Goal: Task Accomplishment & Management: Complete application form

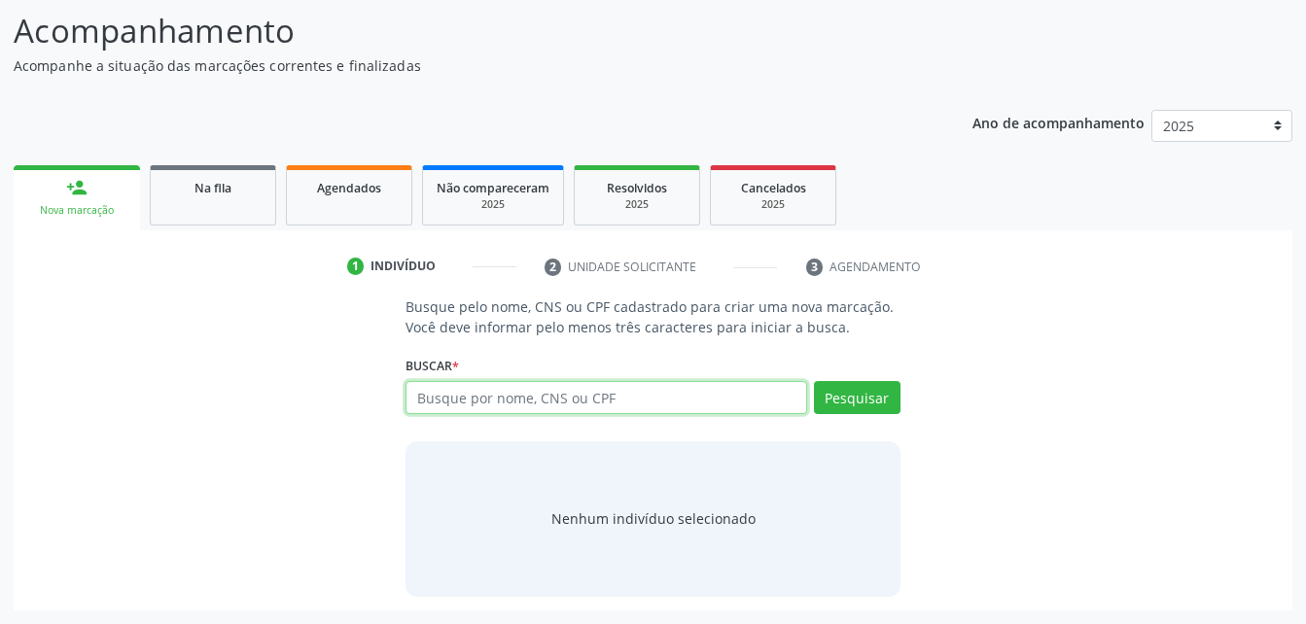
scroll to position [153, 0]
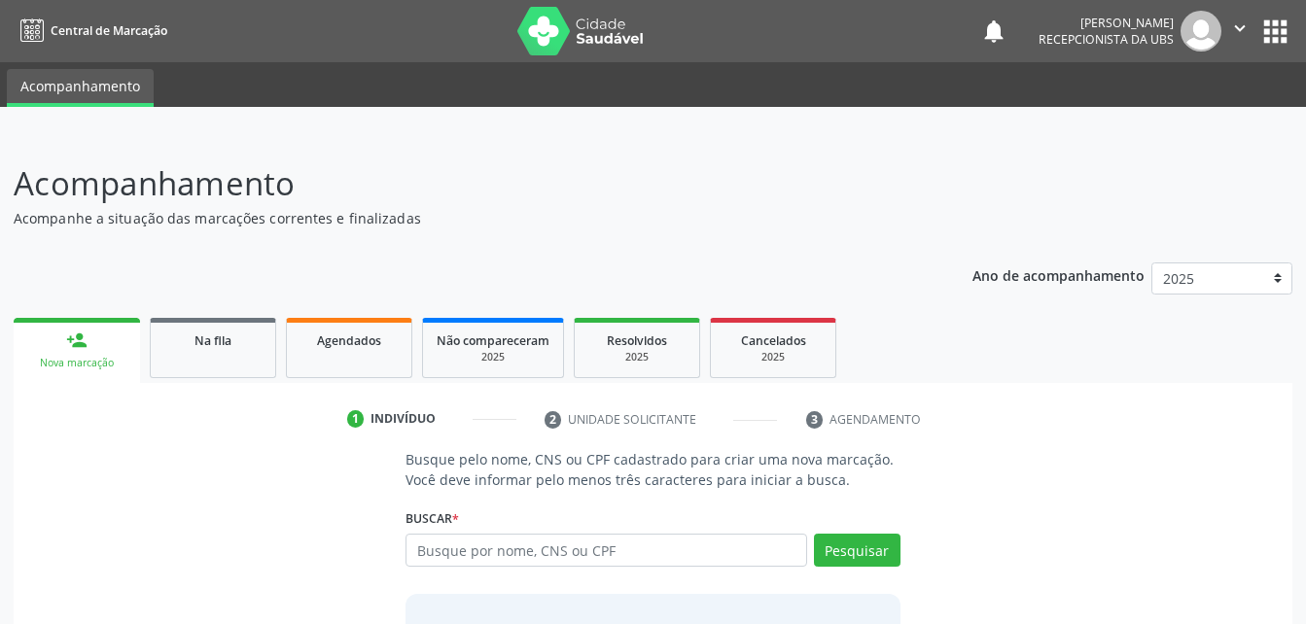
scroll to position [153, 0]
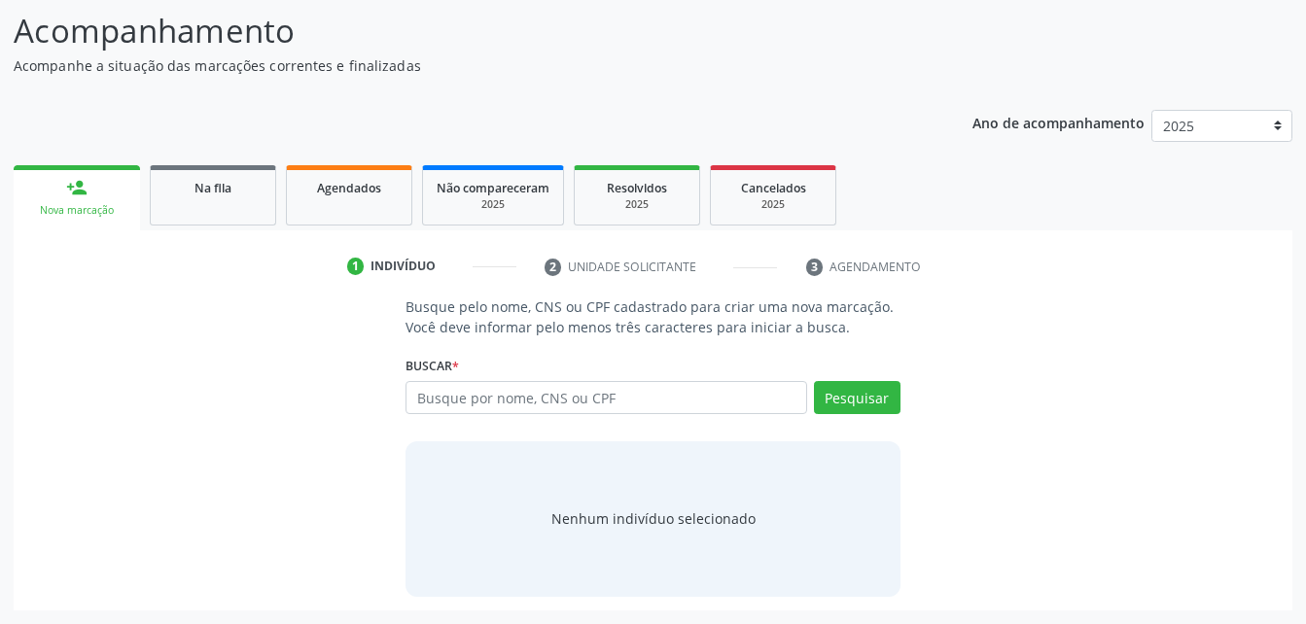
drag, startPoint x: 446, startPoint y: 392, endPoint x: 429, endPoint y: 401, distance: 20.0
click at [429, 401] on input "text" at bounding box center [605, 397] width 400 height 33
type input "705 0098 7062 2556"
click at [868, 389] on button "Pesquisar" at bounding box center [857, 397] width 87 height 33
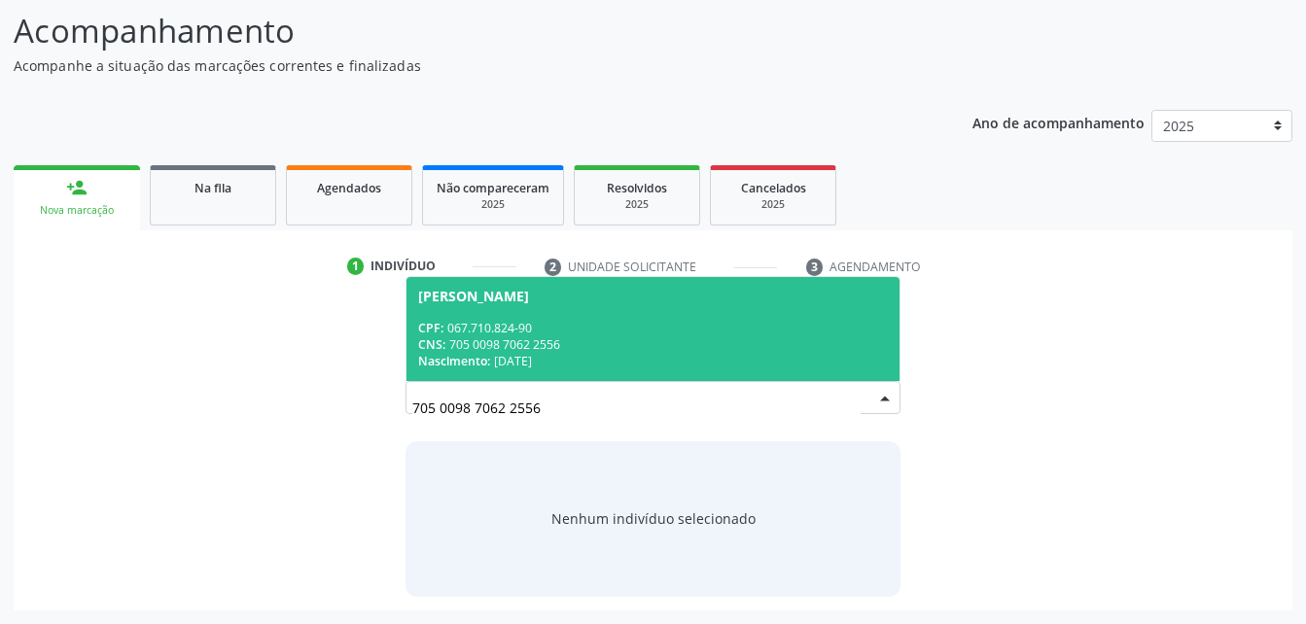
click at [627, 332] on div "CPF: 067.710.824-90" at bounding box center [652, 328] width 469 height 17
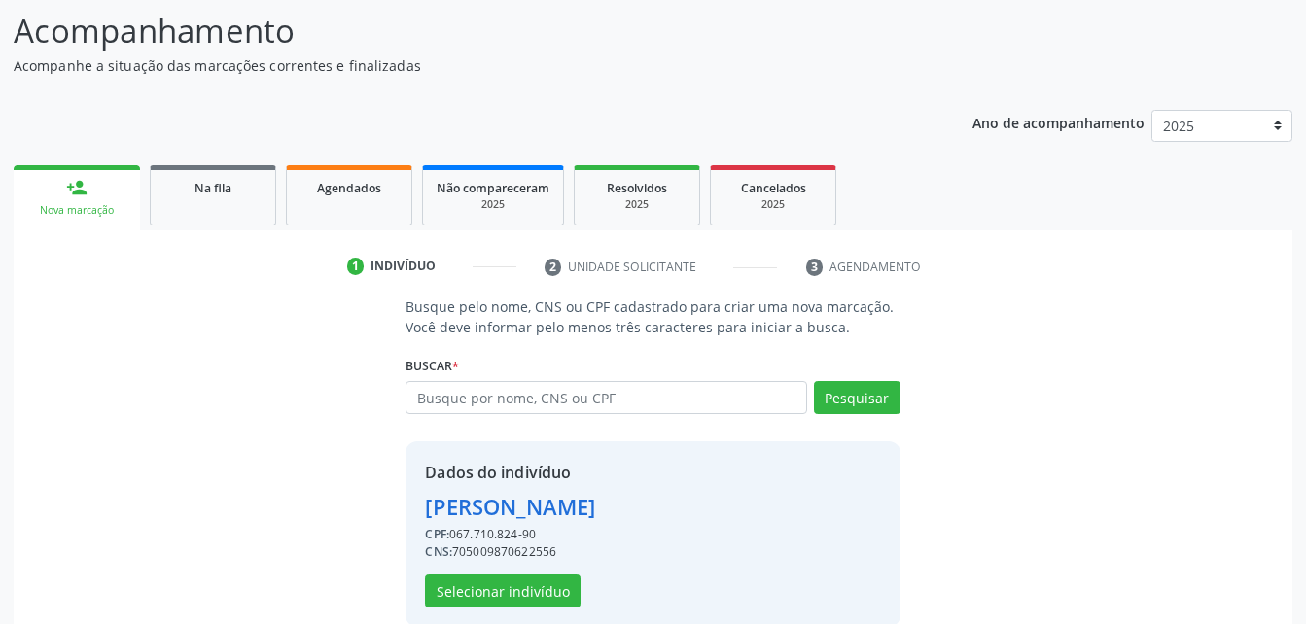
scroll to position [183, 0]
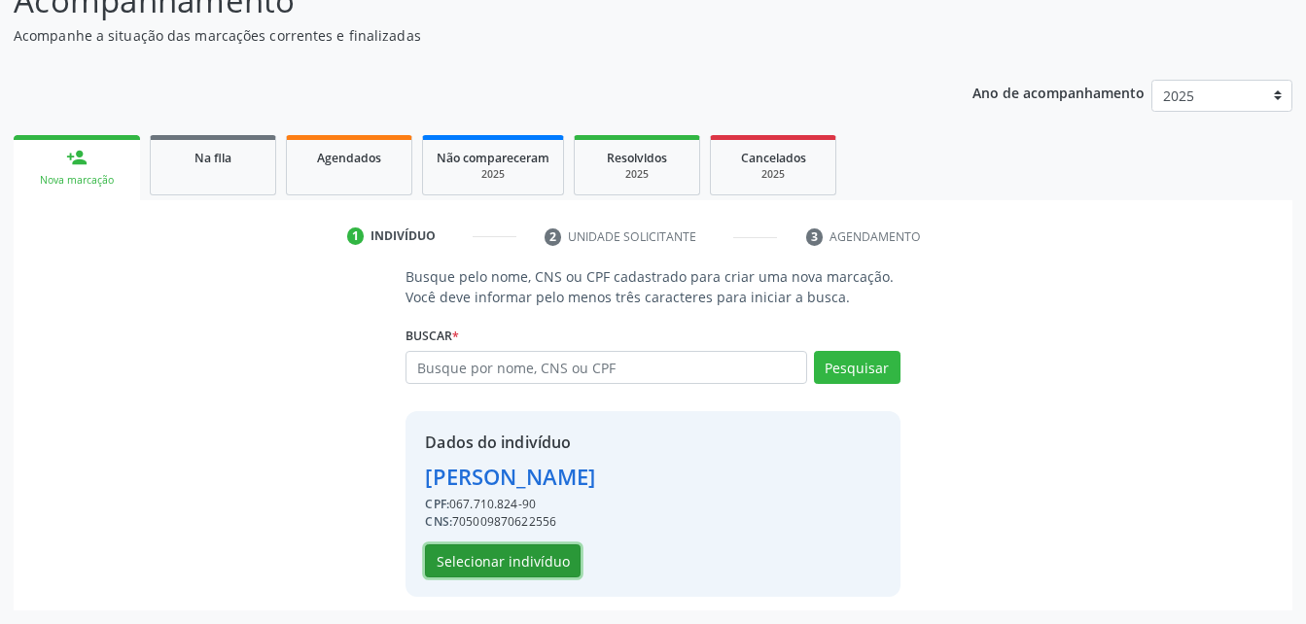
click at [499, 567] on button "Selecionar indivíduo" at bounding box center [503, 560] width 156 height 33
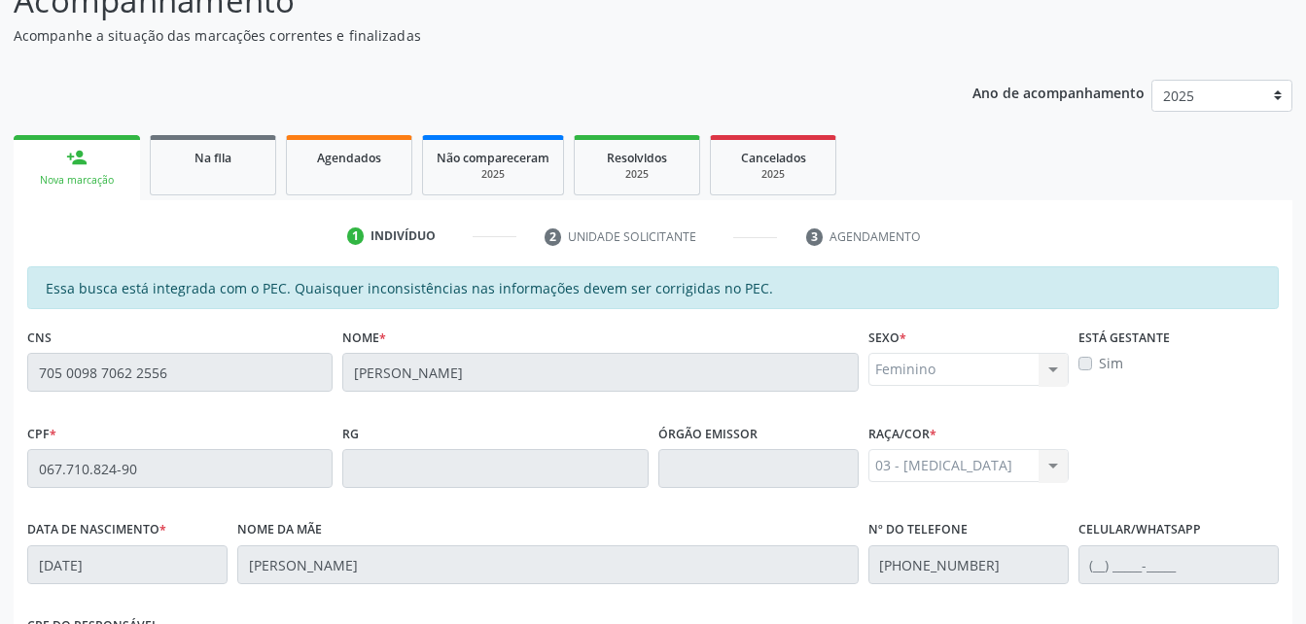
scroll to position [513, 0]
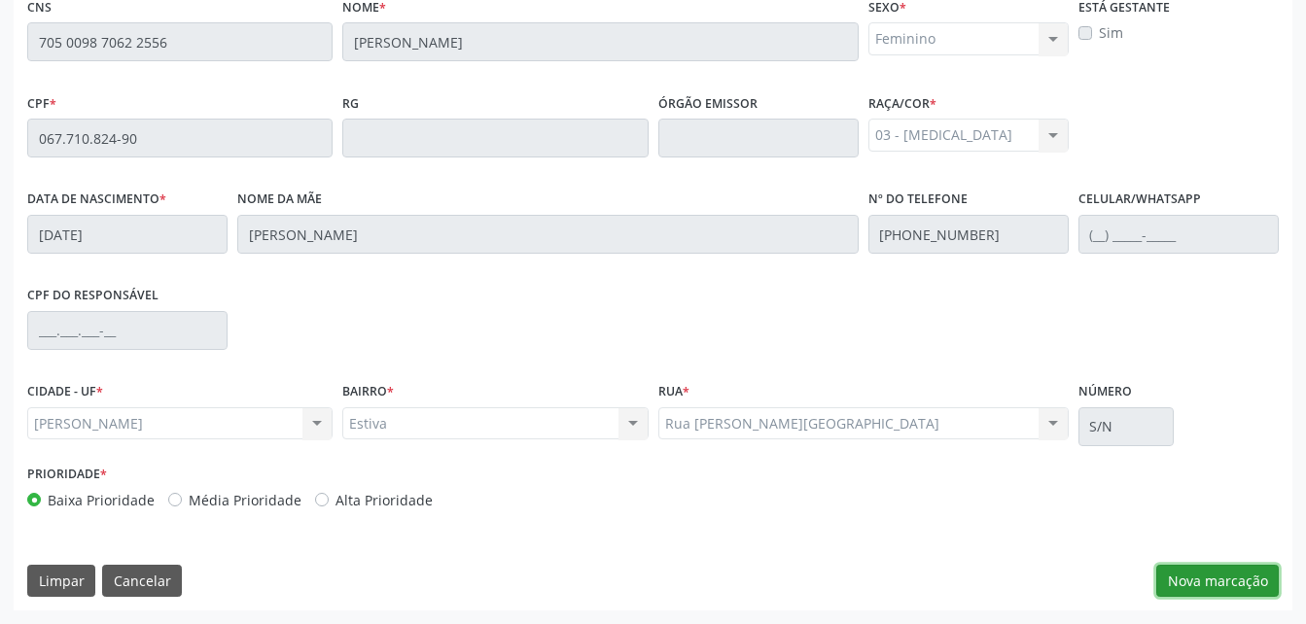
click at [1175, 578] on button "Nova marcação" at bounding box center [1217, 581] width 122 height 33
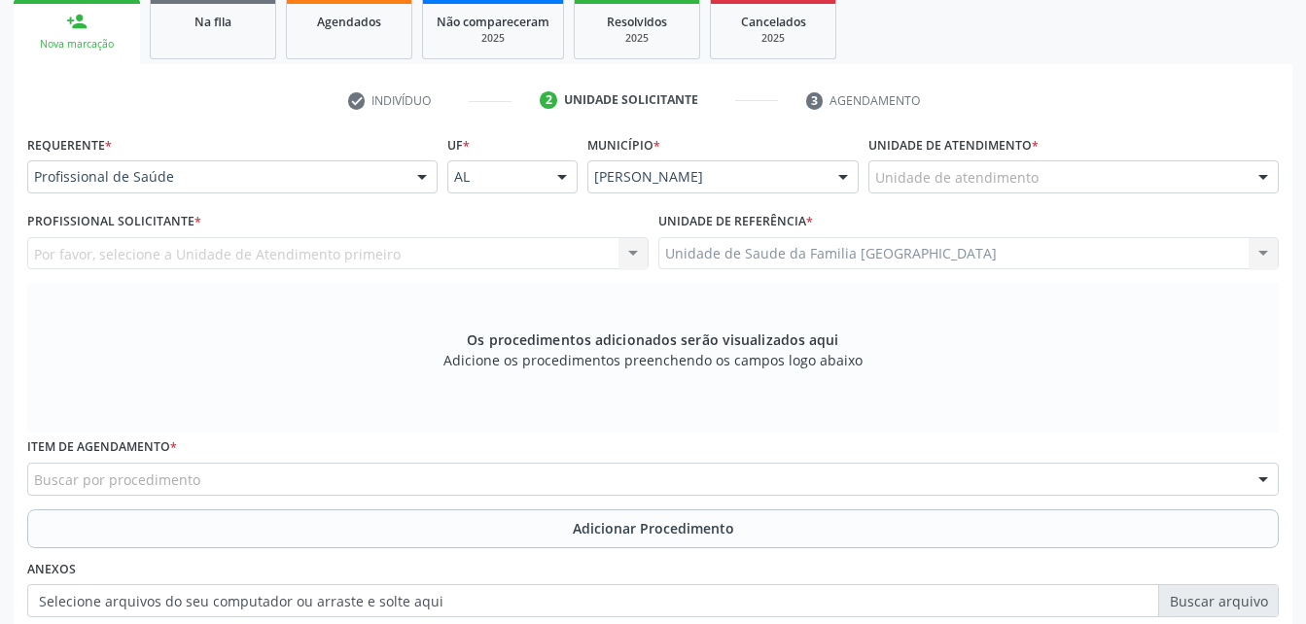
scroll to position [222, 0]
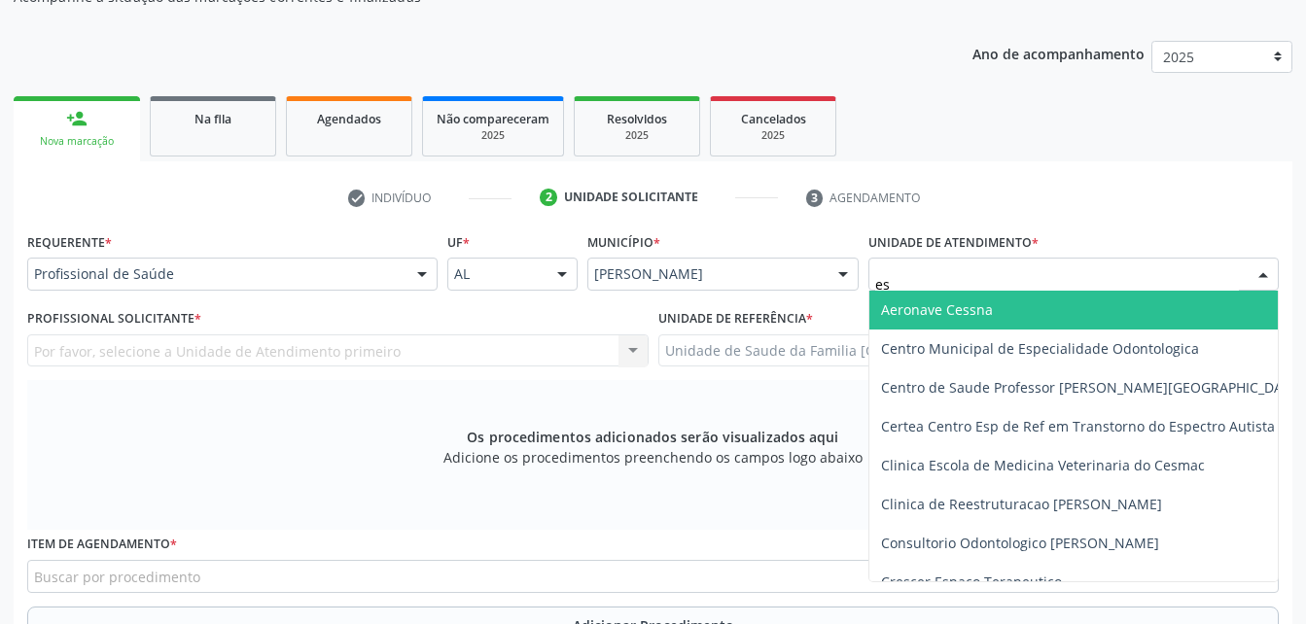
type input "est"
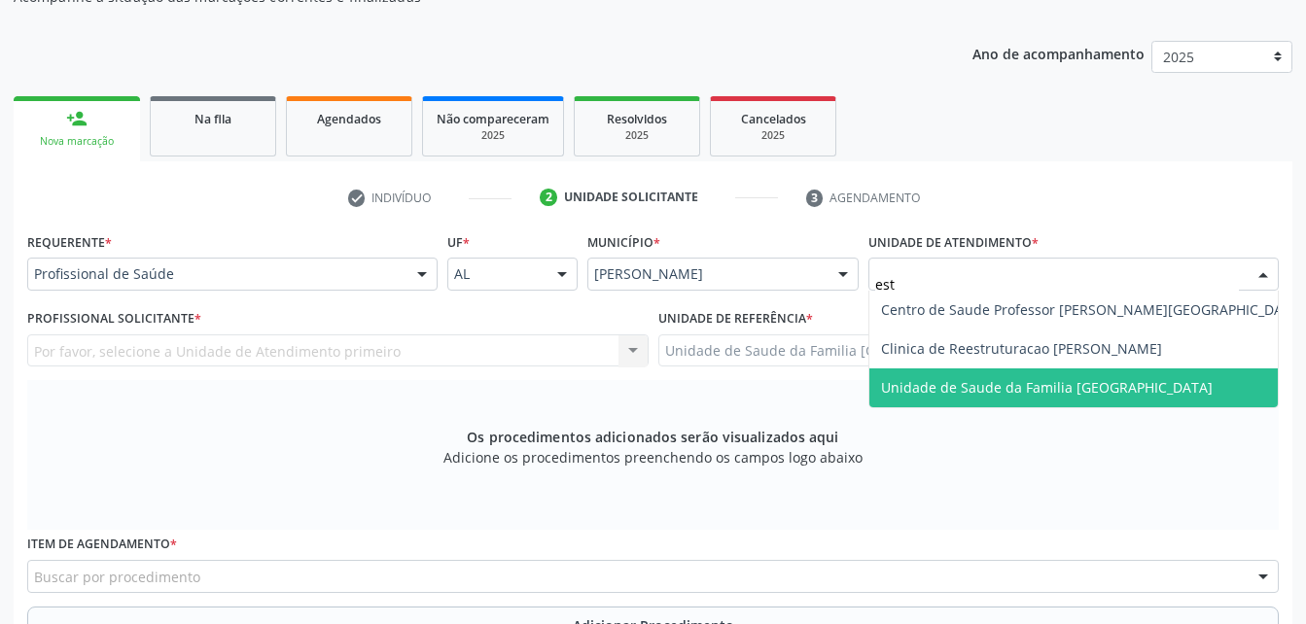
drag, startPoint x: 1028, startPoint y: 385, endPoint x: 538, endPoint y: 318, distance: 495.5
click at [1028, 383] on span "Unidade de Saude da Familia [GEOGRAPHIC_DATA]" at bounding box center [1046, 387] width 331 height 18
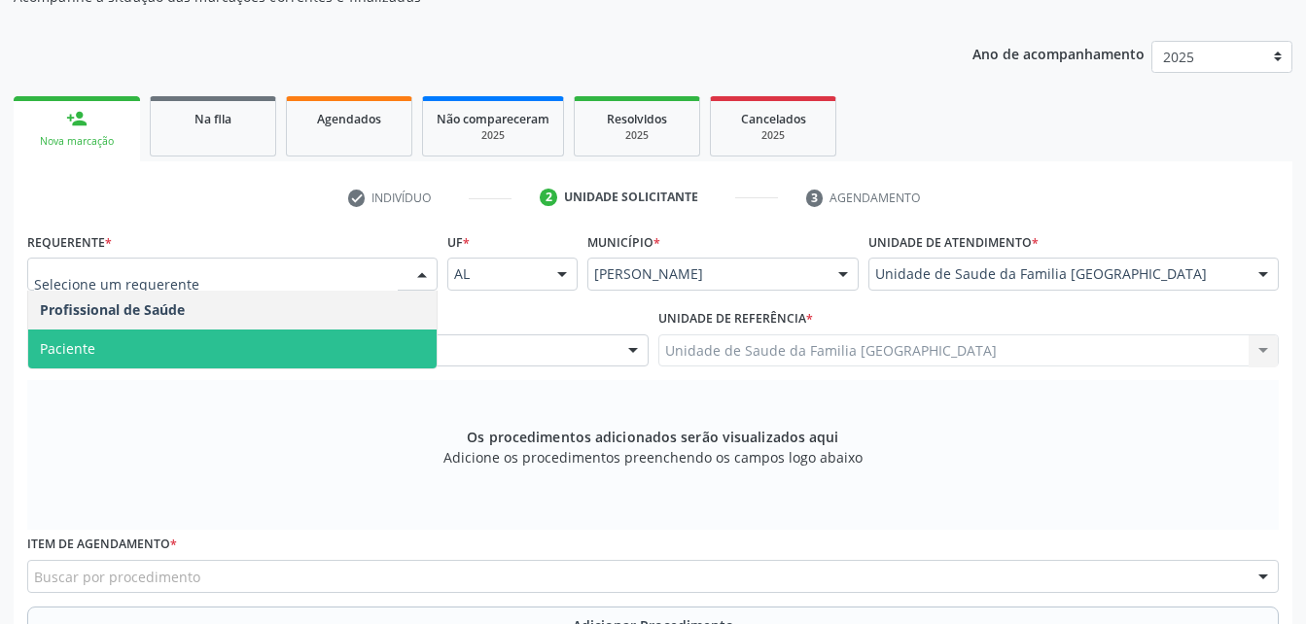
click at [382, 336] on span "Paciente" at bounding box center [232, 349] width 408 height 39
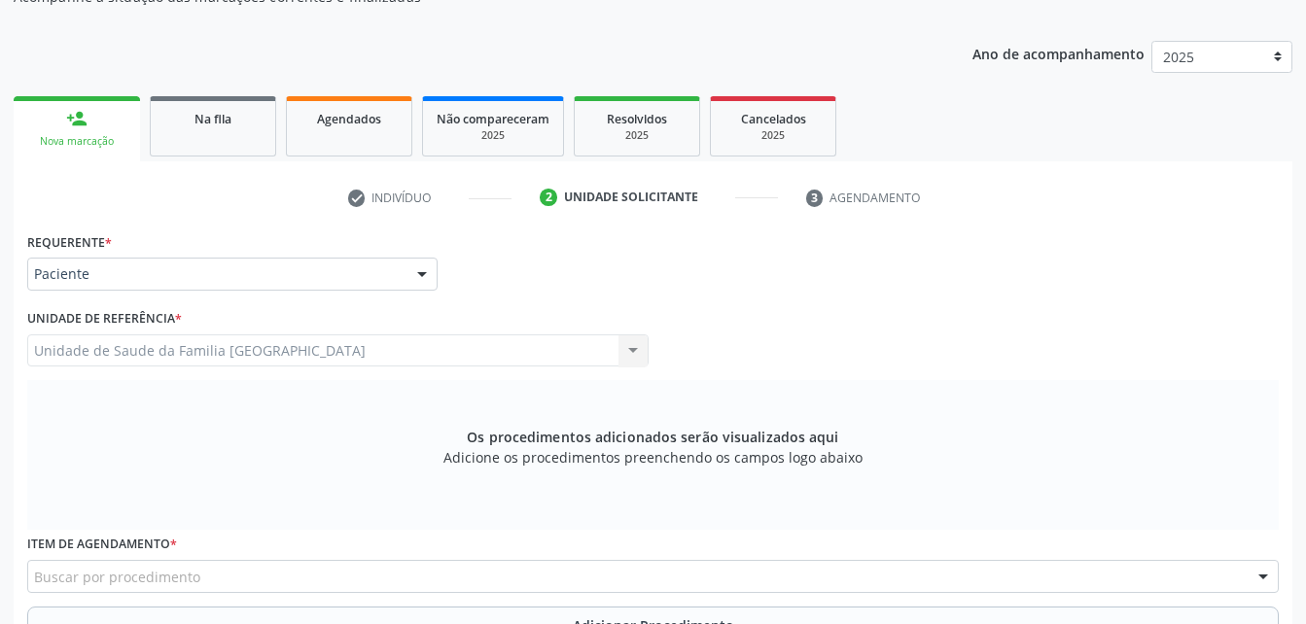
scroll to position [319, 0]
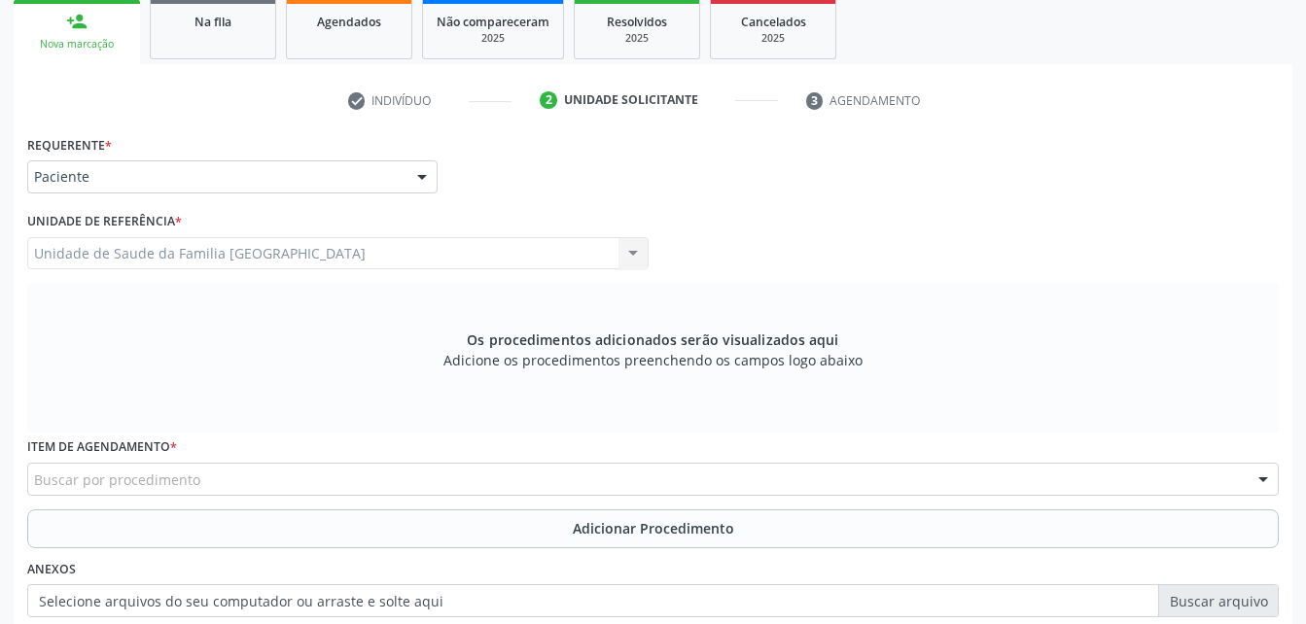
click at [454, 470] on div "Buscar por procedimento" at bounding box center [652, 479] width 1251 height 33
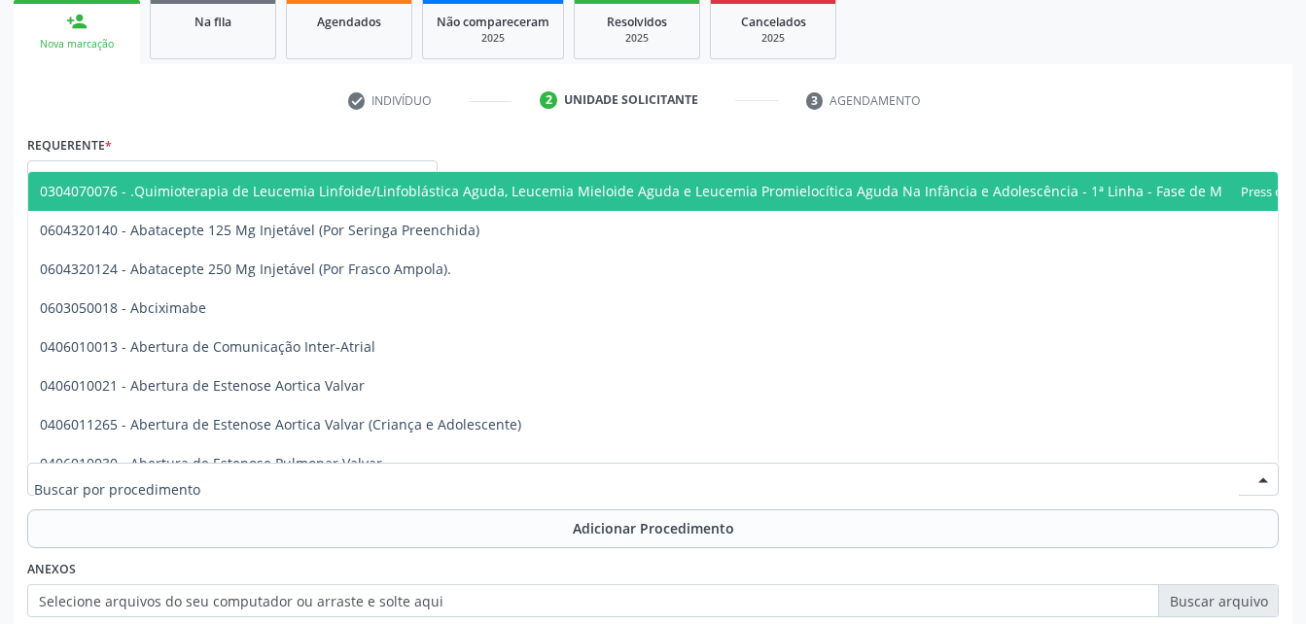
click at [440, 481] on input "text" at bounding box center [636, 489] width 1204 height 39
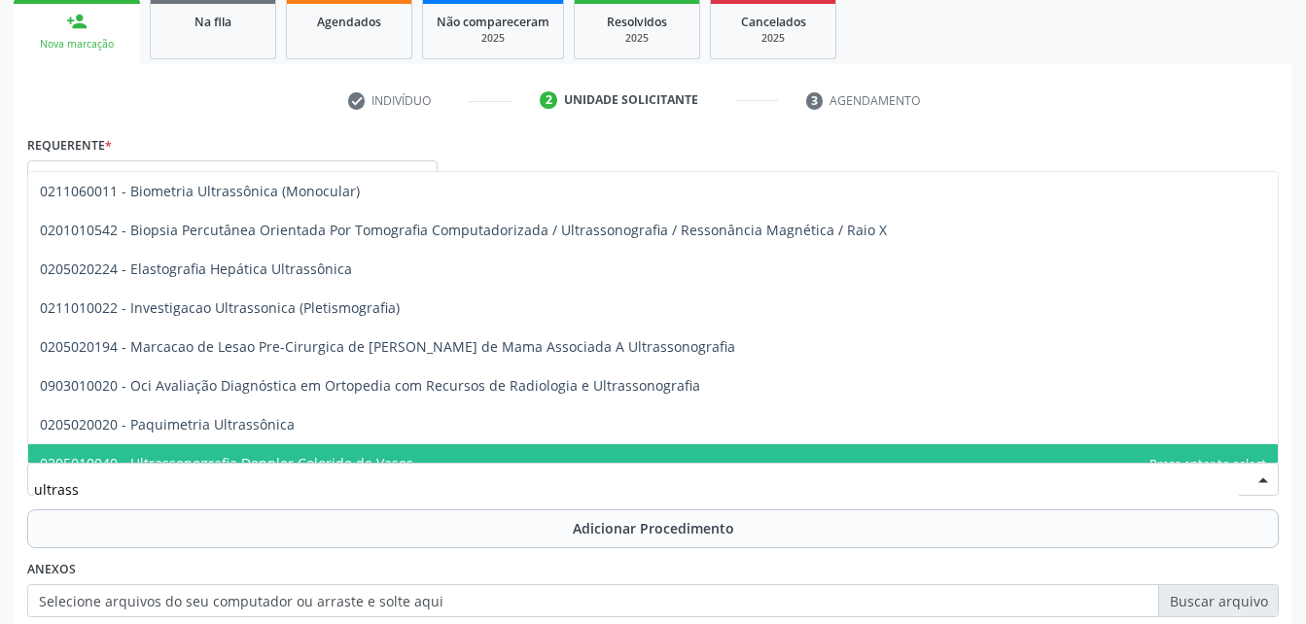
type input "ultrasso"
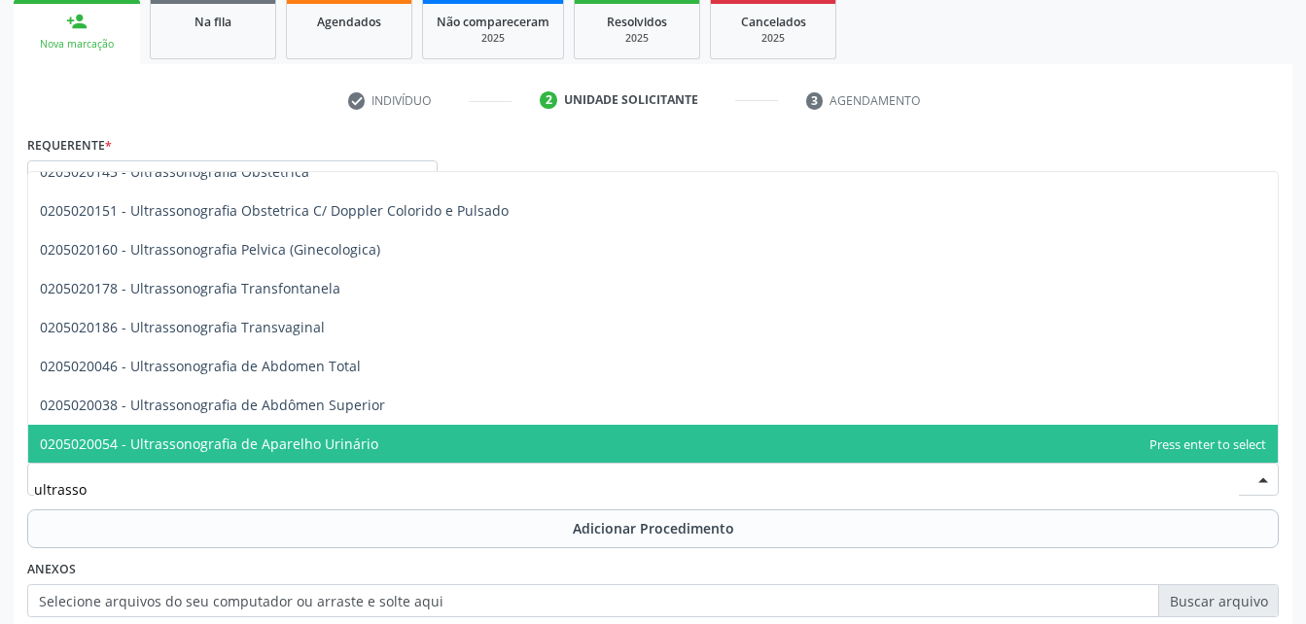
scroll to position [389, 0]
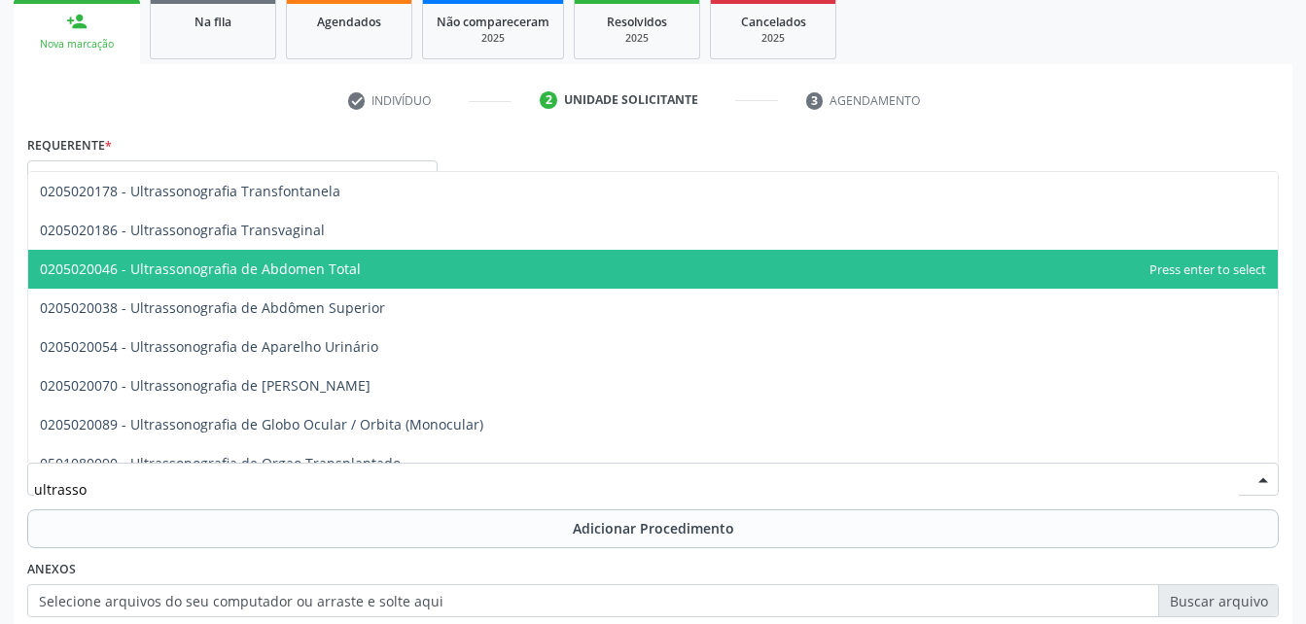
click at [472, 274] on span "0205020046 - Ultrassonografia de Abdomen Total" at bounding box center [652, 269] width 1249 height 39
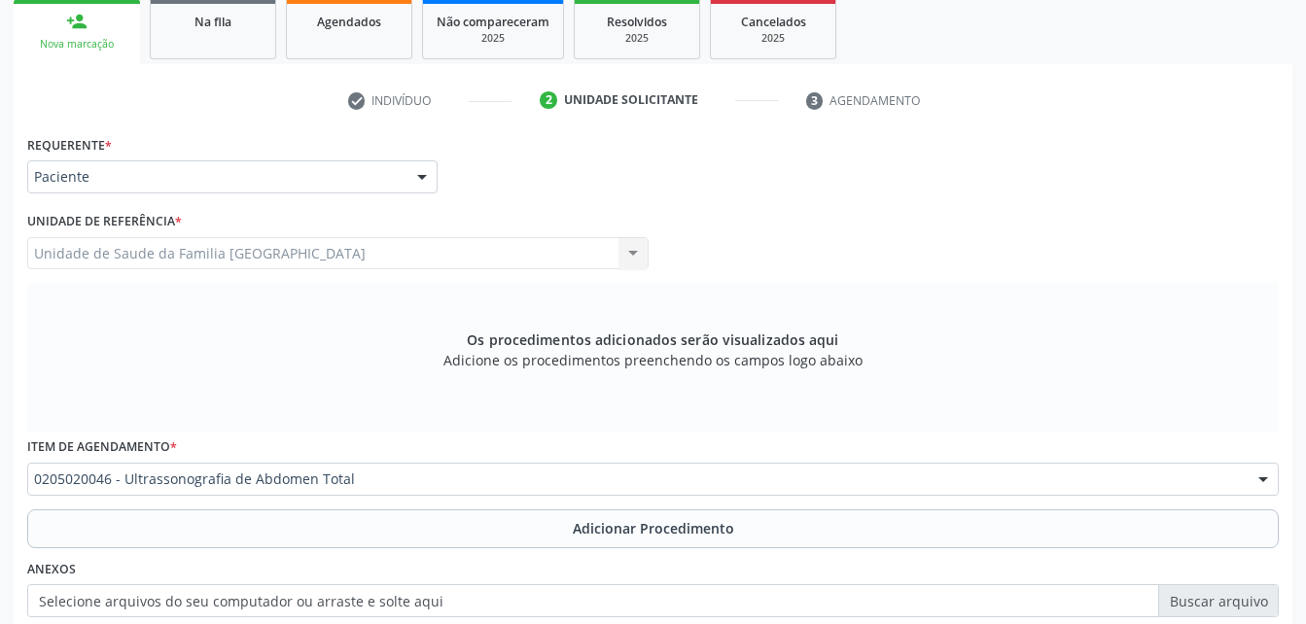
scroll to position [416, 0]
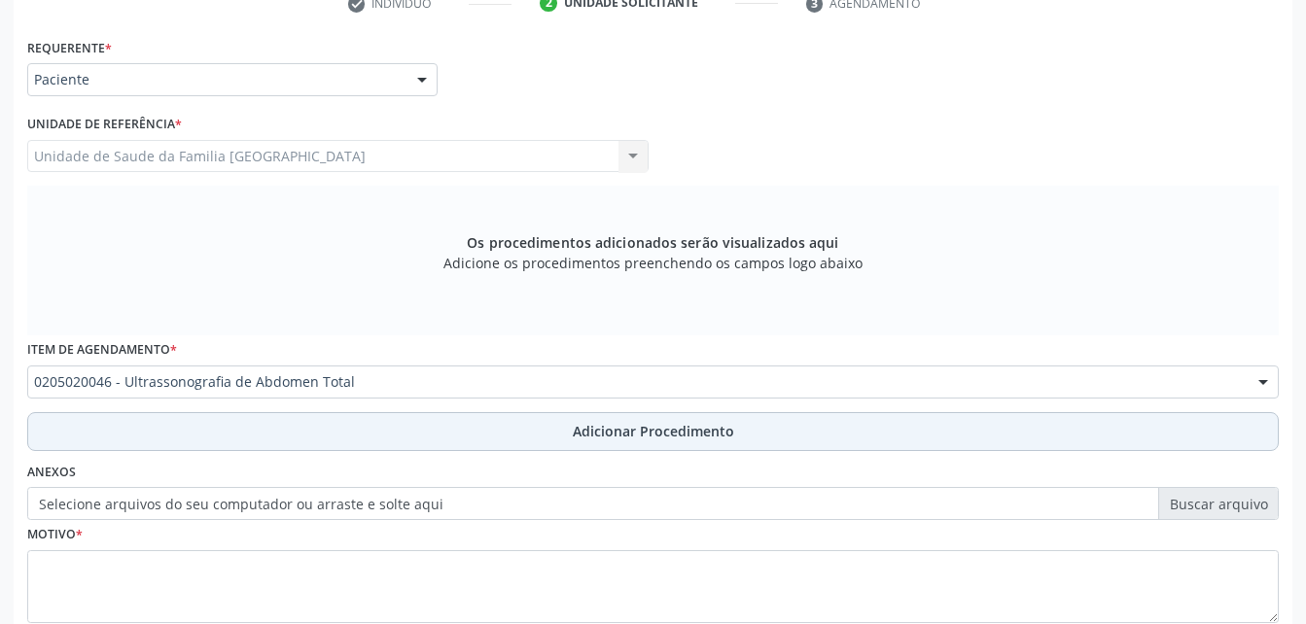
click at [531, 425] on button "Adicionar Procedimento" at bounding box center [652, 431] width 1251 height 39
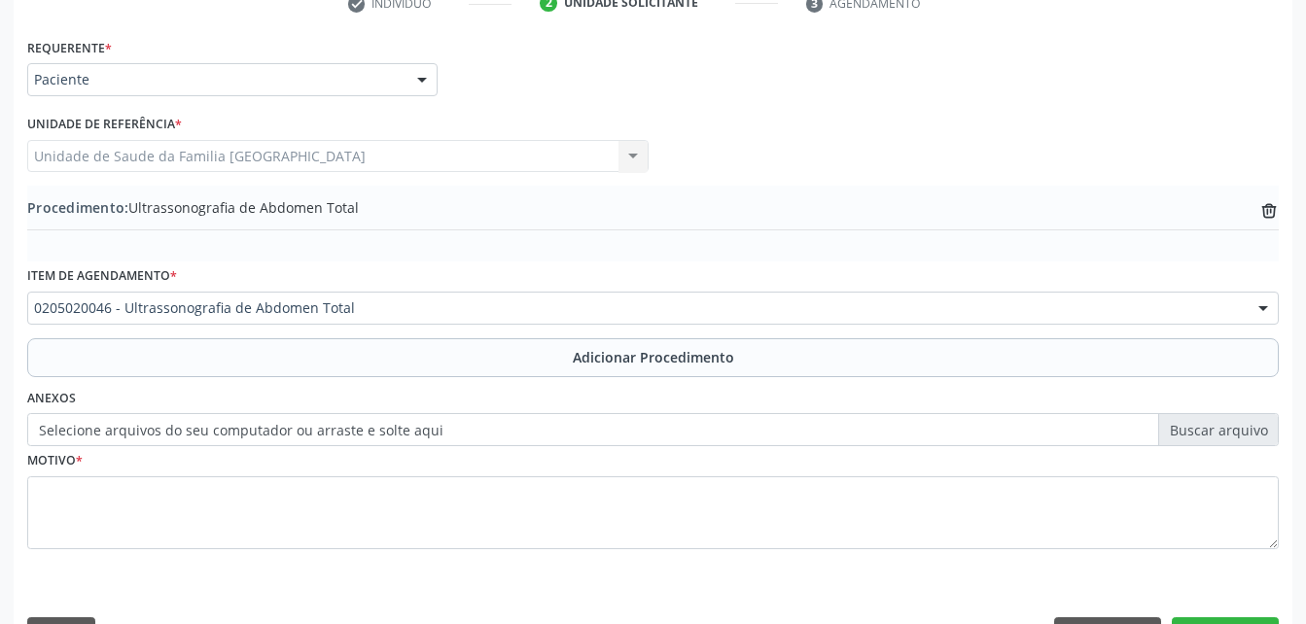
click at [555, 425] on label "Selecione arquivos do seu computador ou arraste e solte aqui" at bounding box center [652, 429] width 1251 height 33
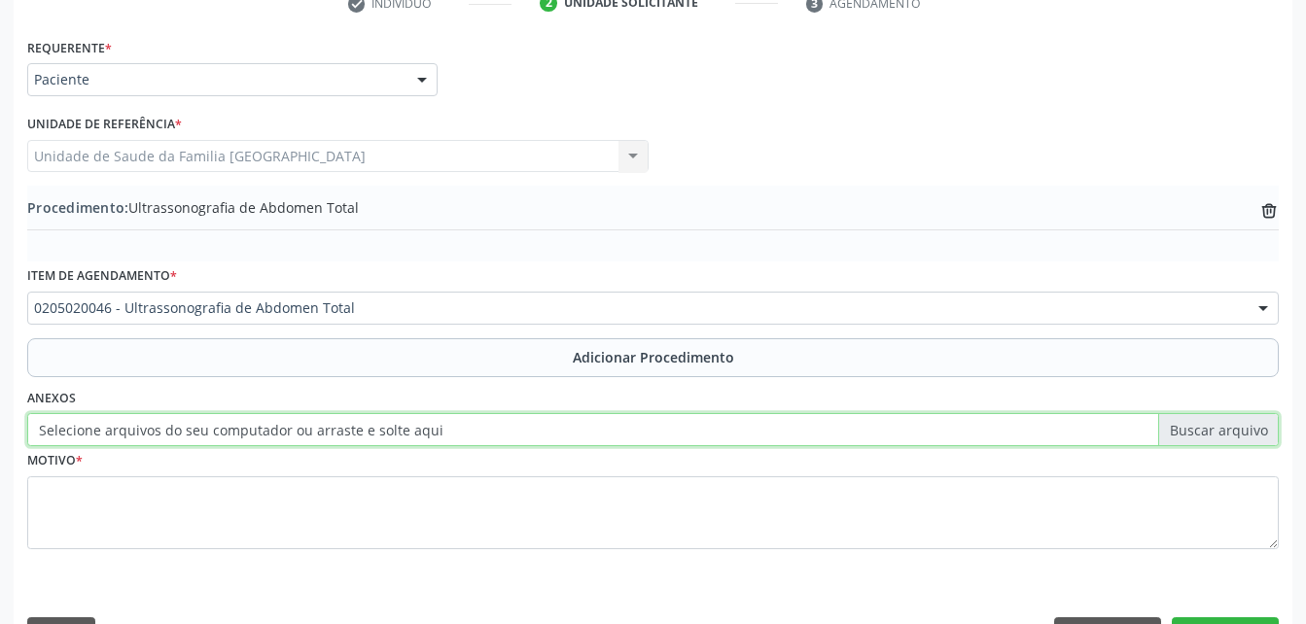
click at [555, 425] on input "Selecione arquivos do seu computador ou arraste e solte aqui" at bounding box center [652, 429] width 1251 height 33
type input "C:\fakepath\WhatsApp Image 2025-10-06 at 09.30.58.jpeg"
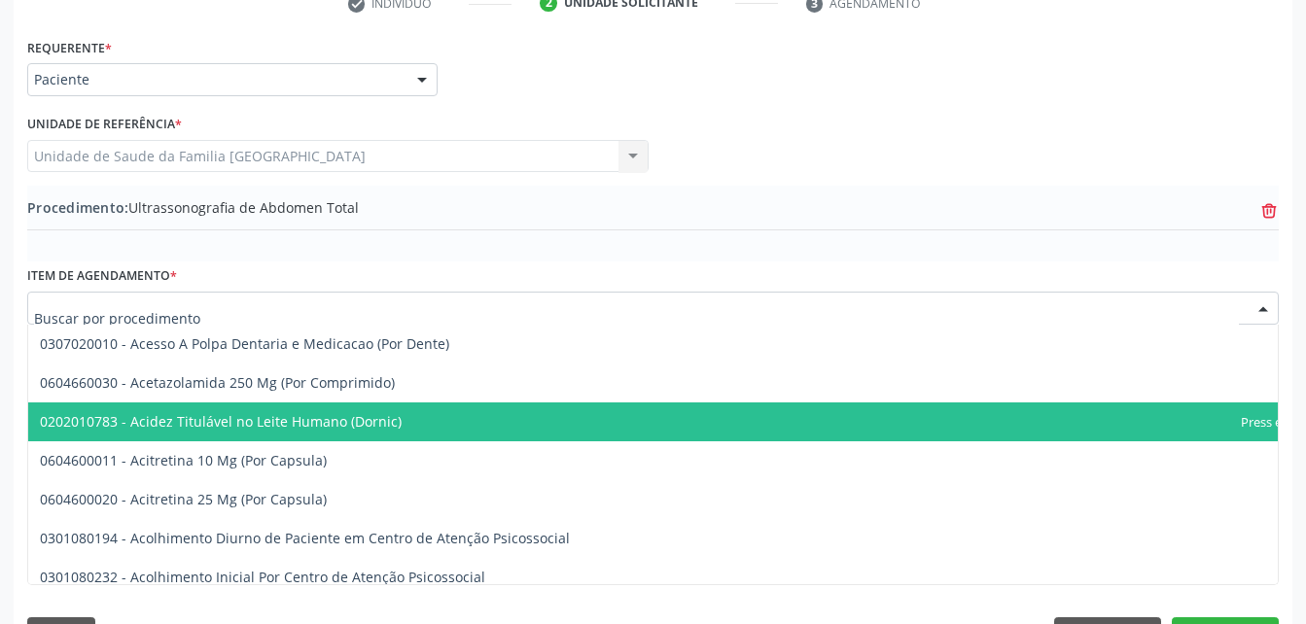
click at [1265, 212] on icon "trash-outline icon" at bounding box center [1268, 210] width 19 height 19
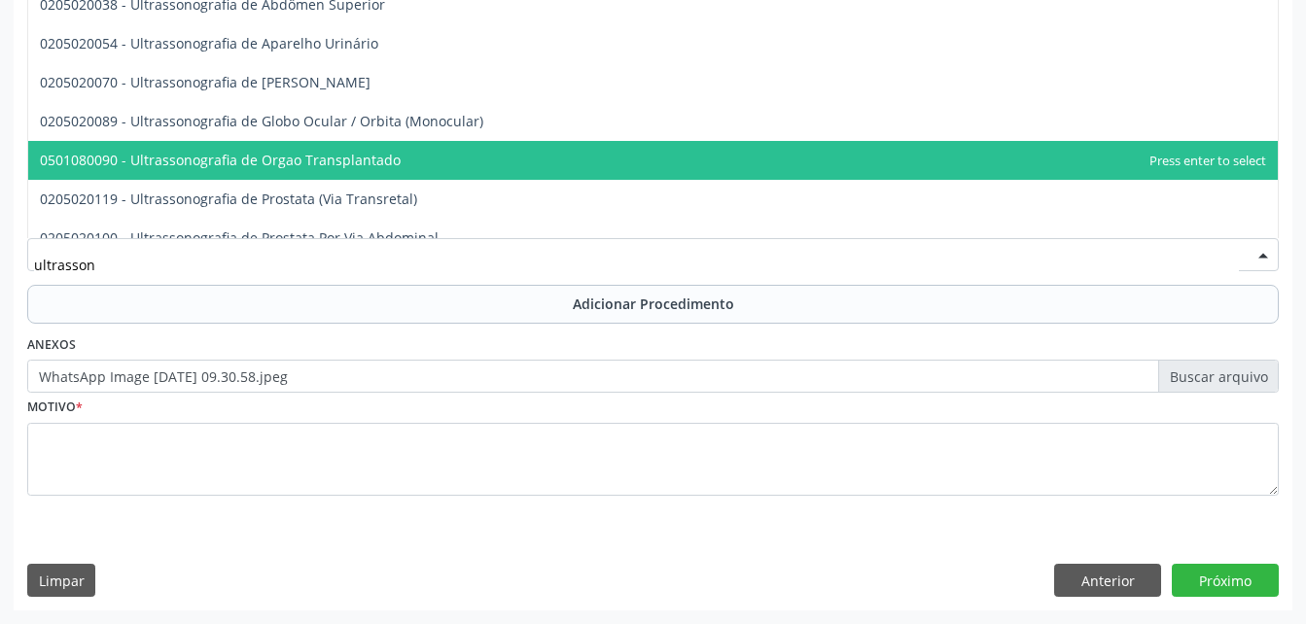
scroll to position [273, 0]
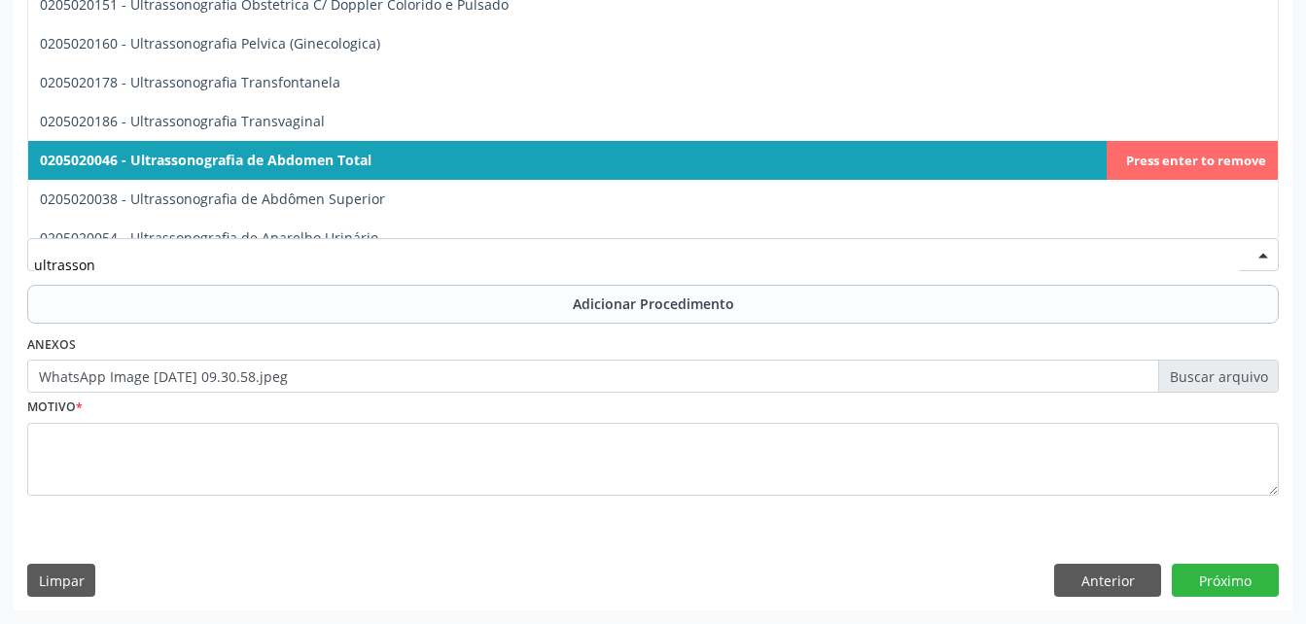
click at [356, 152] on span "0205020046 - Ultrassonografia de Abdomen Total" at bounding box center [205, 160] width 331 height 18
type input "ultrasson"
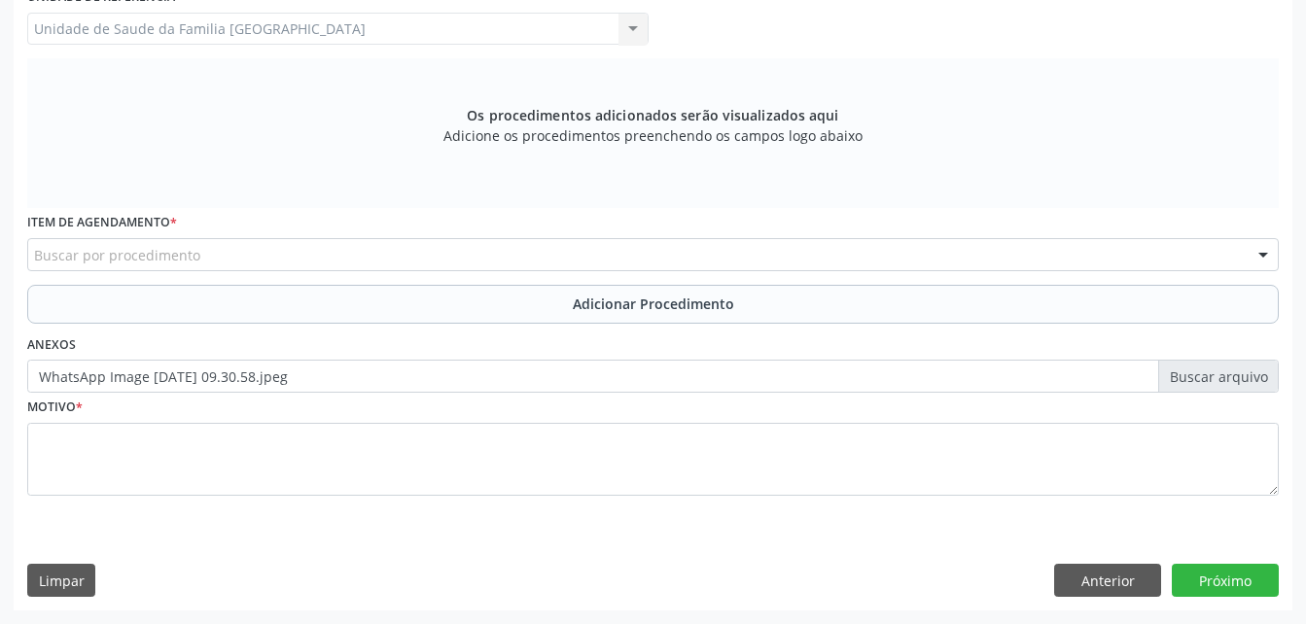
click at [355, 253] on div "Buscar por procedimento" at bounding box center [652, 254] width 1251 height 33
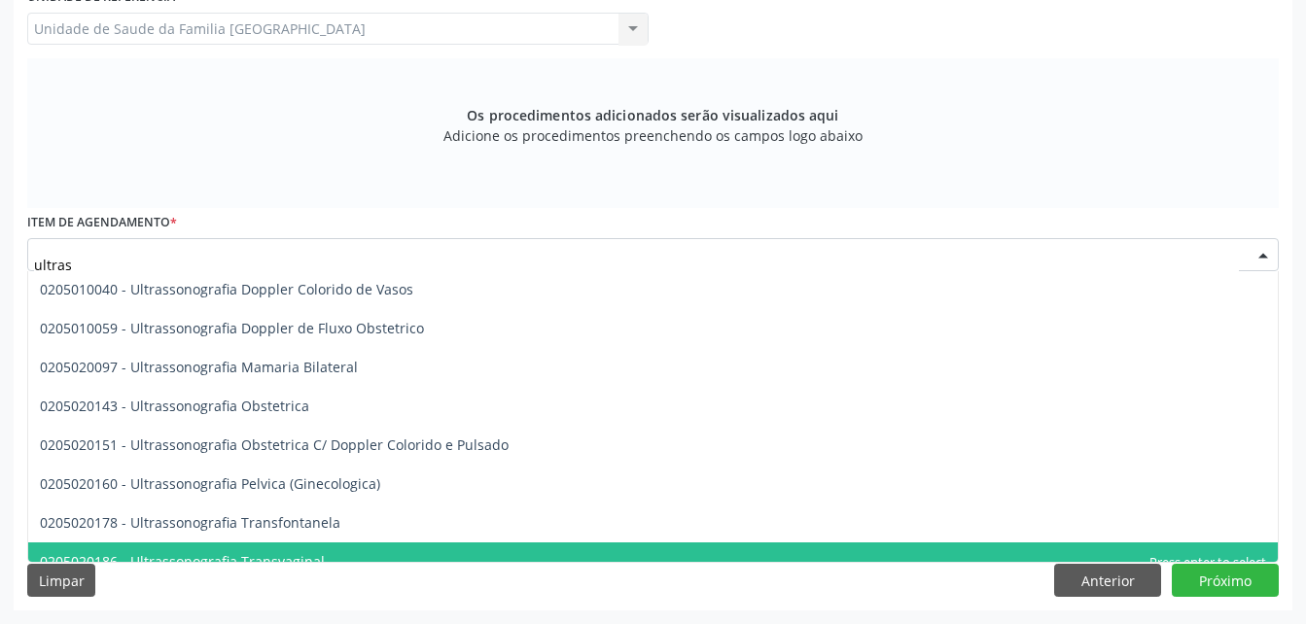
type input "ultrass"
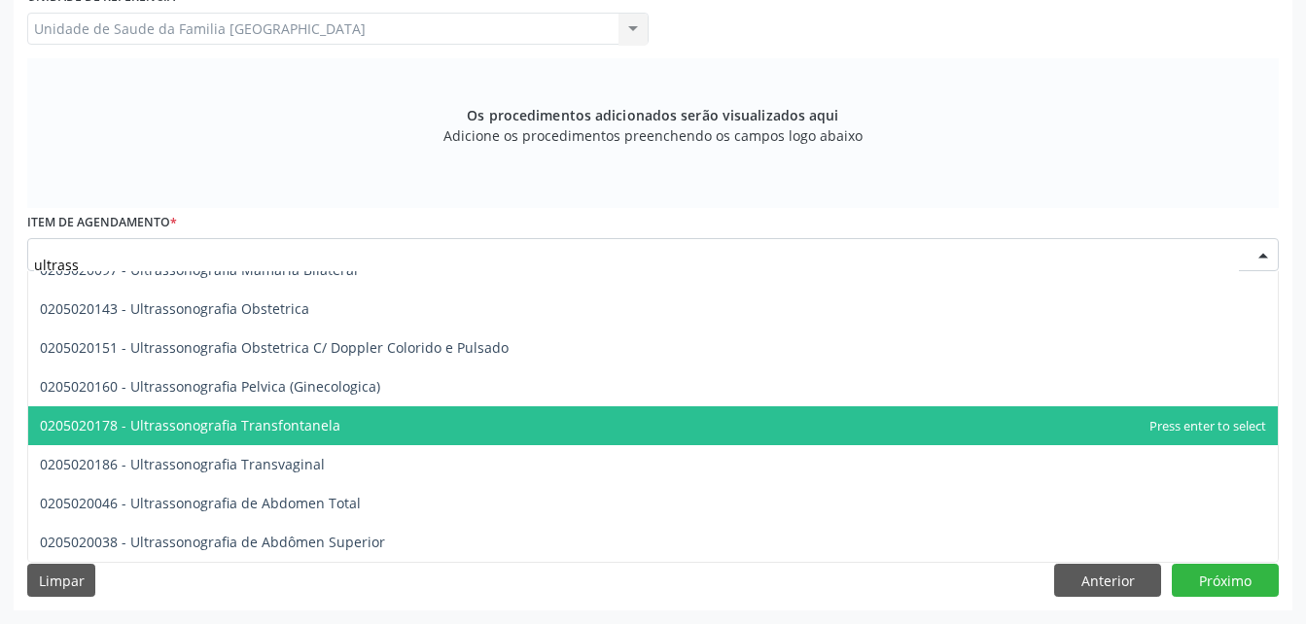
scroll to position [468, 0]
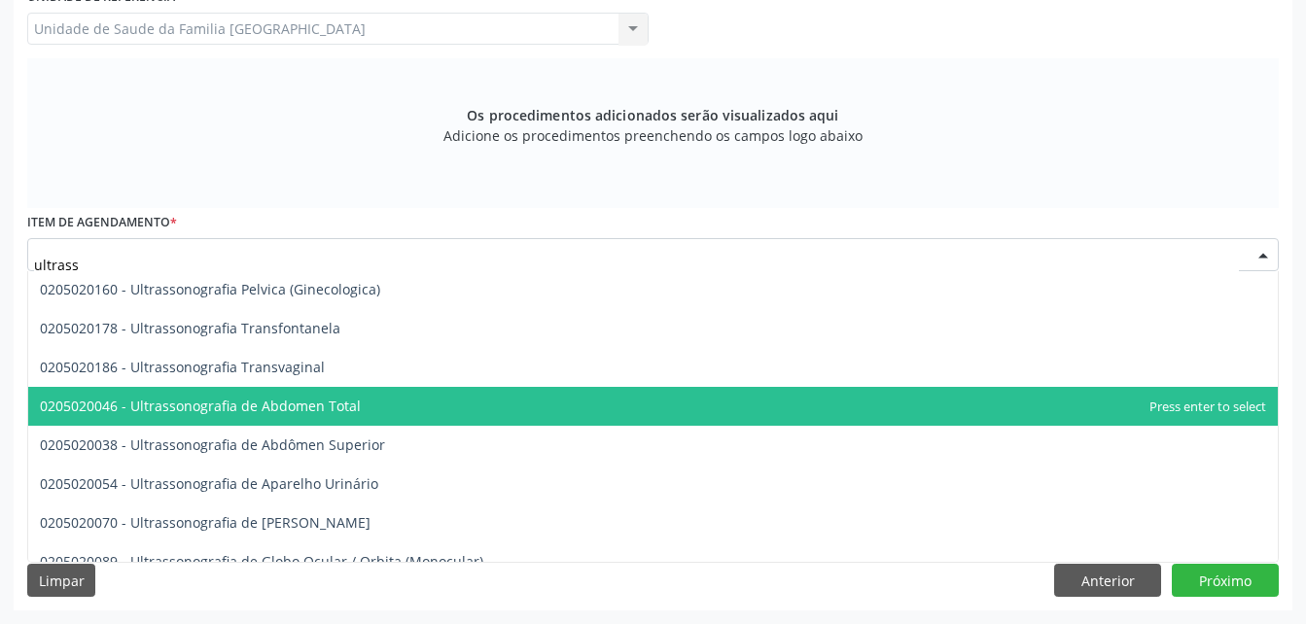
click at [366, 412] on span "0205020046 - Ultrassonografia de Abdomen Total" at bounding box center [652, 406] width 1249 height 39
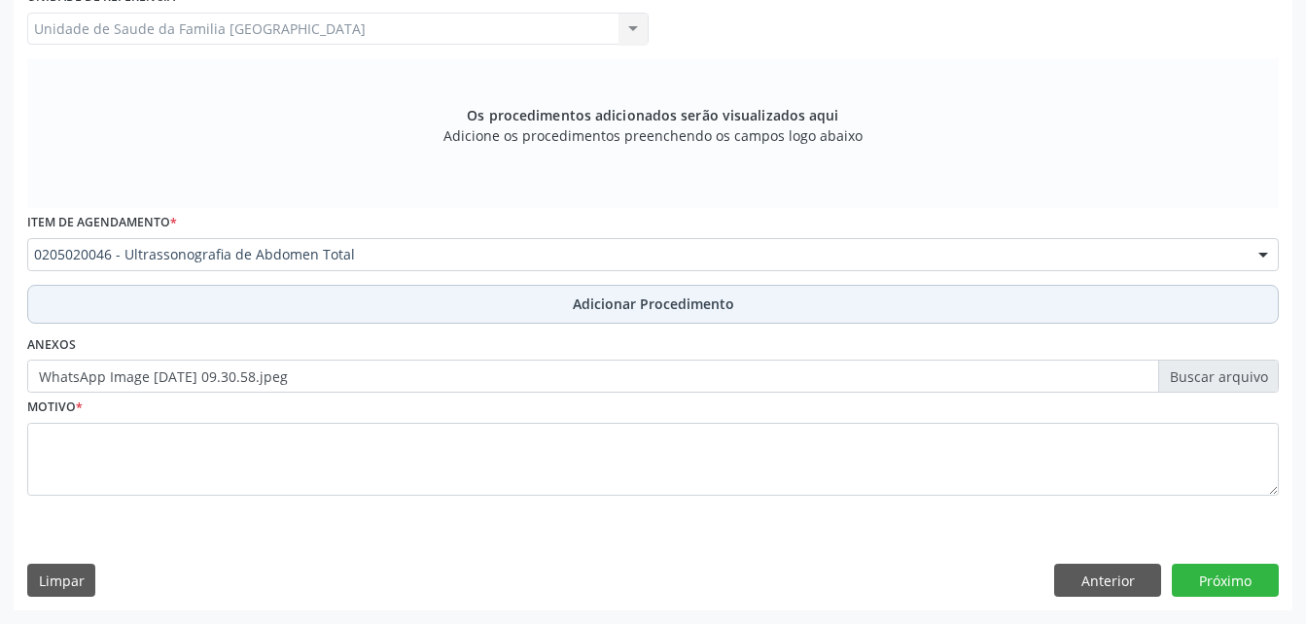
click at [539, 305] on button "Adicionar Procedimento" at bounding box center [652, 304] width 1251 height 39
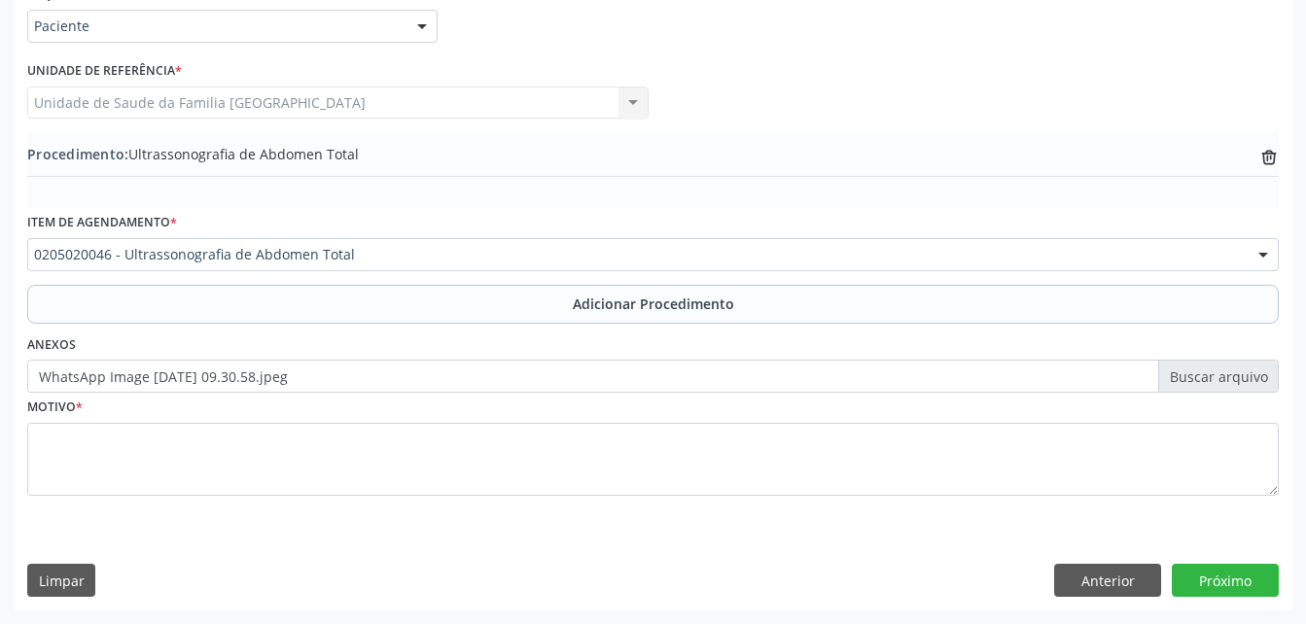
scroll to position [470, 0]
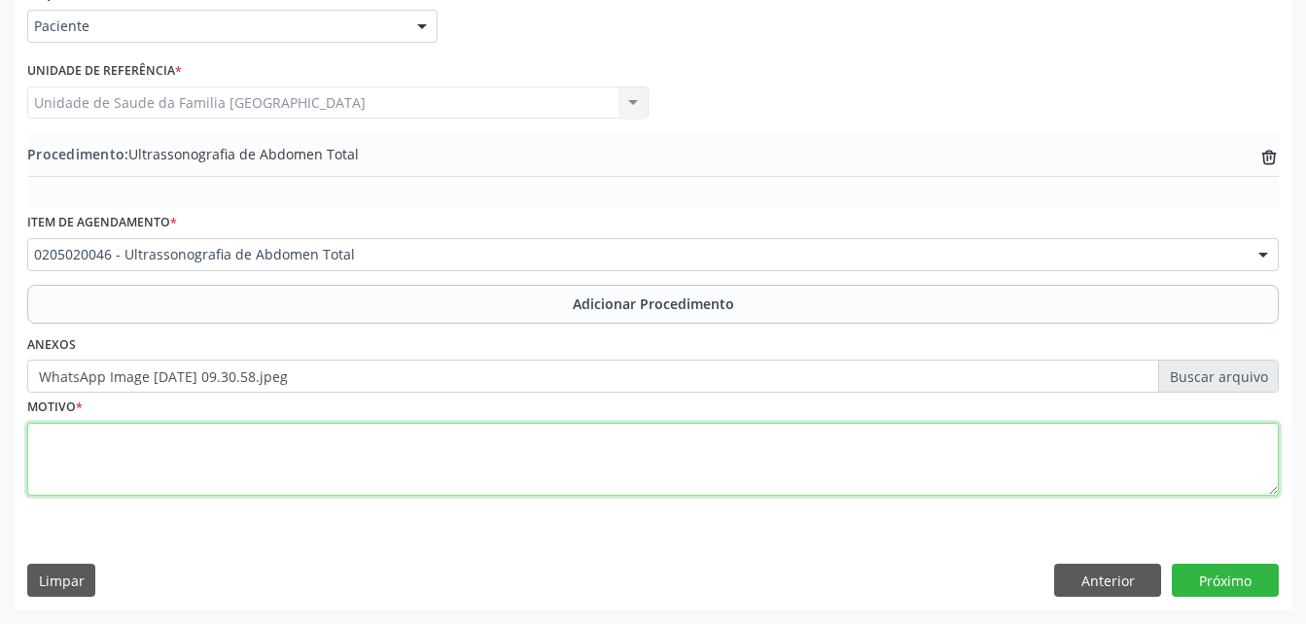
click at [441, 437] on textarea at bounding box center [652, 460] width 1251 height 74
type textarea "usg parede abdominal"
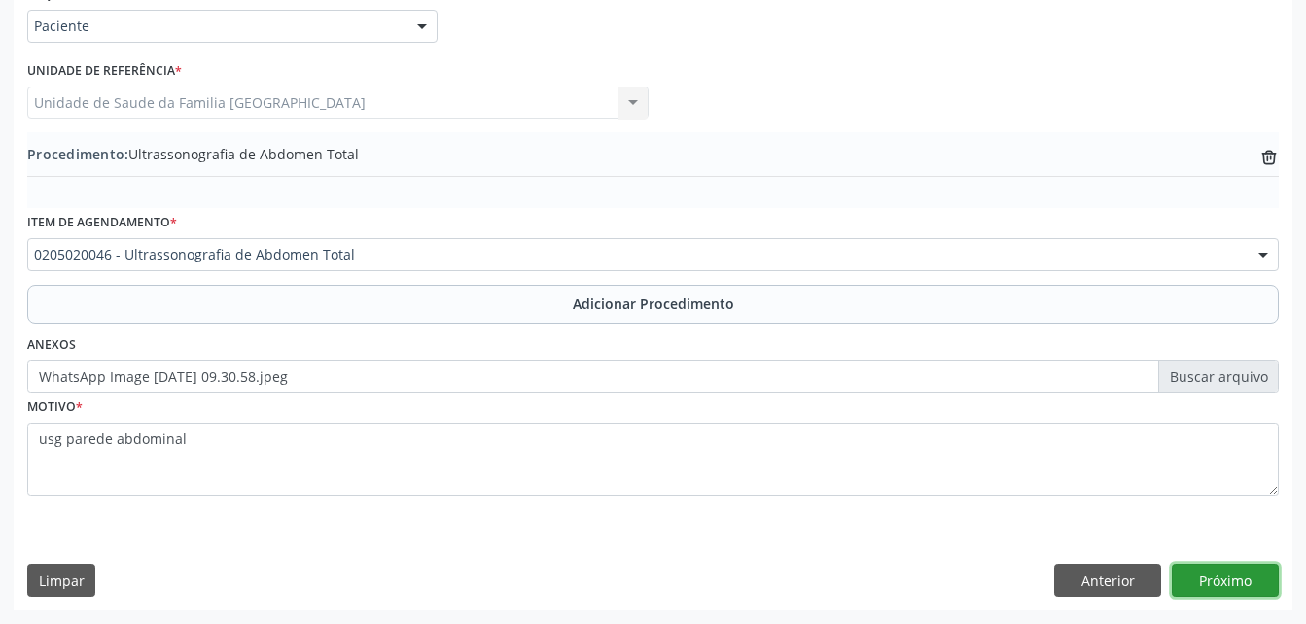
click at [1230, 575] on button "Próximo" at bounding box center [1224, 580] width 107 height 33
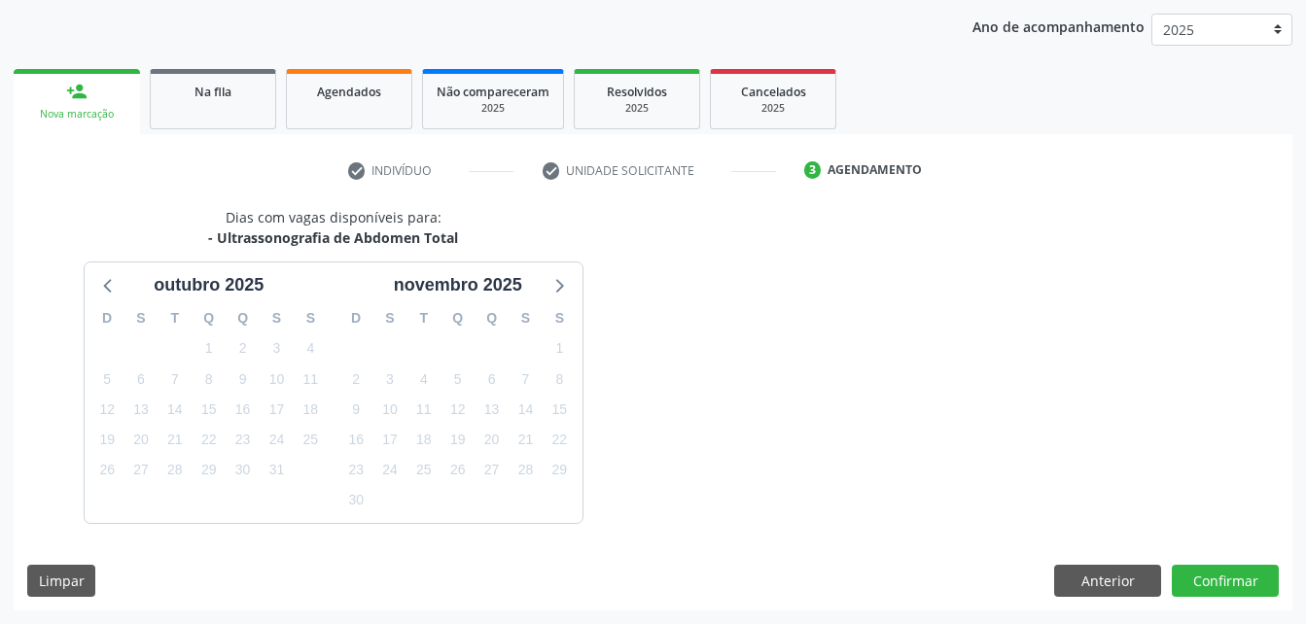
scroll to position [306, 0]
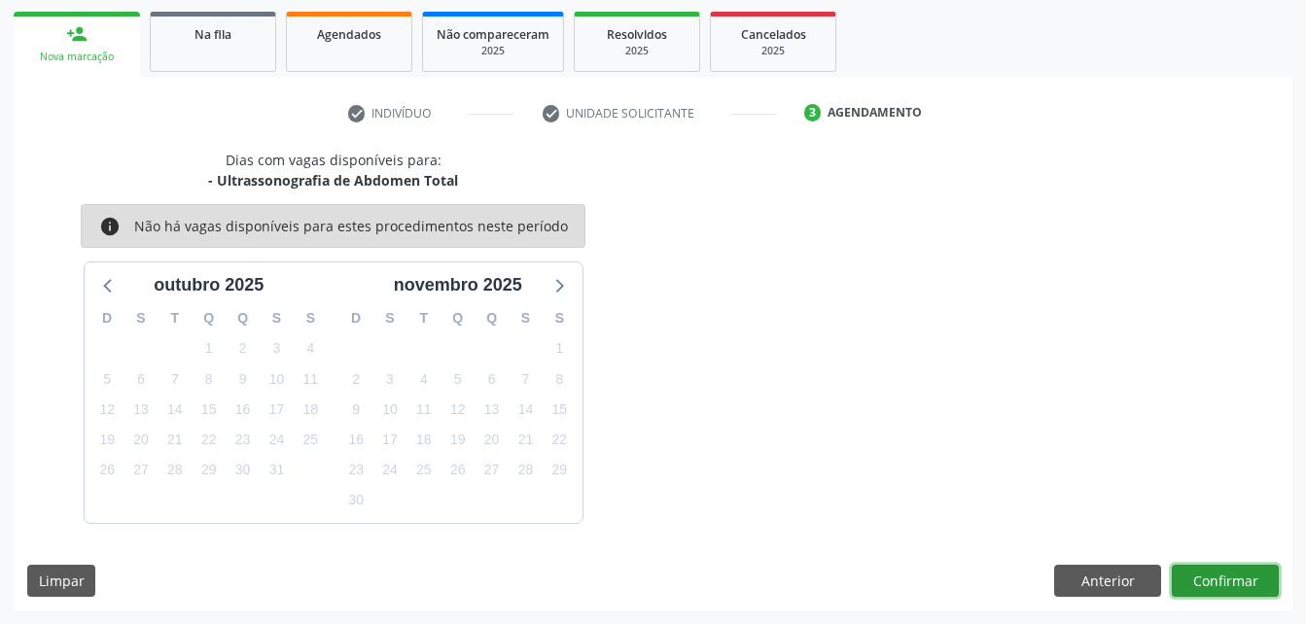
click at [1207, 575] on button "Confirmar" at bounding box center [1224, 581] width 107 height 33
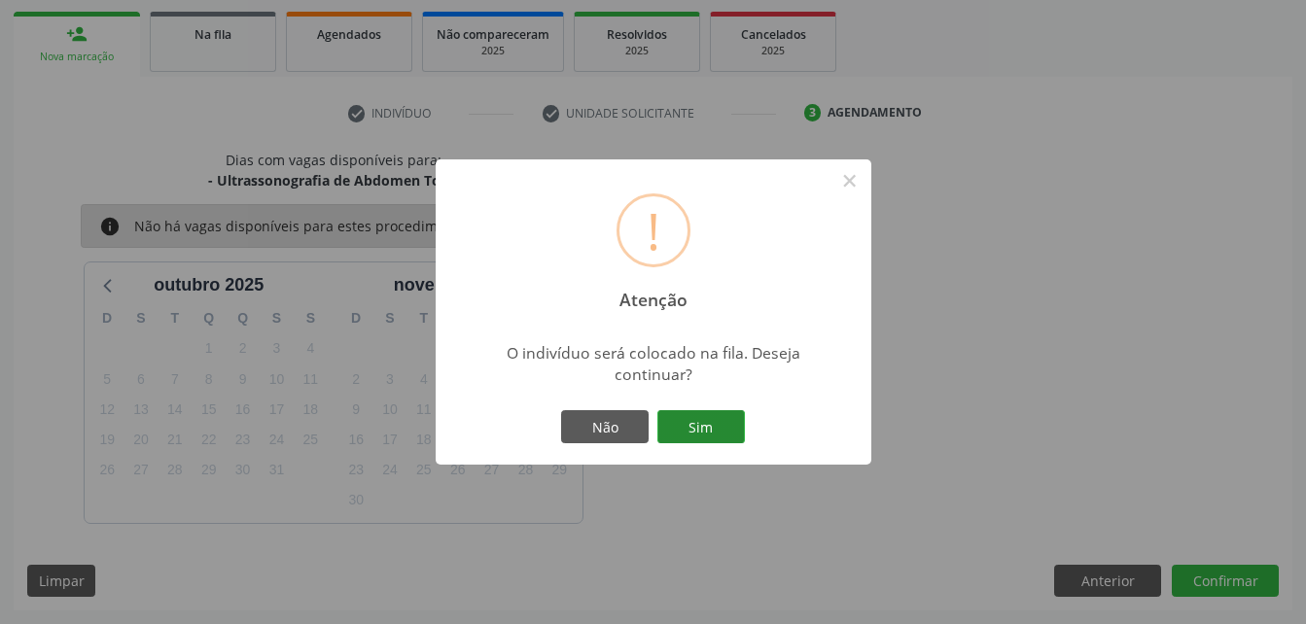
click at [715, 418] on button "Sim" at bounding box center [700, 426] width 87 height 33
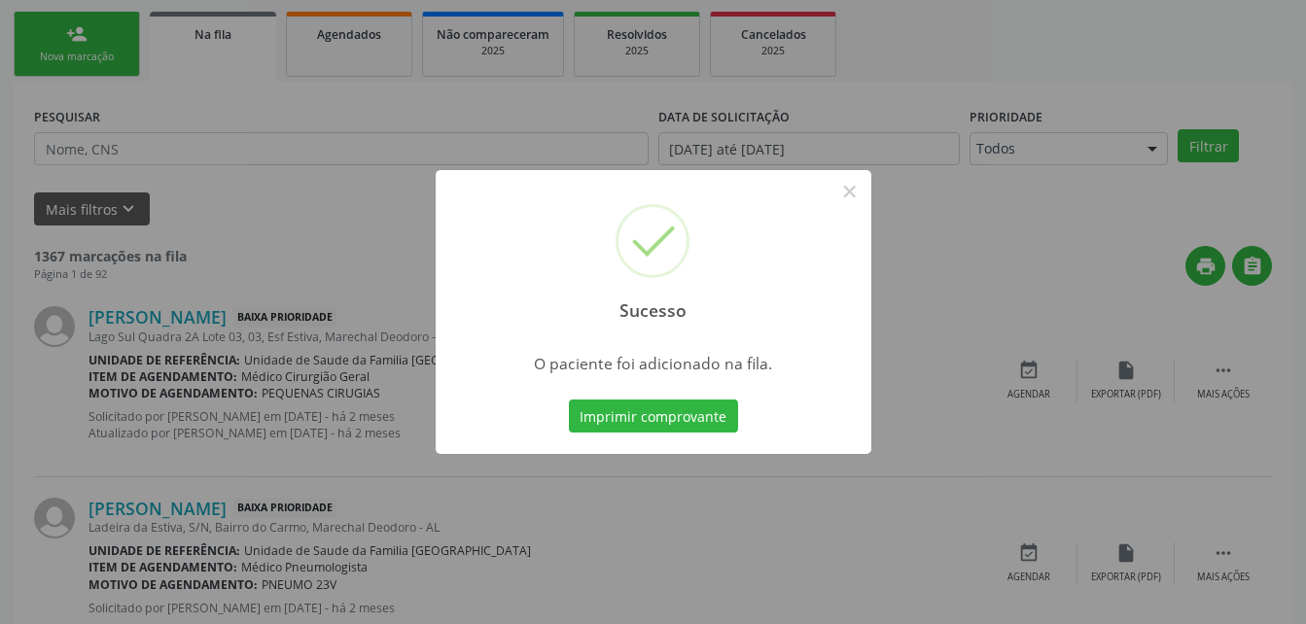
scroll to position [45, 0]
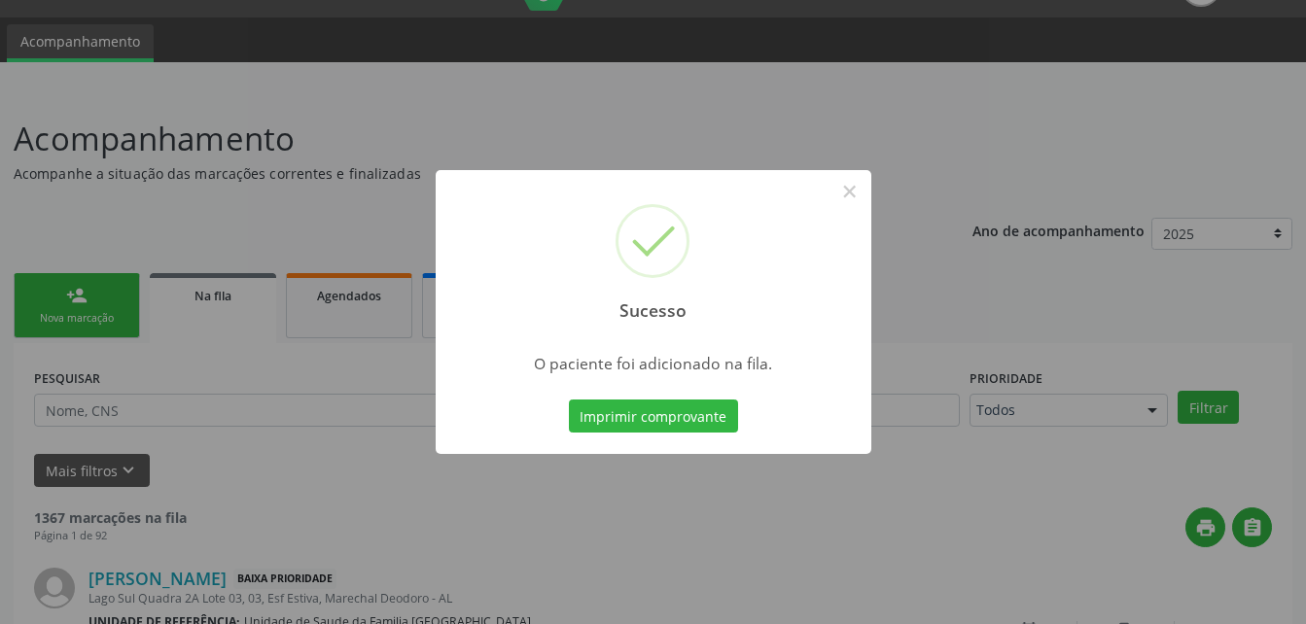
click at [96, 296] on div "Sucesso × O paciente foi adicionado na fila. Imprimir comprovante Cancel" at bounding box center [653, 312] width 1306 height 624
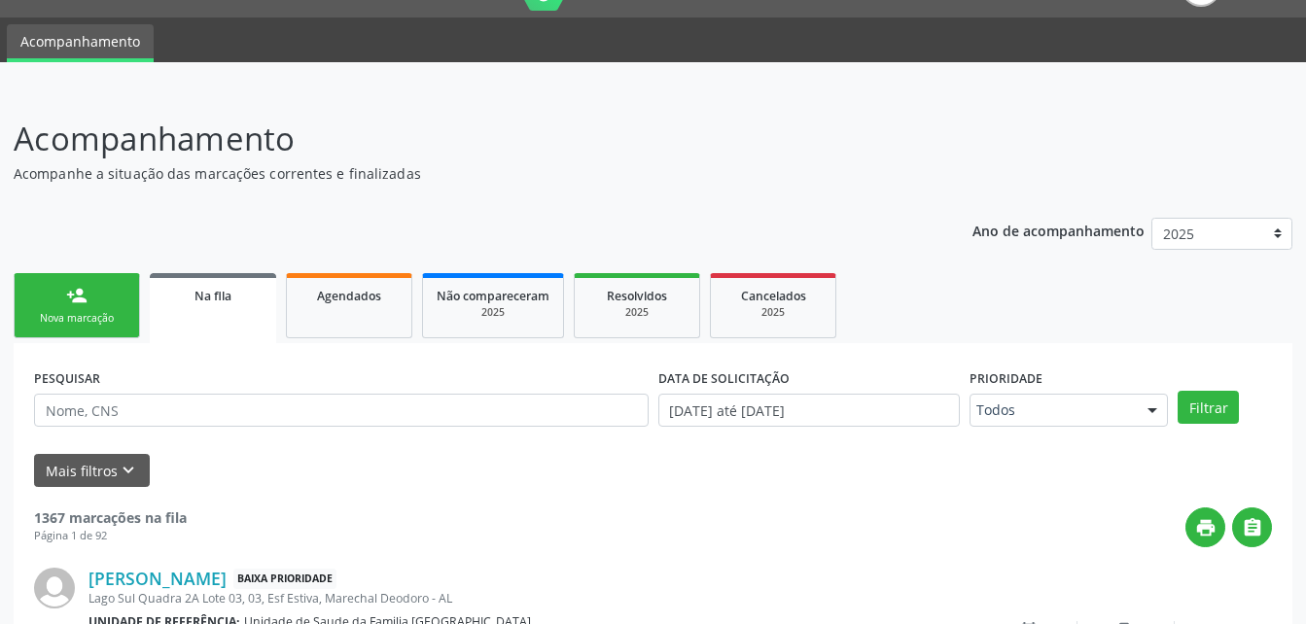
click at [96, 296] on link "person_add Nova marcação" at bounding box center [77, 305] width 126 height 65
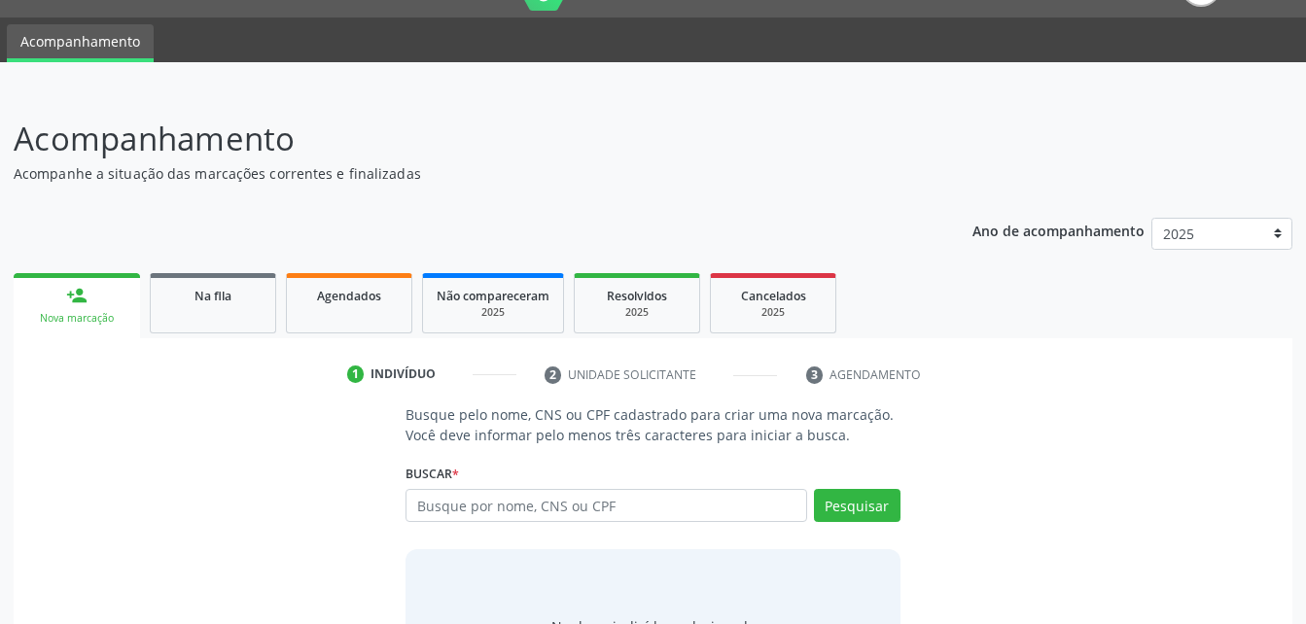
scroll to position [142, 0]
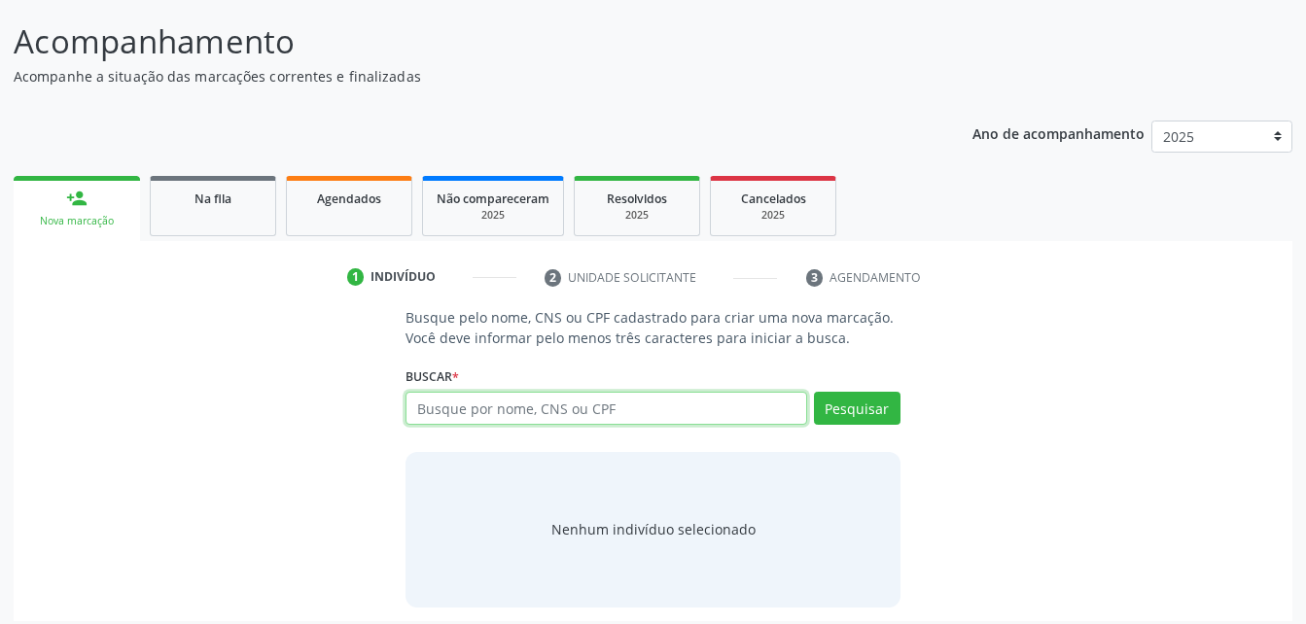
click at [603, 417] on input "text" at bounding box center [605, 408] width 400 height 33
type input "71305241118"
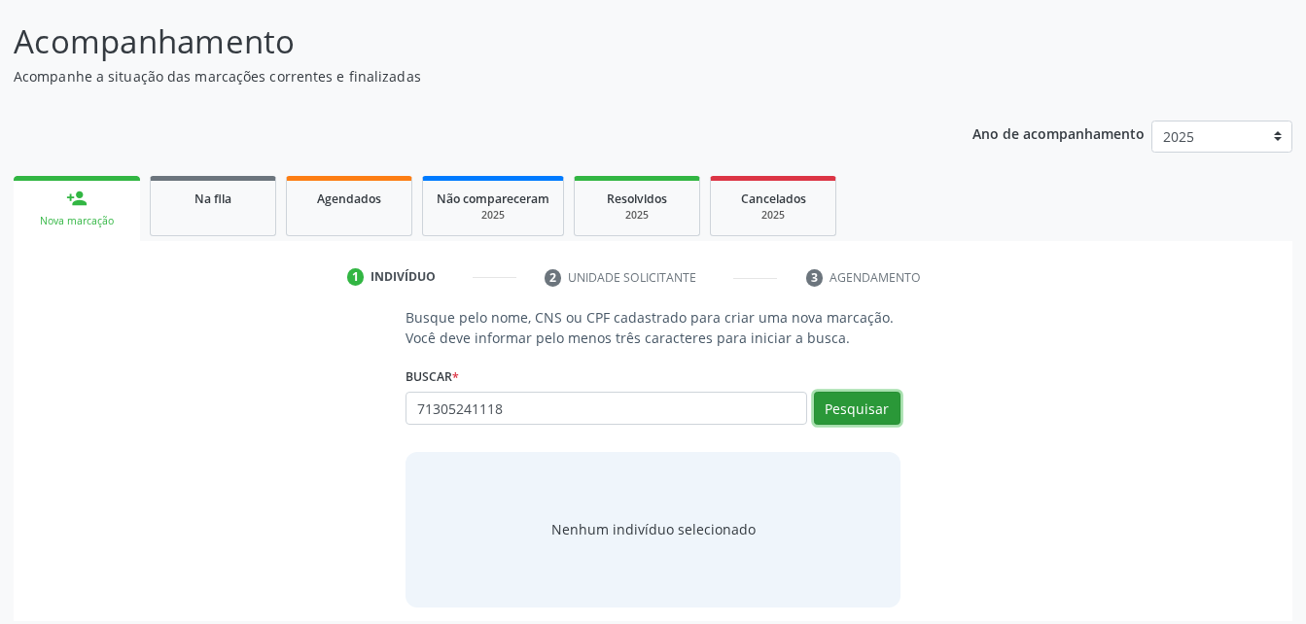
click at [841, 415] on button "Pesquisar" at bounding box center [857, 408] width 87 height 33
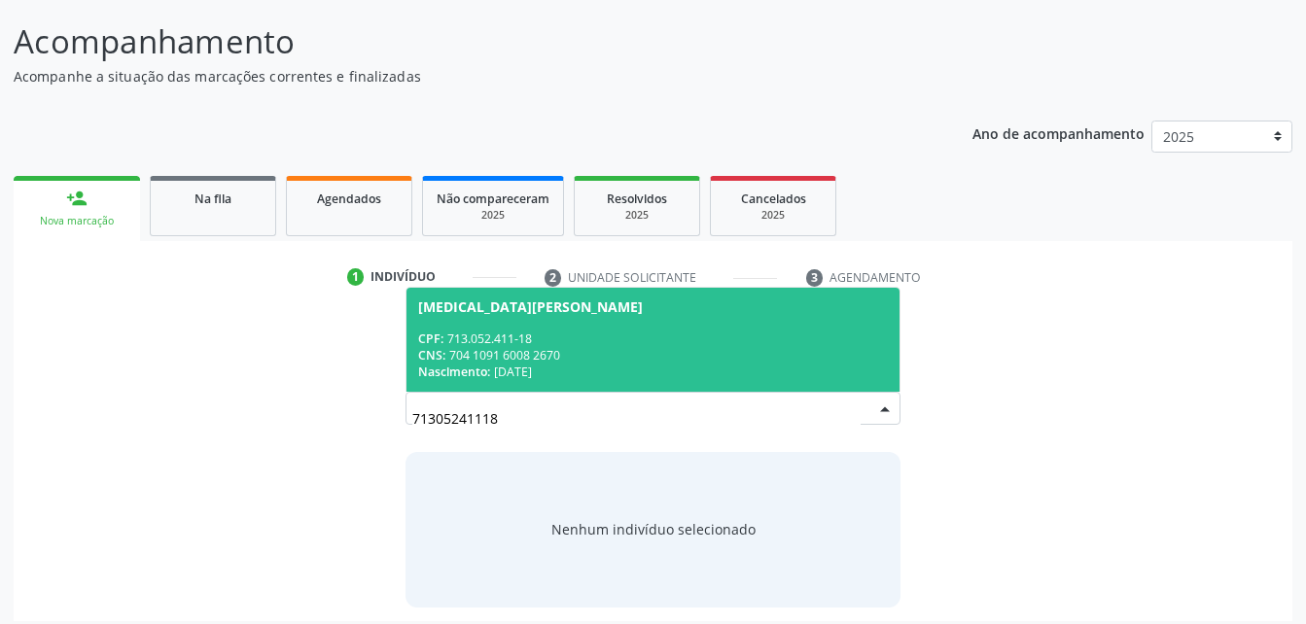
click at [579, 360] on div "CNS: 704 1091 6008 2670" at bounding box center [652, 355] width 469 height 17
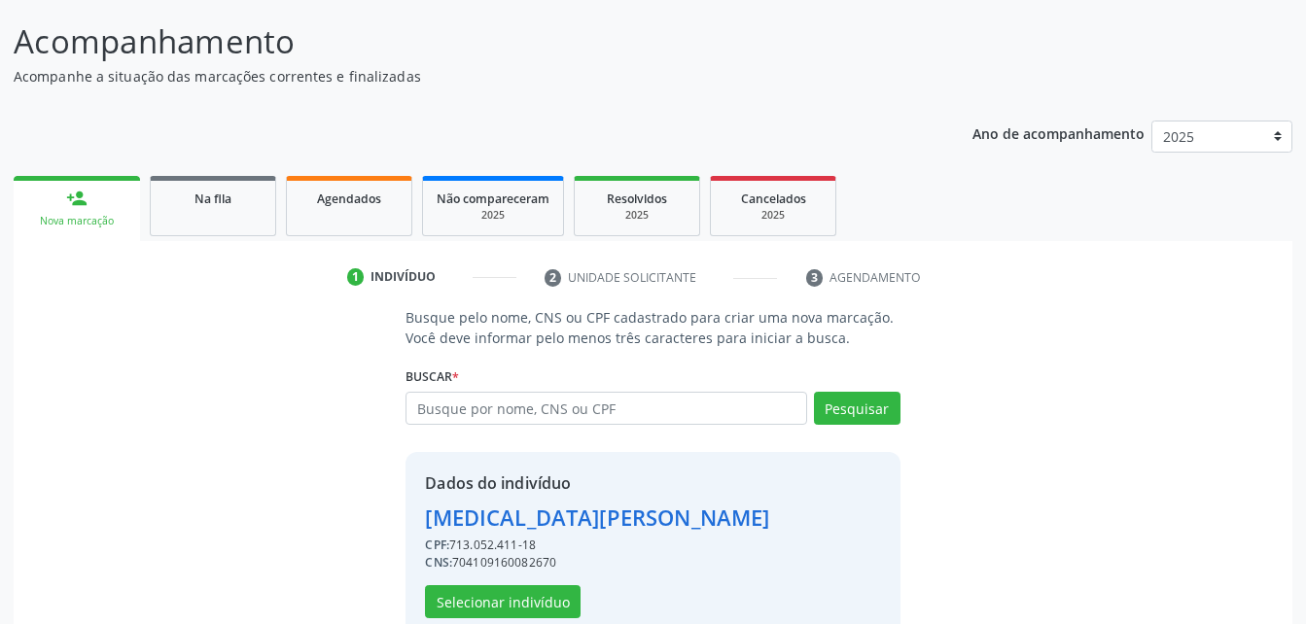
scroll to position [183, 0]
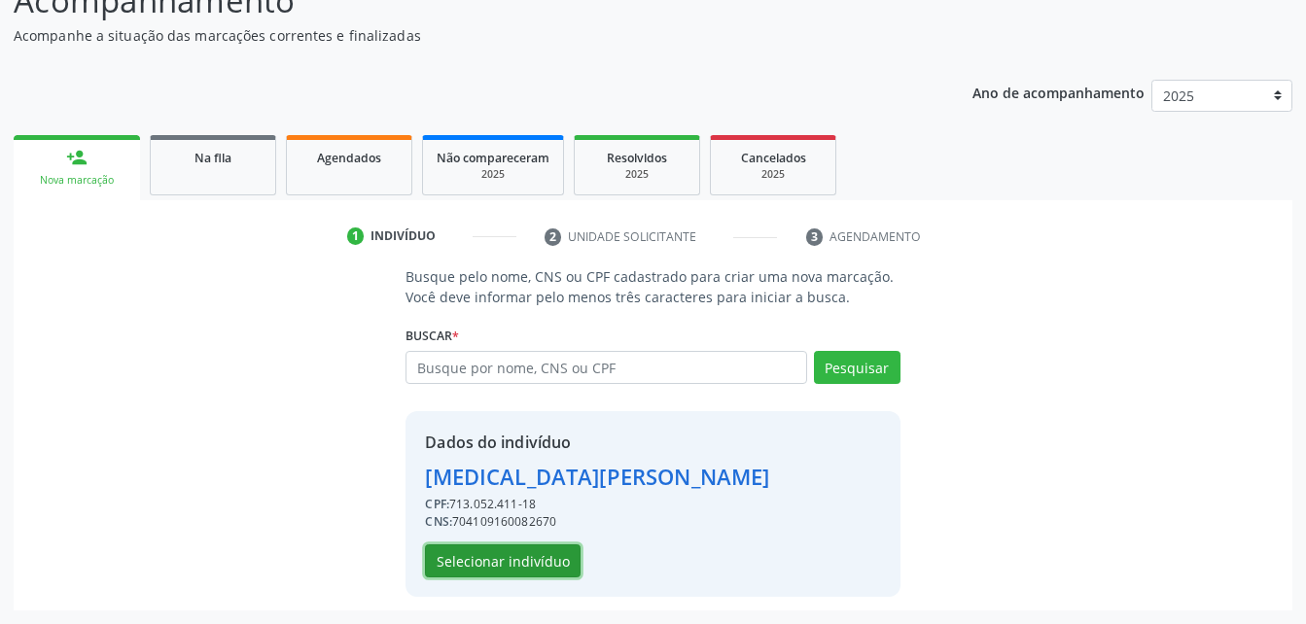
click at [505, 560] on button "Selecionar indivíduo" at bounding box center [503, 560] width 156 height 33
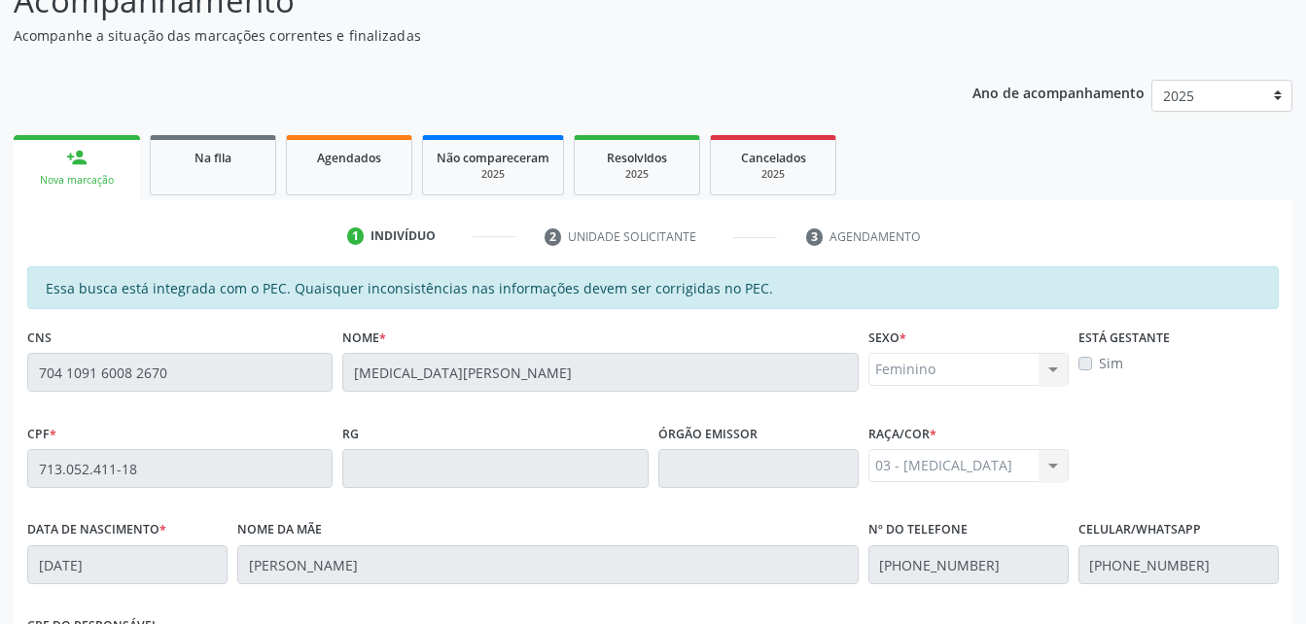
scroll to position [513, 0]
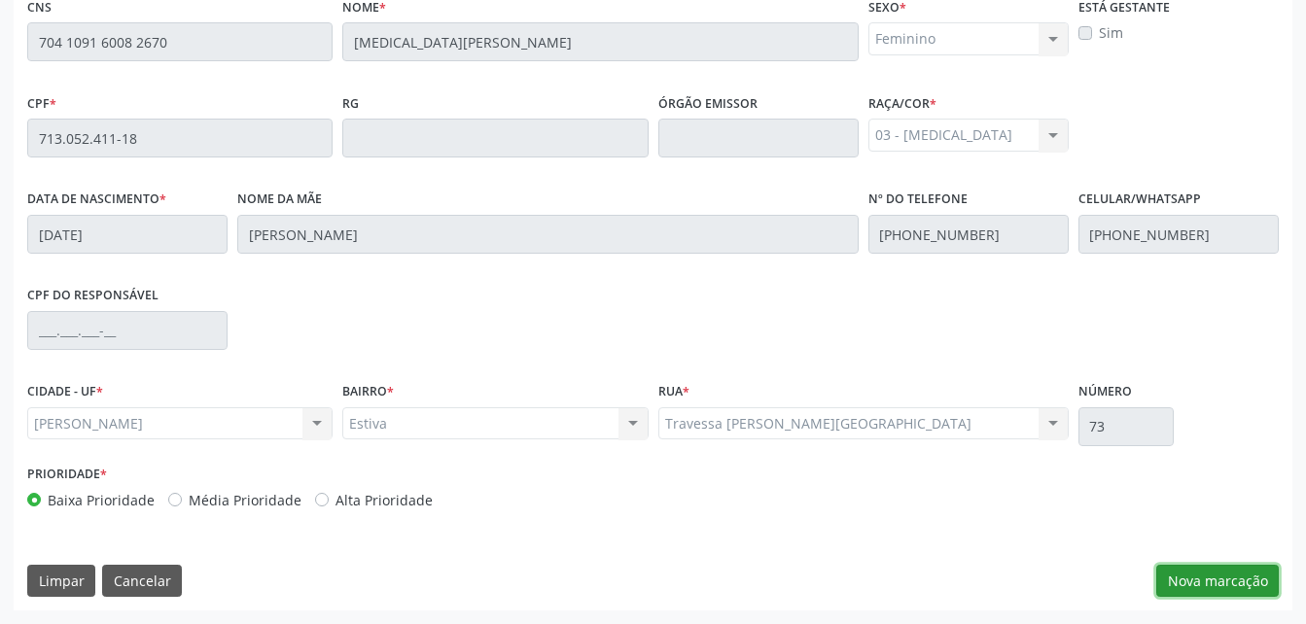
click at [1217, 571] on button "Nova marcação" at bounding box center [1217, 581] width 122 height 33
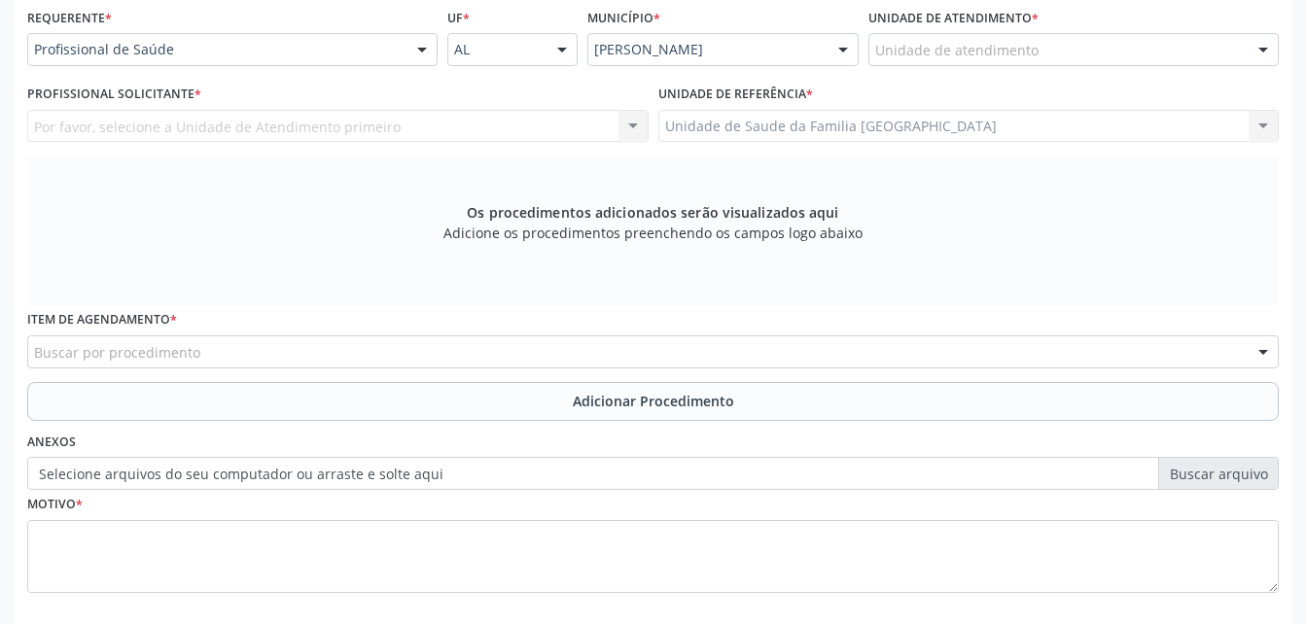
scroll to position [349, 0]
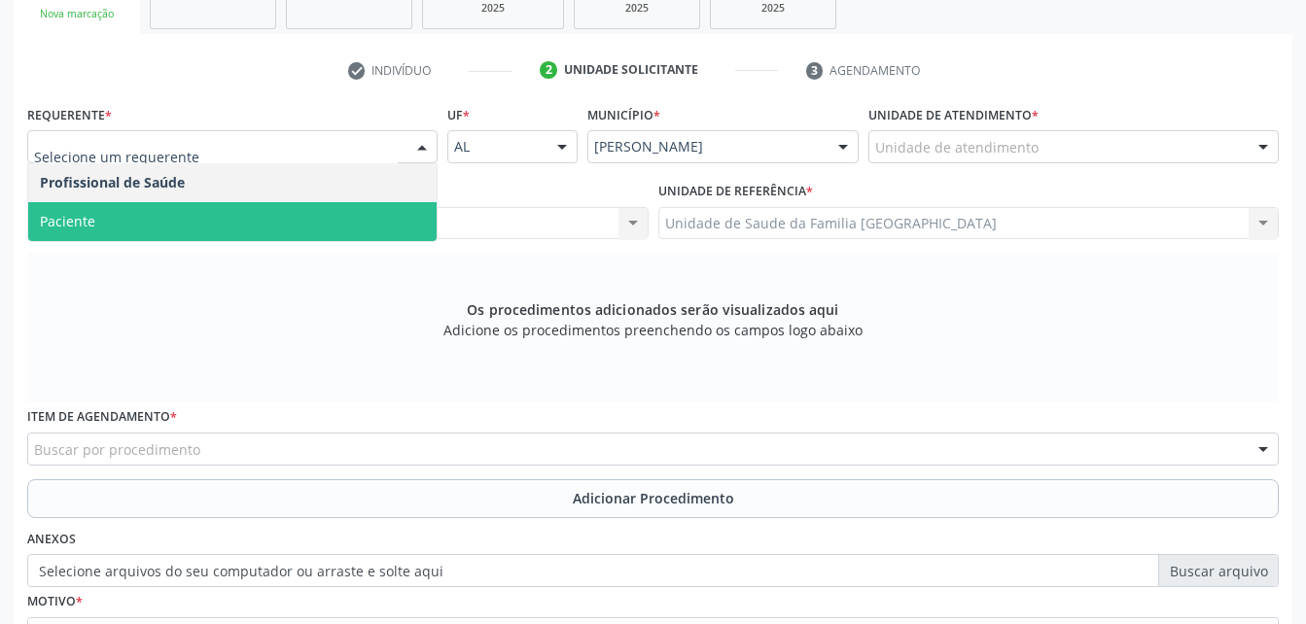
click at [309, 219] on span "Paciente" at bounding box center [232, 221] width 408 height 39
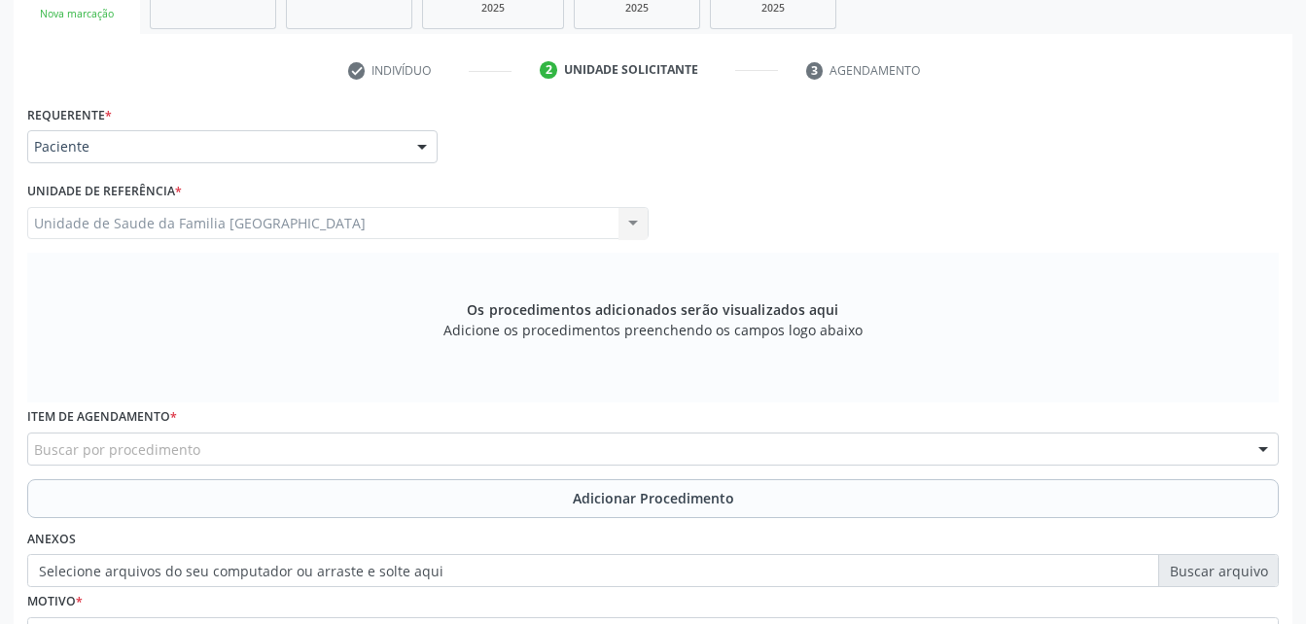
click at [425, 443] on div "Buscar por procedimento" at bounding box center [652, 449] width 1251 height 33
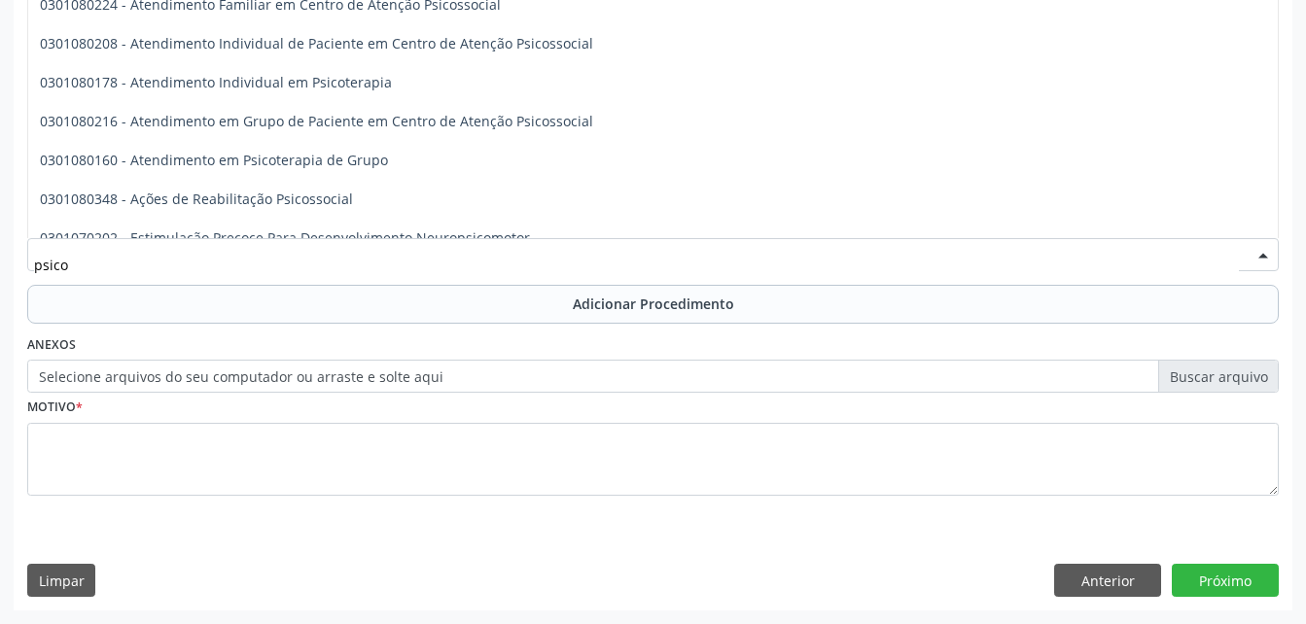
scroll to position [681, 0]
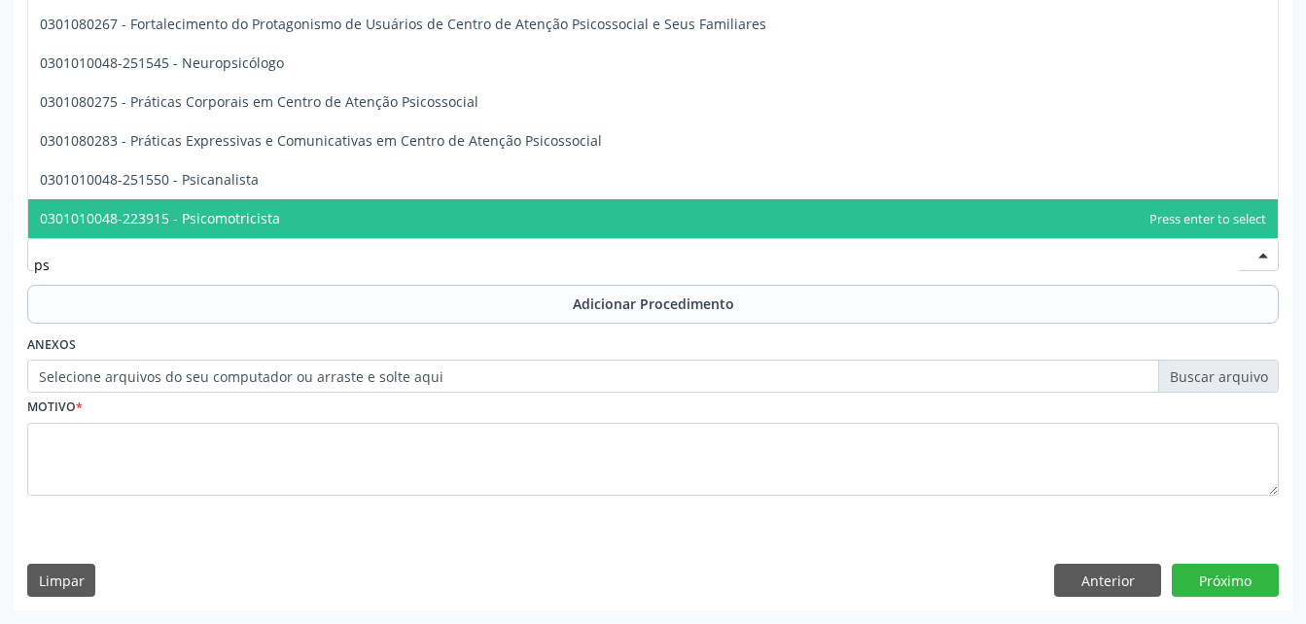
type input "p"
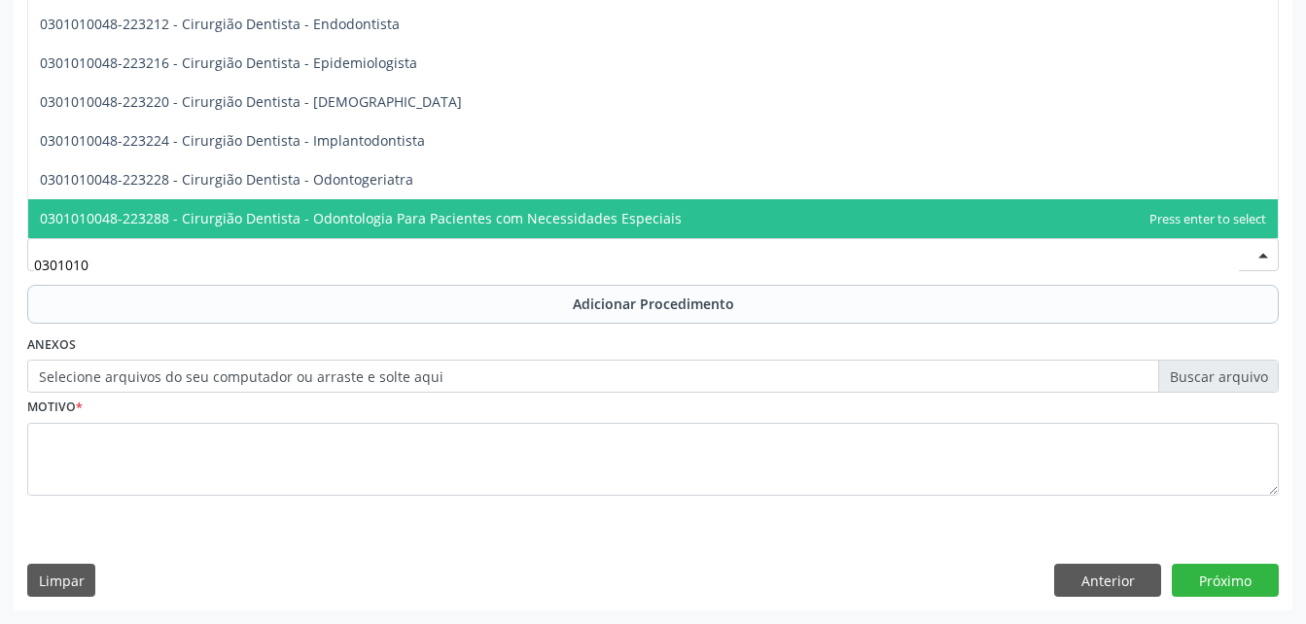
type input "03010100"
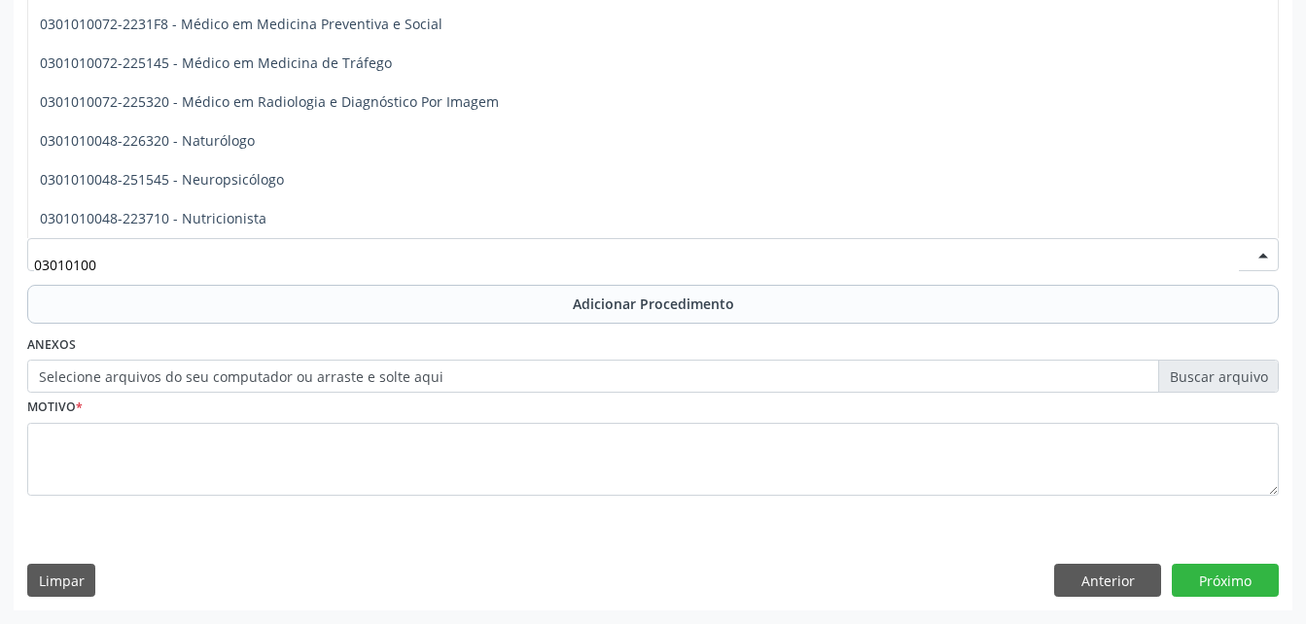
scroll to position [6028, 0]
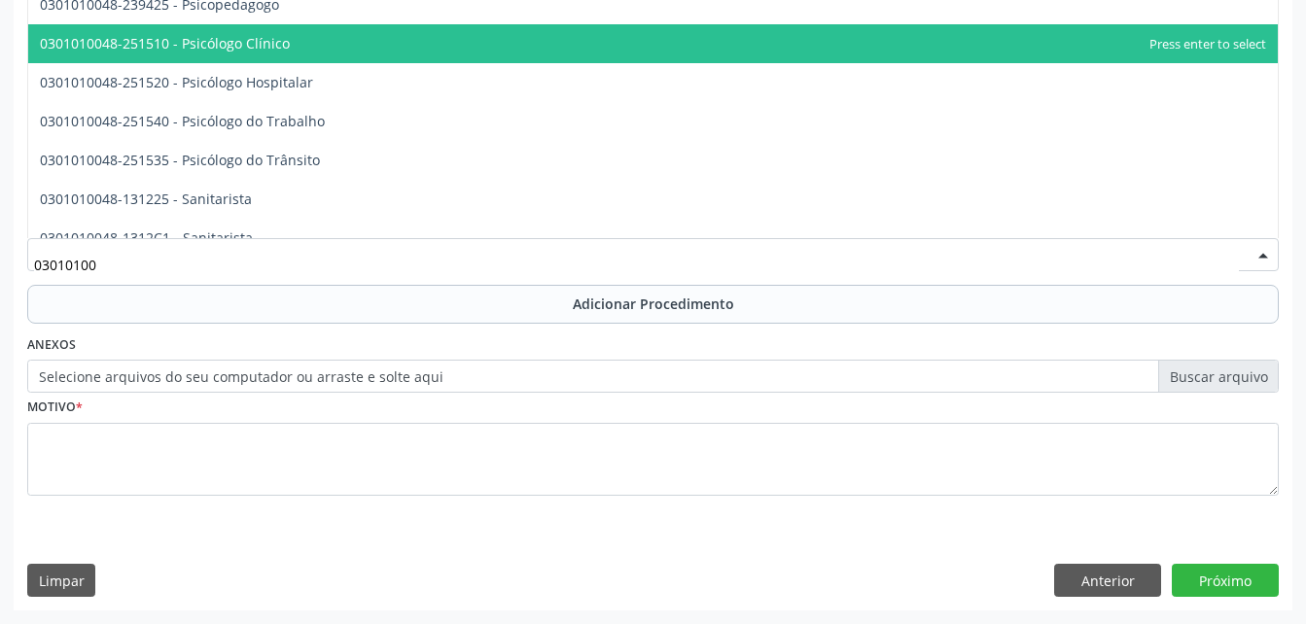
click at [331, 38] on span "0301010048-251510 - Psicólogo Clínico" at bounding box center [652, 43] width 1249 height 39
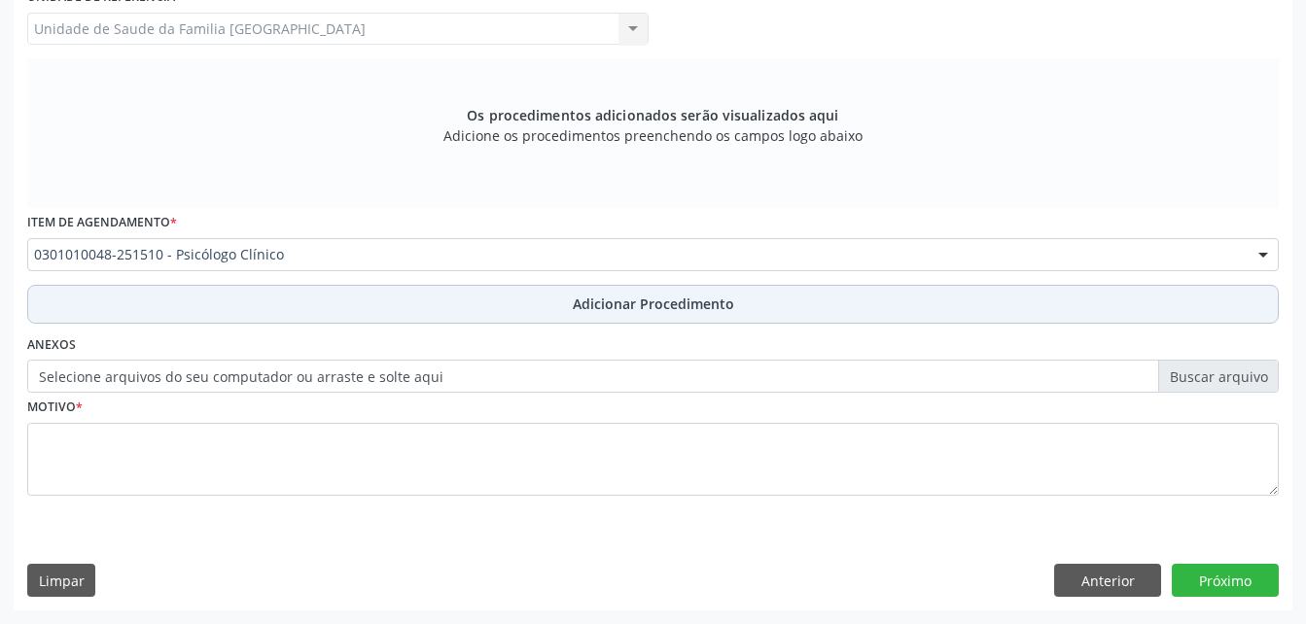
click at [537, 302] on button "Adicionar Procedimento" at bounding box center [652, 304] width 1251 height 39
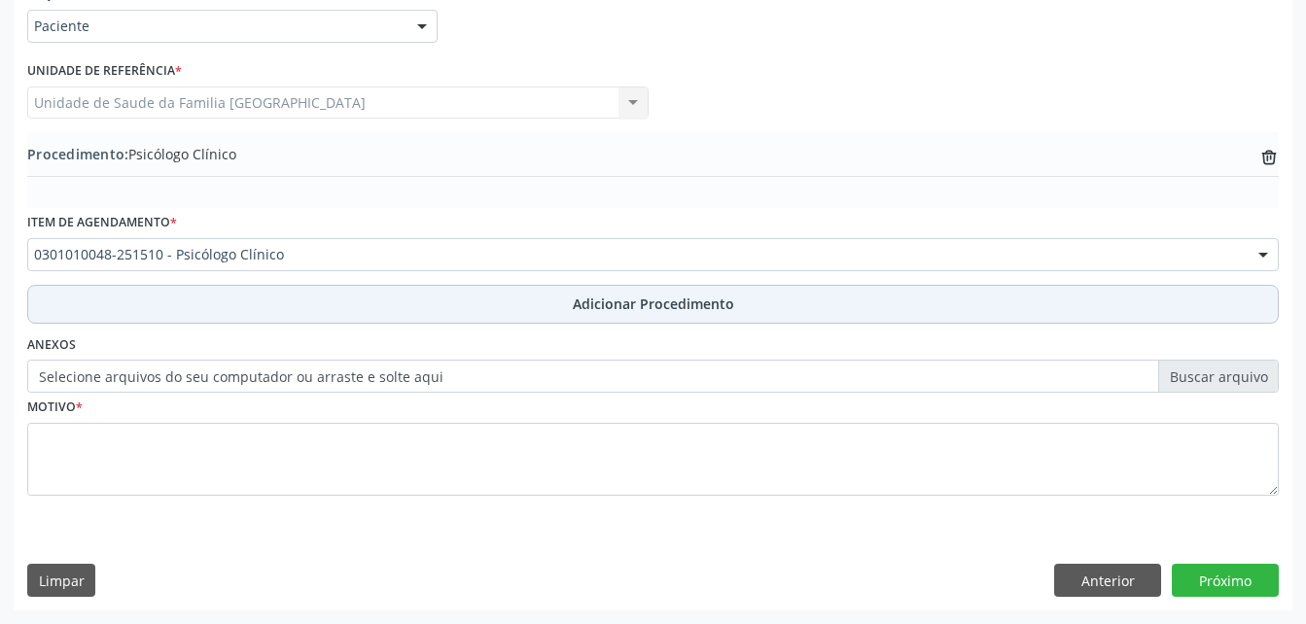
scroll to position [470, 0]
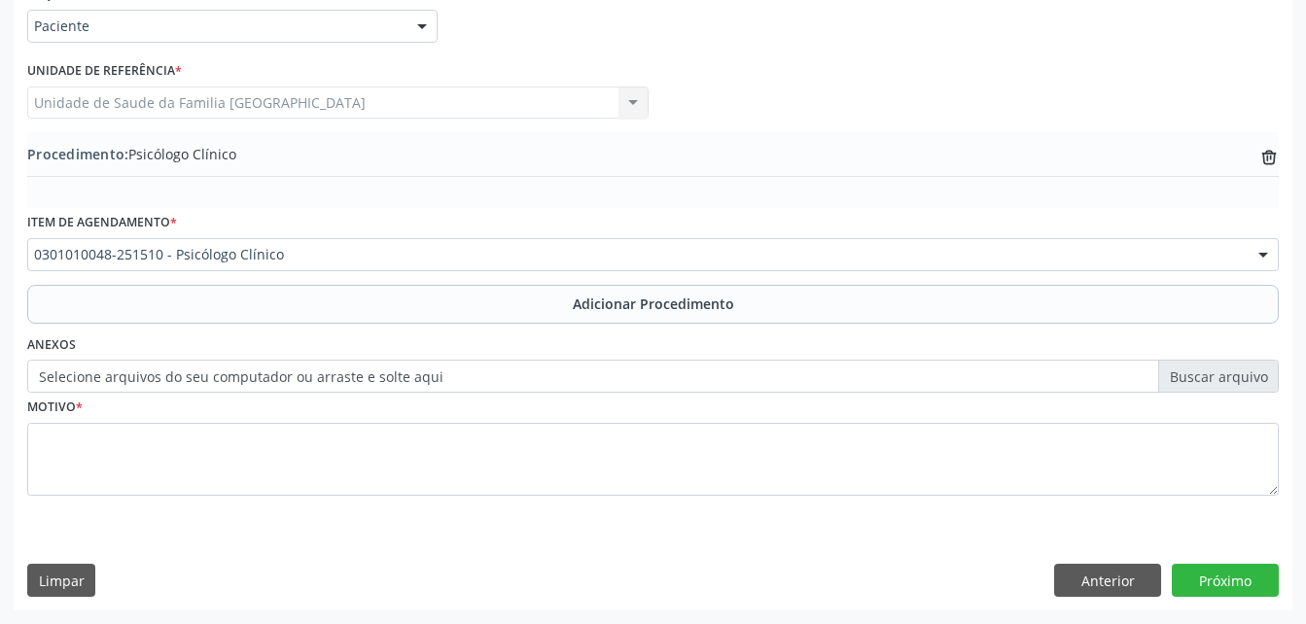
click at [188, 374] on label "Selecione arquivos do seu computador ou arraste e solte aqui" at bounding box center [652, 376] width 1251 height 33
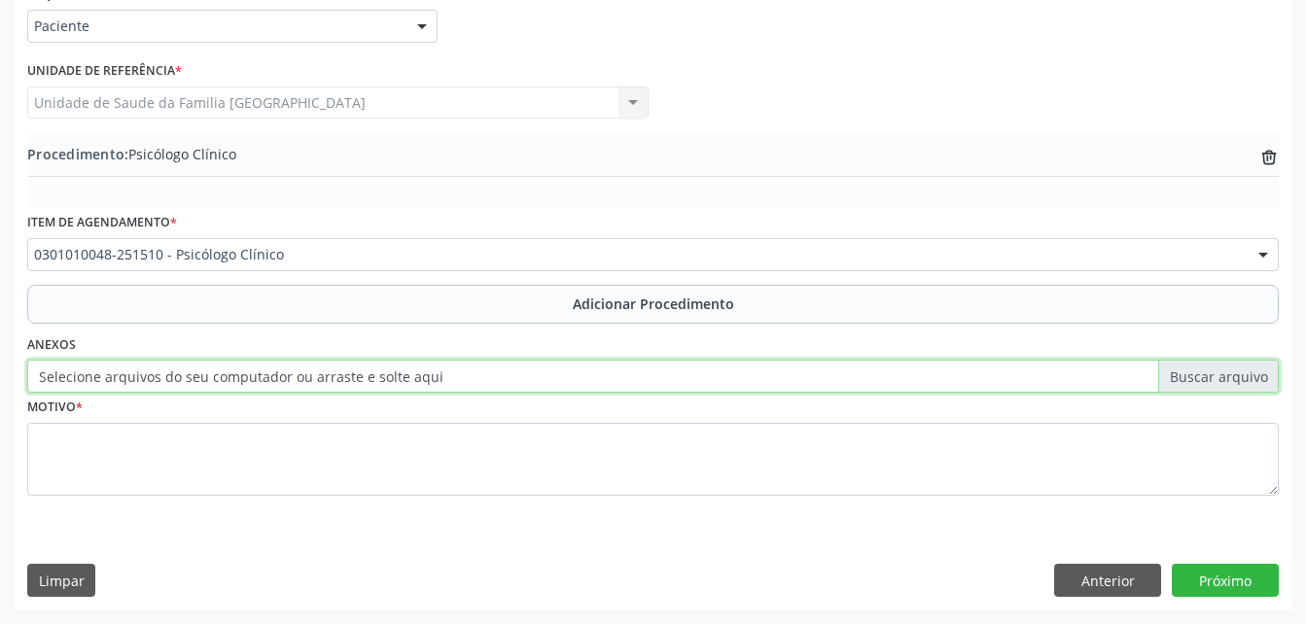
click at [188, 374] on input "Selecione arquivos do seu computador ou arraste e solte aqui" at bounding box center [652, 376] width 1251 height 33
type input "C:\fakepath\WhatsApp Image 2025-10-06 at 09.31.13.jpeg"
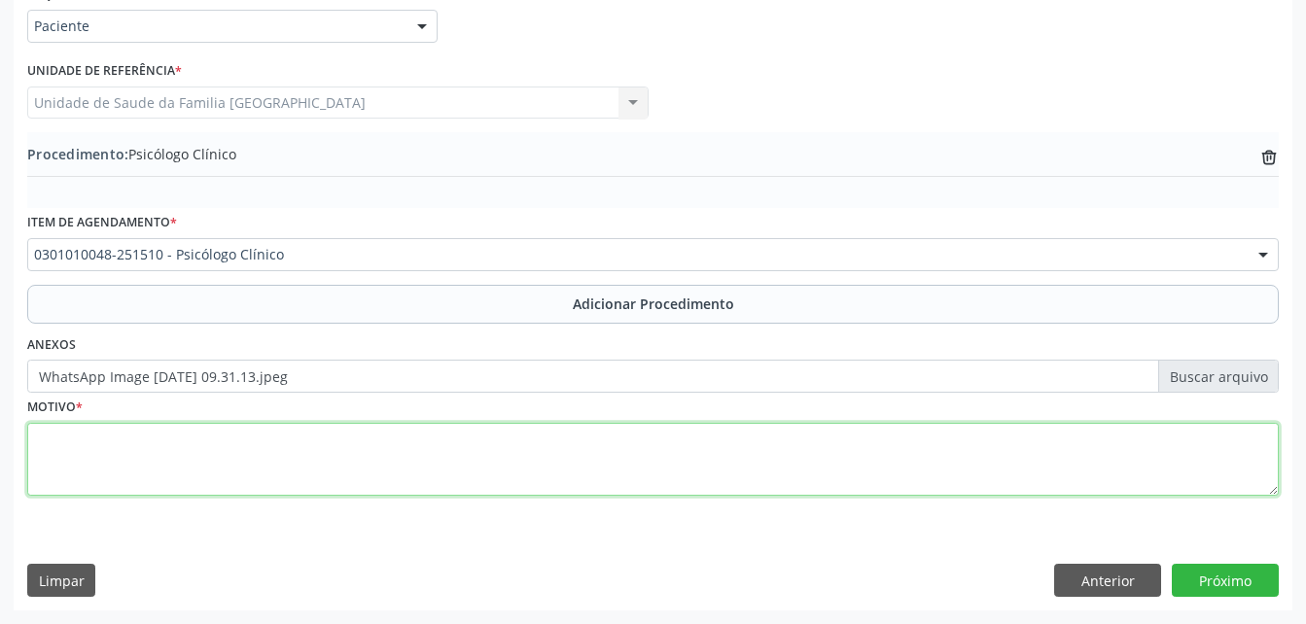
click at [332, 458] on textarea at bounding box center [652, 460] width 1251 height 74
type textarea "sem entender a justf."
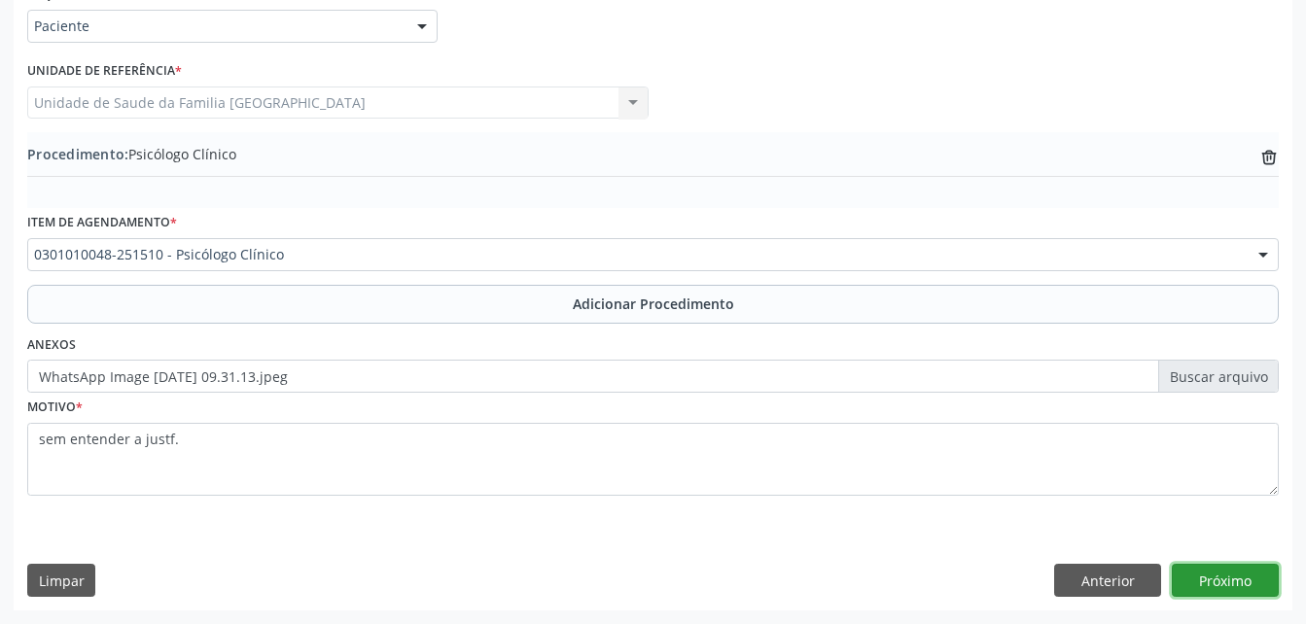
click at [1215, 585] on button "Próximo" at bounding box center [1224, 580] width 107 height 33
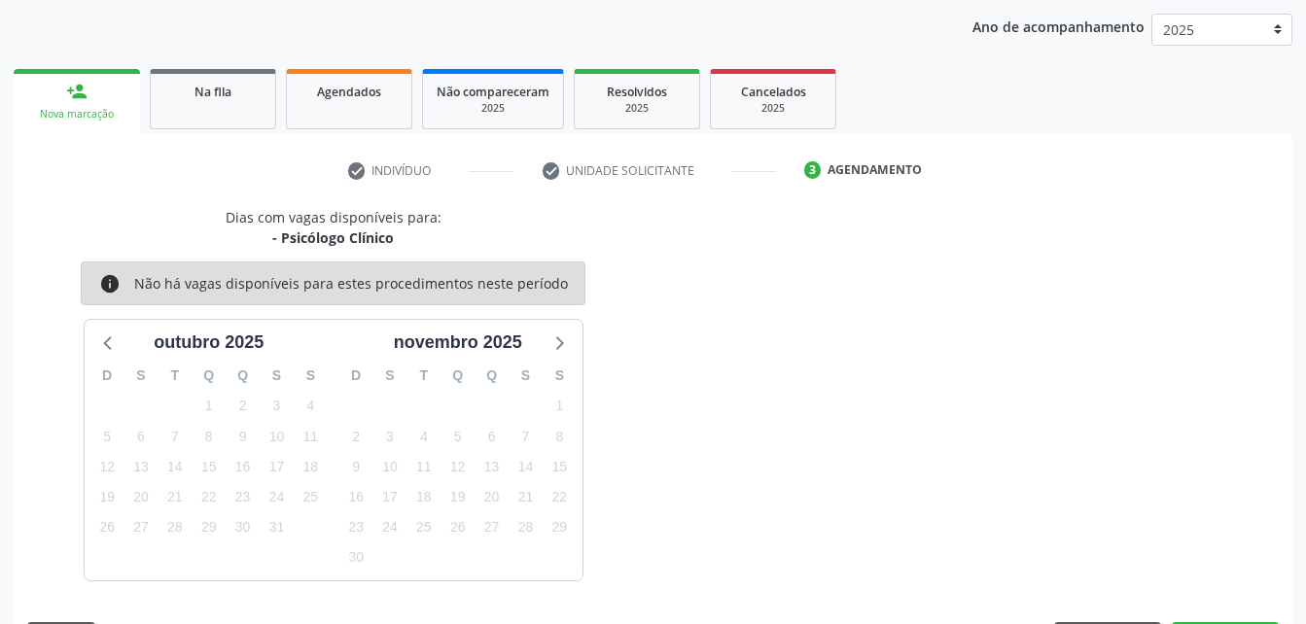
scroll to position [306, 0]
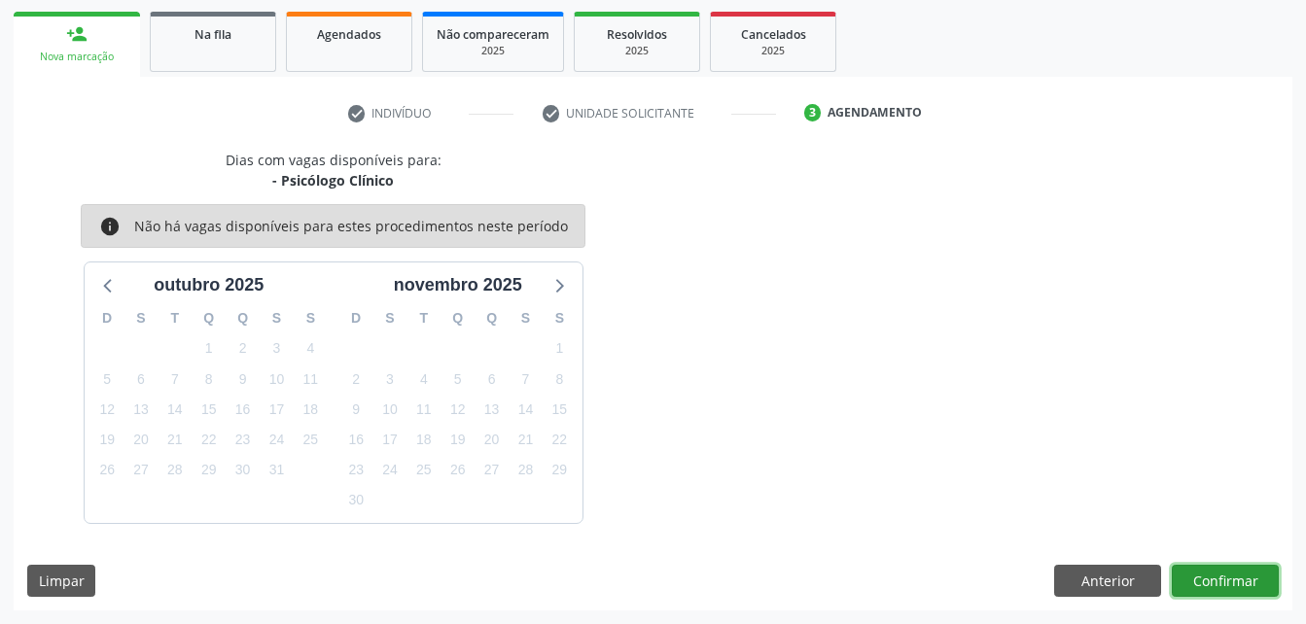
click at [1216, 585] on button "Confirmar" at bounding box center [1224, 581] width 107 height 33
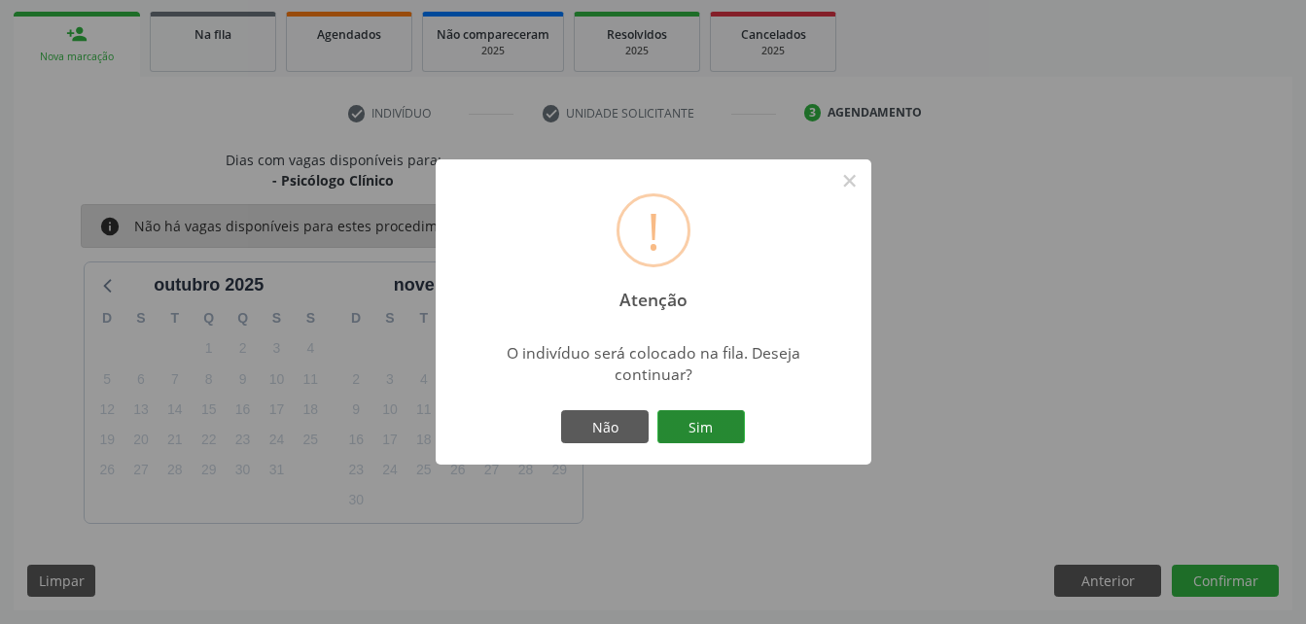
click at [686, 421] on button "Sim" at bounding box center [700, 426] width 87 height 33
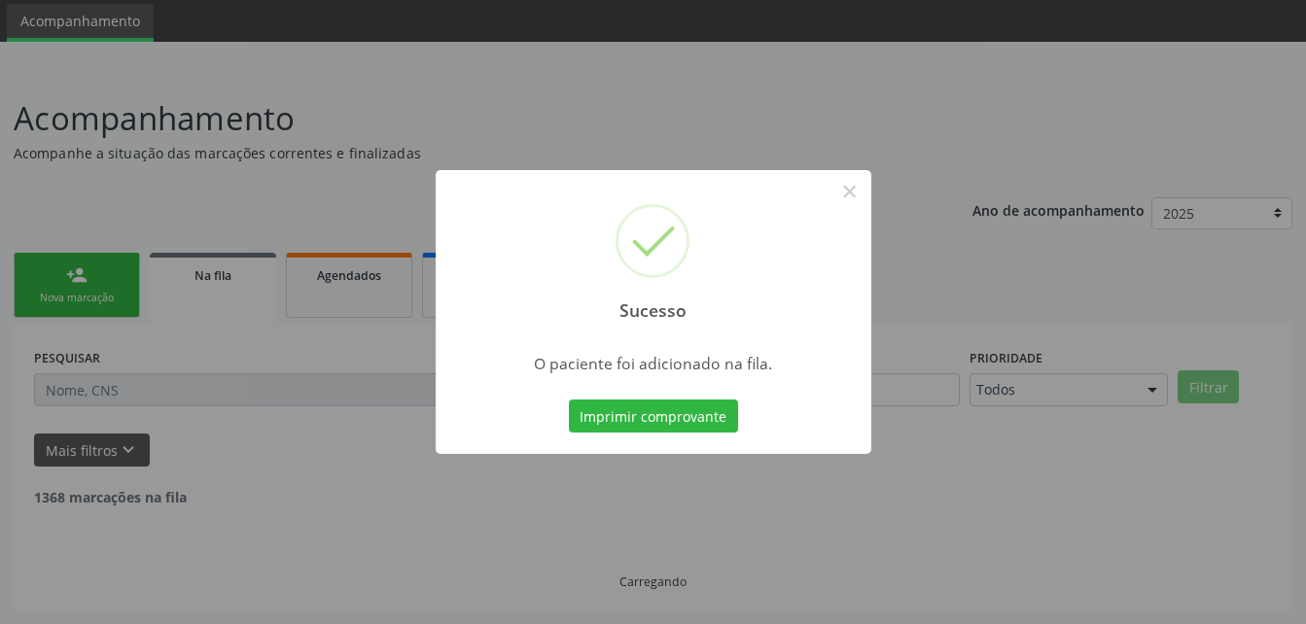
scroll to position [45, 0]
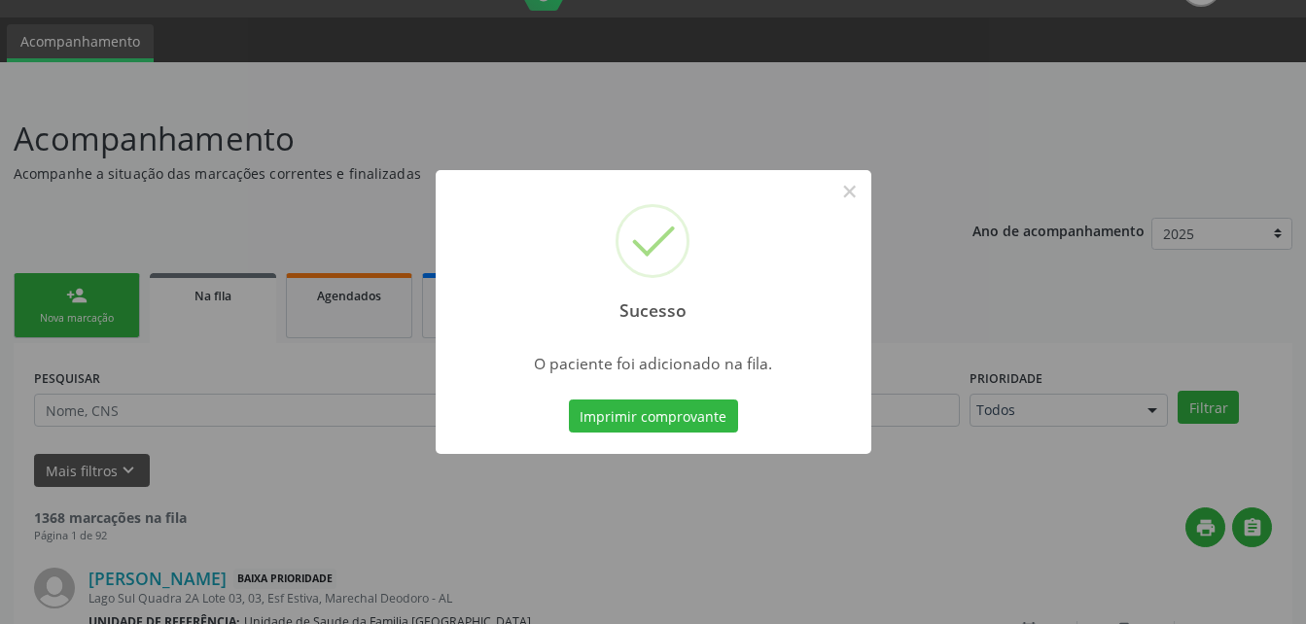
click at [95, 295] on div "Sucesso × O paciente foi adicionado na fila. Imprimir comprovante Cancel" at bounding box center [653, 312] width 1306 height 624
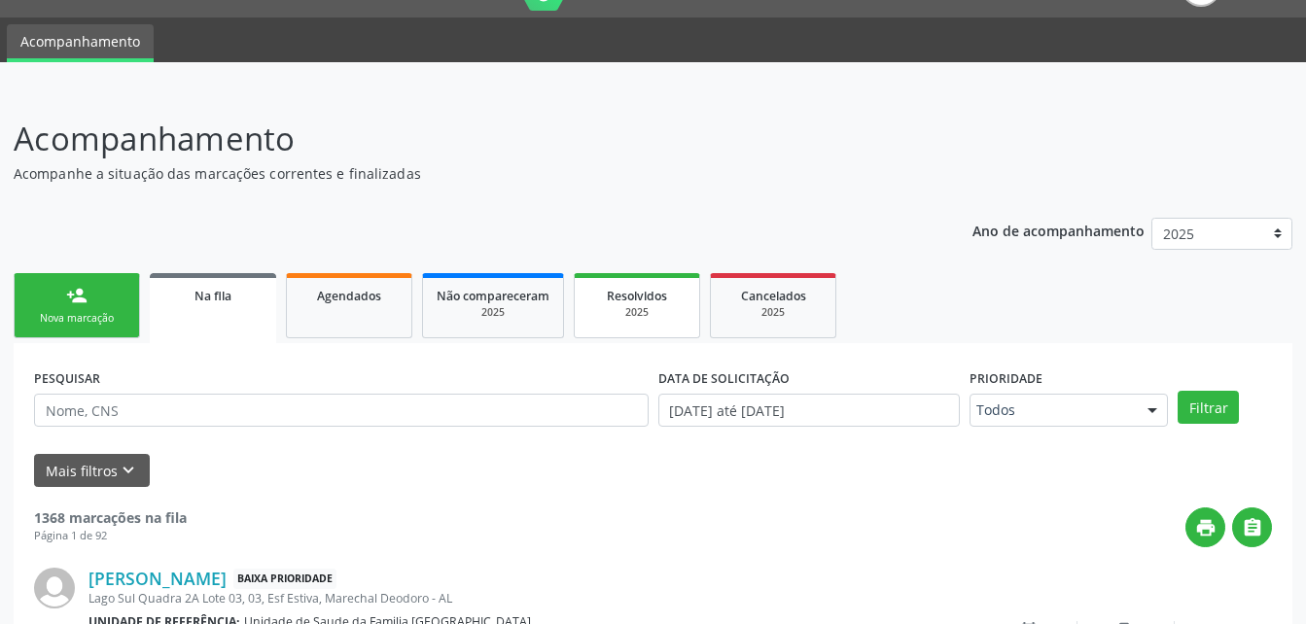
drag, startPoint x: 125, startPoint y: 291, endPoint x: 646, endPoint y: 331, distance: 522.6
click at [125, 291] on link "person_add Nova marcação" at bounding box center [77, 305] width 126 height 65
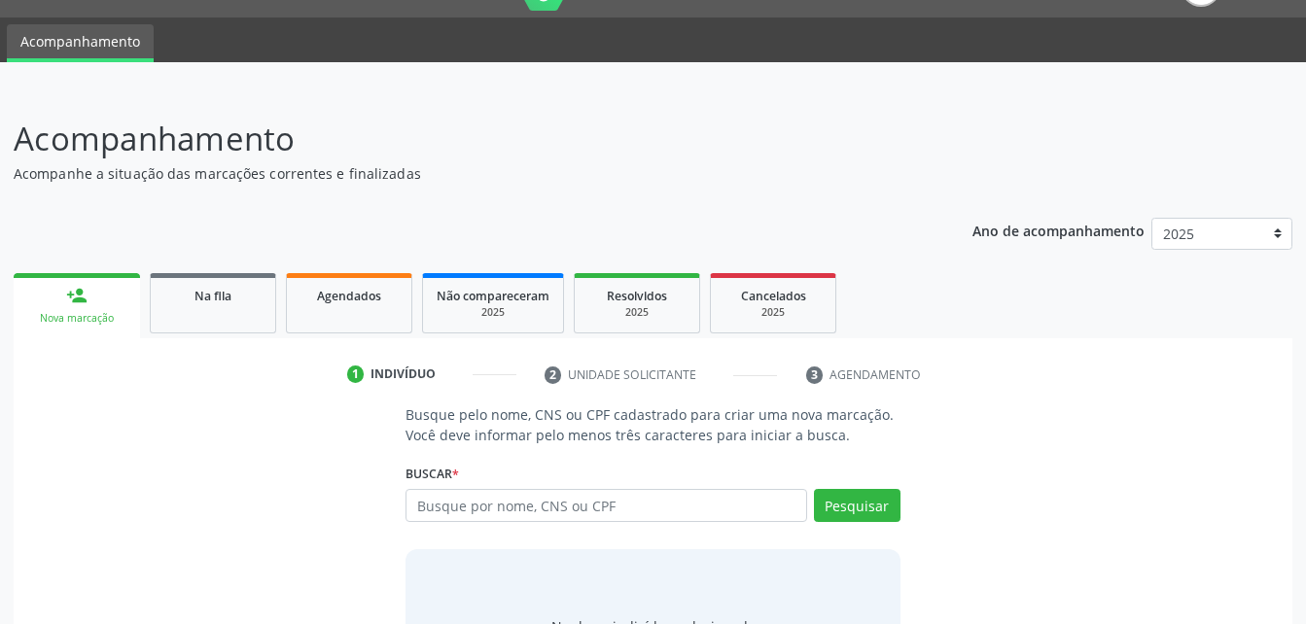
scroll to position [153, 0]
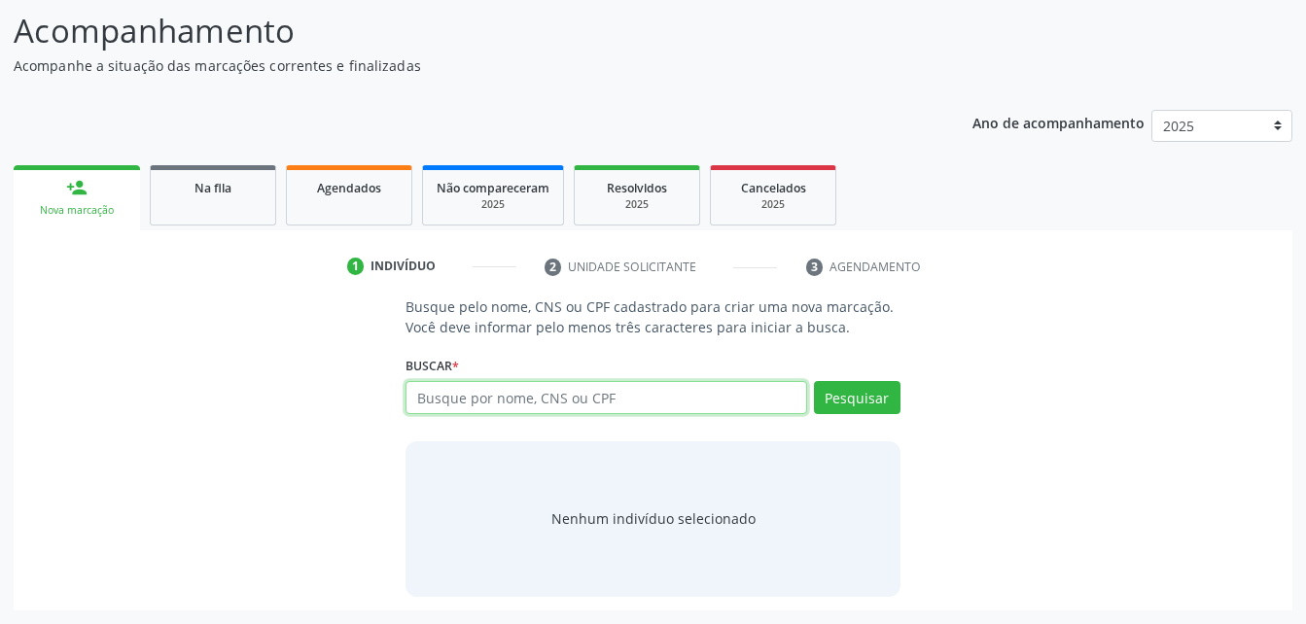
click at [585, 391] on input "text" at bounding box center [605, 397] width 400 height 33
type input "02108595473"
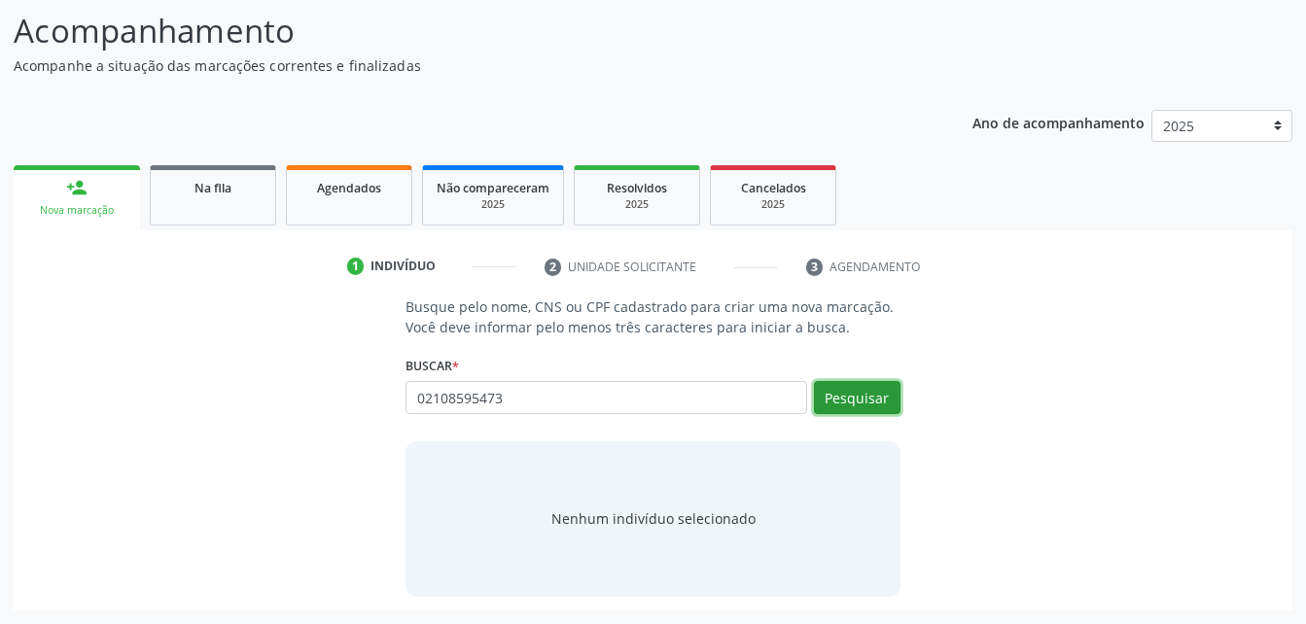
click at [863, 398] on button "Pesquisar" at bounding box center [857, 397] width 87 height 33
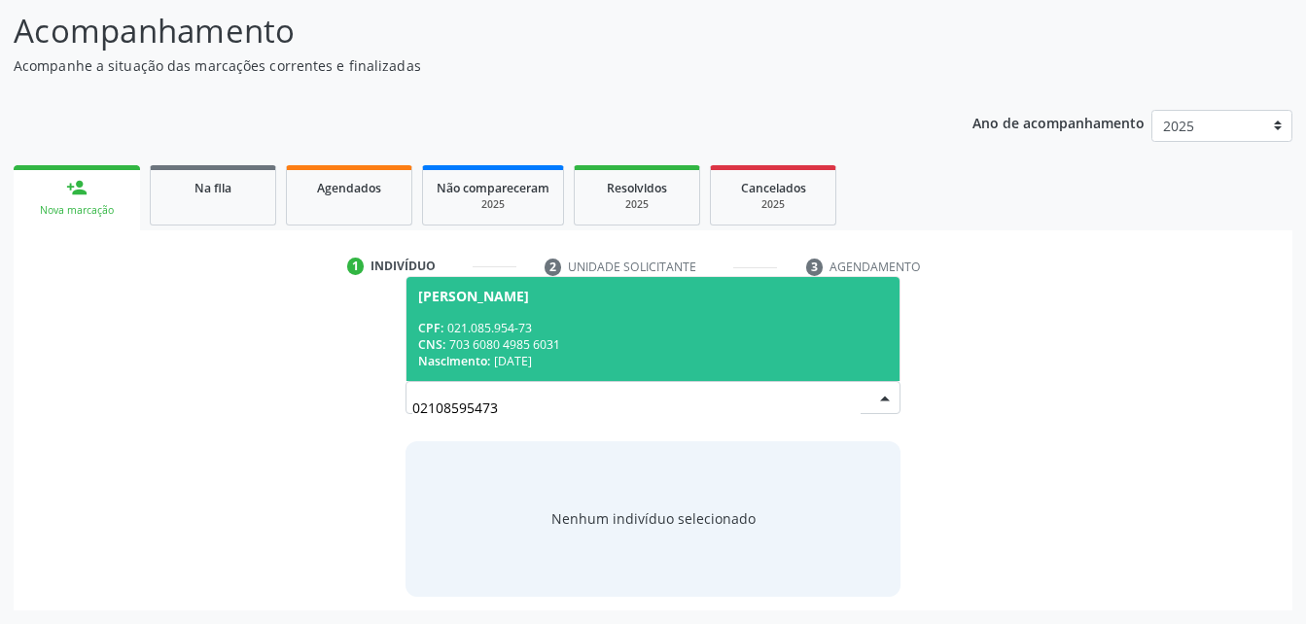
click at [812, 337] on div "CNS: 703 6080 4985 6031" at bounding box center [652, 344] width 469 height 17
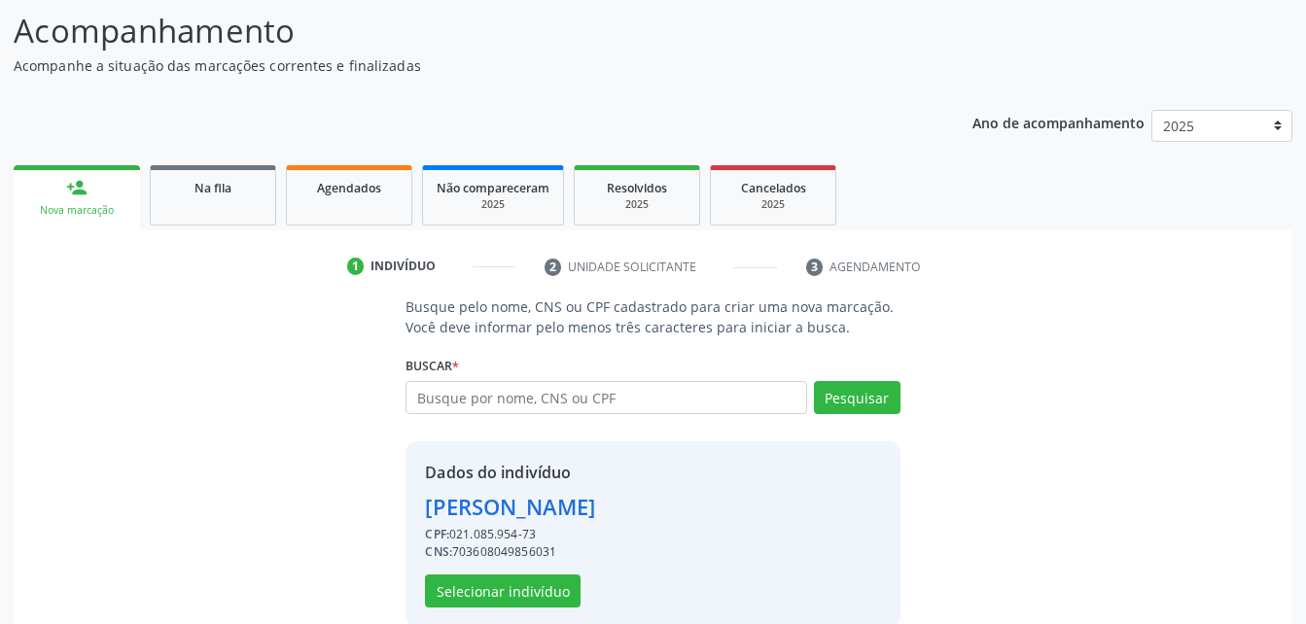
scroll to position [183, 0]
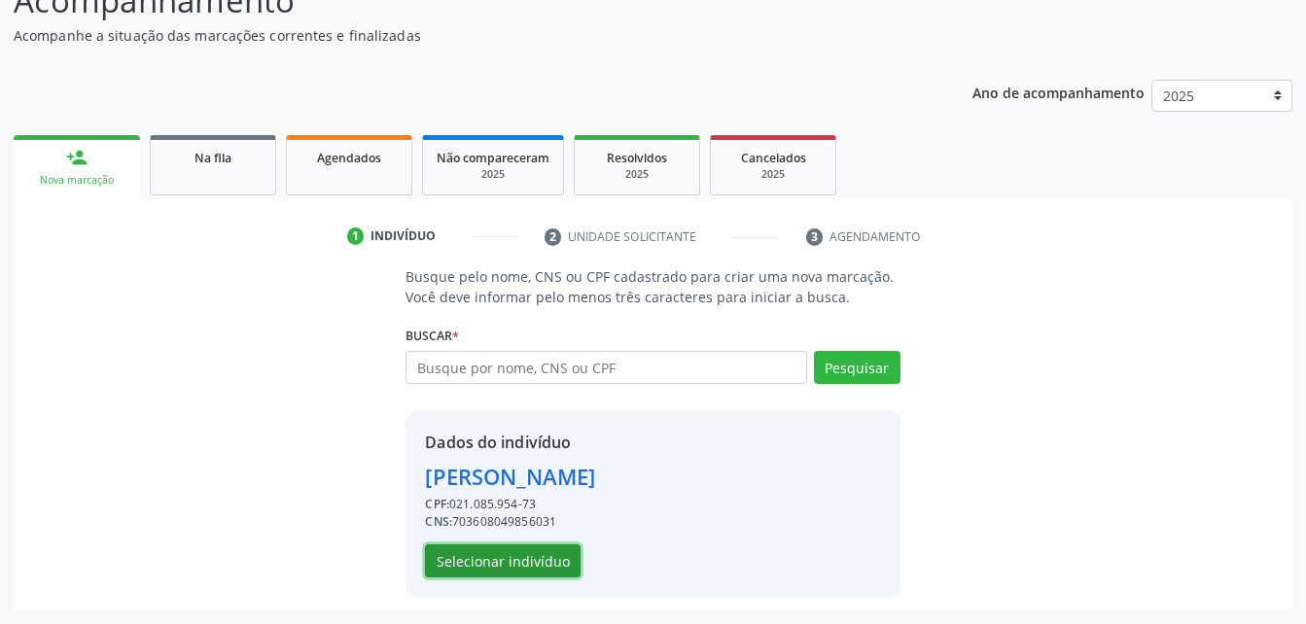
click at [492, 559] on button "Selecionar indivíduo" at bounding box center [503, 560] width 156 height 33
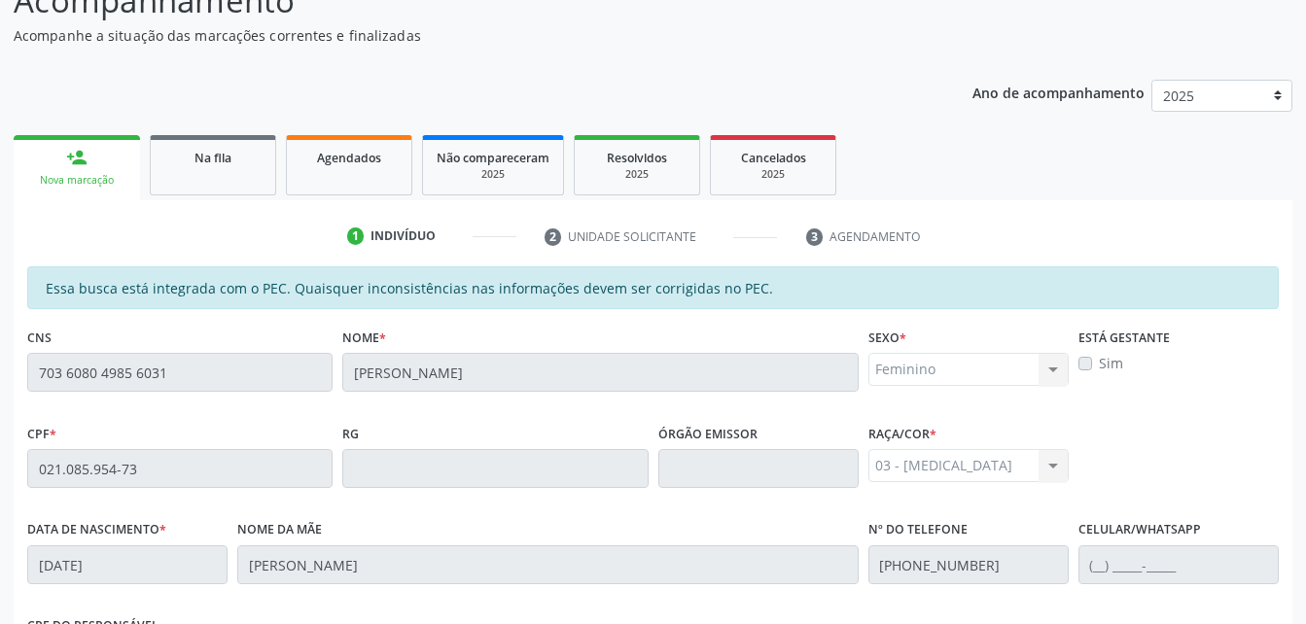
scroll to position [513, 0]
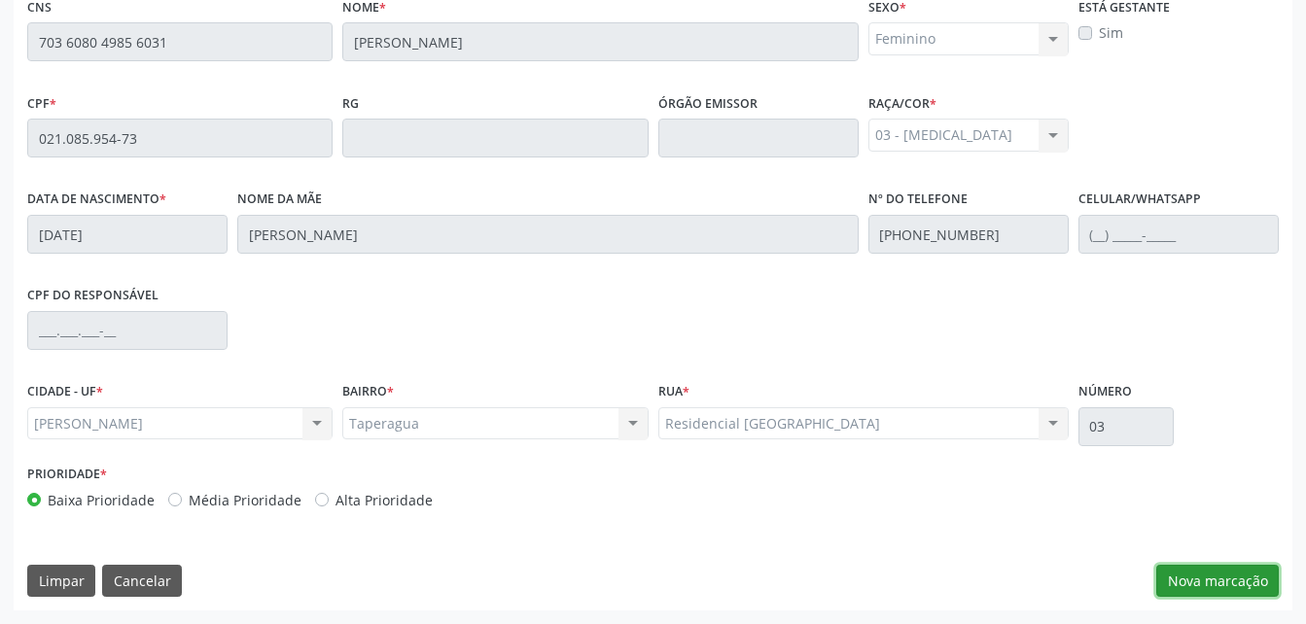
click at [1229, 580] on button "Nova marcação" at bounding box center [1217, 581] width 122 height 33
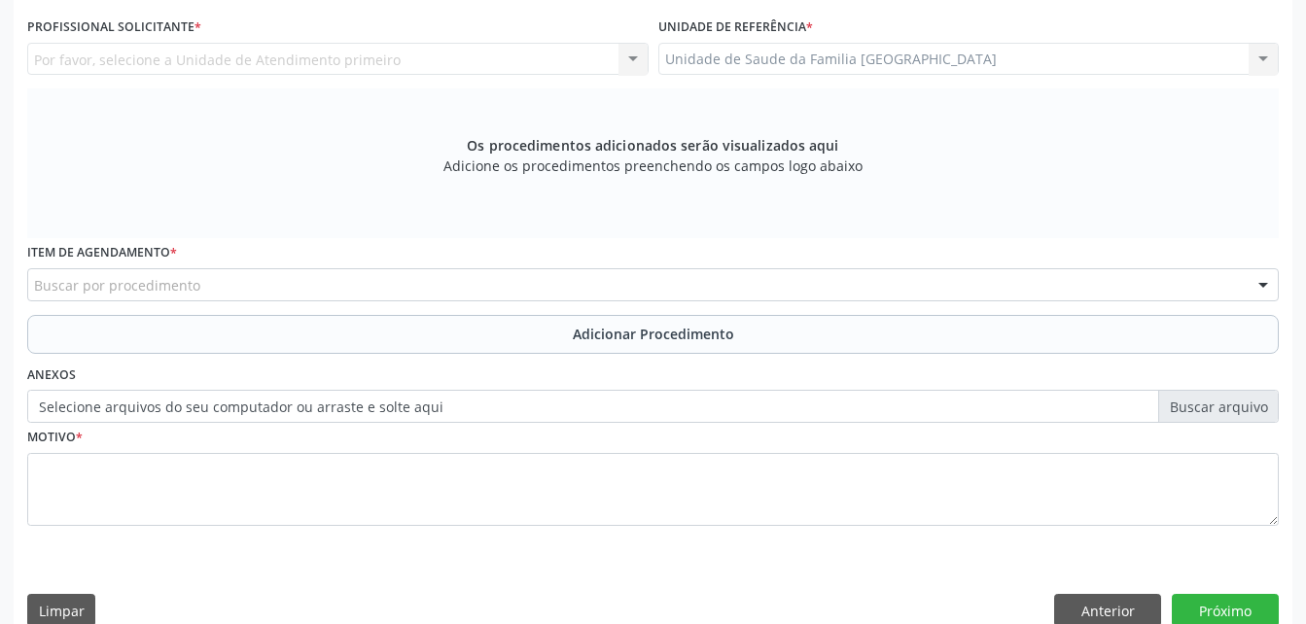
scroll to position [416, 0]
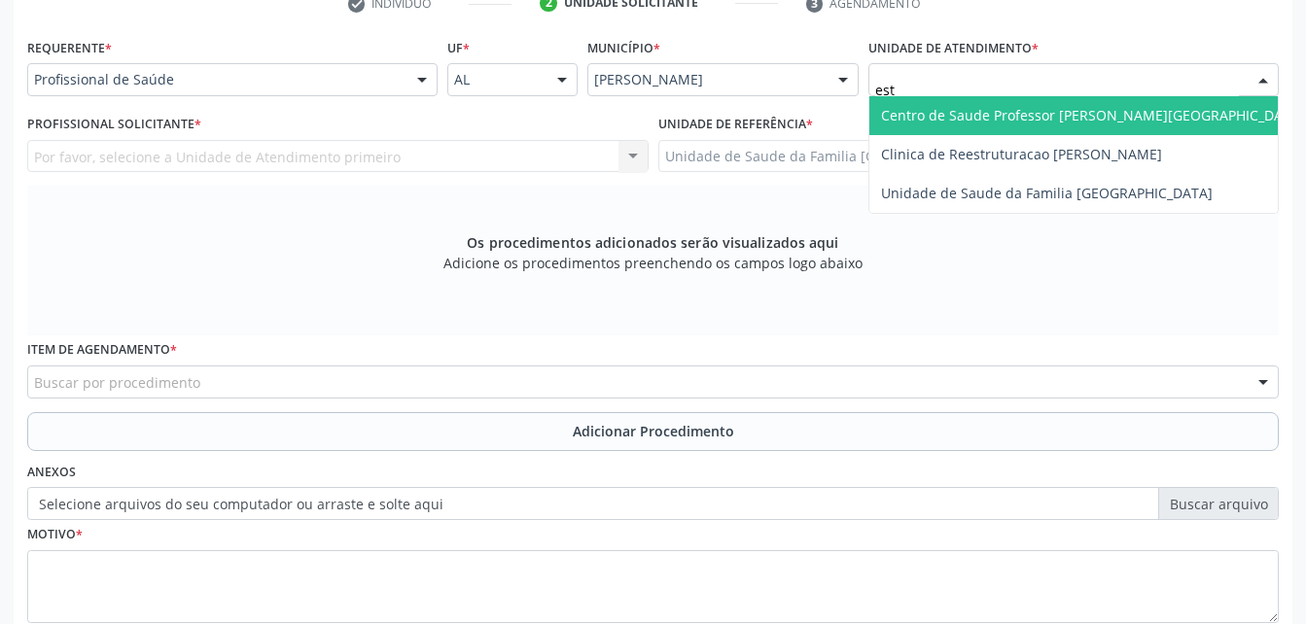
type input "esti"
drag, startPoint x: 1049, startPoint y: 118, endPoint x: 863, endPoint y: 84, distance: 188.8
click at [1048, 118] on span "Unidade de Saude da Familia [GEOGRAPHIC_DATA]" at bounding box center [1046, 115] width 331 height 18
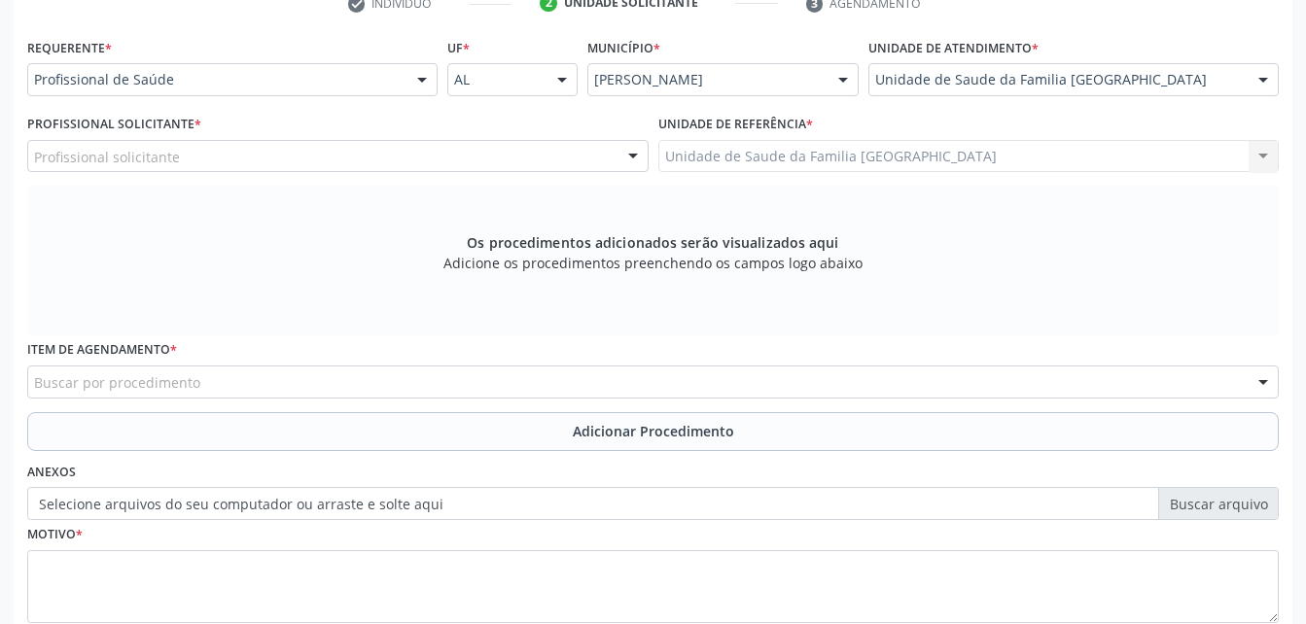
click at [543, 162] on div "Profissional solicitante" at bounding box center [337, 156] width 621 height 33
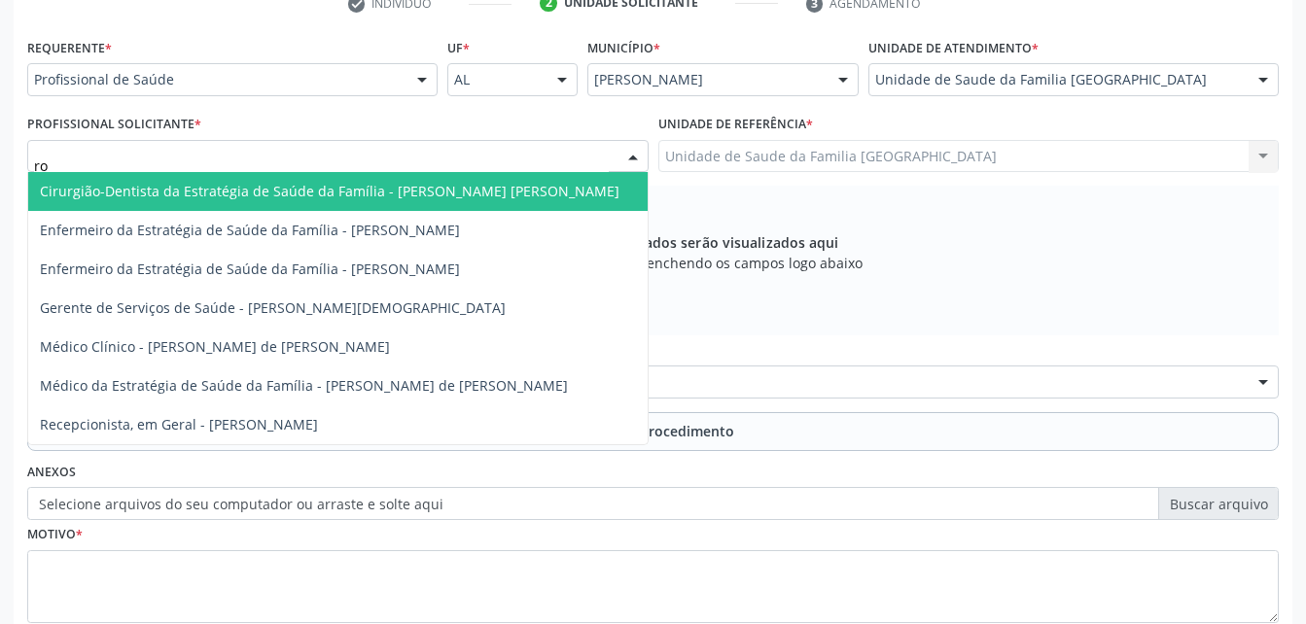
type input "rod"
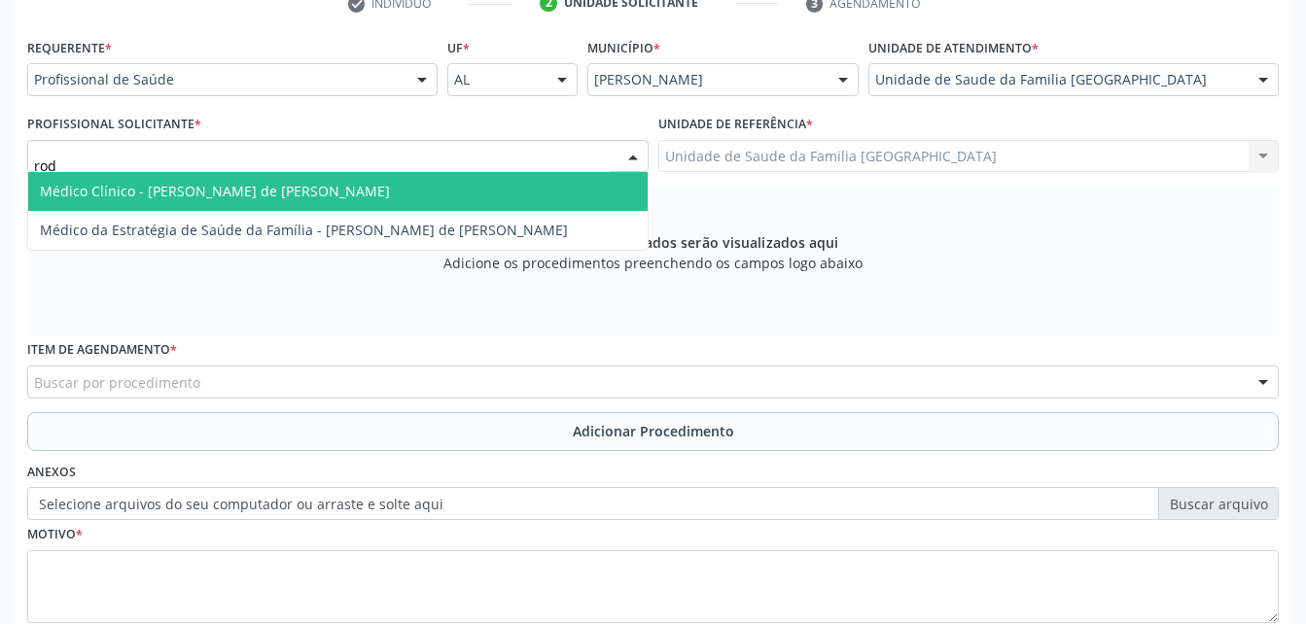
click at [556, 184] on span "Médico Clínico - [PERSON_NAME] de [PERSON_NAME]" at bounding box center [337, 191] width 619 height 39
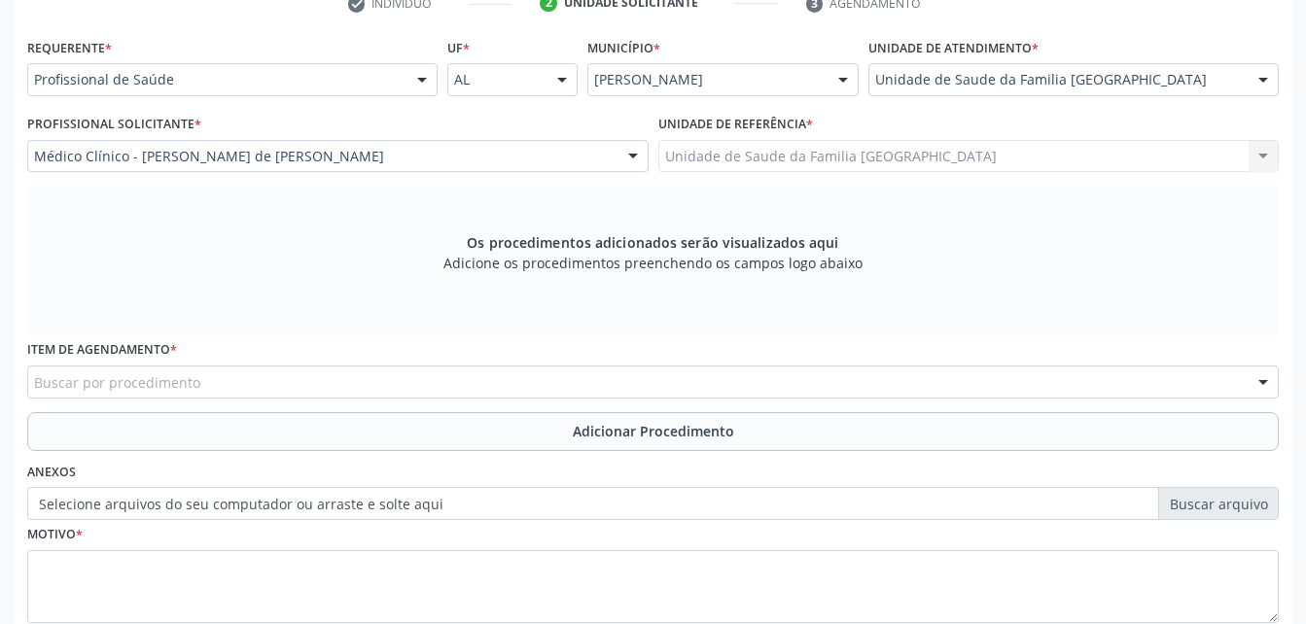
click at [504, 372] on div "Buscar por procedimento" at bounding box center [652, 382] width 1251 height 33
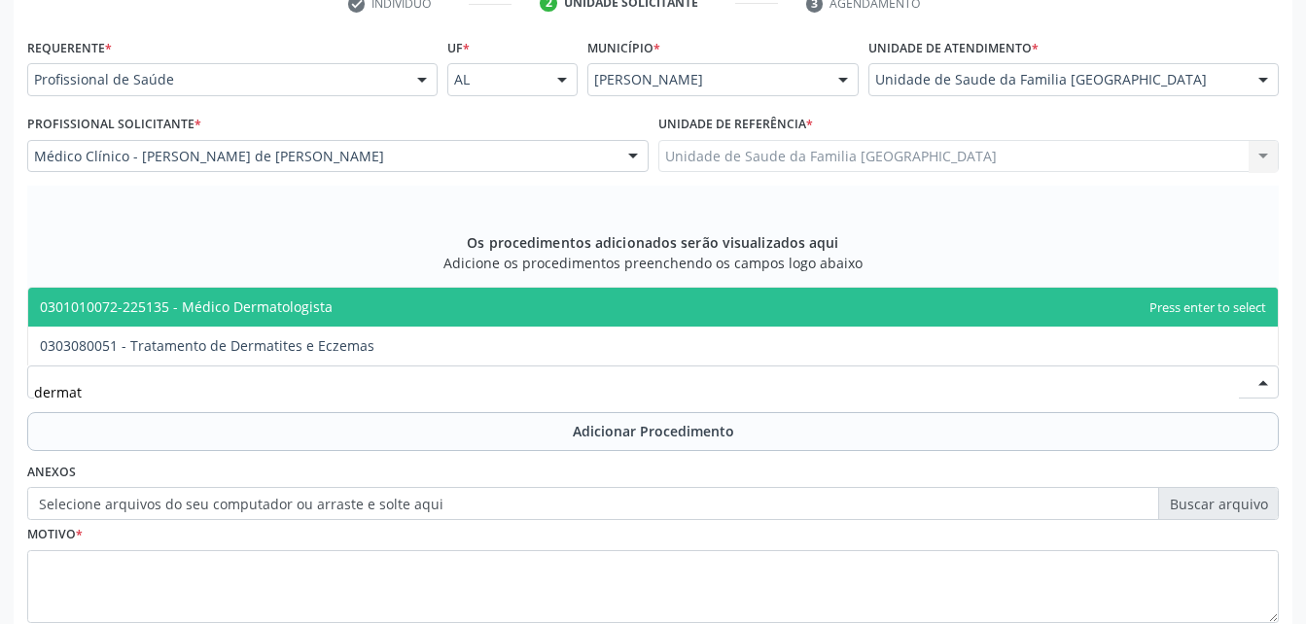
type input "dermato"
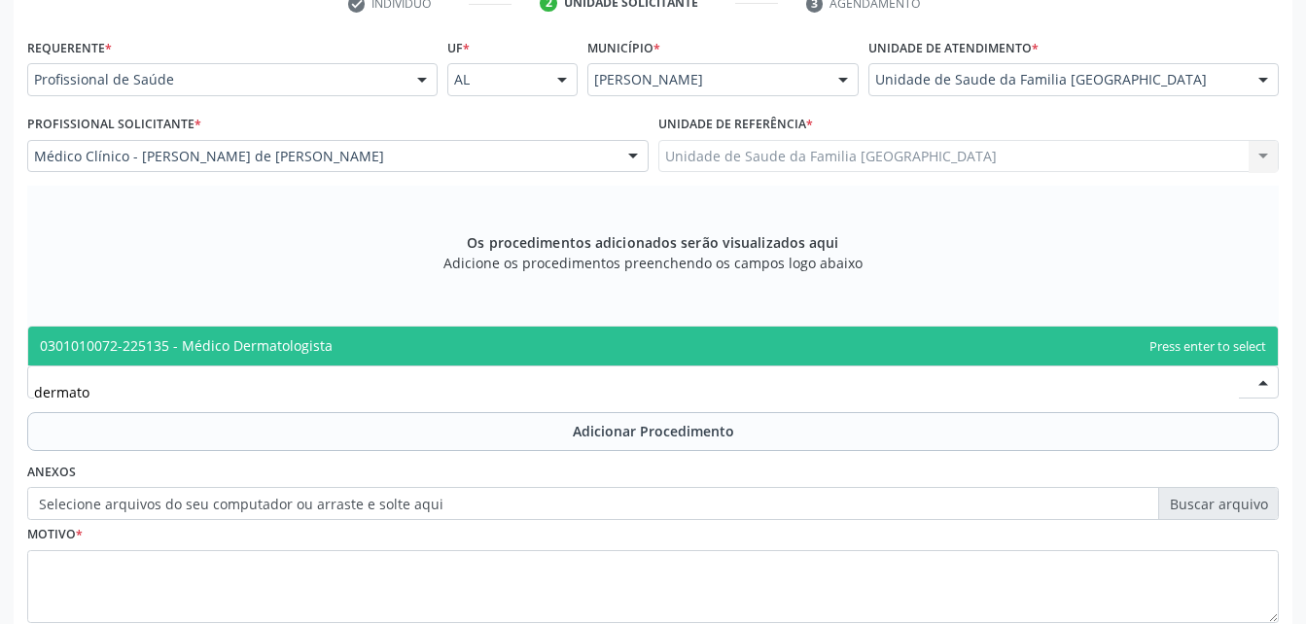
click at [334, 347] on span "0301010072-225135 - Médico Dermatologista" at bounding box center [652, 346] width 1249 height 39
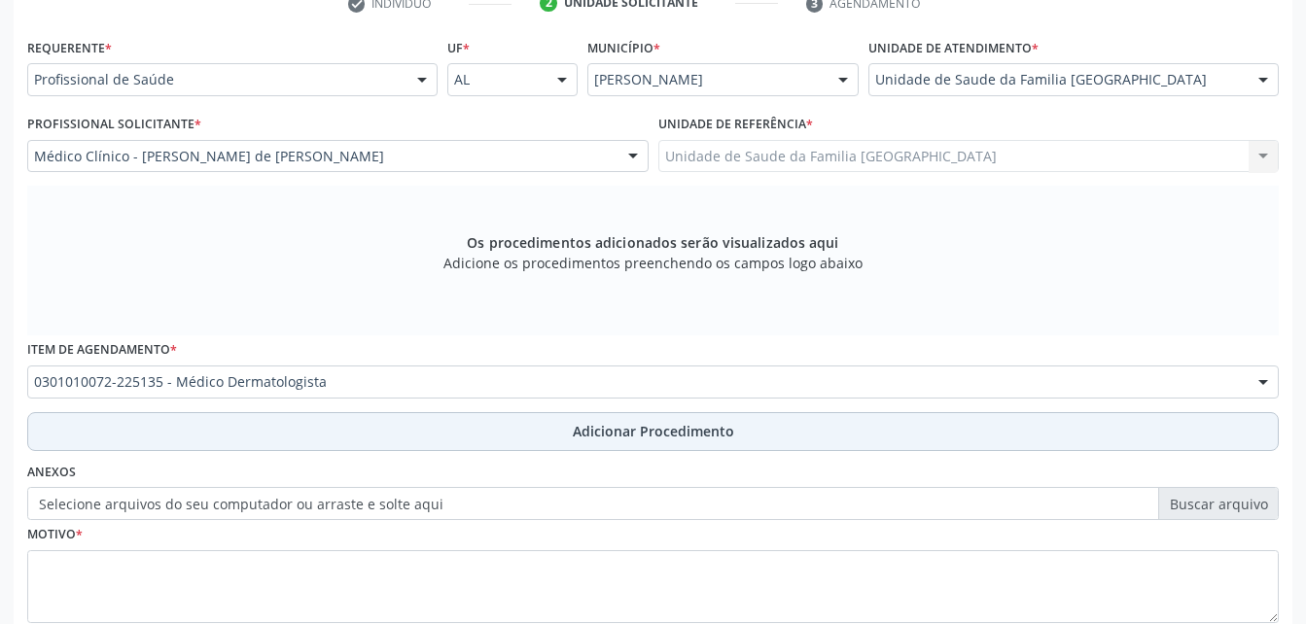
click at [399, 433] on button "Adicionar Procedimento" at bounding box center [652, 431] width 1251 height 39
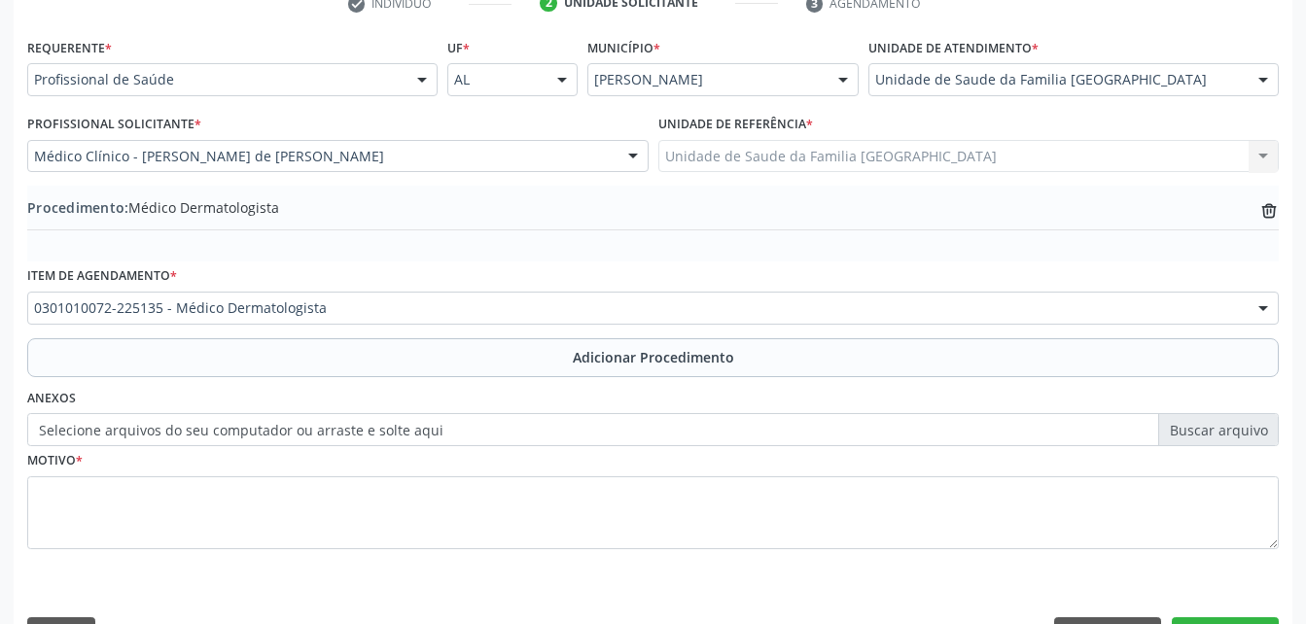
scroll to position [470, 0]
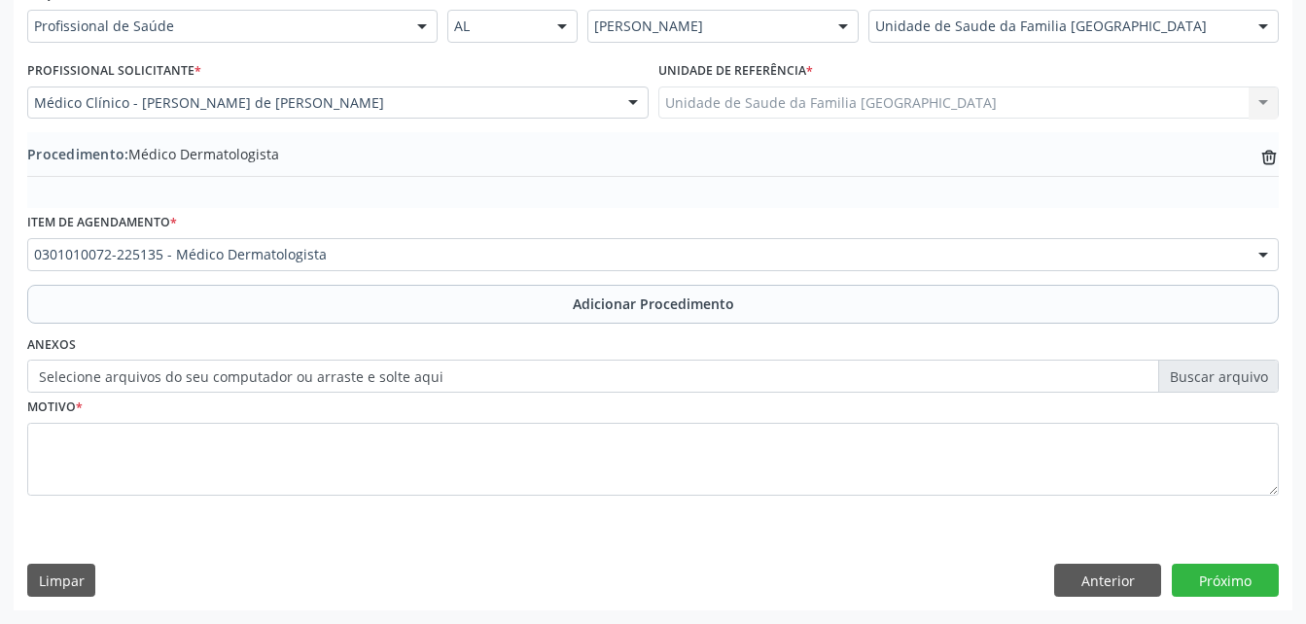
click at [359, 379] on label "Selecione arquivos do seu computador ou arraste e solte aqui" at bounding box center [652, 376] width 1251 height 33
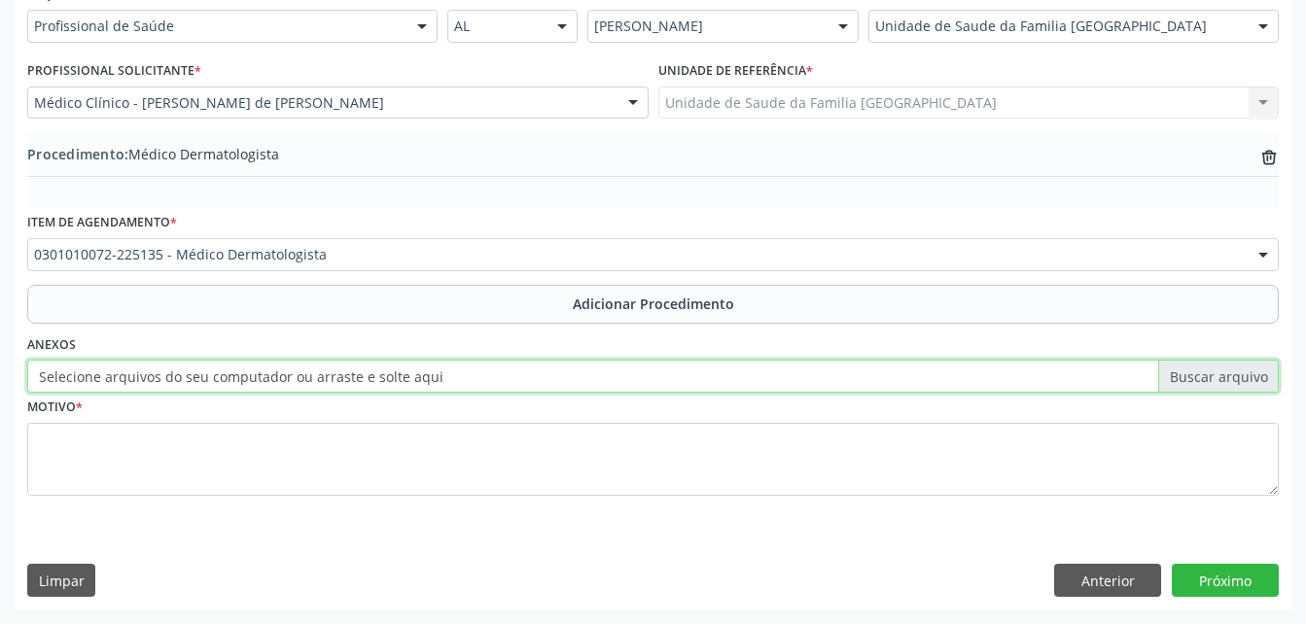
click at [359, 379] on input "Selecione arquivos do seu computador ou arraste e solte aqui" at bounding box center [652, 376] width 1251 height 33
type input "C:\fakepath\WhatsApp Image 2025-10-06 at 09.31.34.jpeg"
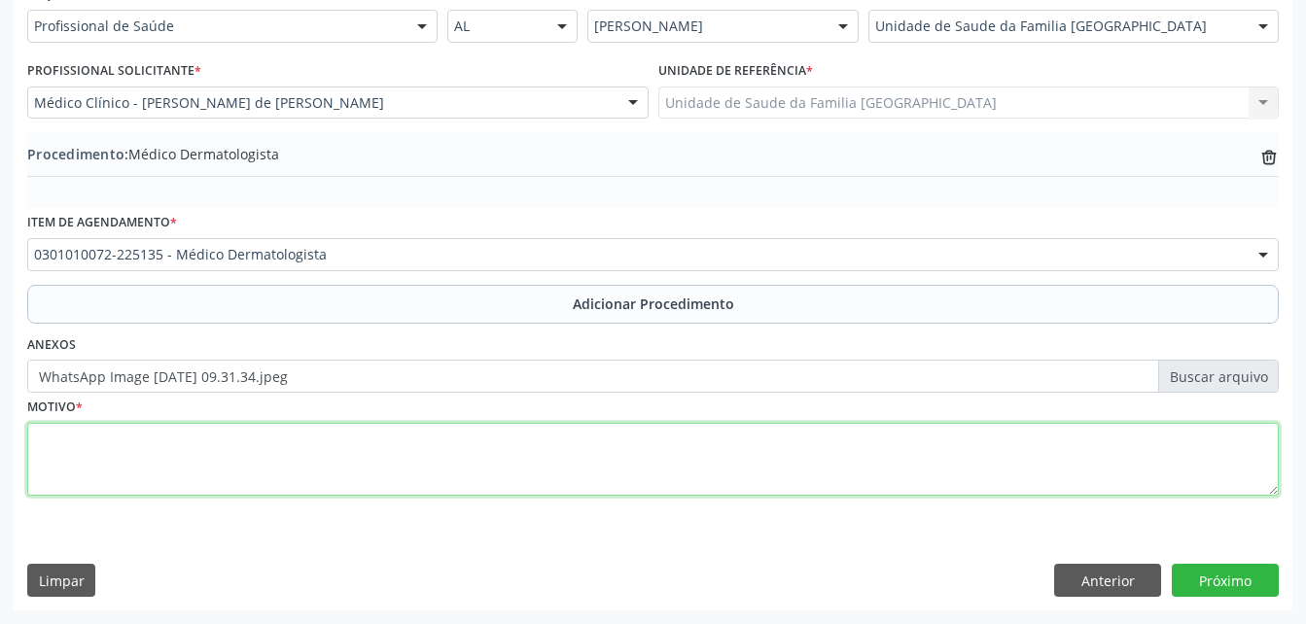
click at [673, 459] on textarea at bounding box center [652, 460] width 1251 height 74
type textarea "afecção da pele e do tecido"
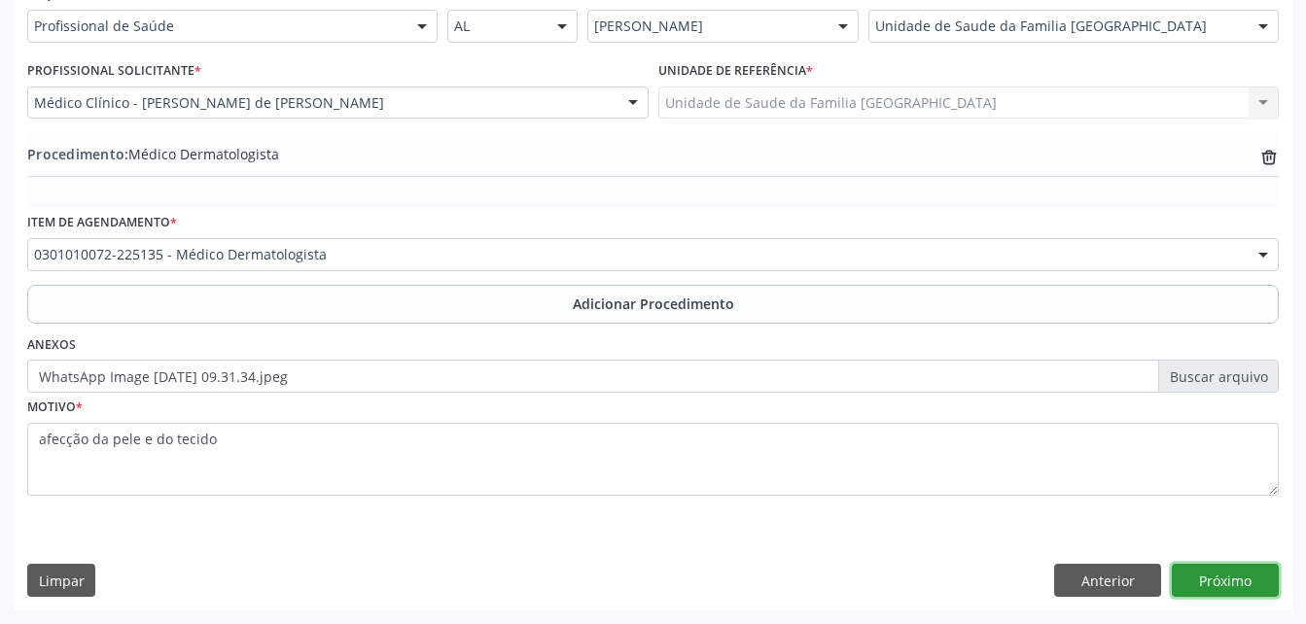
click at [1241, 575] on button "Próximo" at bounding box center [1224, 580] width 107 height 33
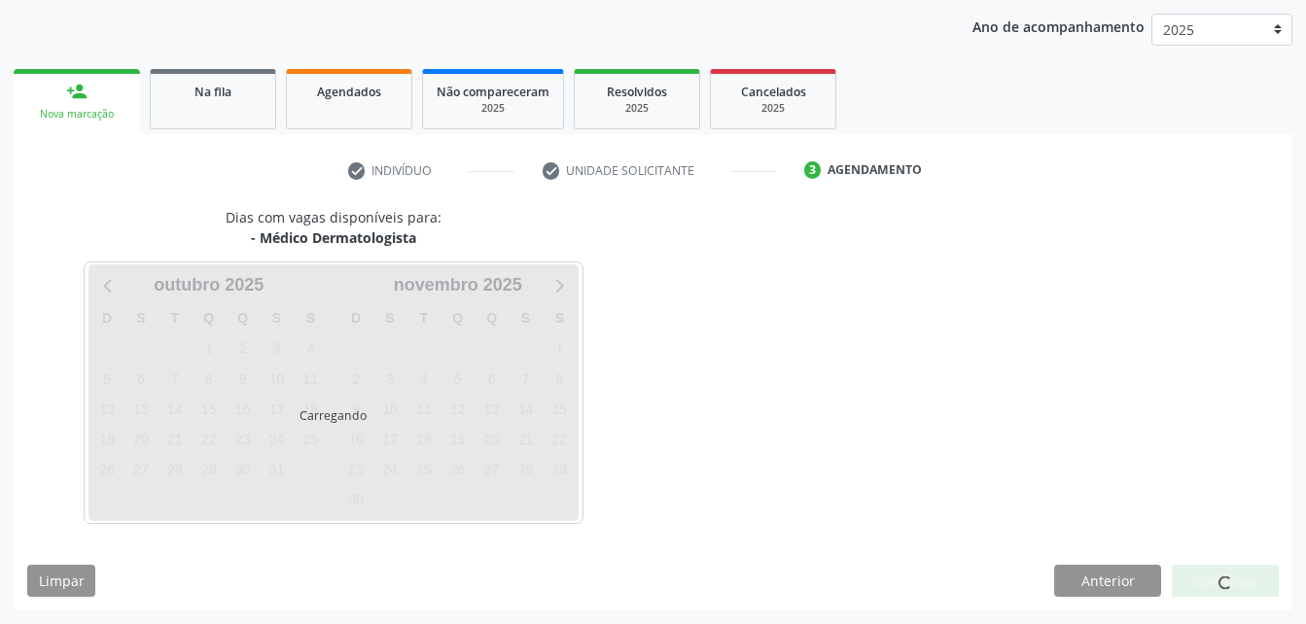
scroll to position [306, 0]
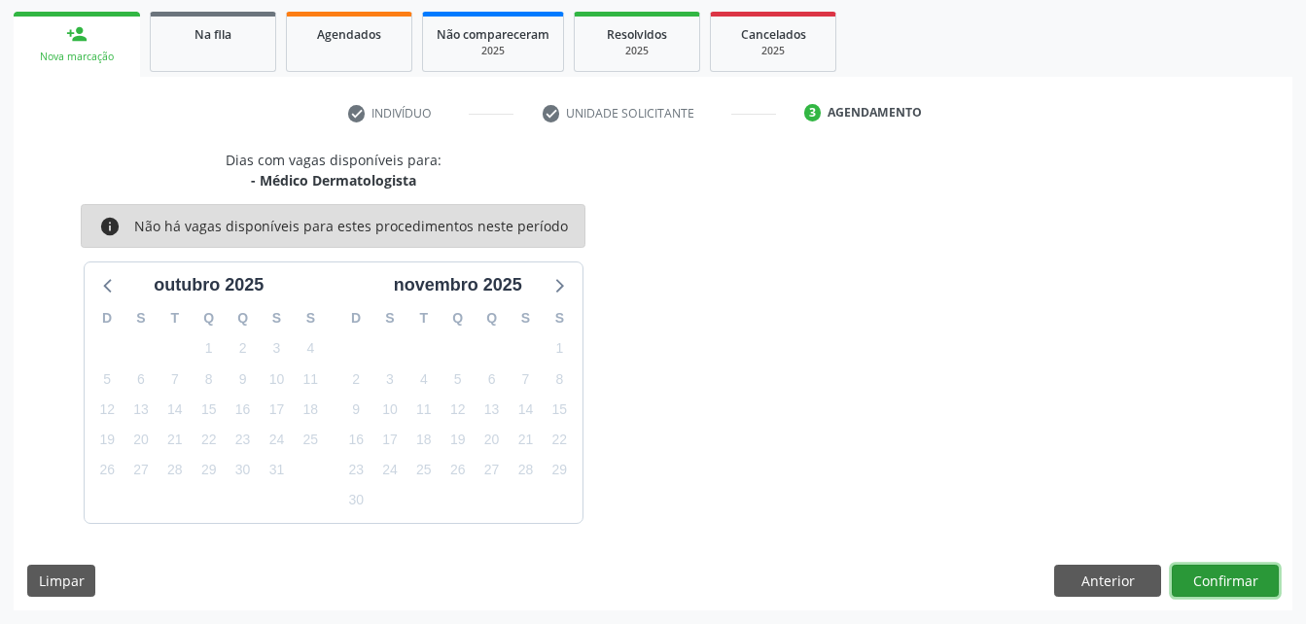
click at [1241, 575] on button "Confirmar" at bounding box center [1224, 581] width 107 height 33
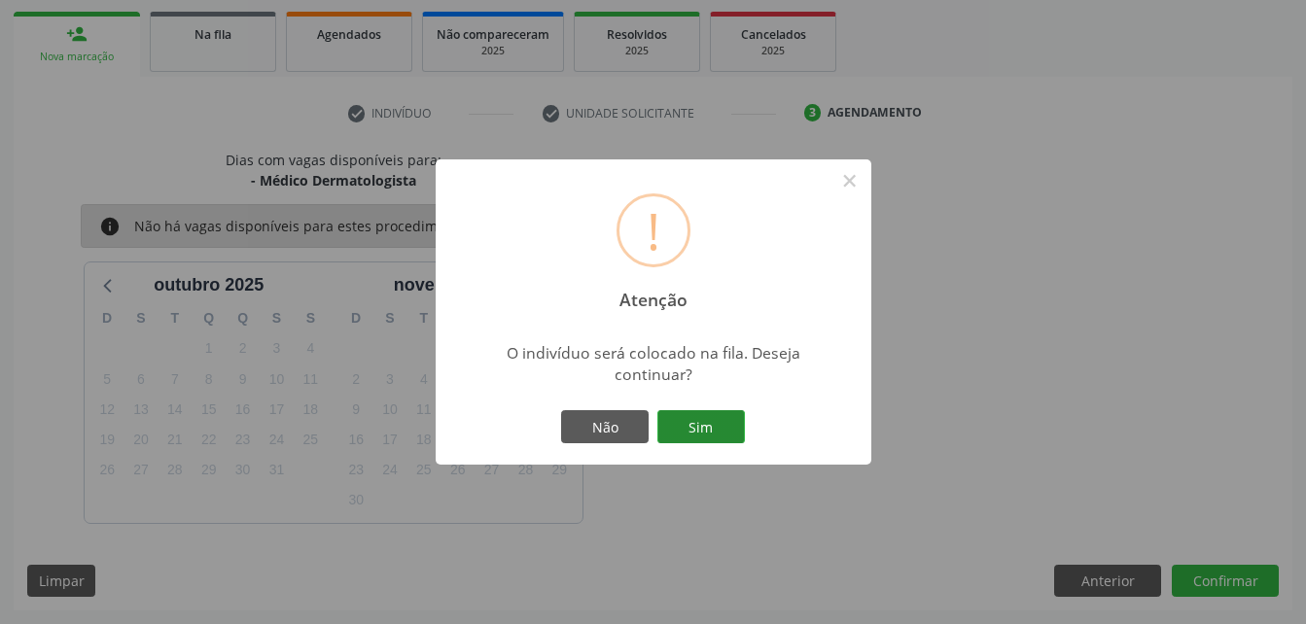
click at [699, 435] on button "Sim" at bounding box center [700, 426] width 87 height 33
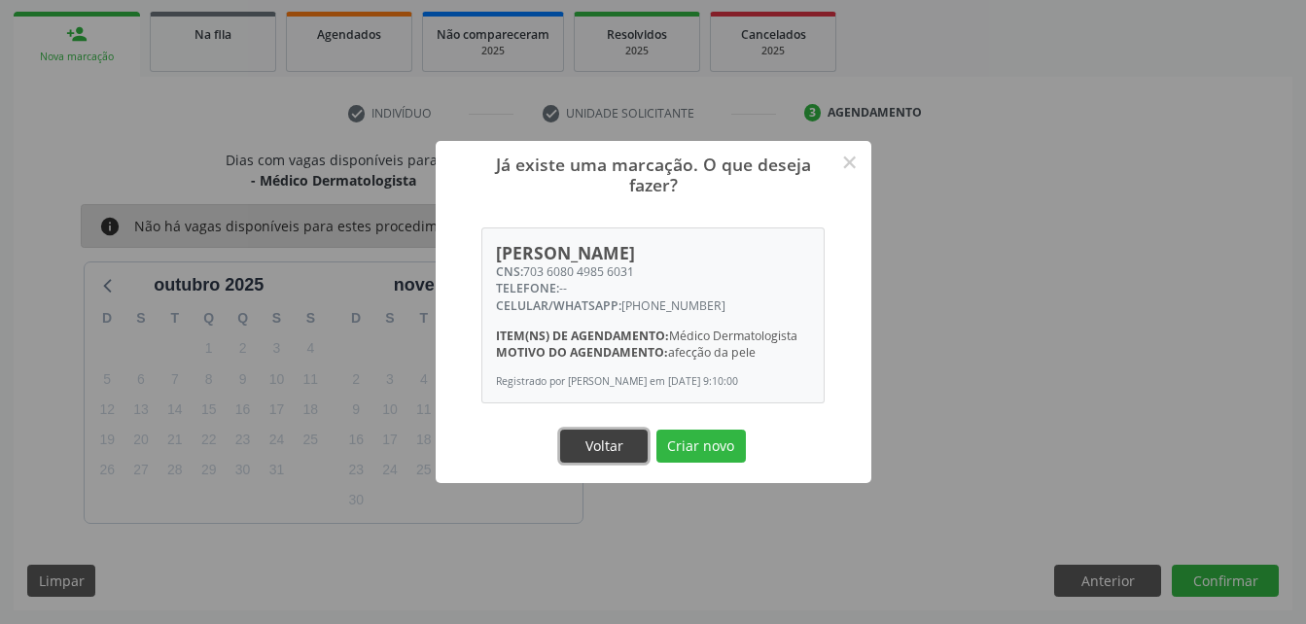
click at [592, 450] on button "Voltar" at bounding box center [603, 446] width 87 height 33
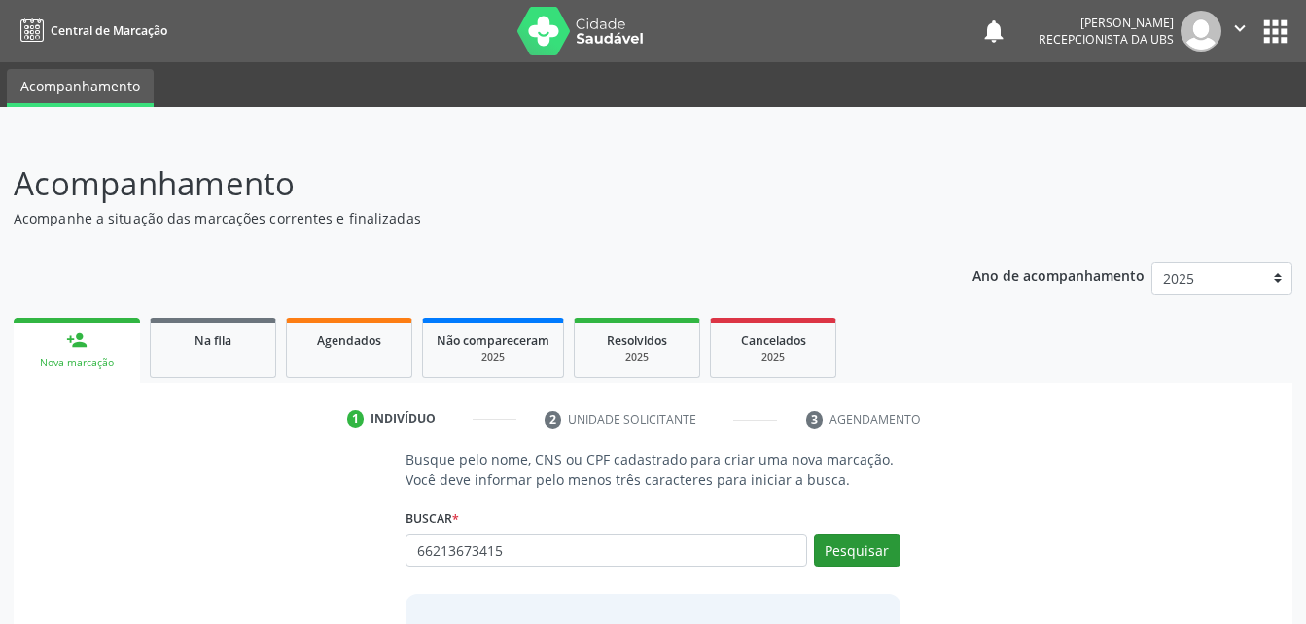
type input "66213673415"
click at [895, 543] on button "Pesquisar" at bounding box center [857, 550] width 87 height 33
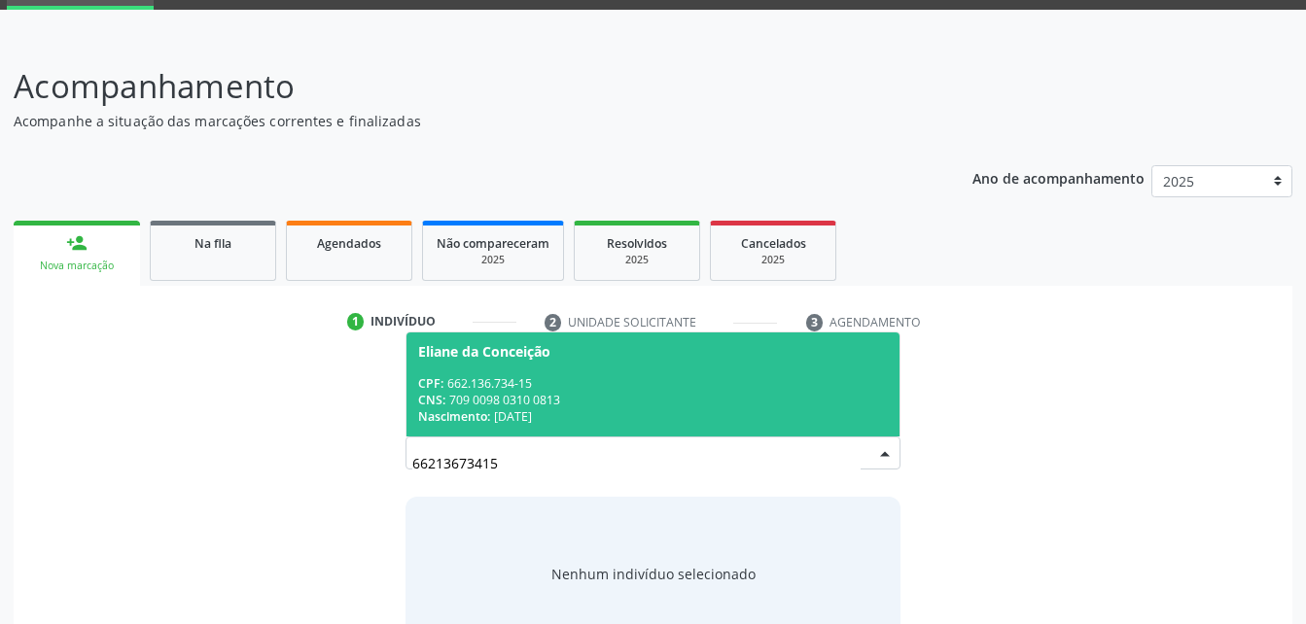
click at [616, 387] on div "CPF: 662.136.734-15" at bounding box center [652, 383] width 469 height 17
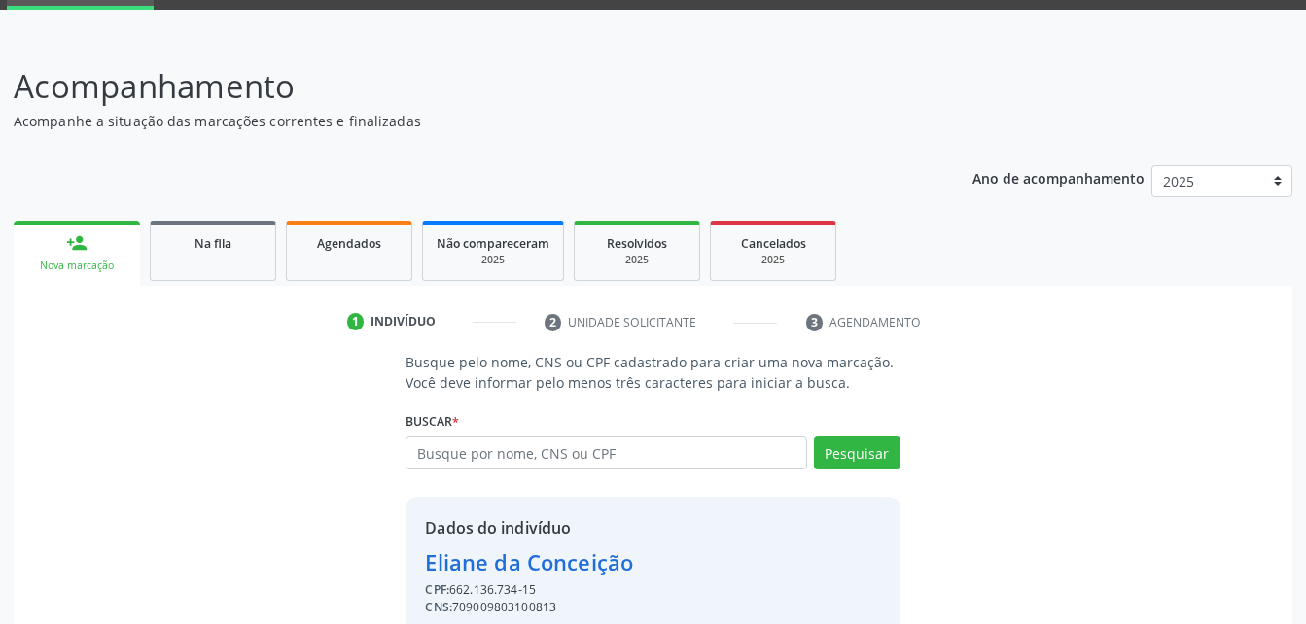
scroll to position [183, 0]
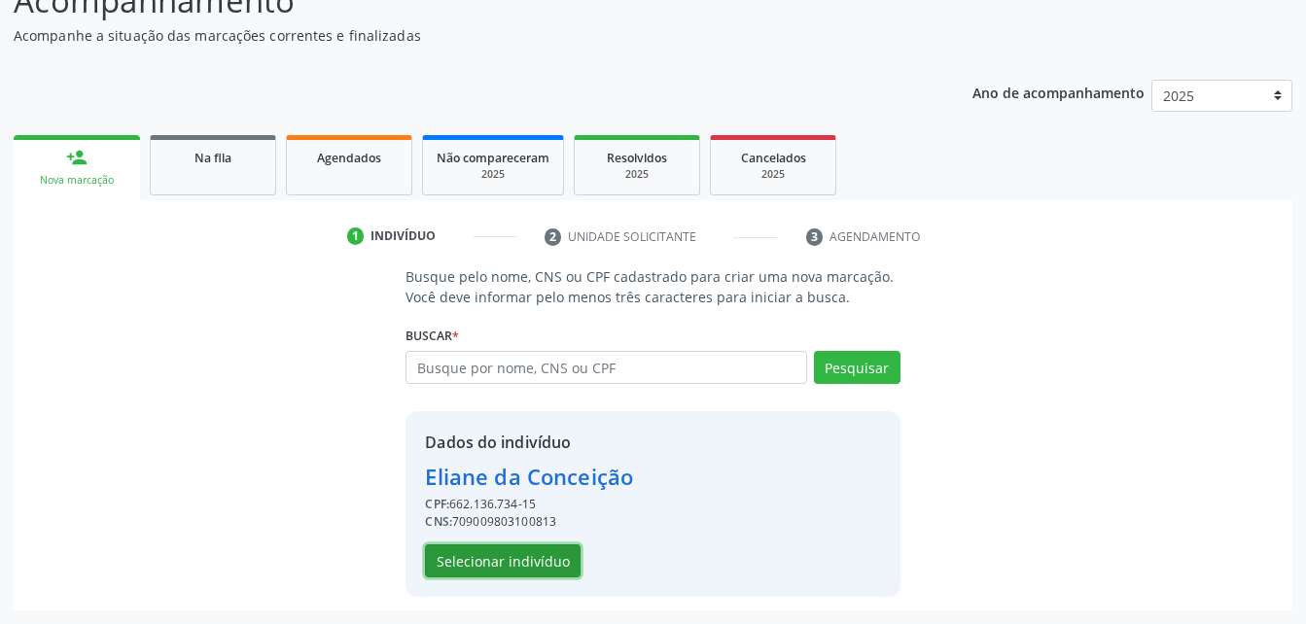
click at [505, 551] on button "Selecionar indivíduo" at bounding box center [503, 560] width 156 height 33
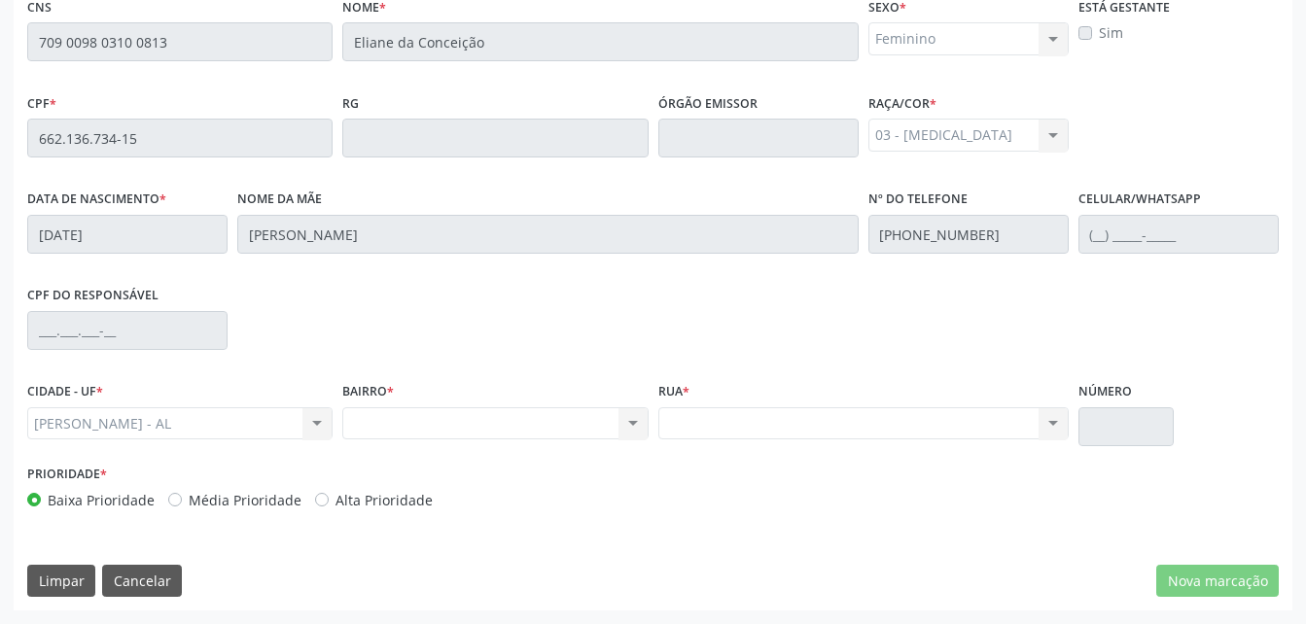
scroll to position [319, 0]
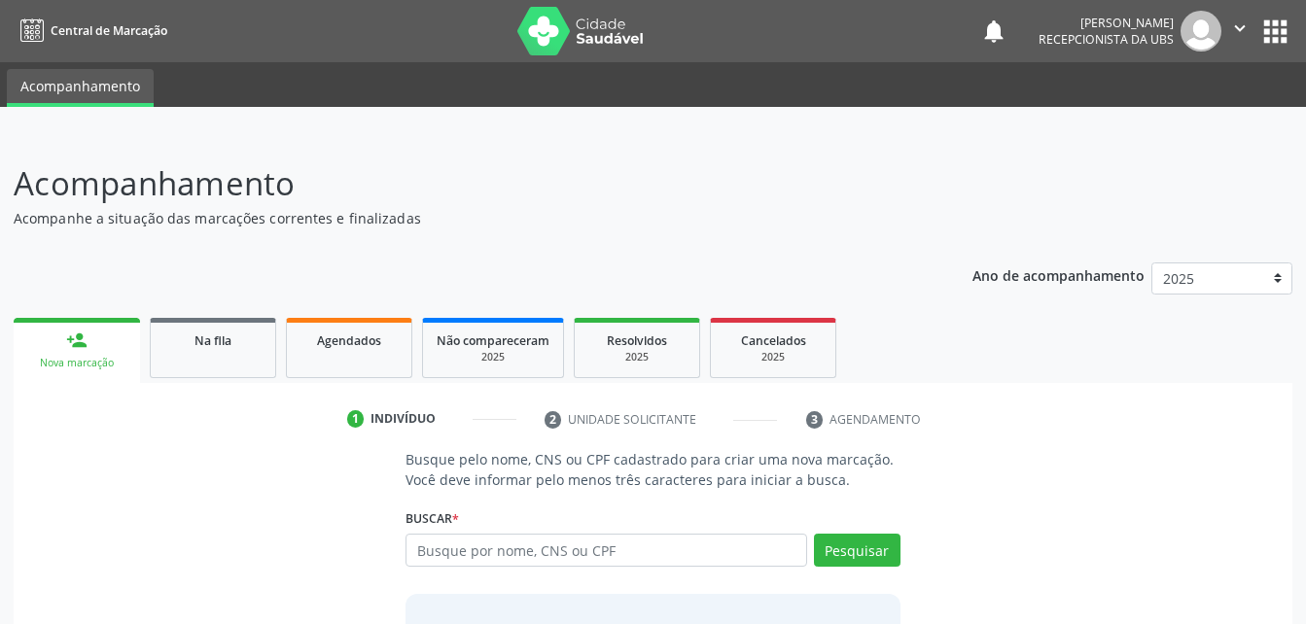
scroll to position [153, 0]
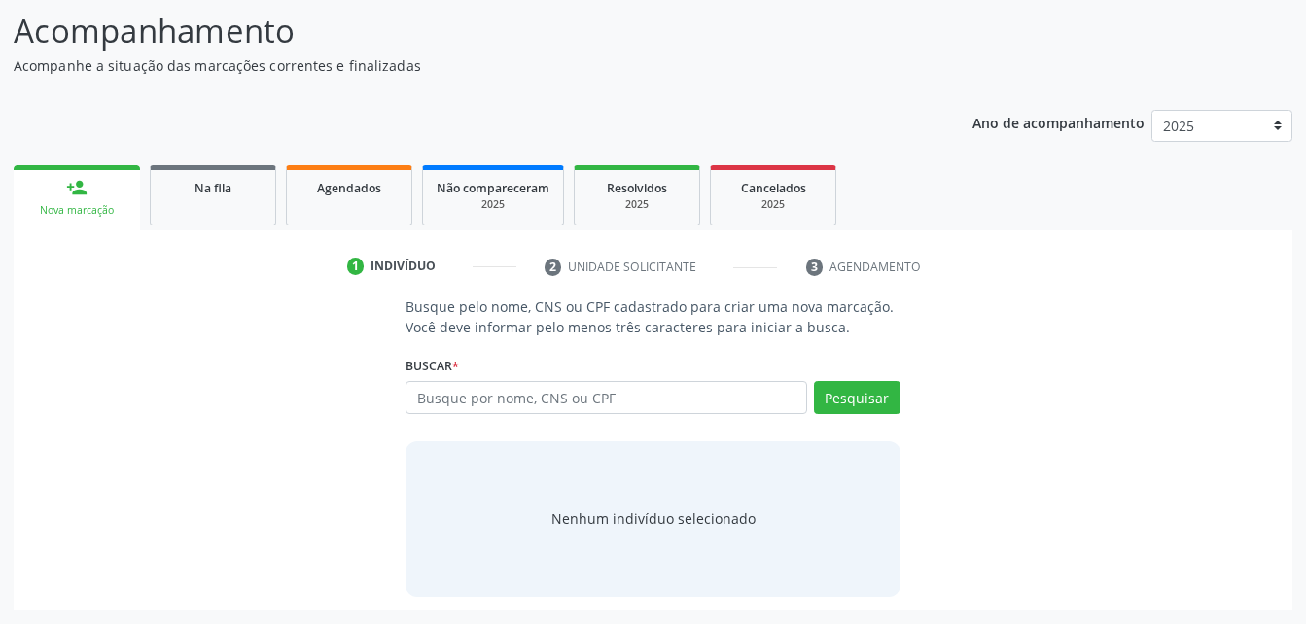
click at [505, 395] on input "text" at bounding box center [605, 397] width 400 height 33
type input "709 0098 0310 0813"
click at [868, 399] on button "Pesquisar" at bounding box center [857, 397] width 87 height 33
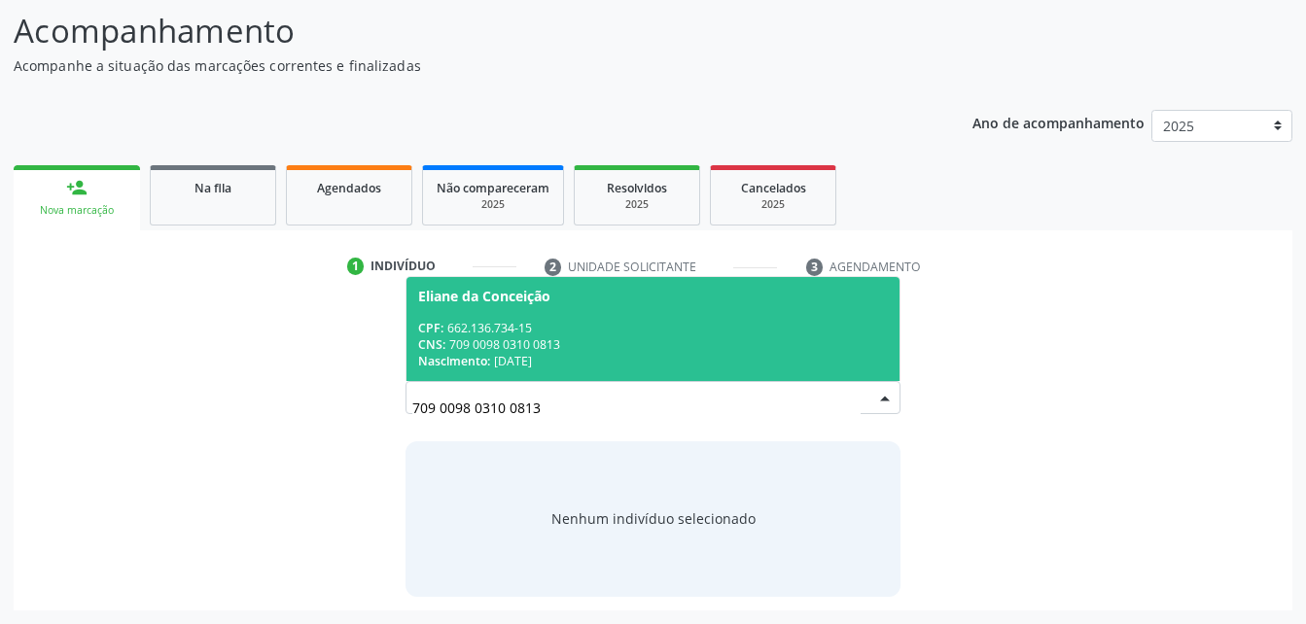
click at [744, 325] on div "CPF: 662.136.734-15" at bounding box center [652, 328] width 469 height 17
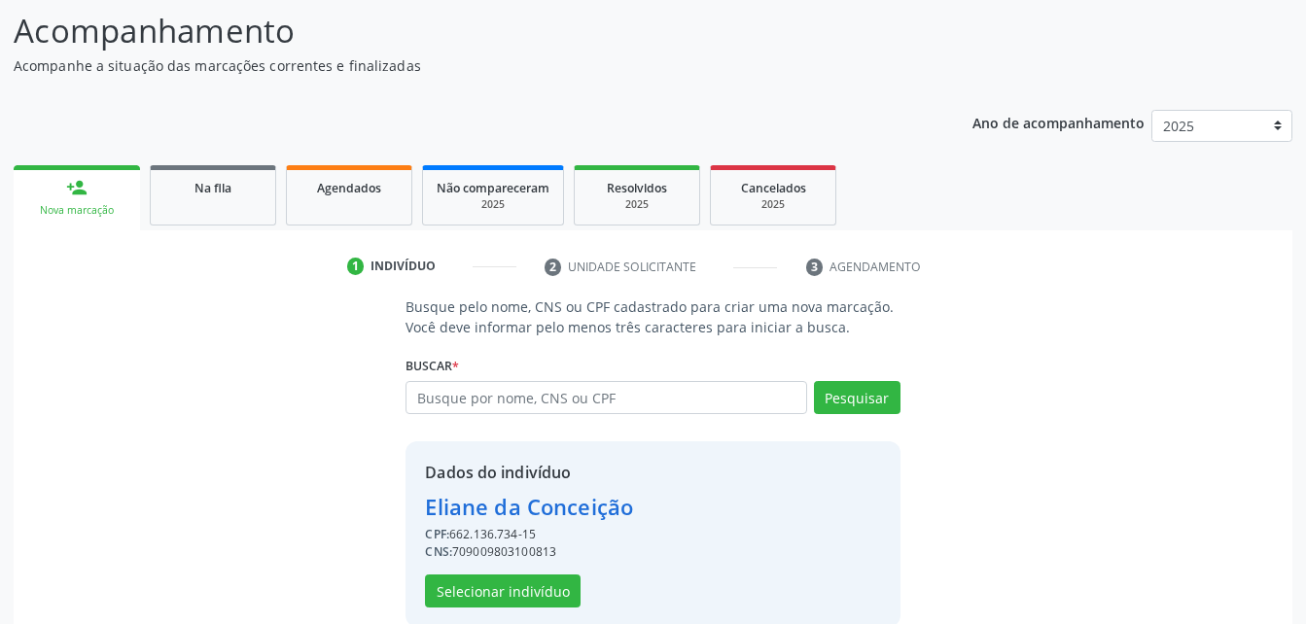
scroll to position [183, 0]
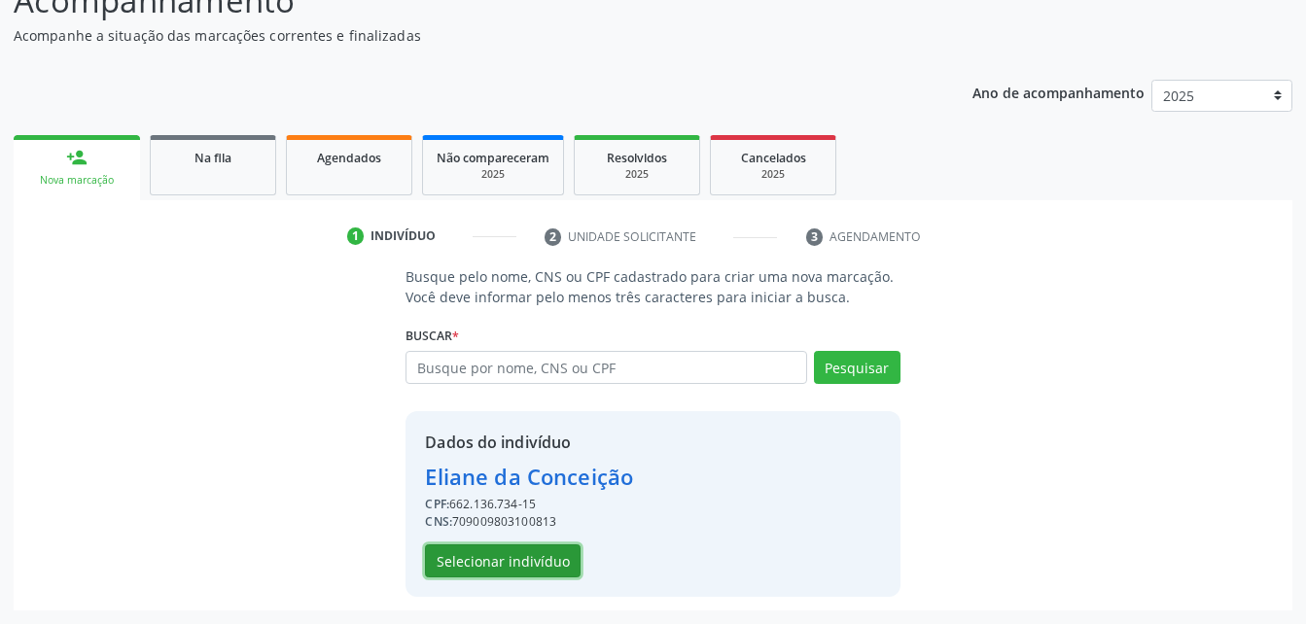
click at [541, 564] on button "Selecionar indivíduo" at bounding box center [503, 560] width 156 height 33
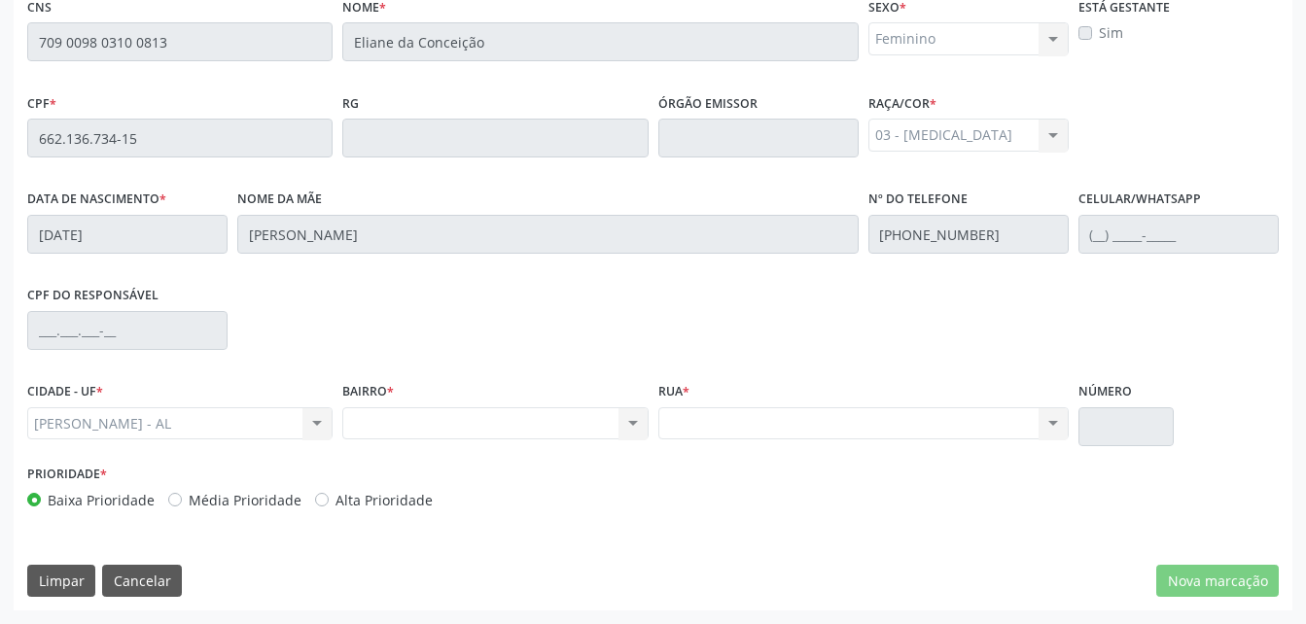
scroll to position [416, 0]
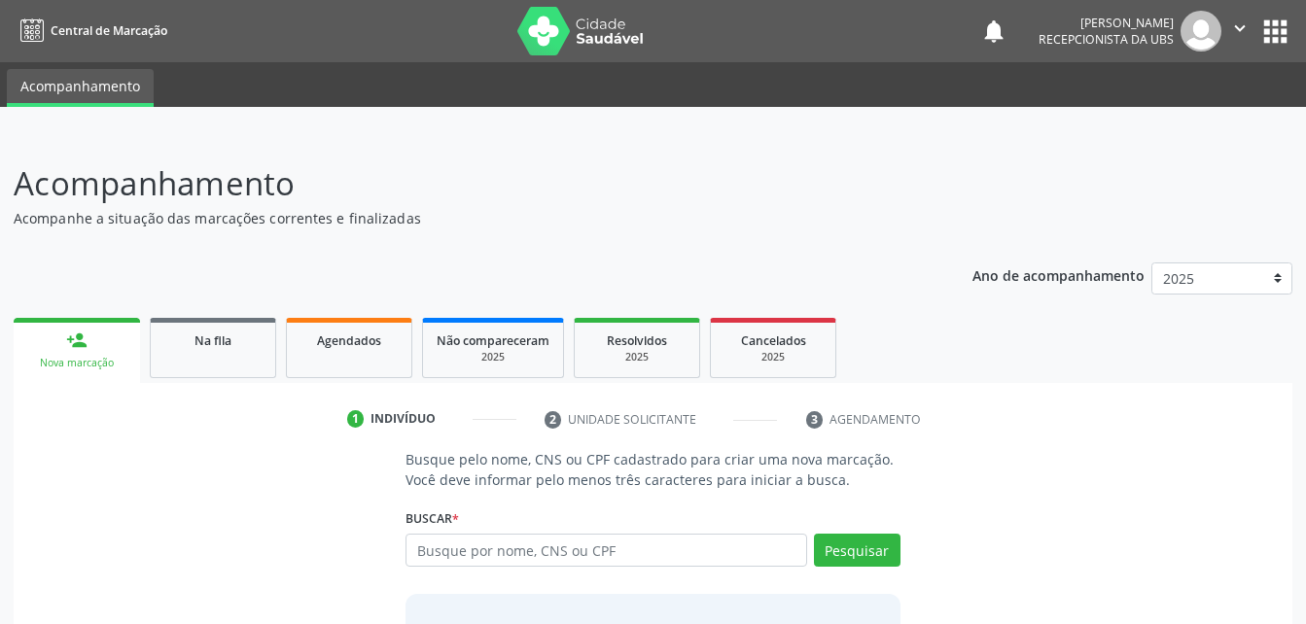
click at [627, 549] on input "text" at bounding box center [605, 550] width 400 height 33
drag, startPoint x: 627, startPoint y: 549, endPoint x: 665, endPoint y: 363, distance: 190.5
type input "709 0098 0310 0813"
click at [845, 545] on button "Pesquisar" at bounding box center [857, 550] width 87 height 33
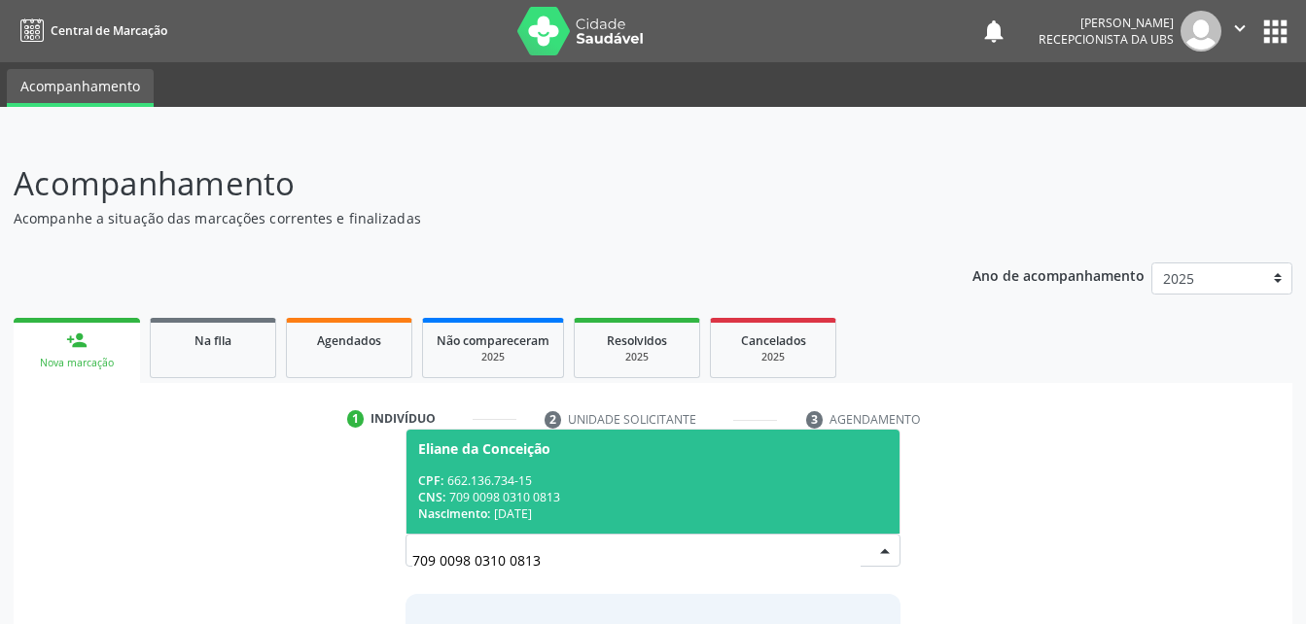
scroll to position [153, 0]
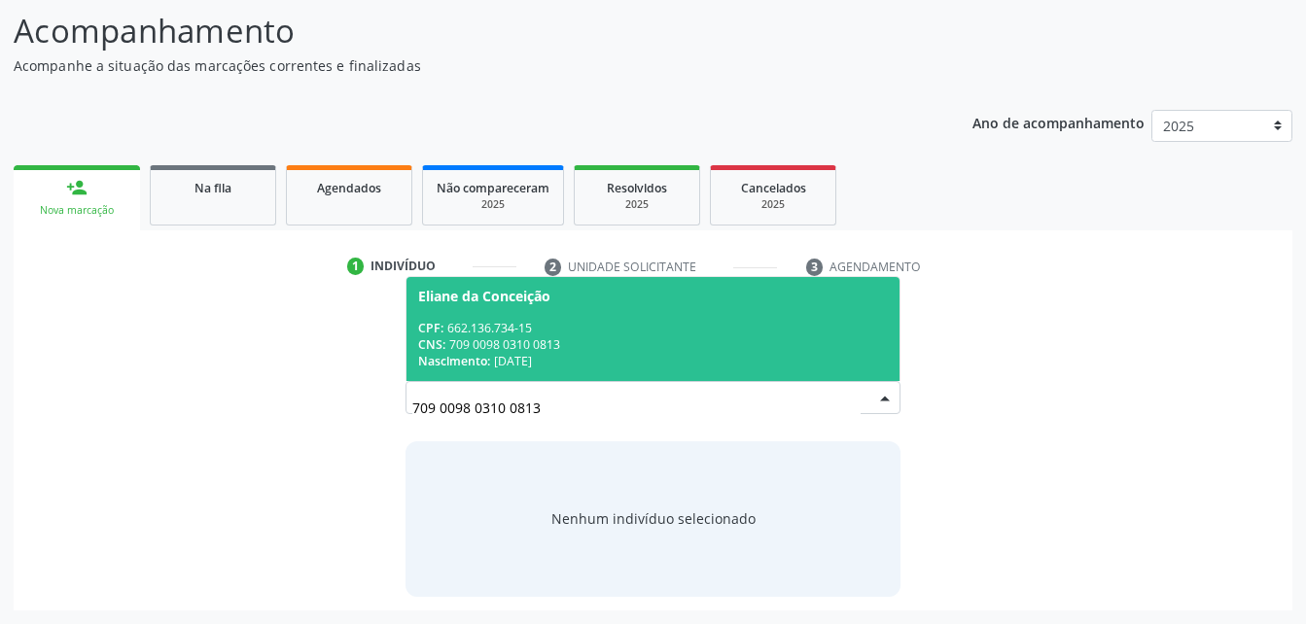
click at [551, 332] on div "CPF: 662.136.734-15" at bounding box center [652, 328] width 469 height 17
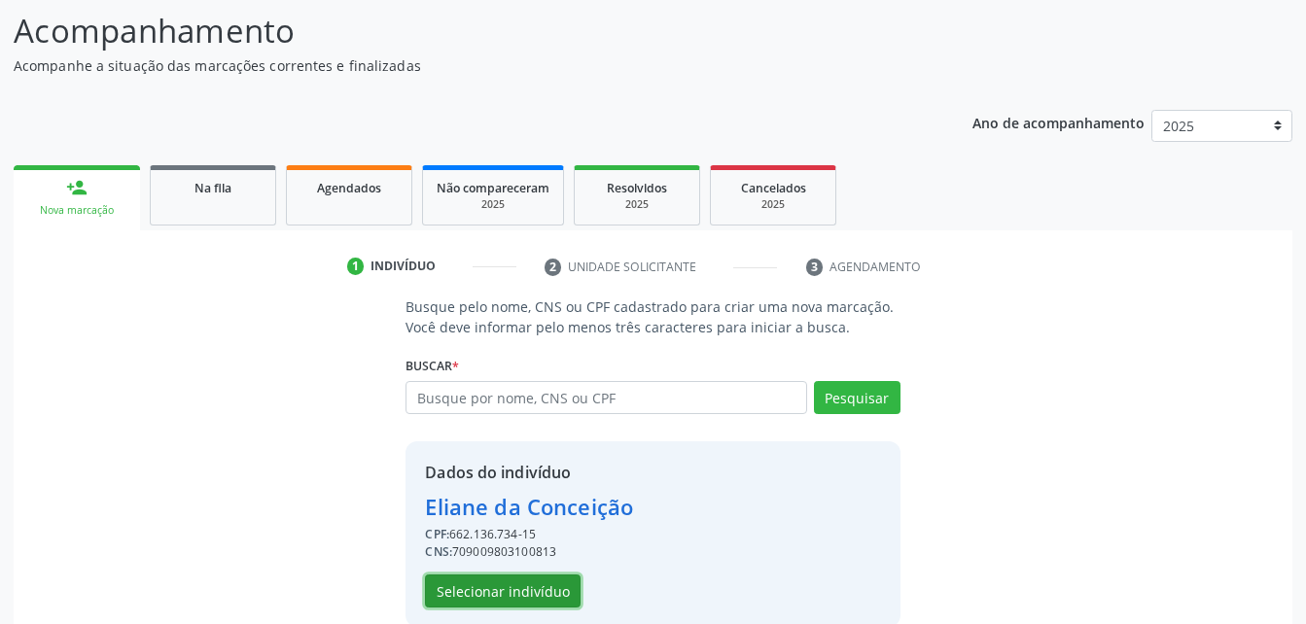
click at [541, 591] on button "Selecionar indivíduo" at bounding box center [503, 591] width 156 height 33
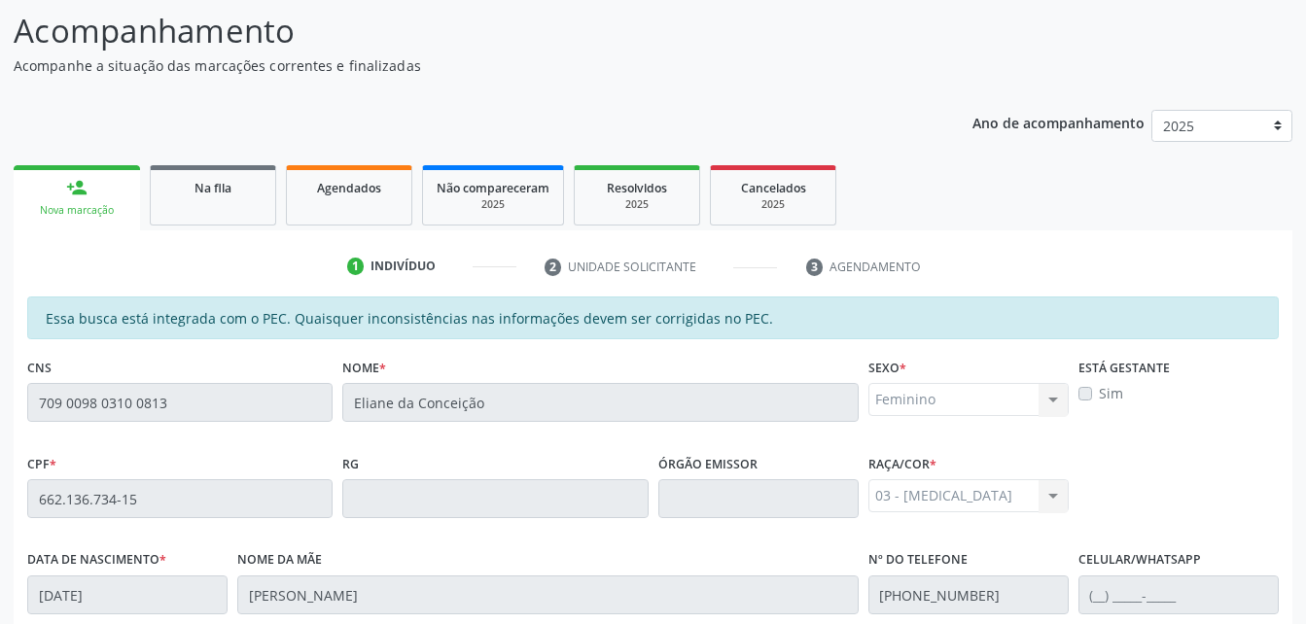
scroll to position [513, 0]
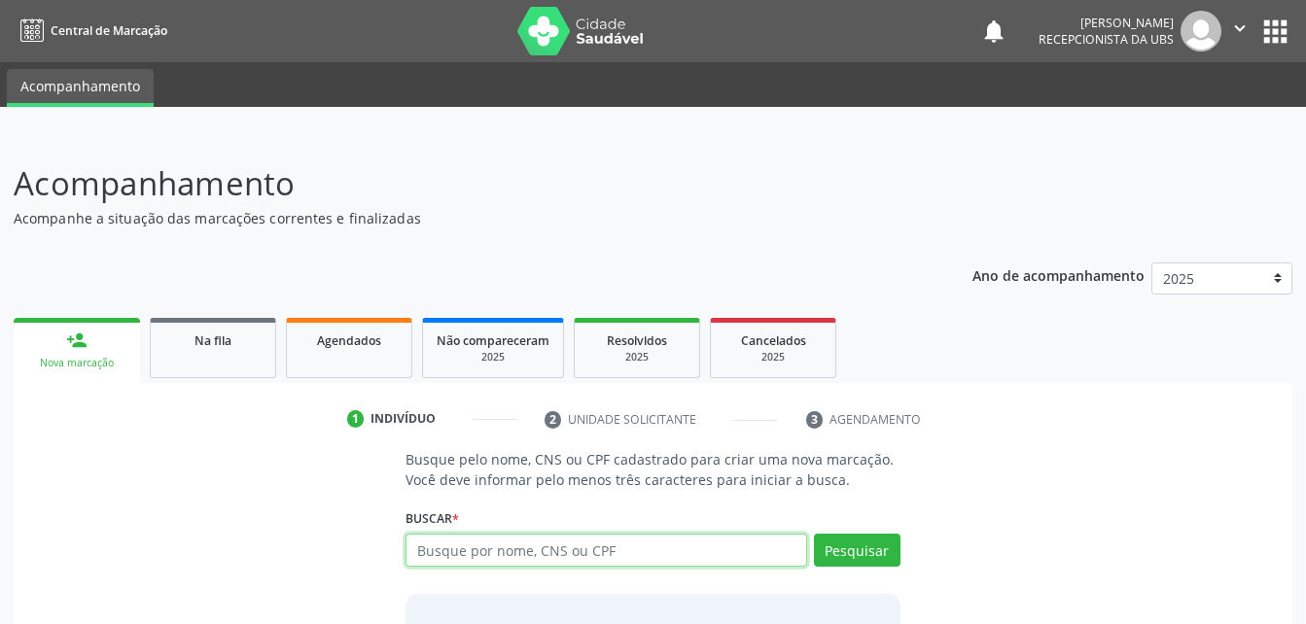
scroll to position [153, 0]
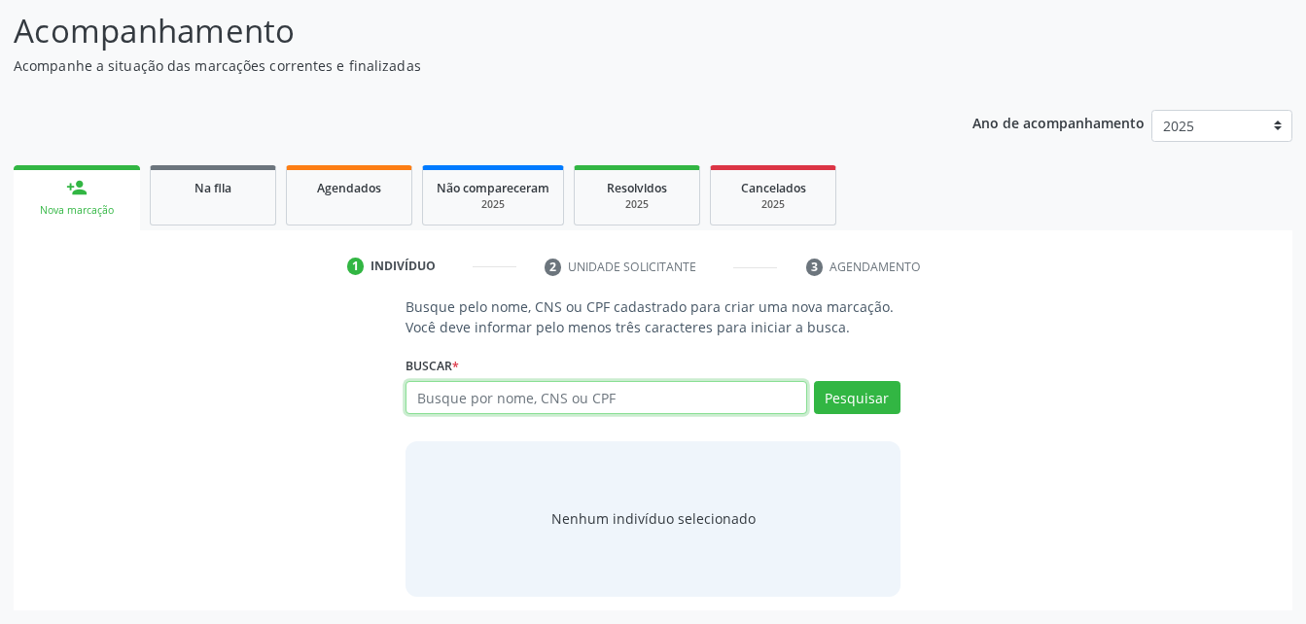
click at [447, 393] on input "text" at bounding box center [605, 397] width 400 height 33
paste input "709 0098 0310 0813"
type input "709 0098 0310 0813"
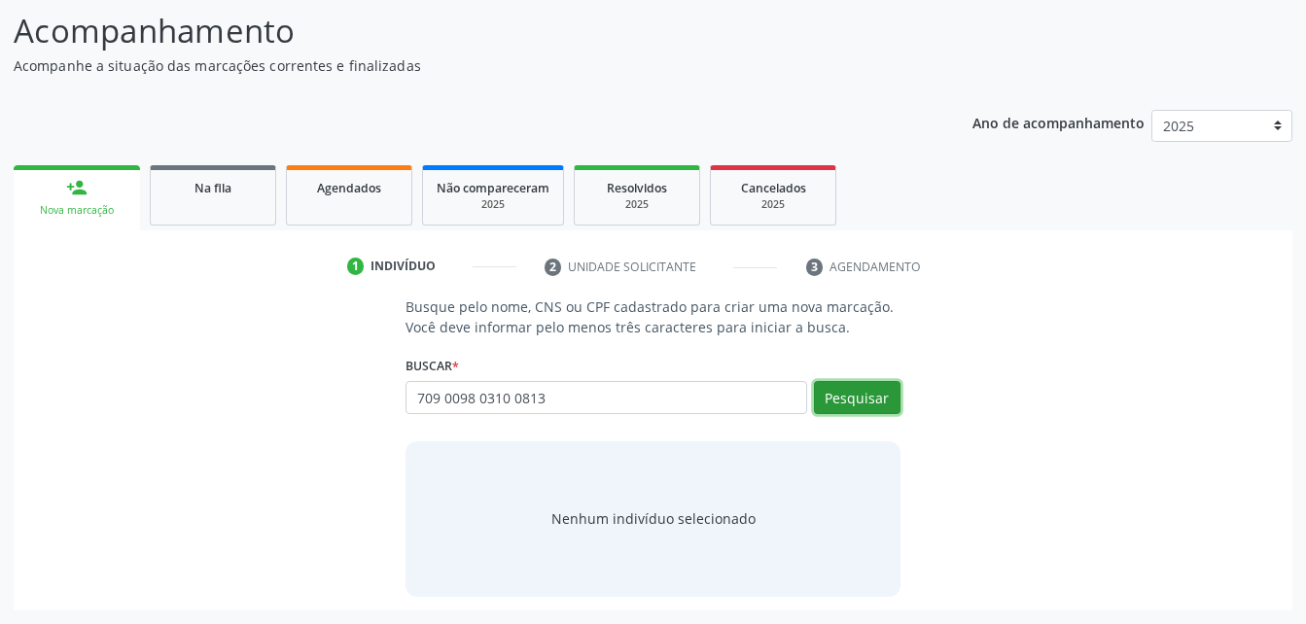
click at [895, 399] on button "Pesquisar" at bounding box center [857, 397] width 87 height 33
type input "709 0098 0310 0813"
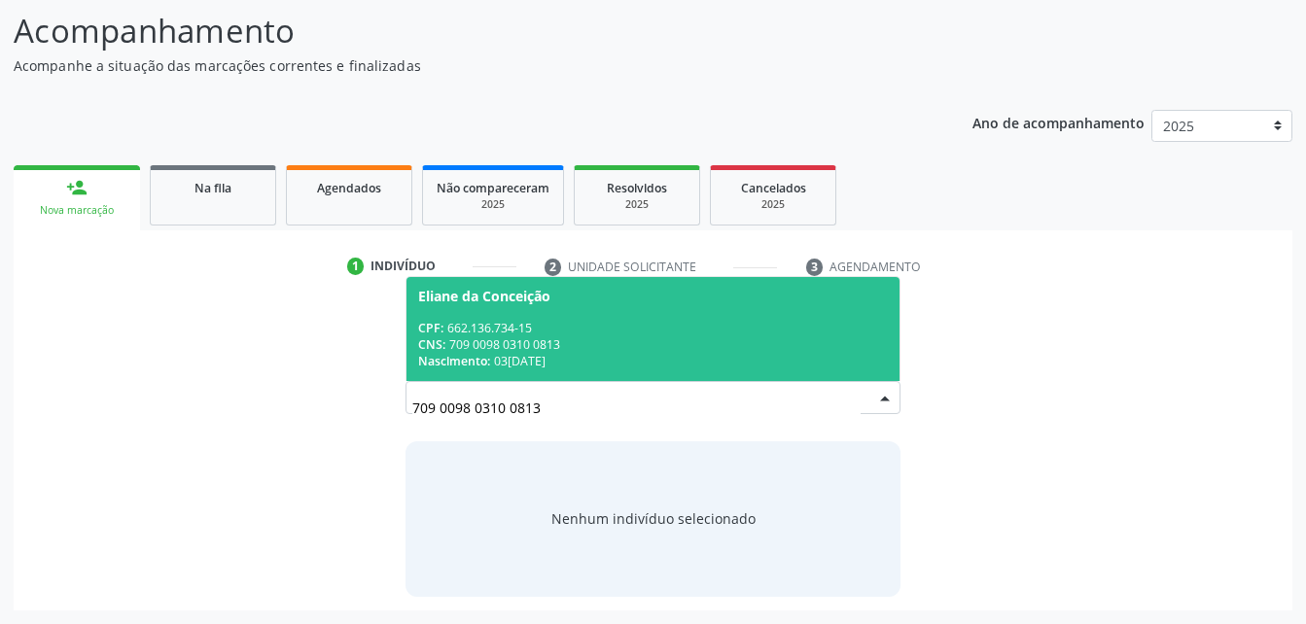
click at [695, 361] on div "Nascimento: 03[DATE]" at bounding box center [652, 361] width 469 height 17
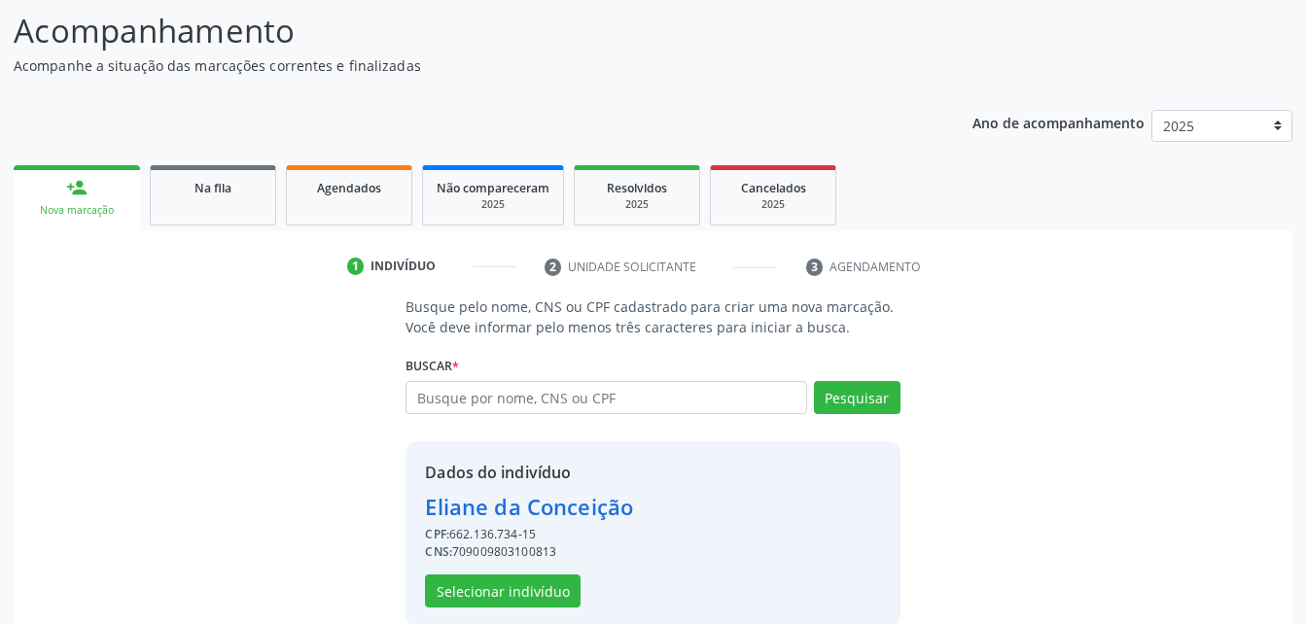
scroll to position [183, 0]
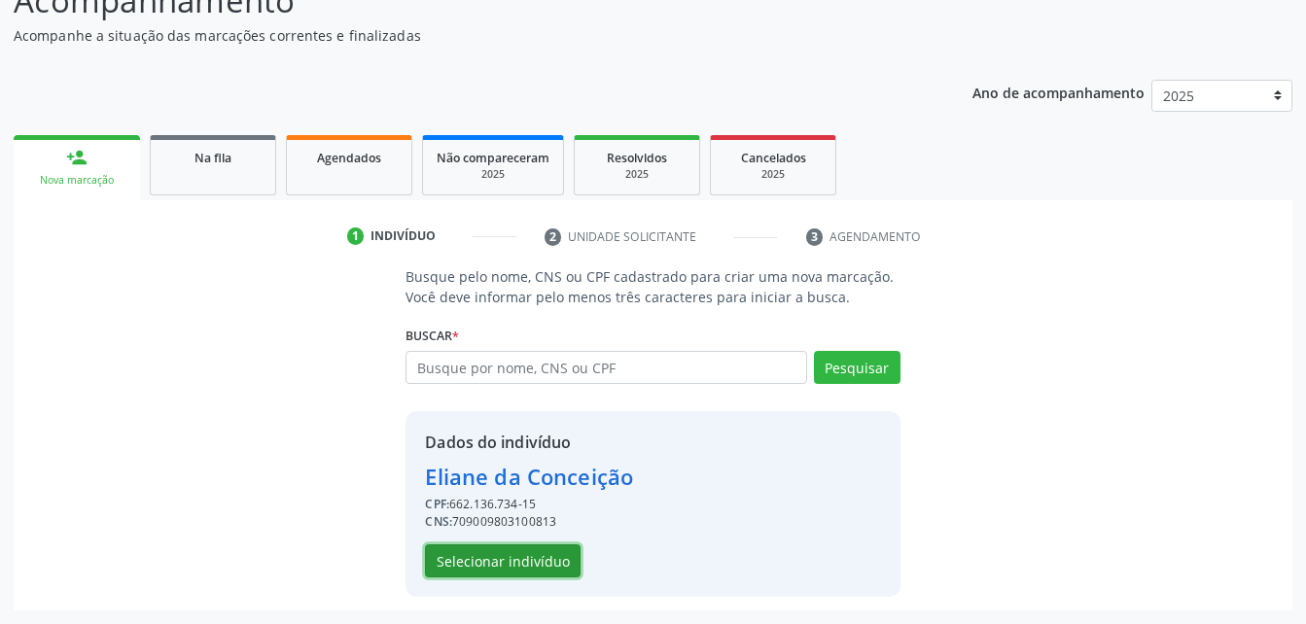
click at [530, 560] on button "Selecionar indivíduo" at bounding box center [503, 560] width 156 height 33
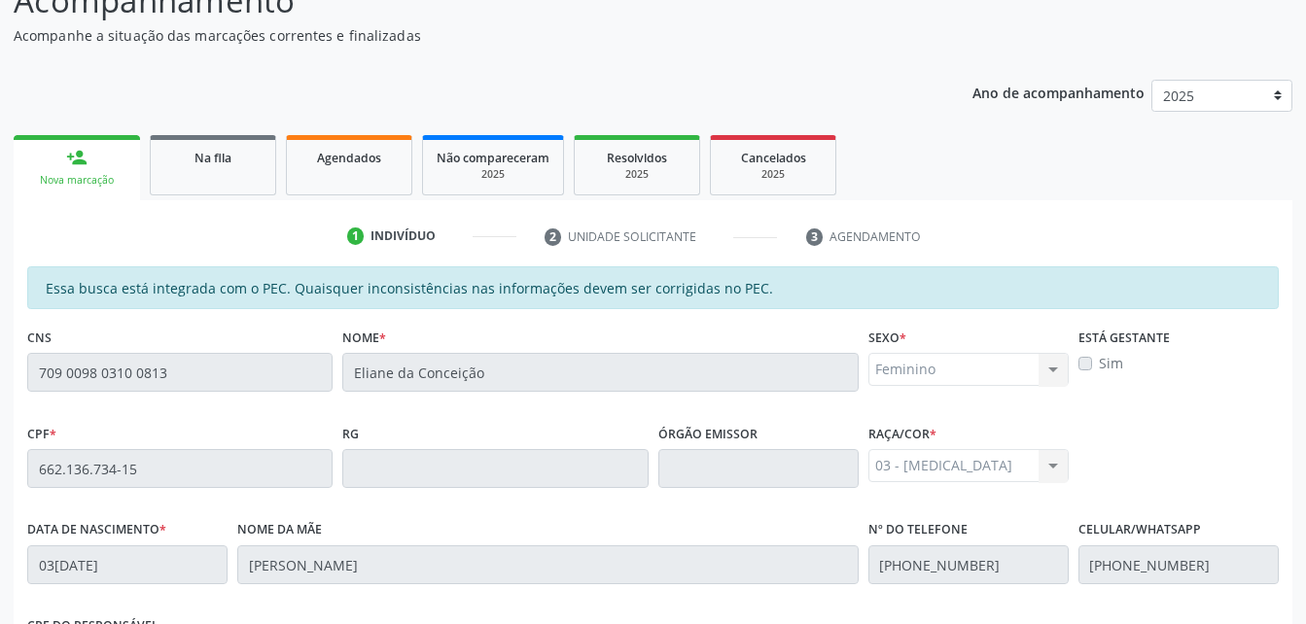
scroll to position [513, 0]
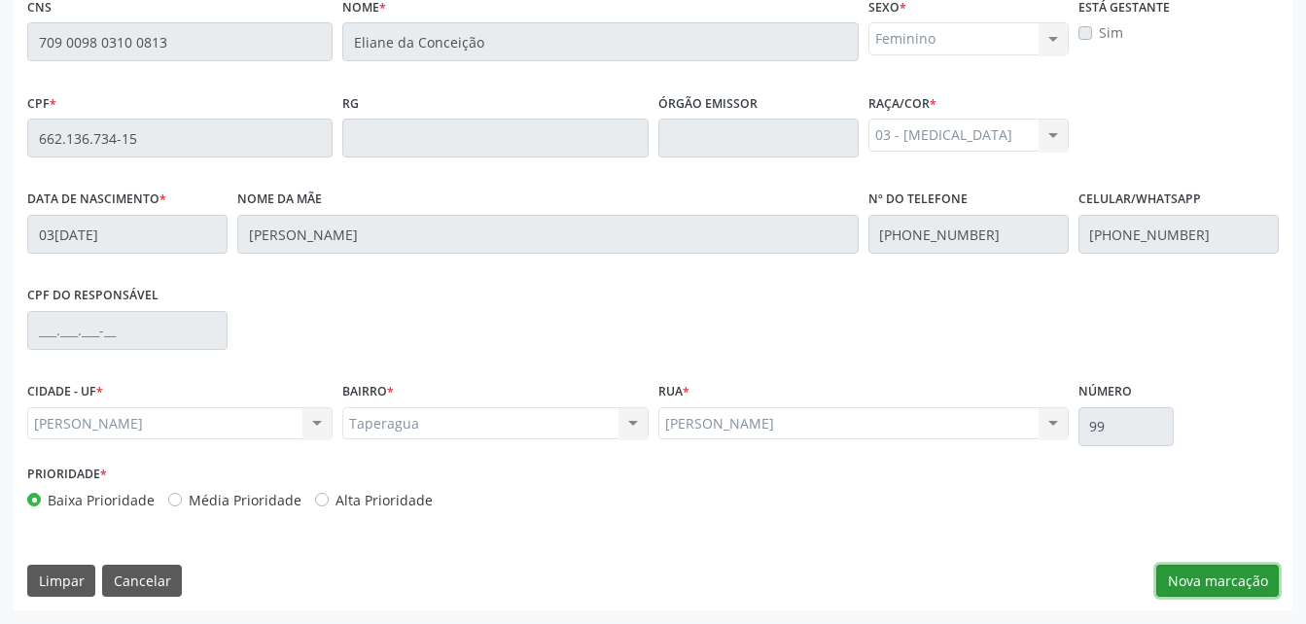
click at [1237, 575] on button "Nova marcação" at bounding box center [1217, 581] width 122 height 33
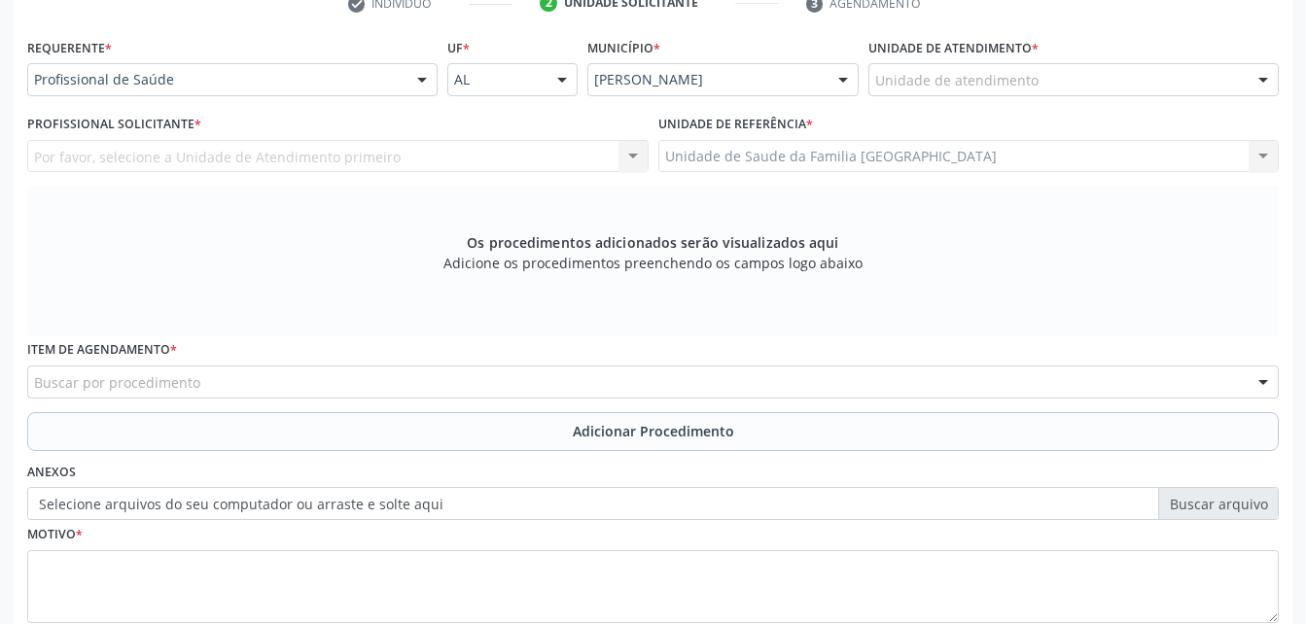
scroll to position [319, 0]
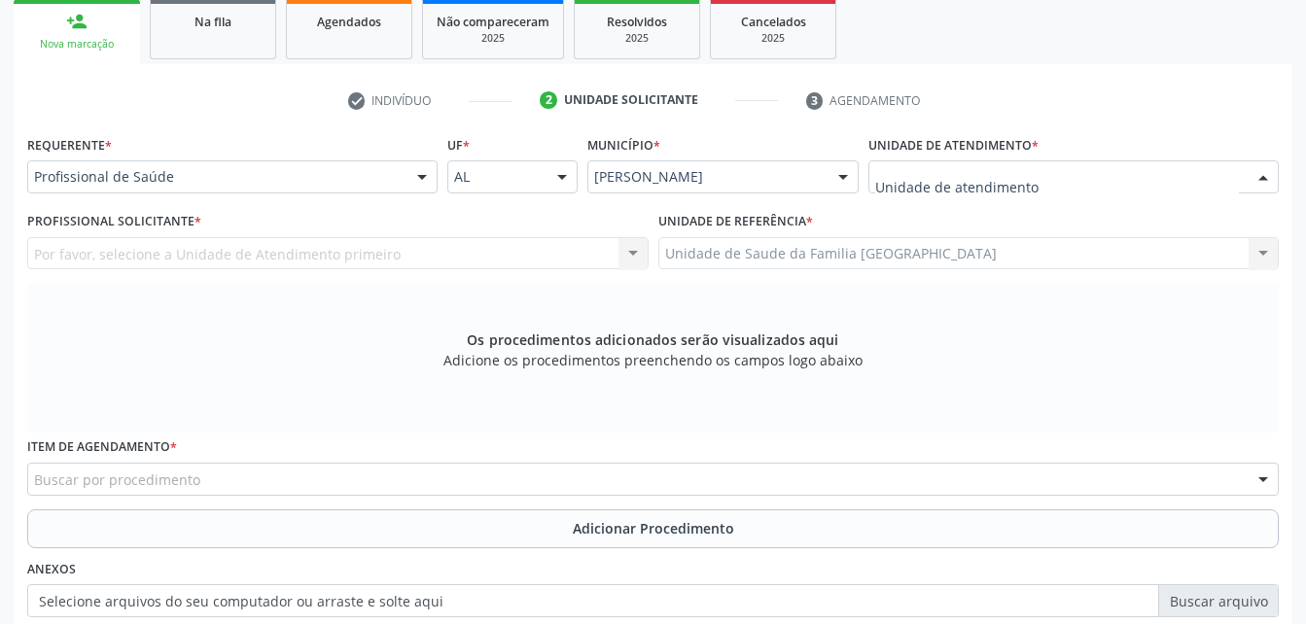
click at [1156, 180] on div at bounding box center [1073, 176] width 410 height 33
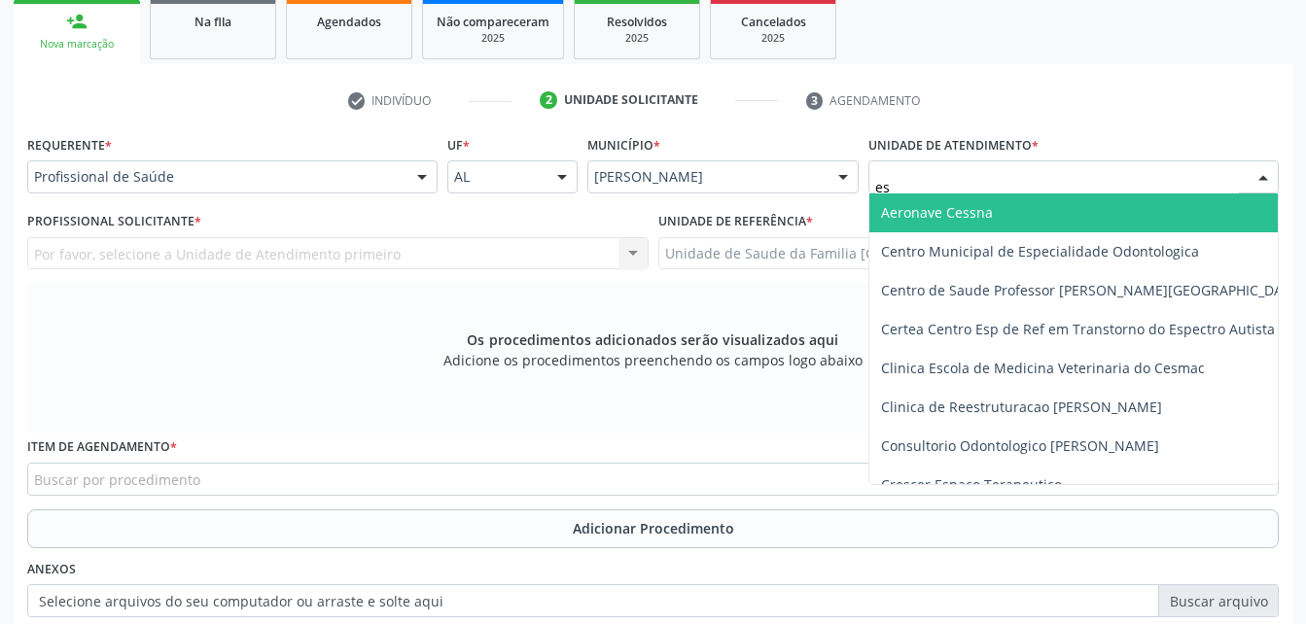
type input "est"
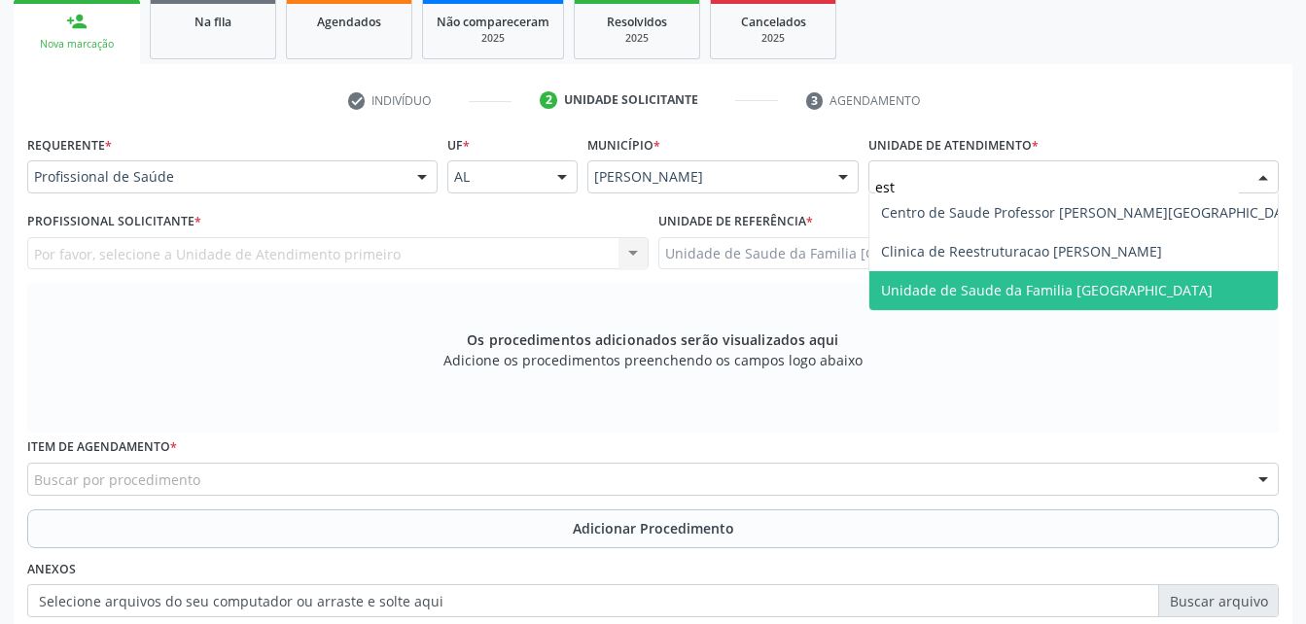
click at [1166, 303] on span "Unidade de Saude da Familia [GEOGRAPHIC_DATA]" at bounding box center [1092, 290] width 446 height 39
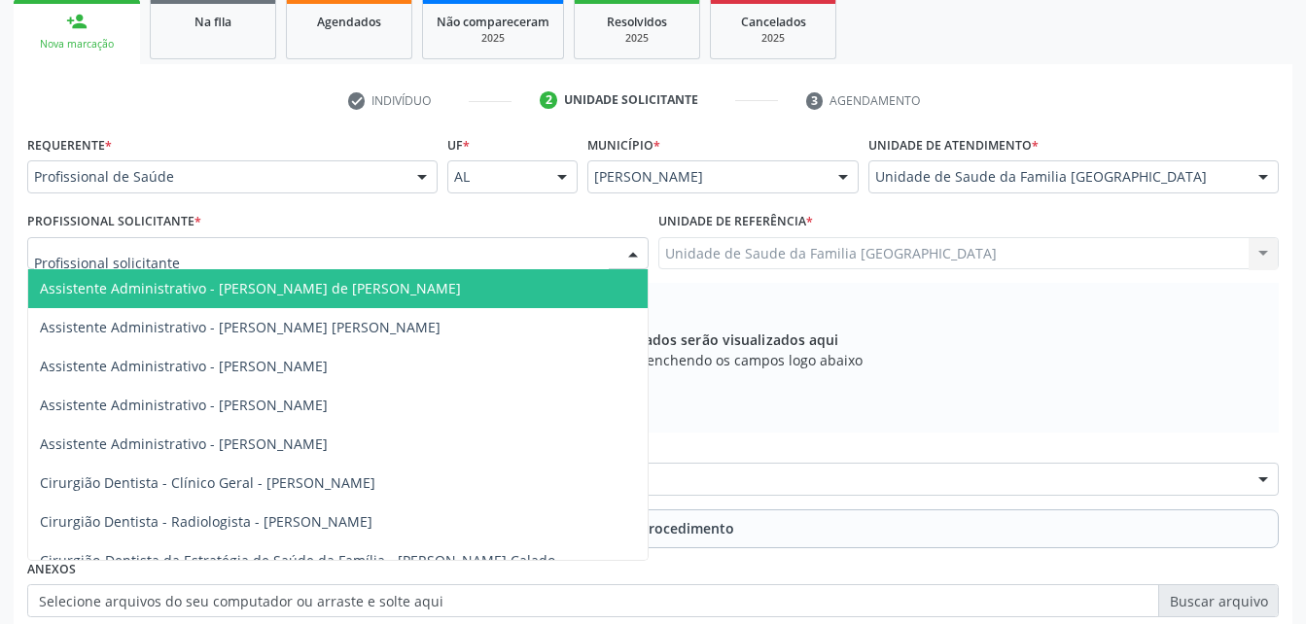
click at [473, 250] on div at bounding box center [337, 253] width 621 height 33
type input "rod"
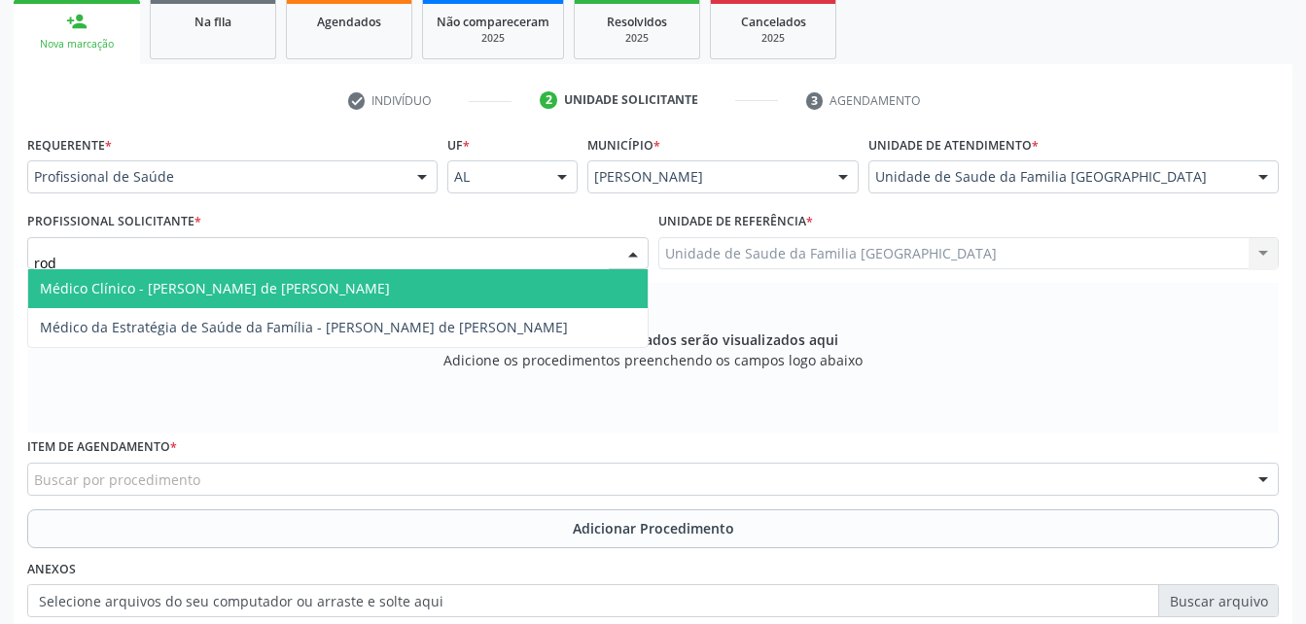
click at [474, 271] on span "Médico Clínico - [PERSON_NAME] de [PERSON_NAME]" at bounding box center [337, 288] width 619 height 39
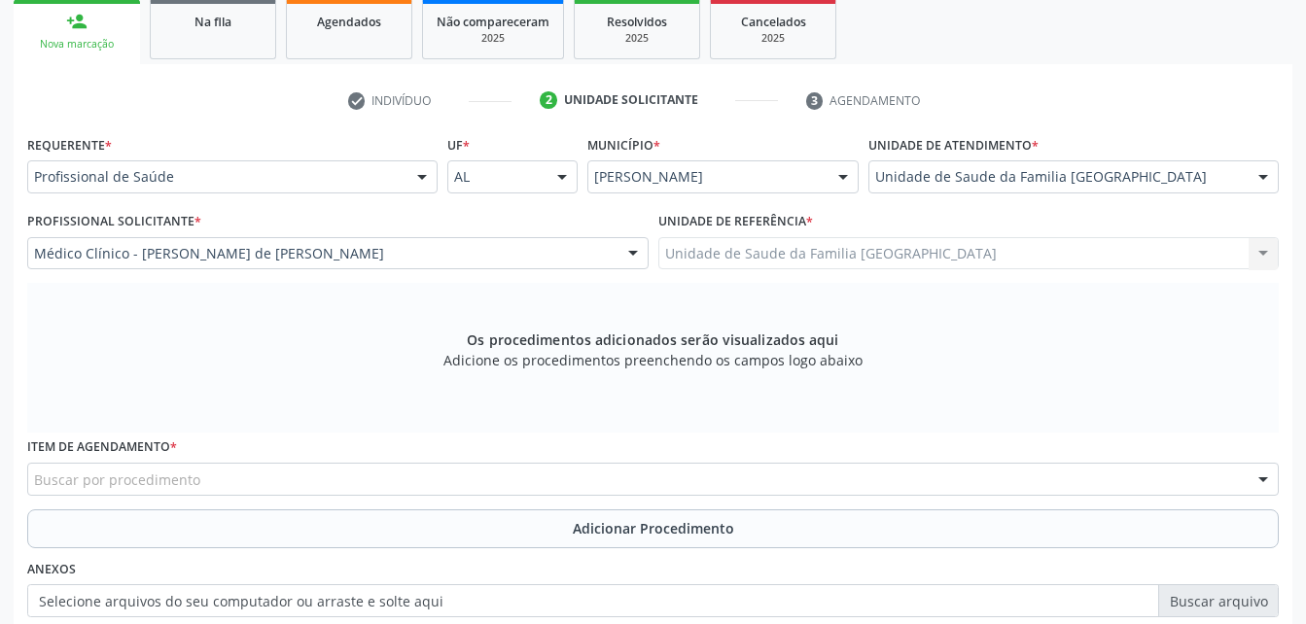
scroll to position [513, 0]
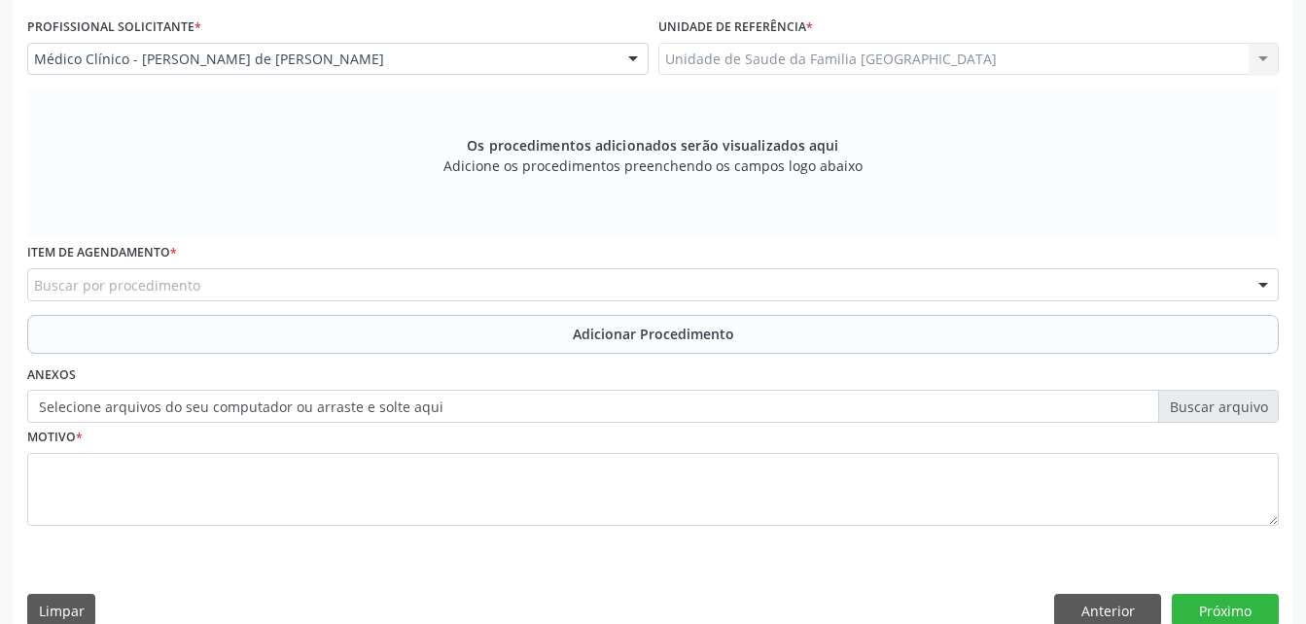
click at [395, 292] on div "Buscar por procedimento" at bounding box center [652, 284] width 1251 height 33
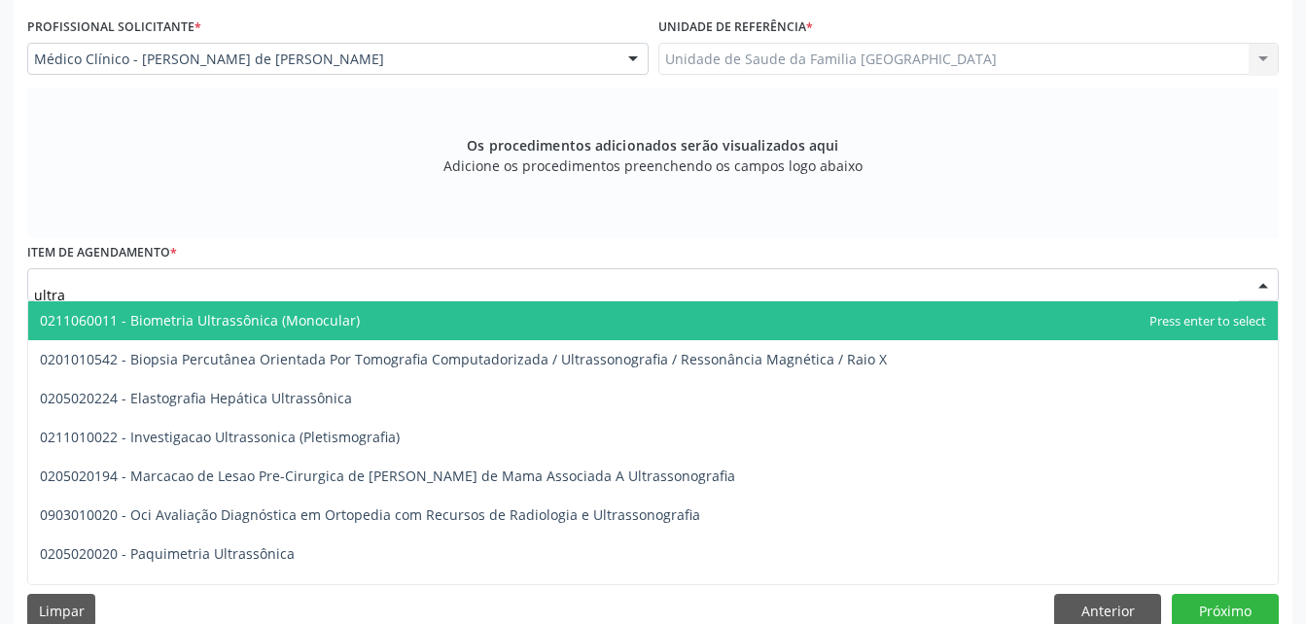
type input "ultras"
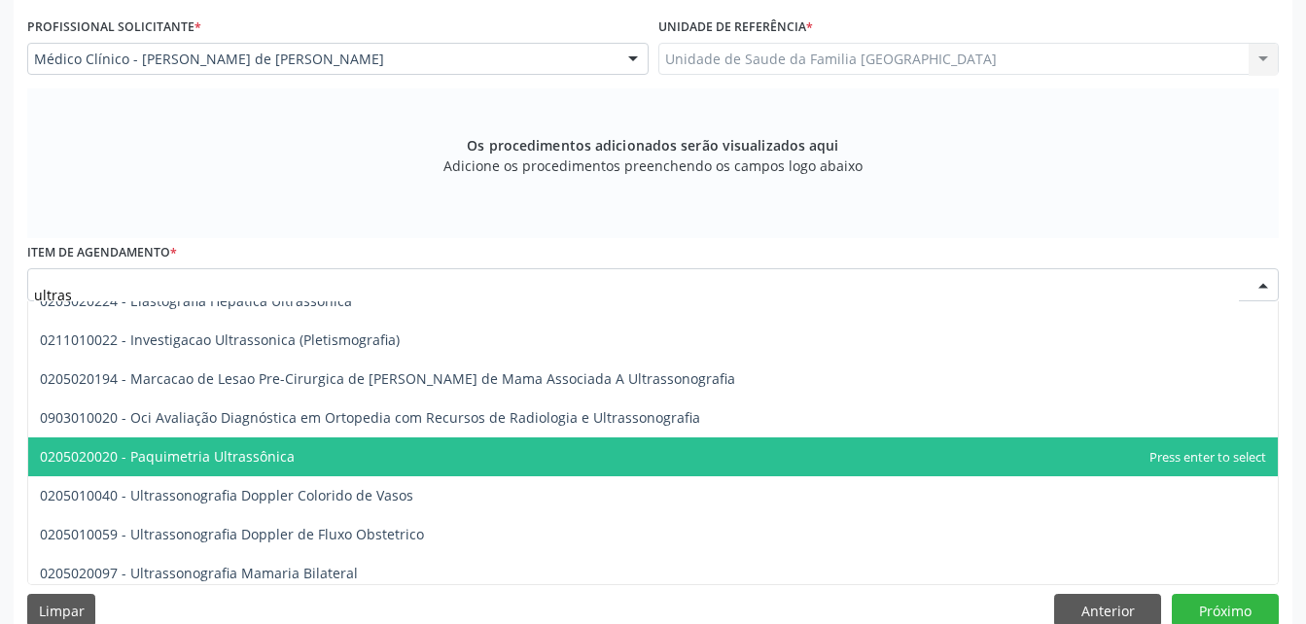
scroll to position [194, 0]
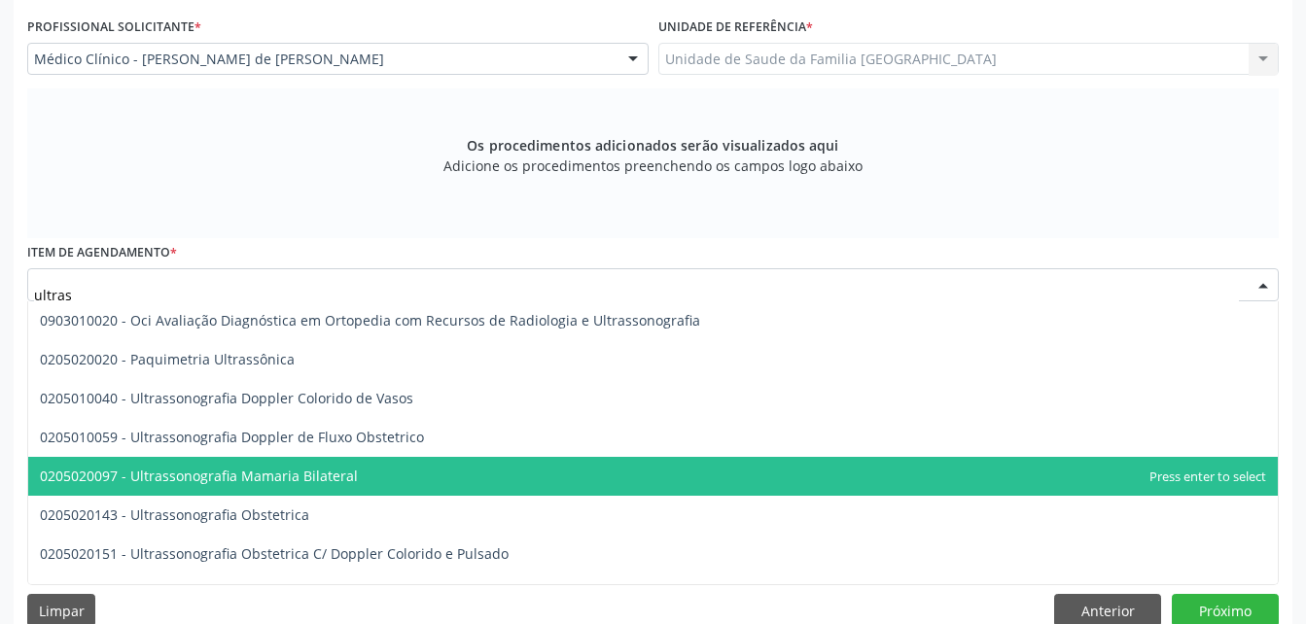
click at [449, 482] on span "0205020097 - Ultrassonografia Mamaria Bilateral" at bounding box center [652, 476] width 1249 height 39
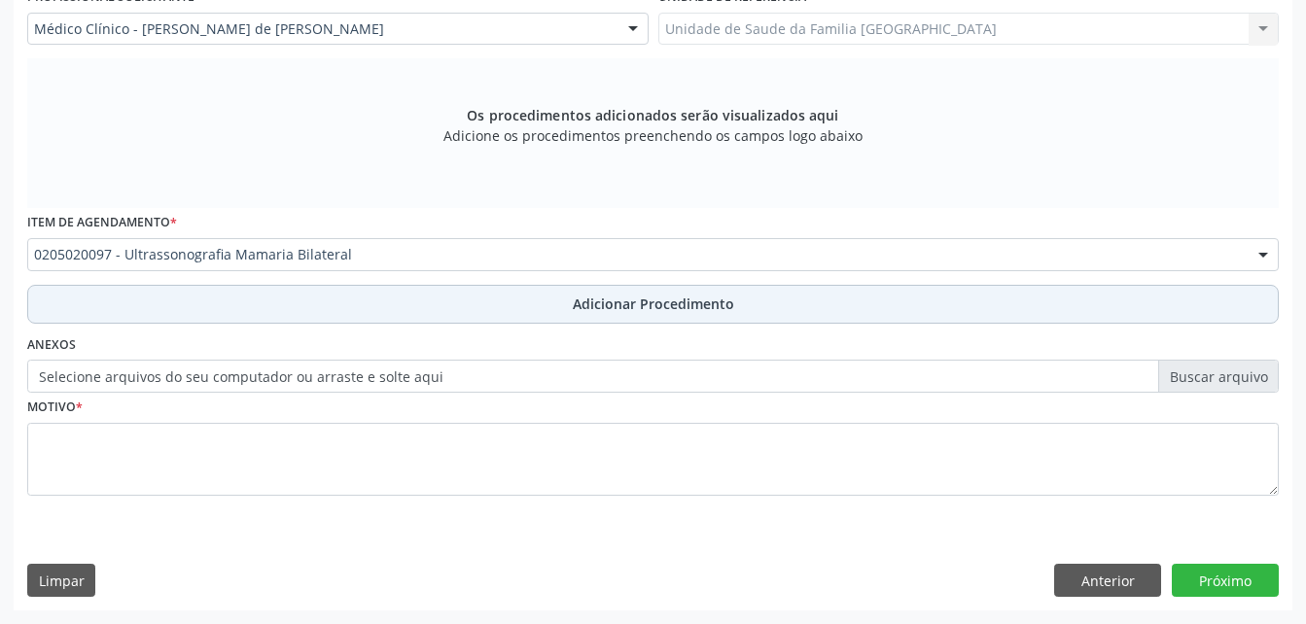
click at [555, 294] on button "Adicionar Procedimento" at bounding box center [652, 304] width 1251 height 39
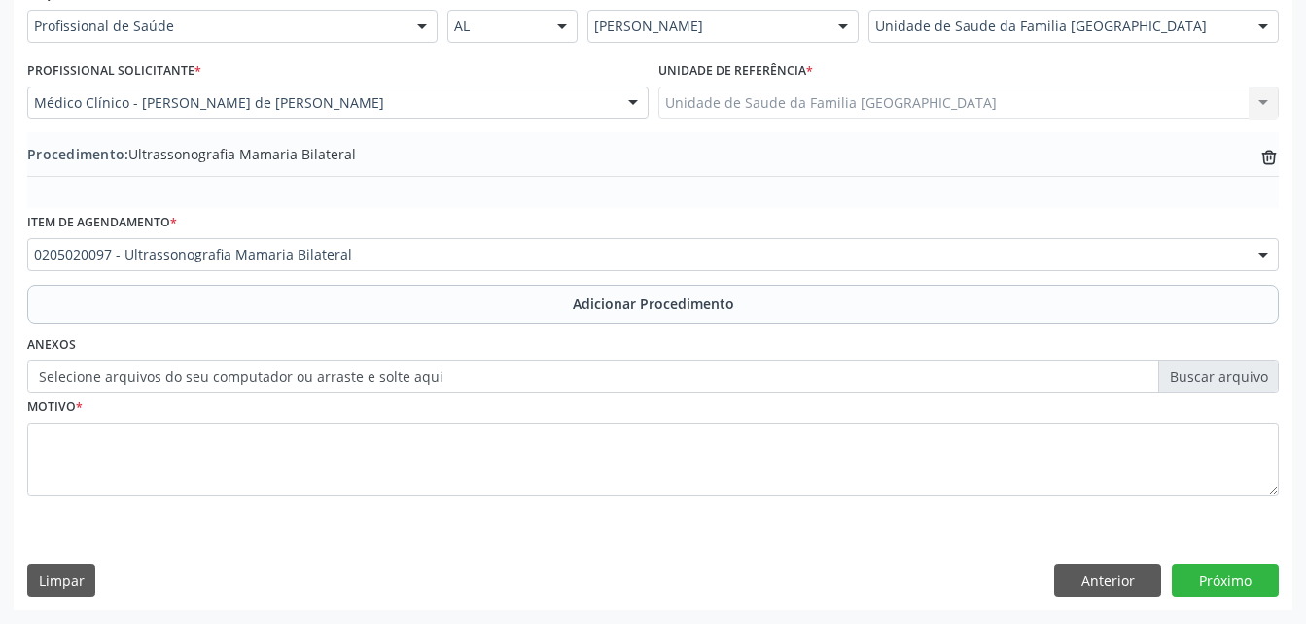
scroll to position [470, 0]
click at [431, 382] on label "Selecione arquivos do seu computador ou arraste e solte aqui" at bounding box center [652, 376] width 1251 height 33
click at [431, 382] on input "Selecione arquivos do seu computador ou arraste e solte aqui" at bounding box center [652, 376] width 1251 height 33
click at [223, 368] on label "Selecione arquivos do seu computador ou arraste e solte aqui" at bounding box center [652, 376] width 1251 height 33
click at [223, 368] on input "Selecione arquivos do seu computador ou arraste e solte aqui" at bounding box center [652, 376] width 1251 height 33
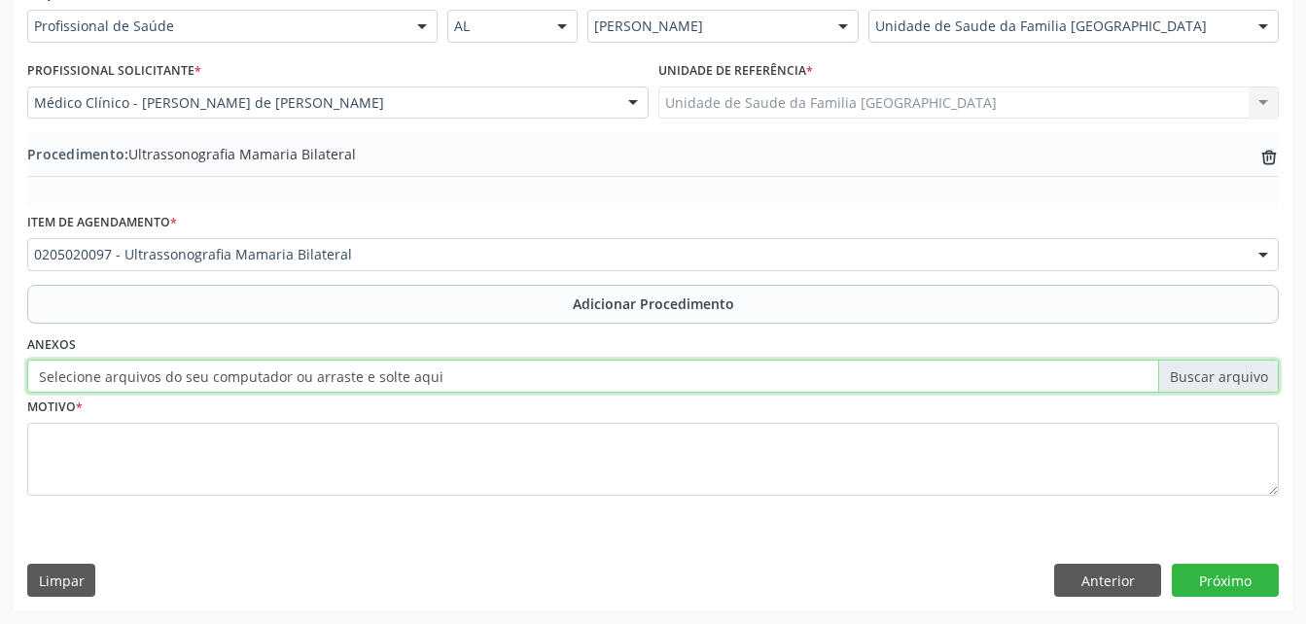
type input "C:\fakepath\WhatsApp Image 20[DATE].31.43.jpeg"
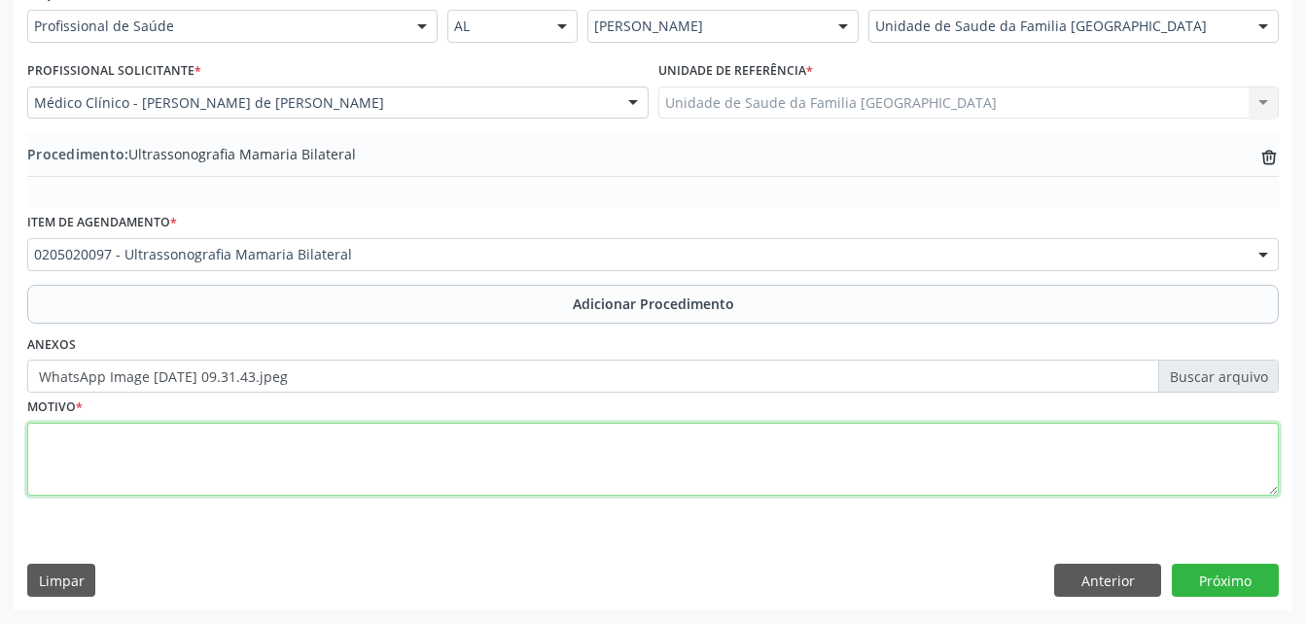
click at [434, 444] on textarea at bounding box center [652, 460] width 1251 height 74
type textarea "mamografia BIRADS 0"
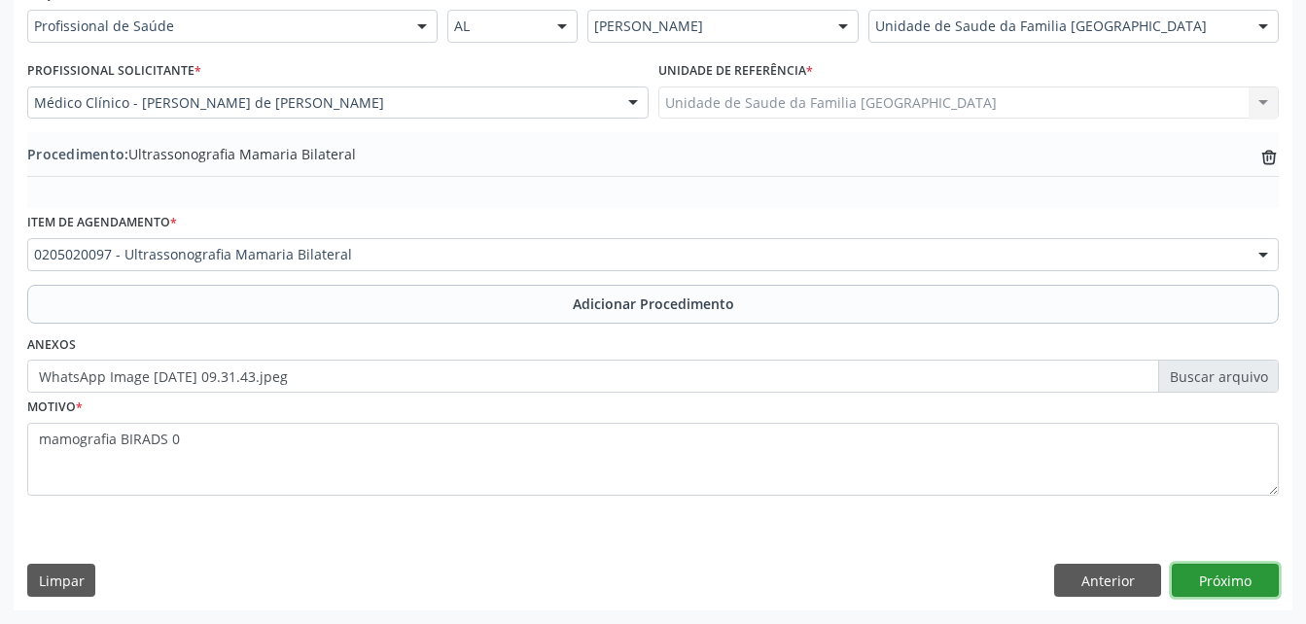
click at [1206, 572] on button "Próximo" at bounding box center [1224, 580] width 107 height 33
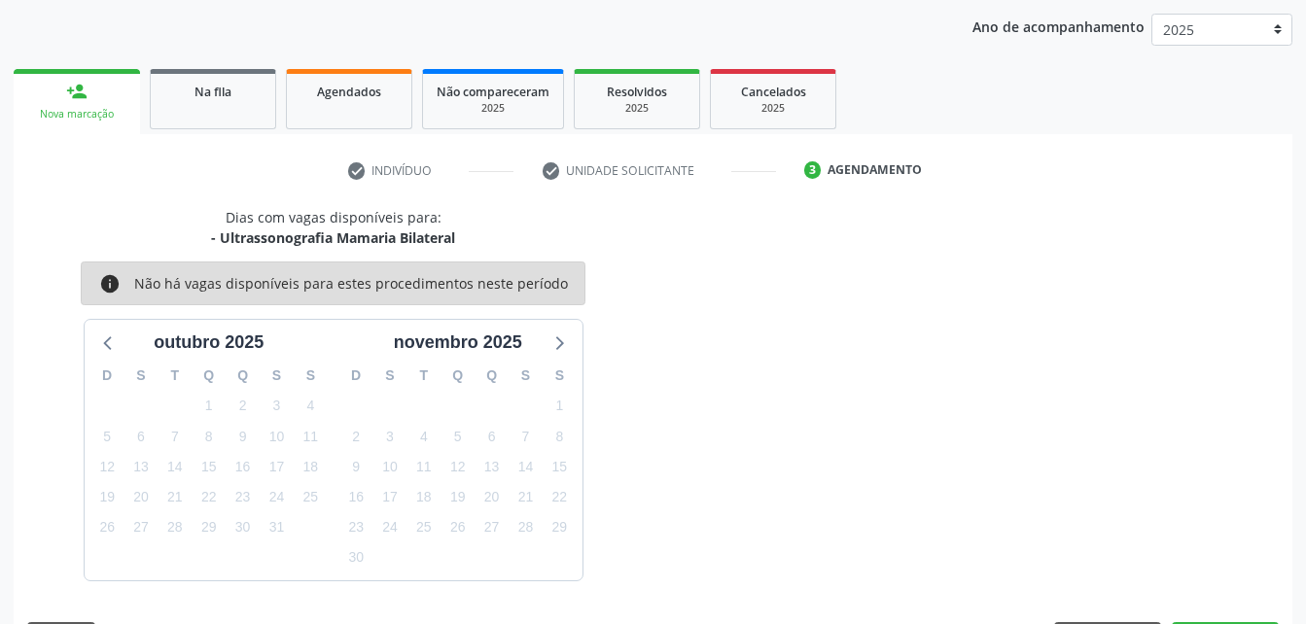
scroll to position [306, 0]
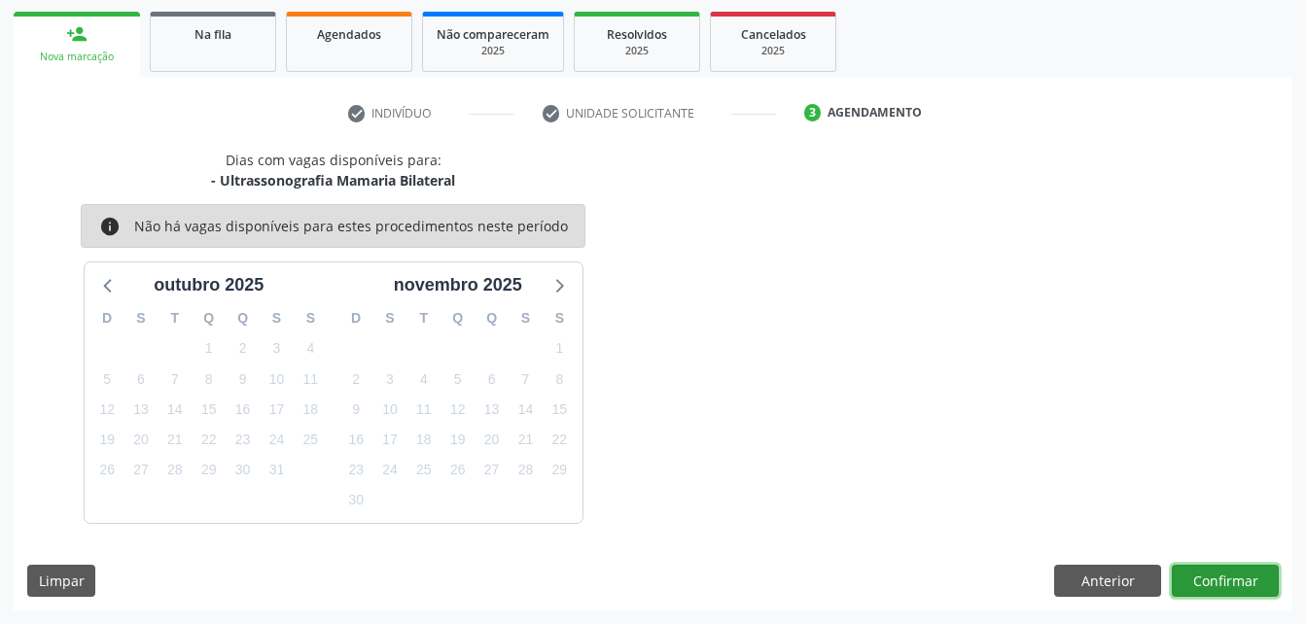
click at [1223, 574] on button "Confirmar" at bounding box center [1224, 581] width 107 height 33
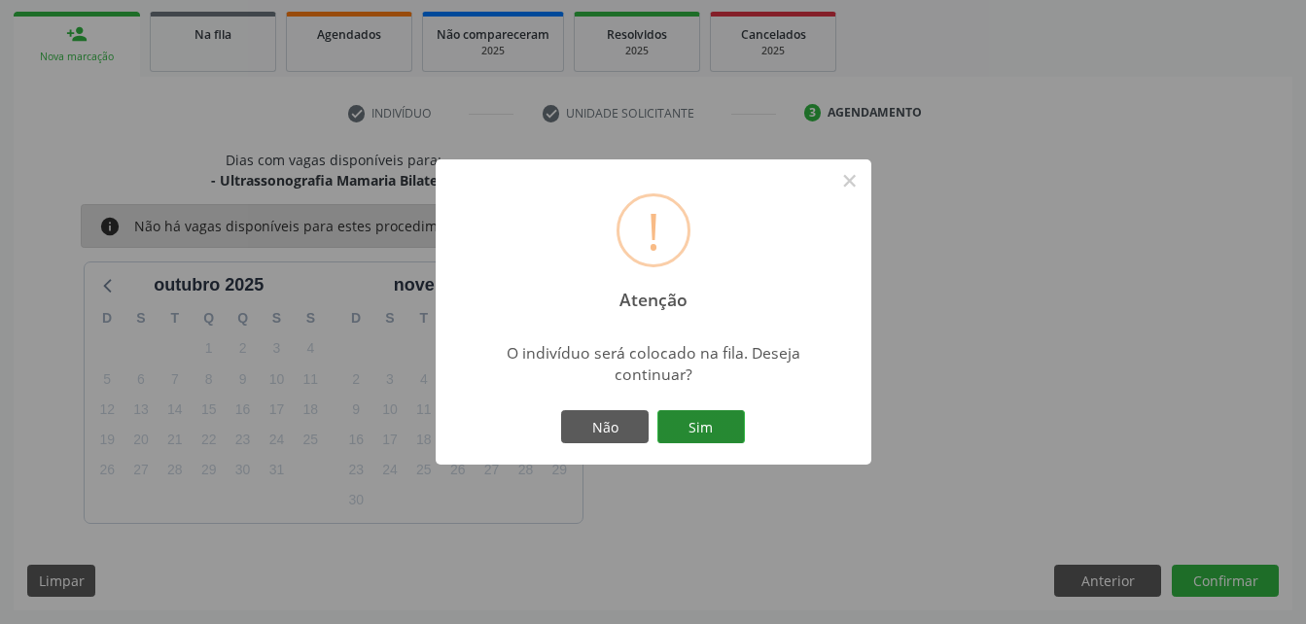
drag, startPoint x: 752, startPoint y: 434, endPoint x: 732, endPoint y: 424, distance: 22.6
click at [749, 433] on div "! Atenção × O indivíduo será colocado na fila. Deseja continuar? Não Sim" at bounding box center [652, 311] width 435 height 305
click at [726, 421] on button "Sim" at bounding box center [700, 426] width 87 height 33
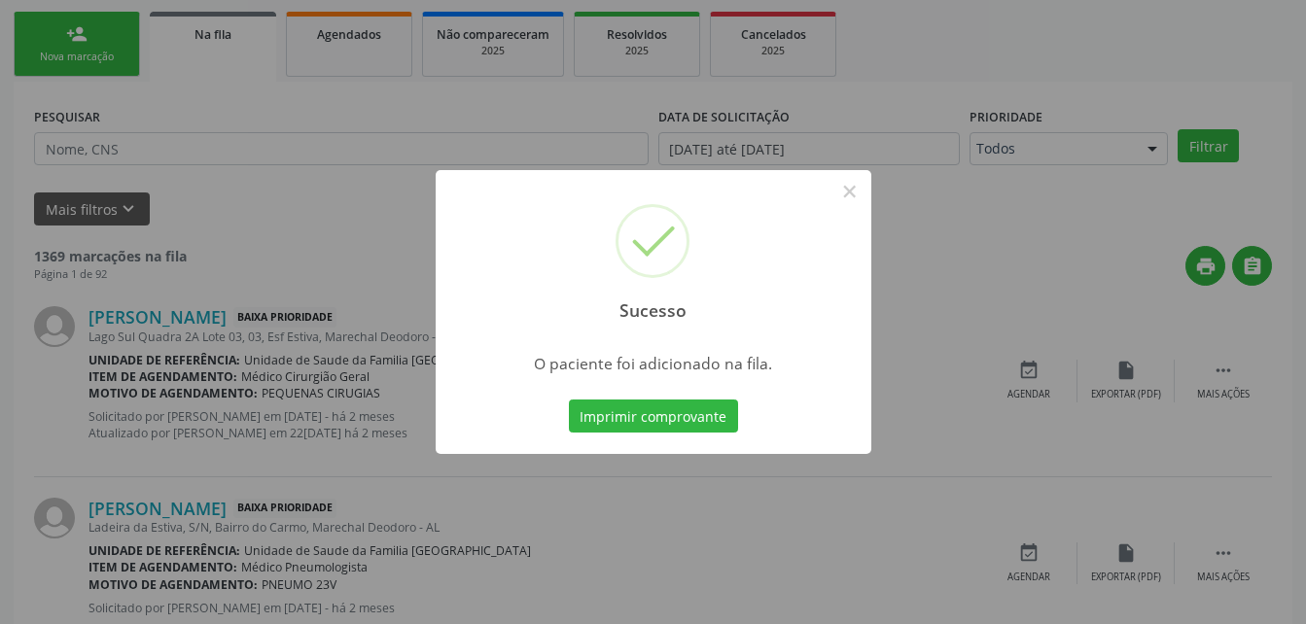
scroll to position [45, 0]
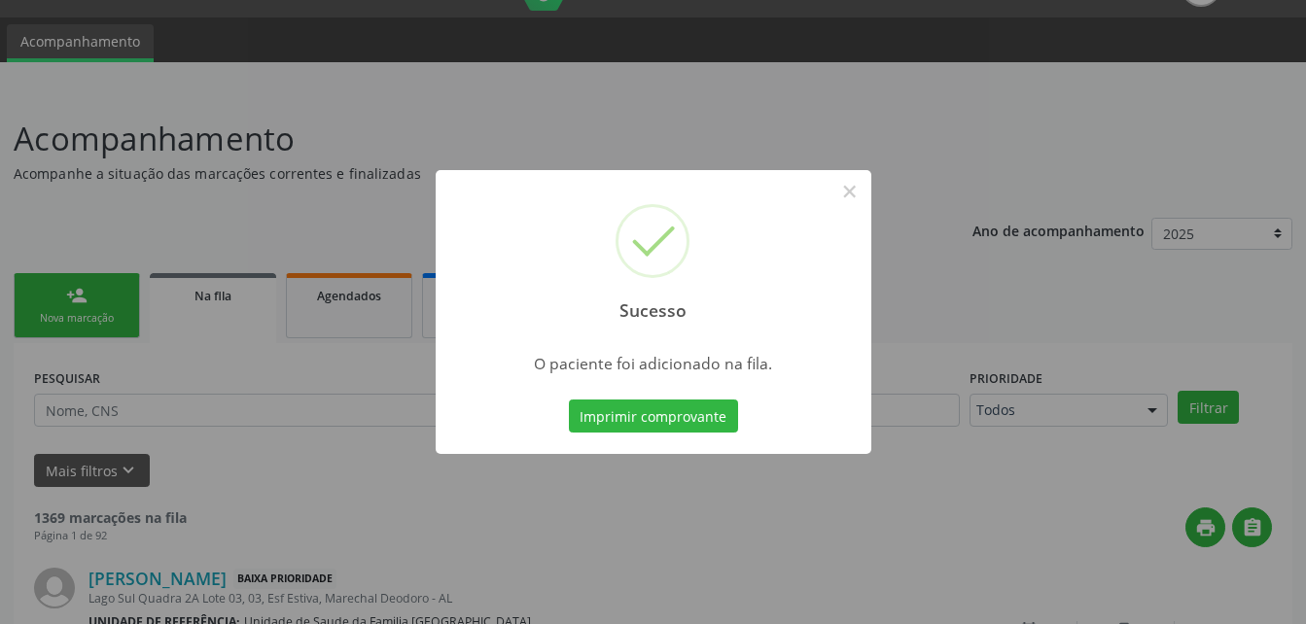
drag, startPoint x: 122, startPoint y: 310, endPoint x: 113, endPoint y: 304, distance: 11.3
click at [117, 307] on div "Sucesso × O paciente foi adicionado na fila. Imprimir comprovante Cancel" at bounding box center [653, 312] width 1306 height 624
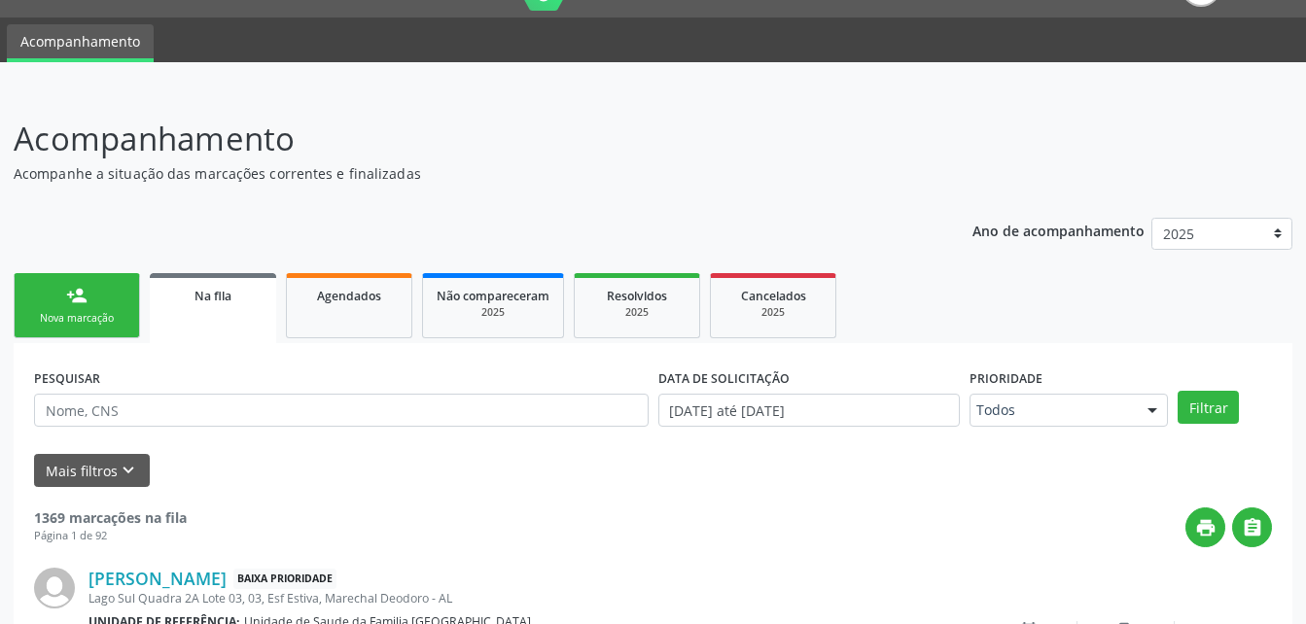
click at [113, 304] on link "person_add Nova marcação" at bounding box center [77, 305] width 126 height 65
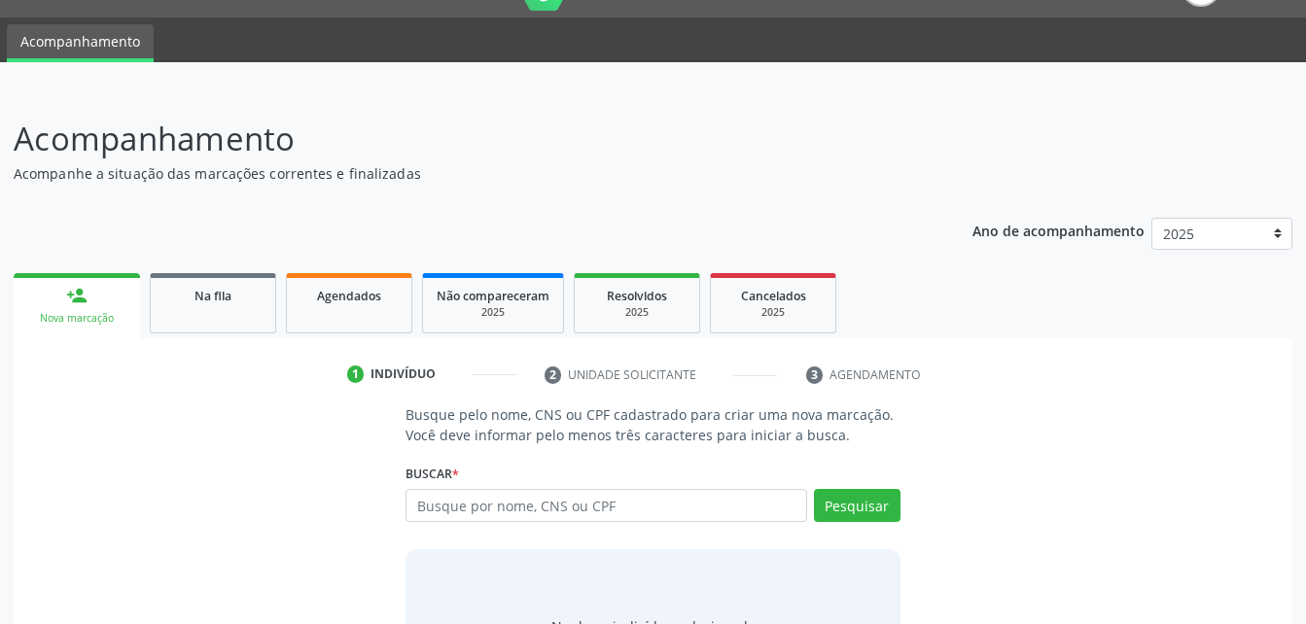
scroll to position [153, 0]
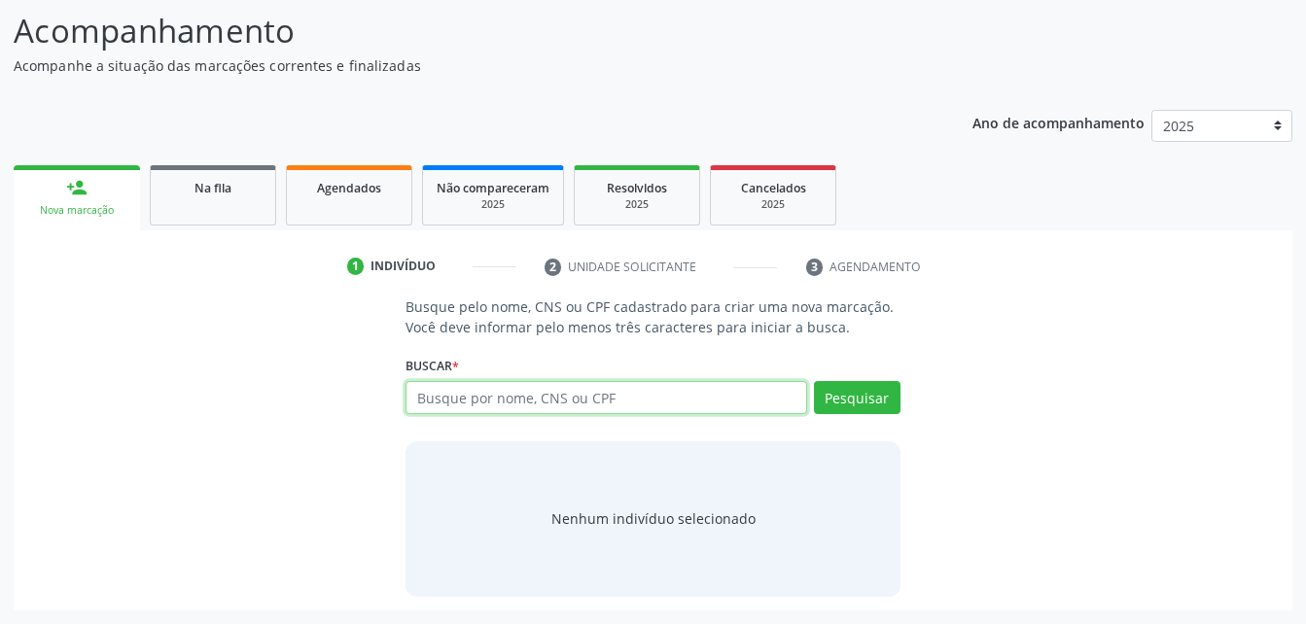
click at [478, 396] on input "text" at bounding box center [605, 397] width 400 height 33
type input "89432312453"
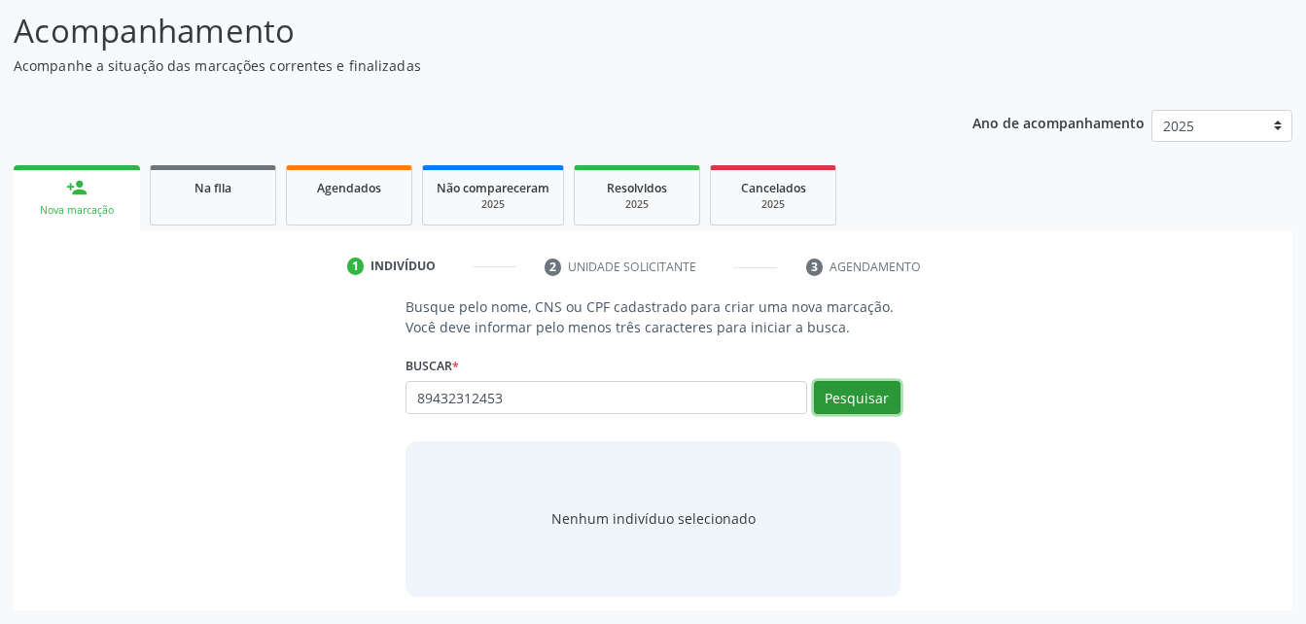
click at [882, 400] on button "Pesquisar" at bounding box center [857, 397] width 87 height 33
type input "89432312453"
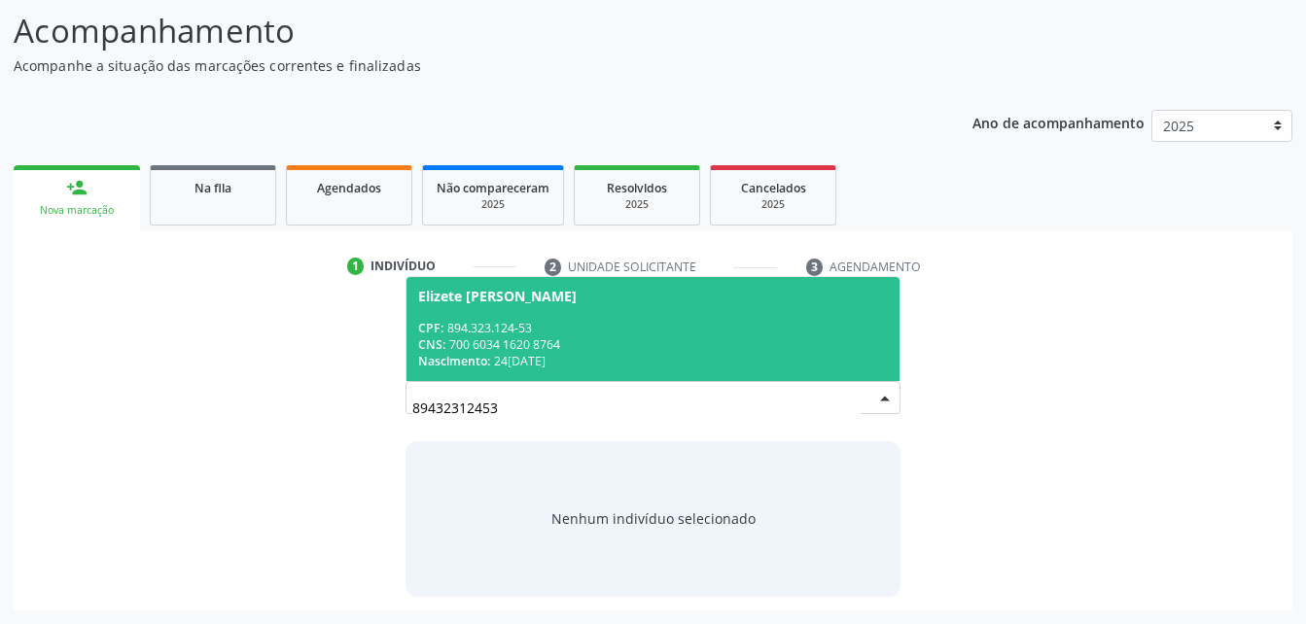
click at [583, 318] on span "Elizete [PERSON_NAME] CPF: 894.323.124-53 CNS: 700 6034 1620 8764 Nascimento: 2…" at bounding box center [652, 329] width 492 height 104
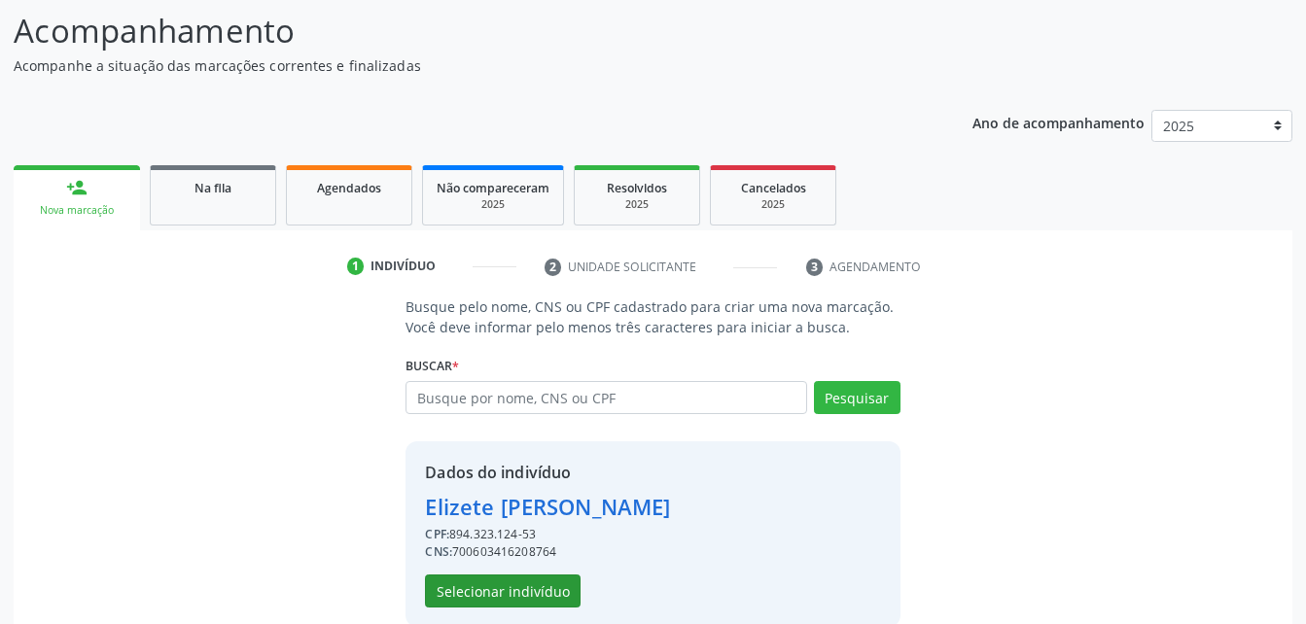
scroll to position [183, 0]
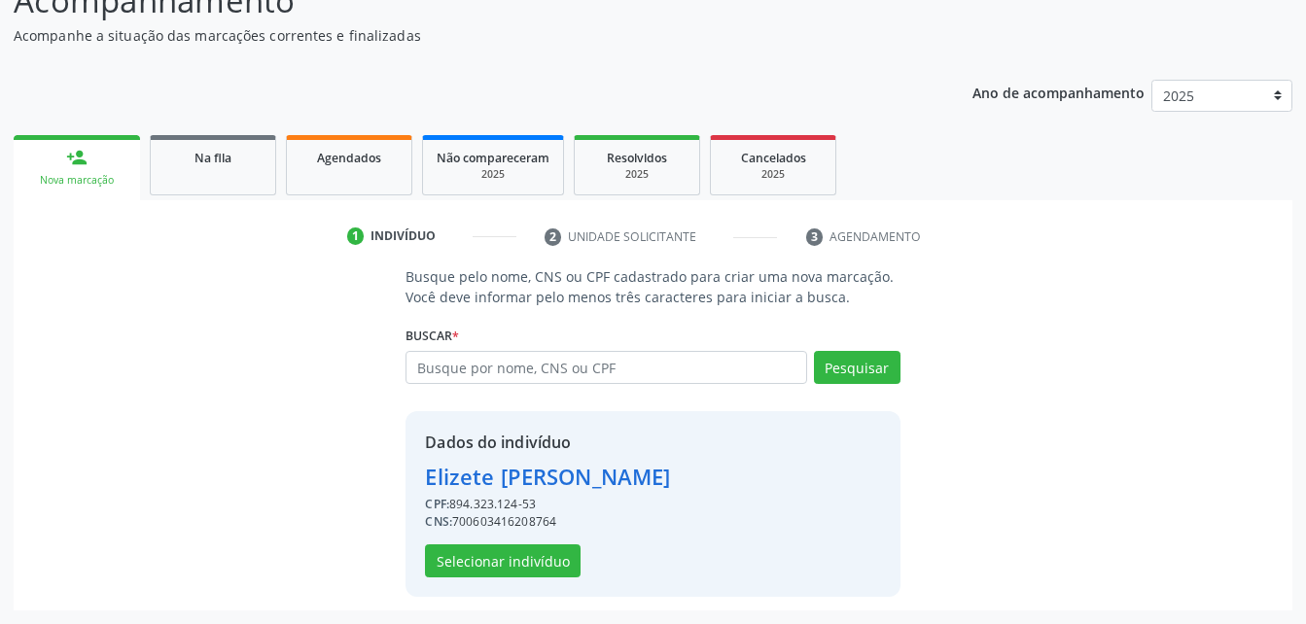
click at [535, 541] on div "Dados do indivíduo [PERSON_NAME] CPF: 894.323.124-53 CNS: 700603416208764 Selec…" at bounding box center [547, 504] width 245 height 147
click at [543, 554] on button "Selecionar indivíduo" at bounding box center [503, 560] width 156 height 33
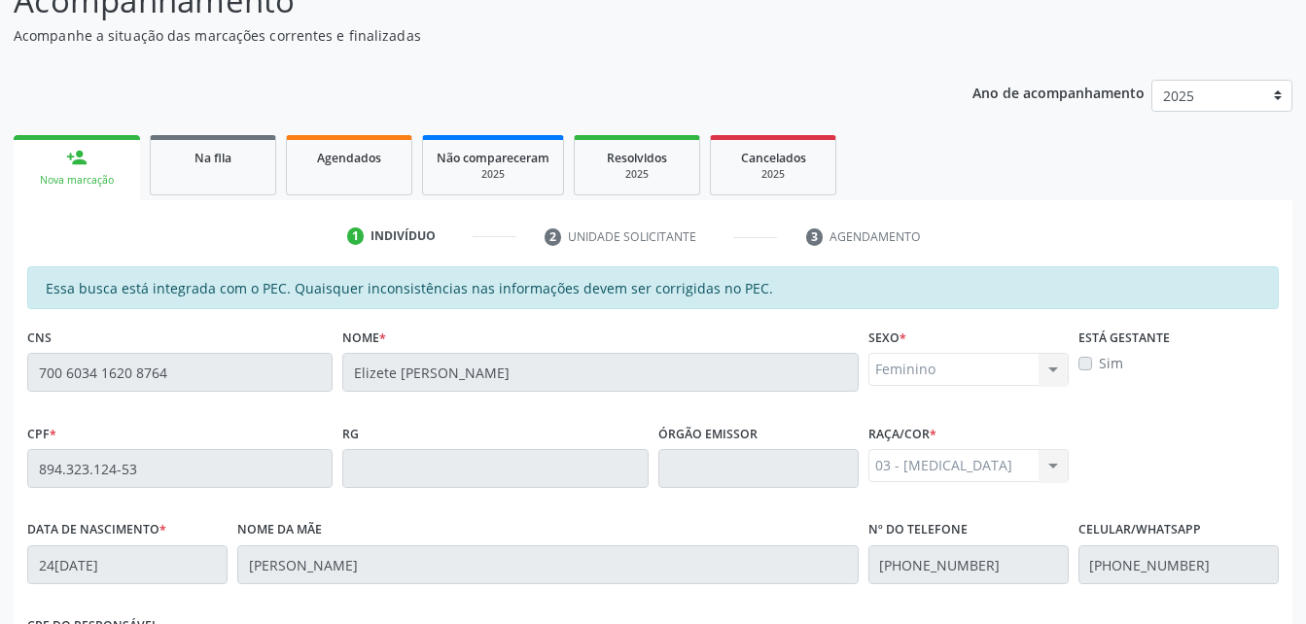
scroll to position [513, 0]
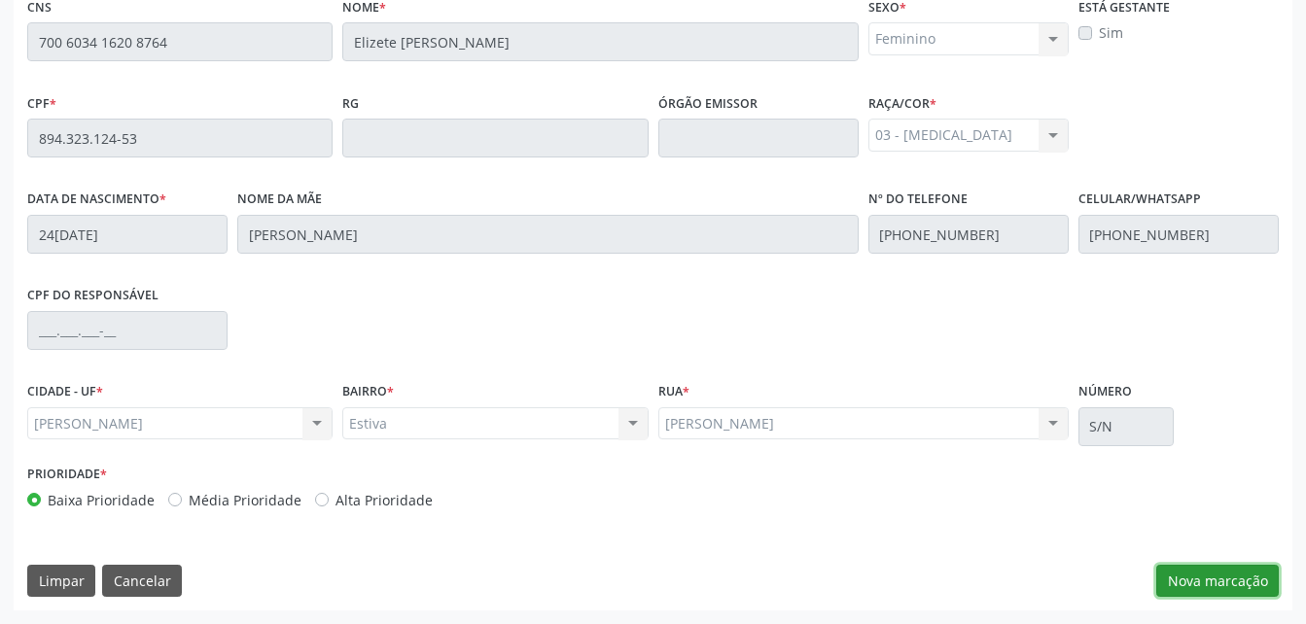
click at [1199, 585] on button "Nova marcação" at bounding box center [1217, 581] width 122 height 33
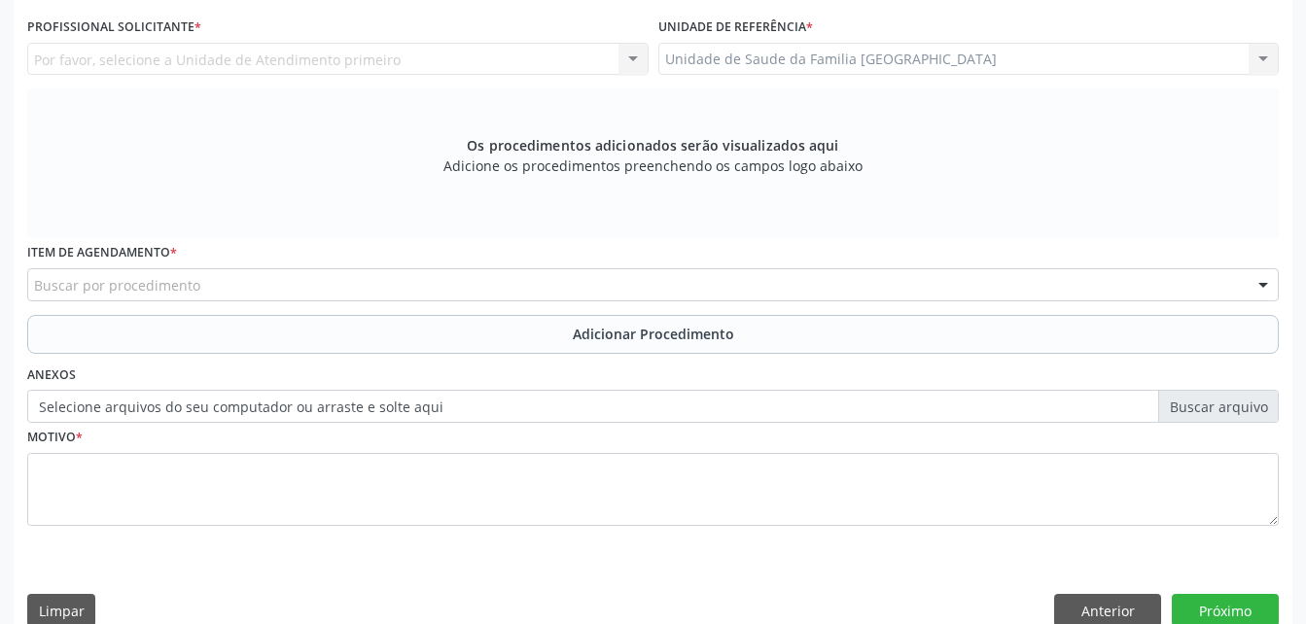
scroll to position [416, 0]
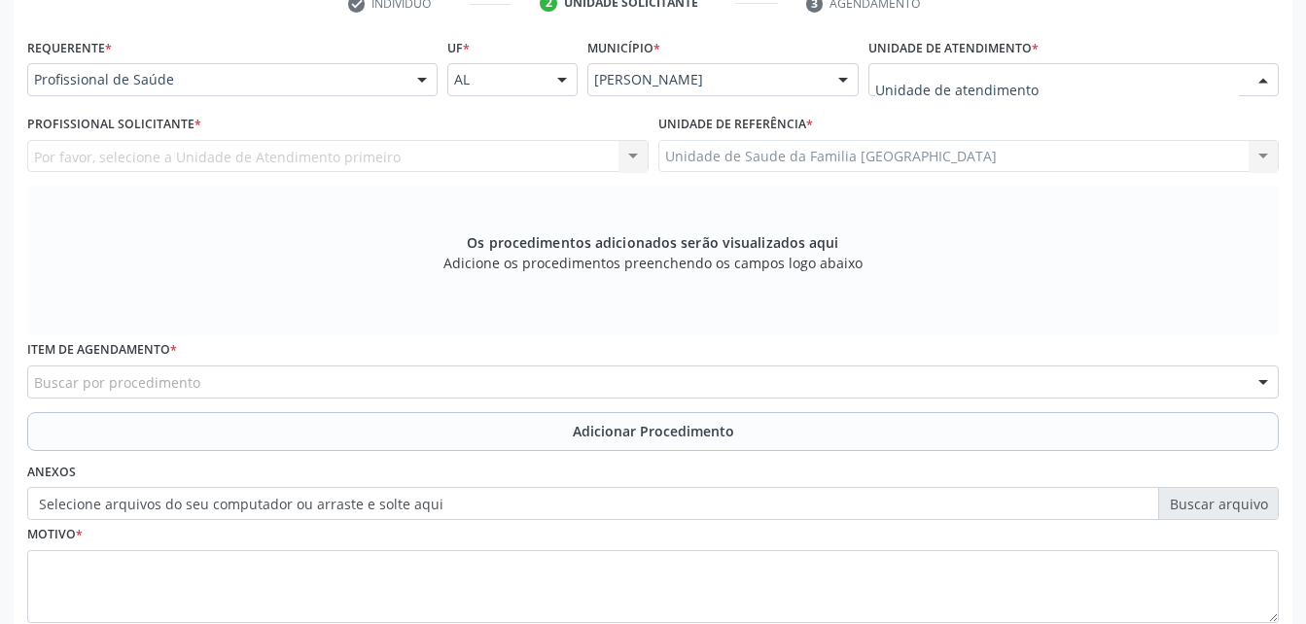
click at [940, 64] on div at bounding box center [1073, 79] width 410 height 33
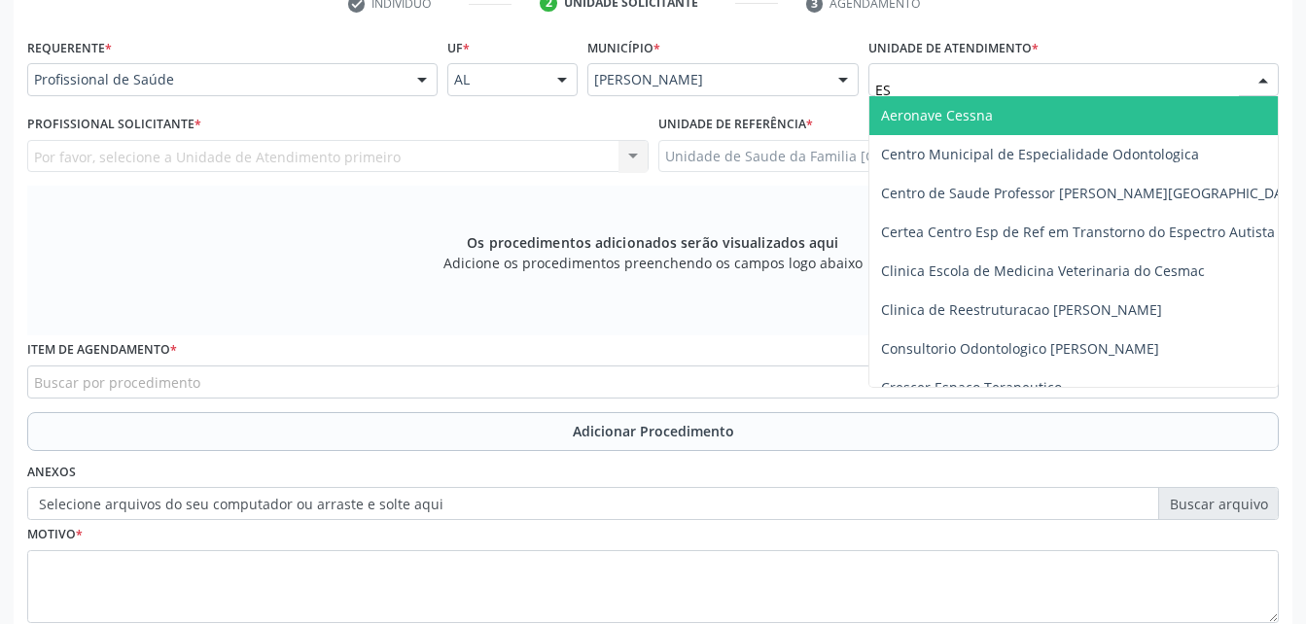
type input "EST"
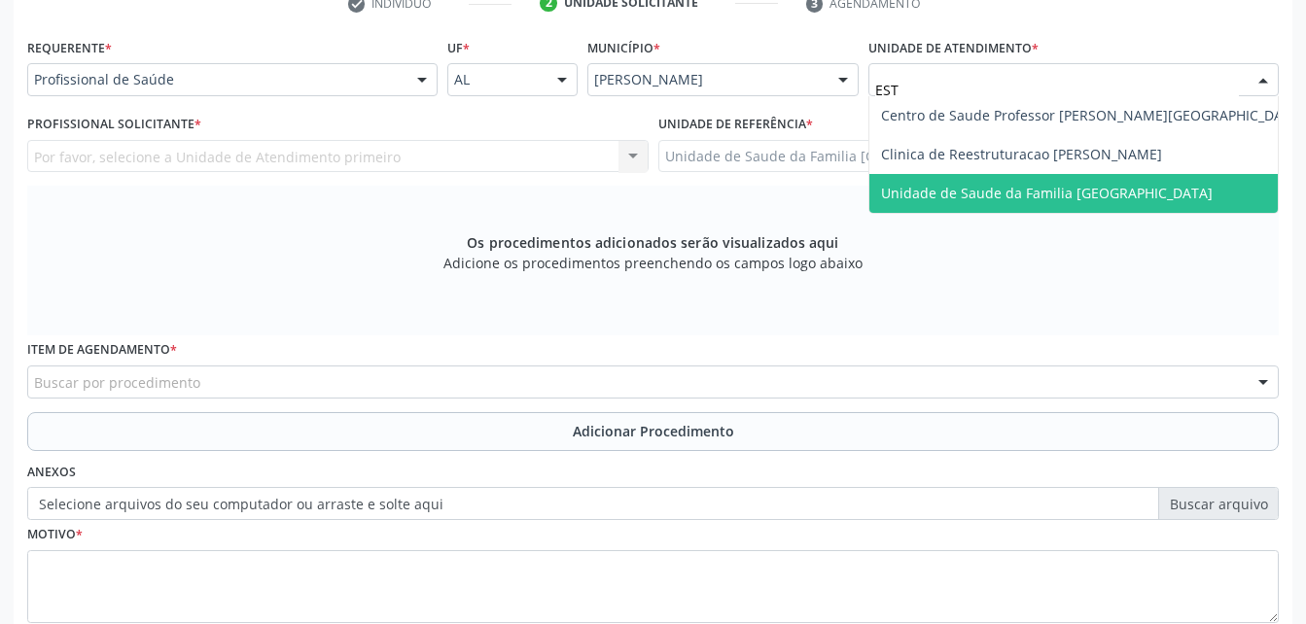
click at [961, 194] on span "Unidade de Saude da Familia [GEOGRAPHIC_DATA]" at bounding box center [1046, 193] width 331 height 18
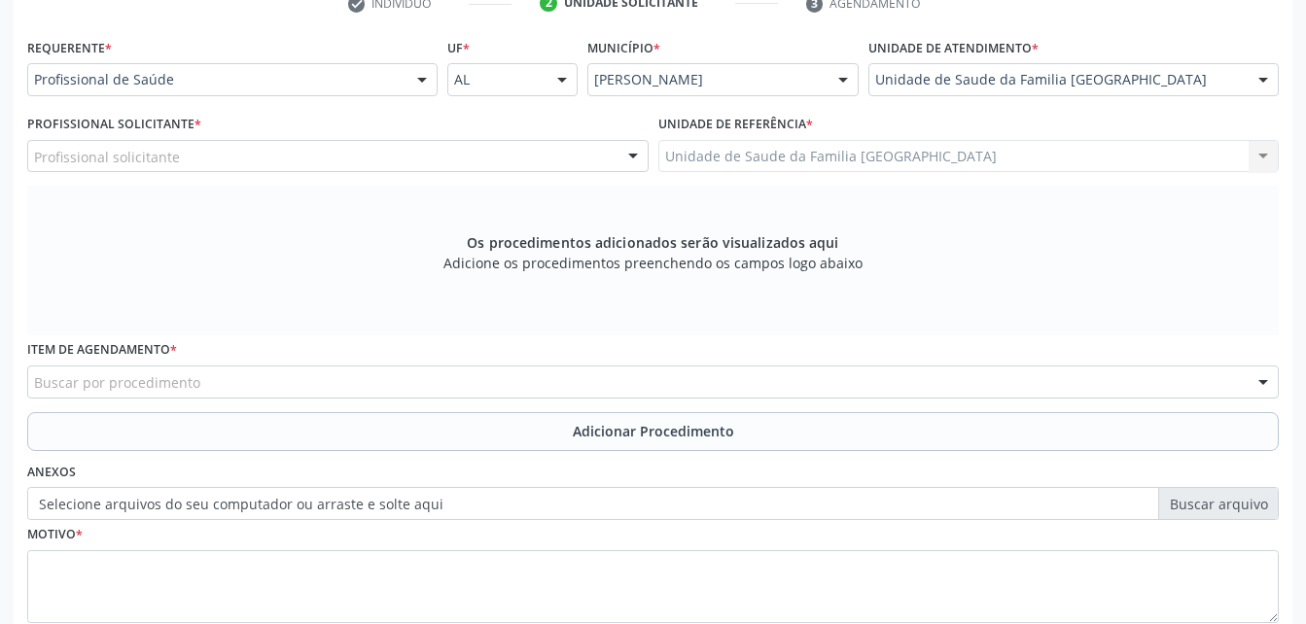
click at [466, 161] on div "Profissional solicitante" at bounding box center [337, 156] width 621 height 33
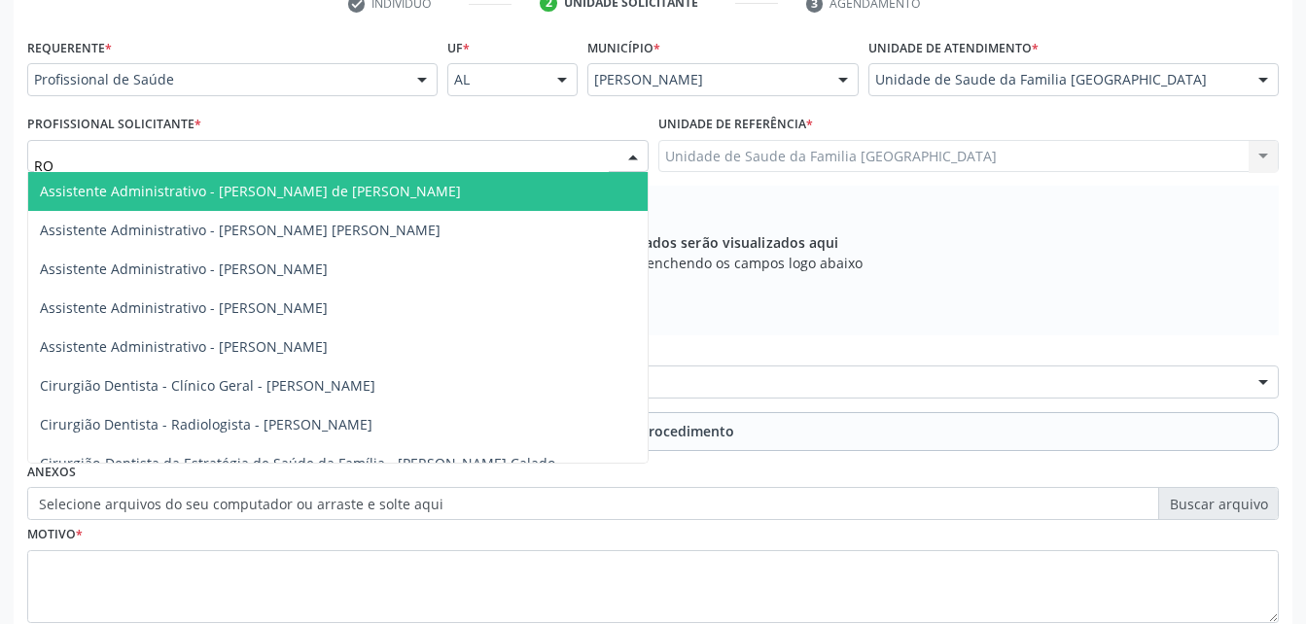
type input "ROD"
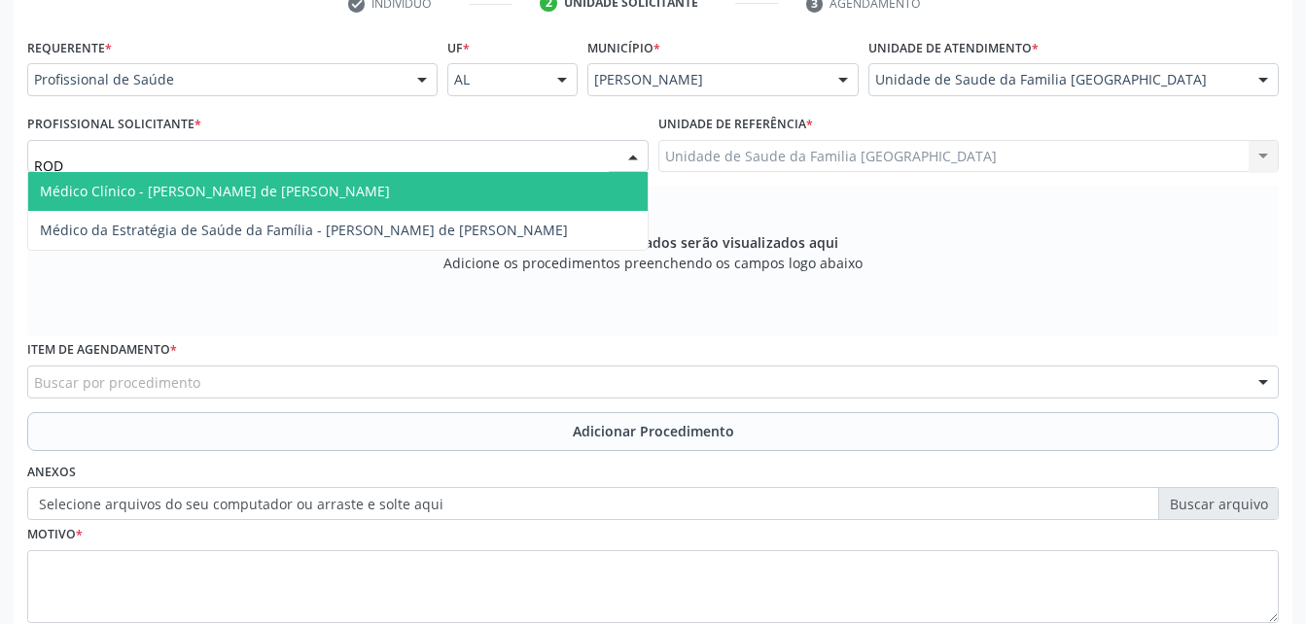
click at [466, 175] on span "Médico Clínico - [PERSON_NAME] de [PERSON_NAME]" at bounding box center [337, 191] width 619 height 39
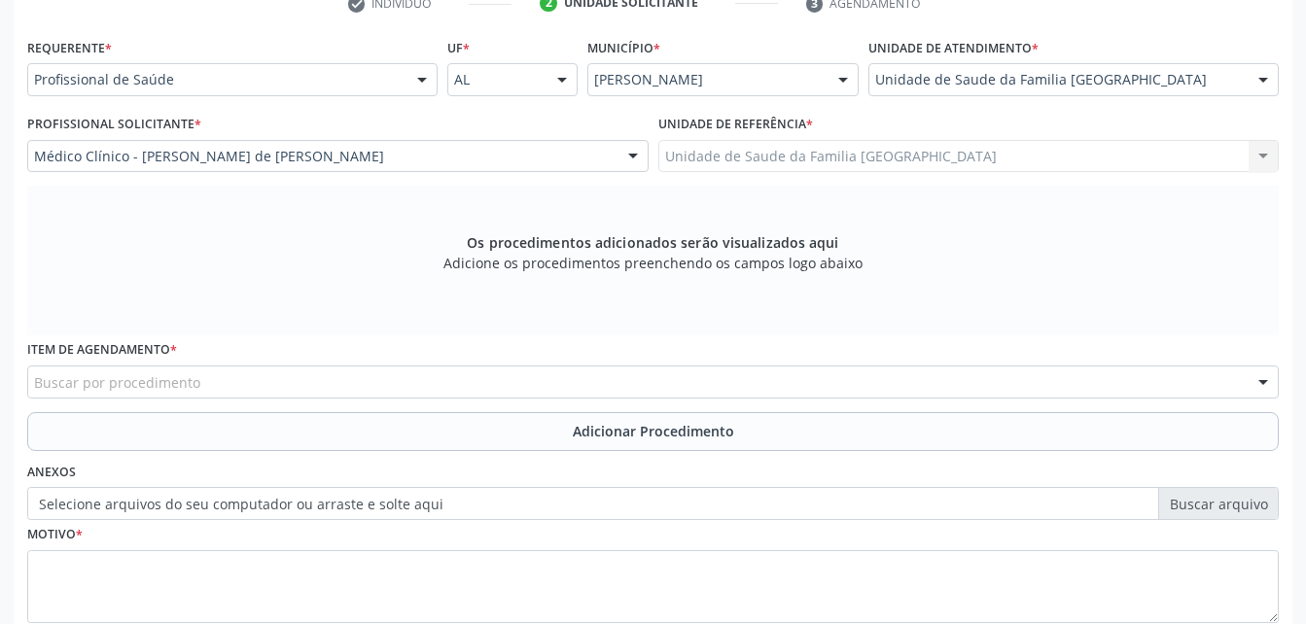
scroll to position [513, 0]
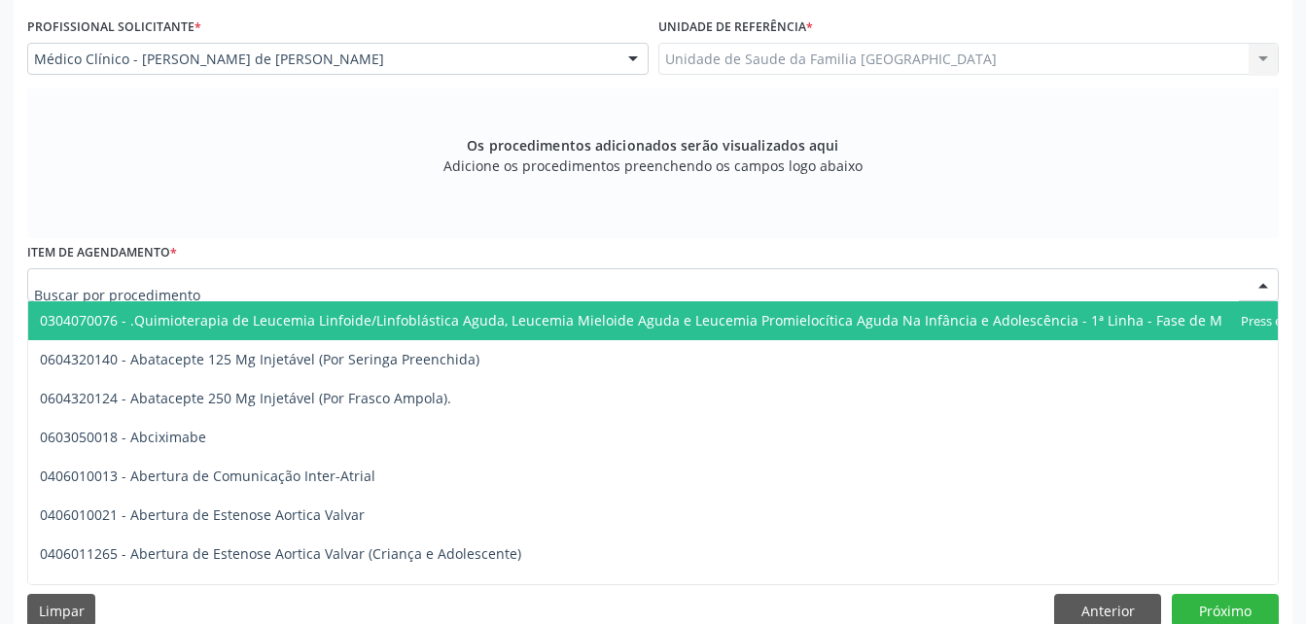
click at [432, 280] on div at bounding box center [652, 284] width 1251 height 33
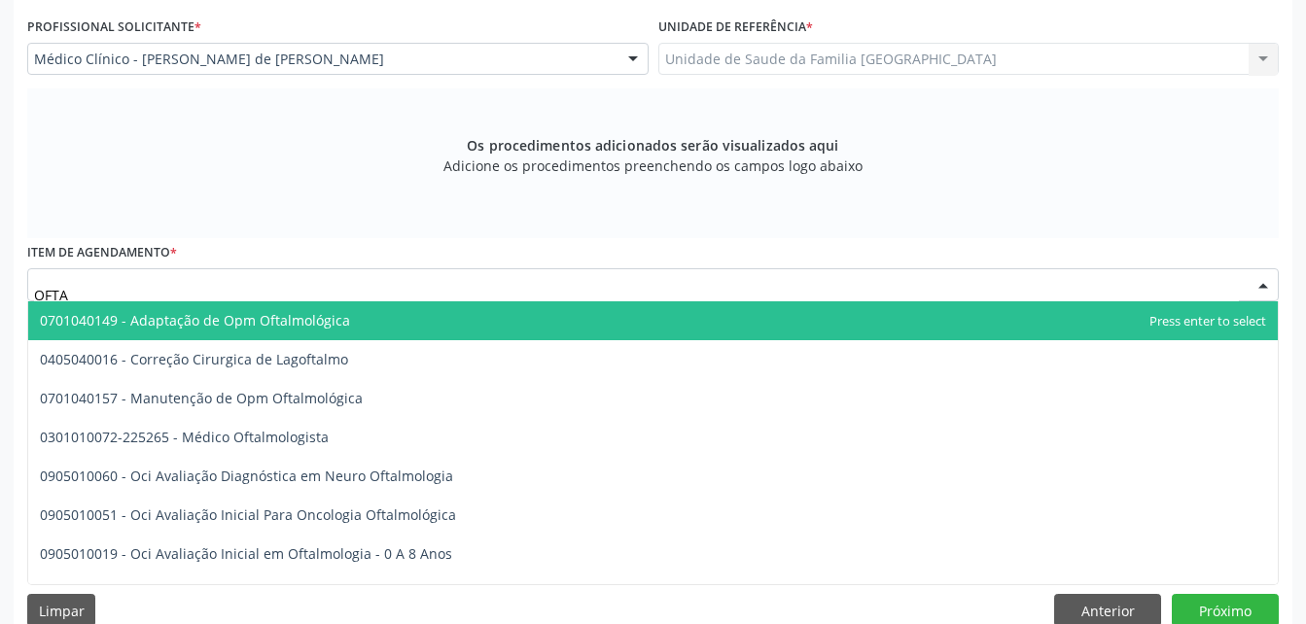
type input "OFTAL"
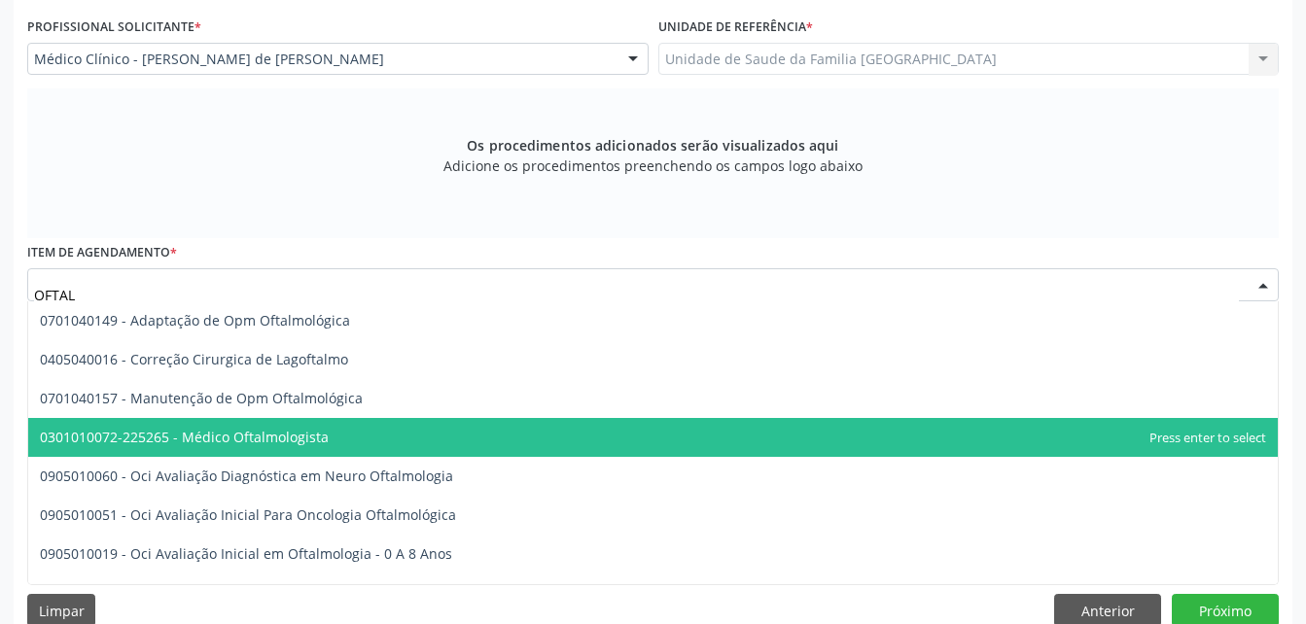
click at [417, 438] on span "0301010072-225265 - Médico Oftalmologista" at bounding box center [652, 437] width 1249 height 39
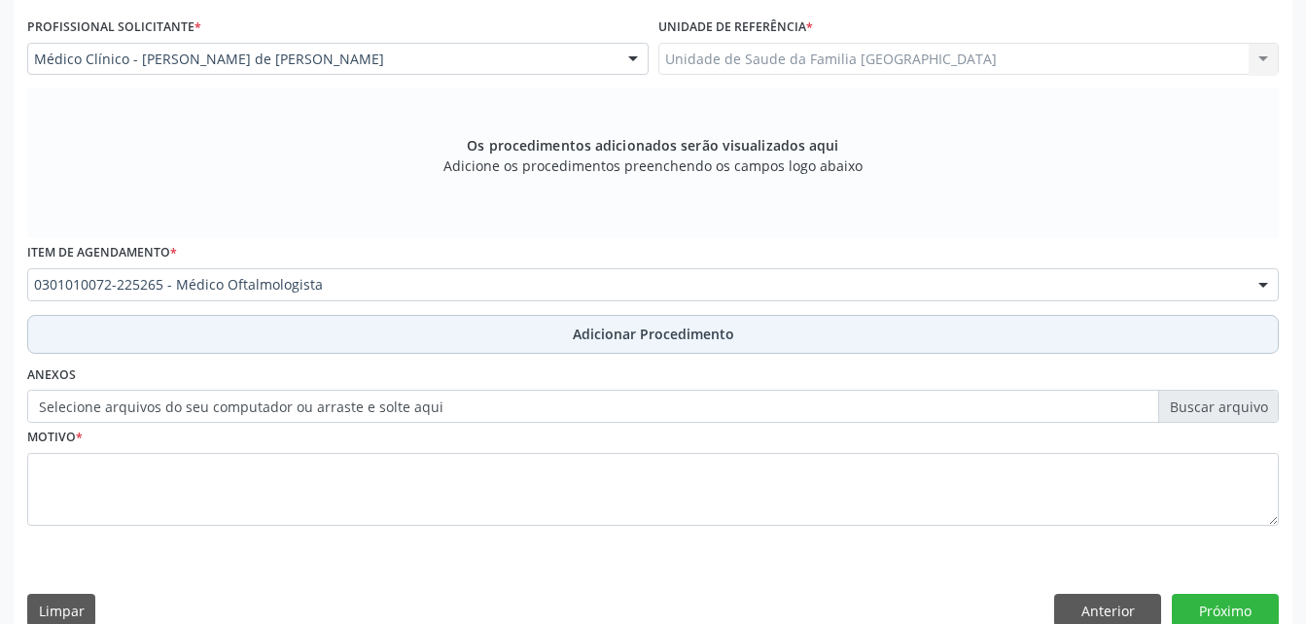
click at [393, 338] on button "Adicionar Procedimento" at bounding box center [652, 334] width 1251 height 39
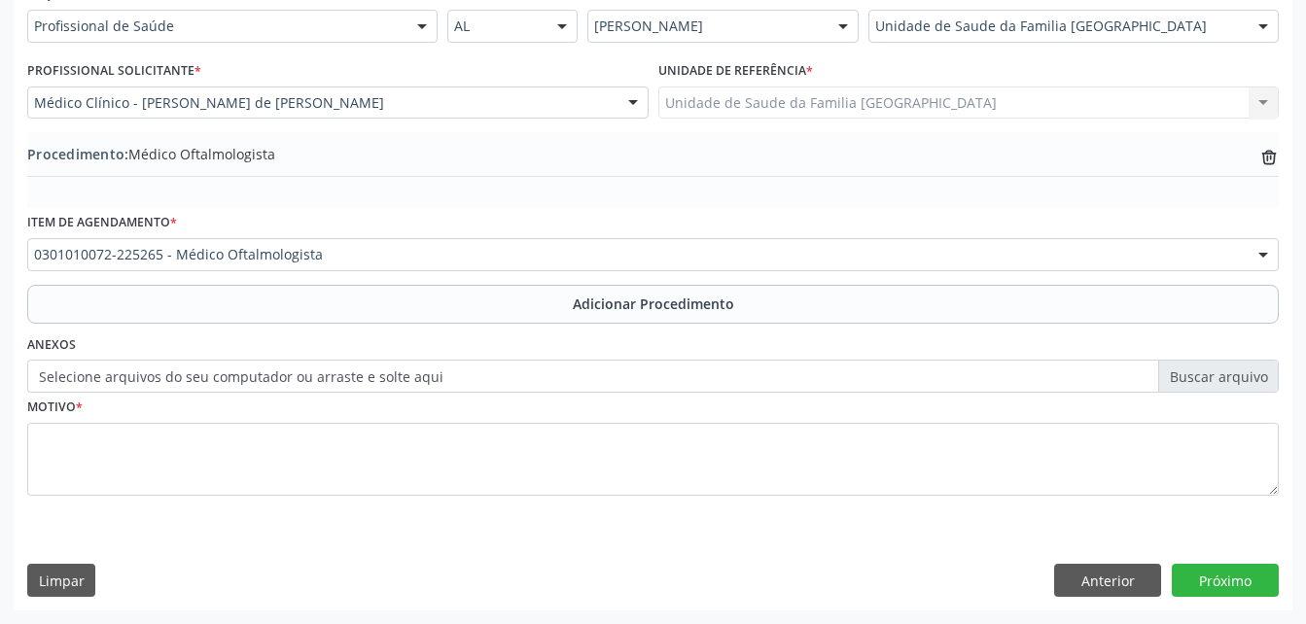
scroll to position [470, 0]
click at [319, 375] on label "Selecione arquivos do seu computador ou arraste e solte aqui" at bounding box center [652, 376] width 1251 height 33
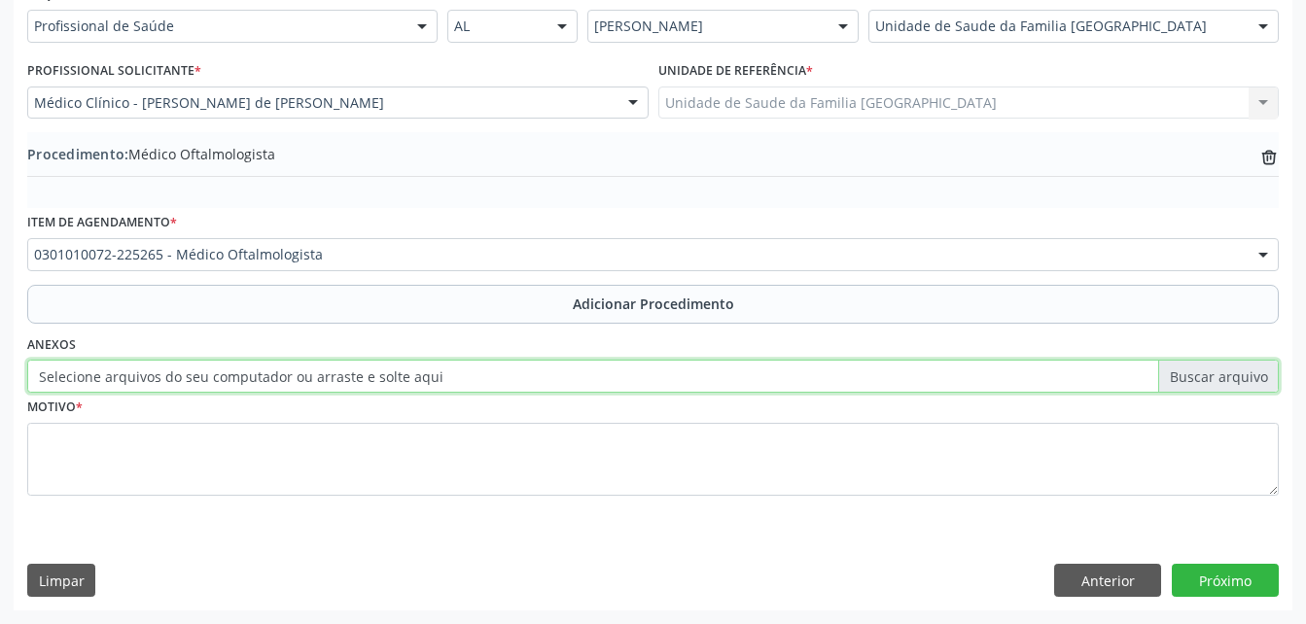
click at [319, 375] on input "Selecione arquivos do seu computador ou arraste e solte aqui" at bounding box center [652, 376] width 1251 height 33
type input "C:\fakepath\WhatsApp Image 20[DATE].32.02.jpeg"
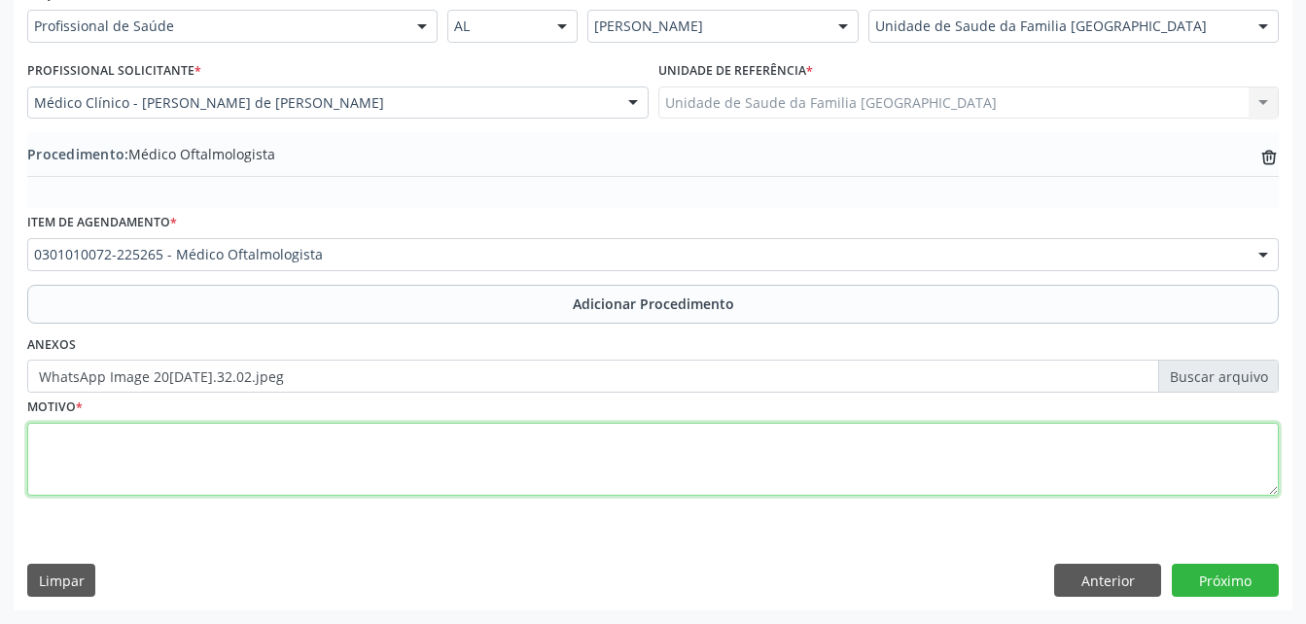
click at [554, 470] on textarea at bounding box center [652, 460] width 1251 height 74
type textarea "OUTROS DISTUBIOS VISUAIS"
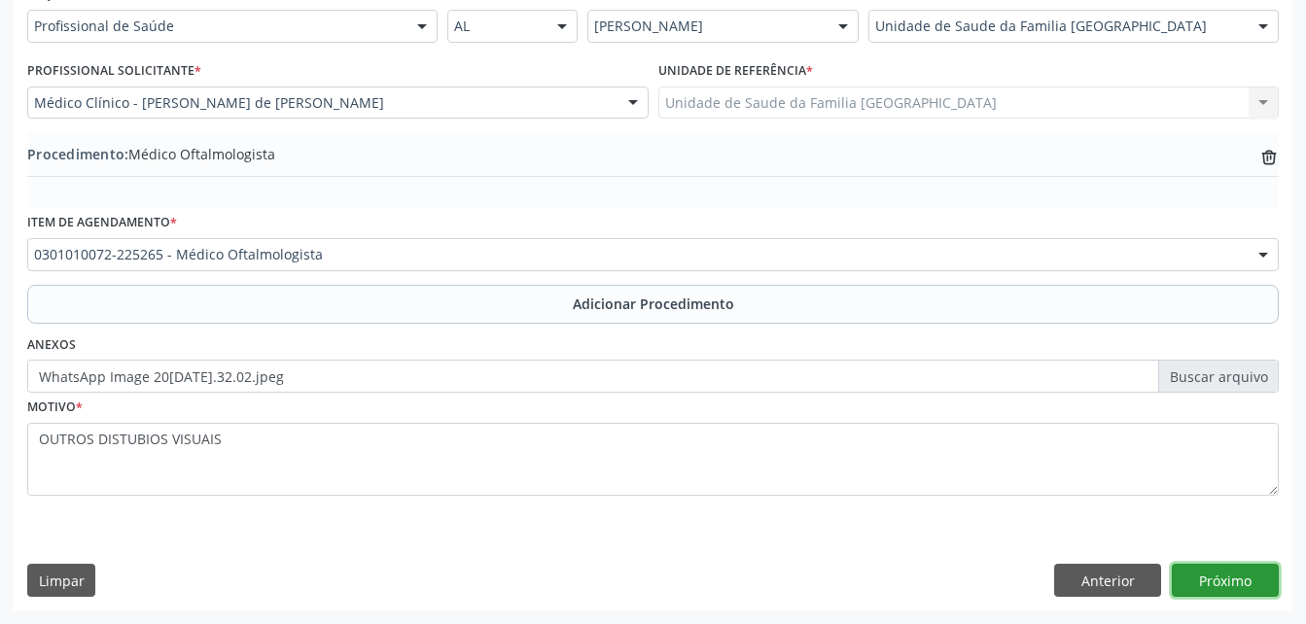
click at [1260, 573] on button "Próximo" at bounding box center [1224, 580] width 107 height 33
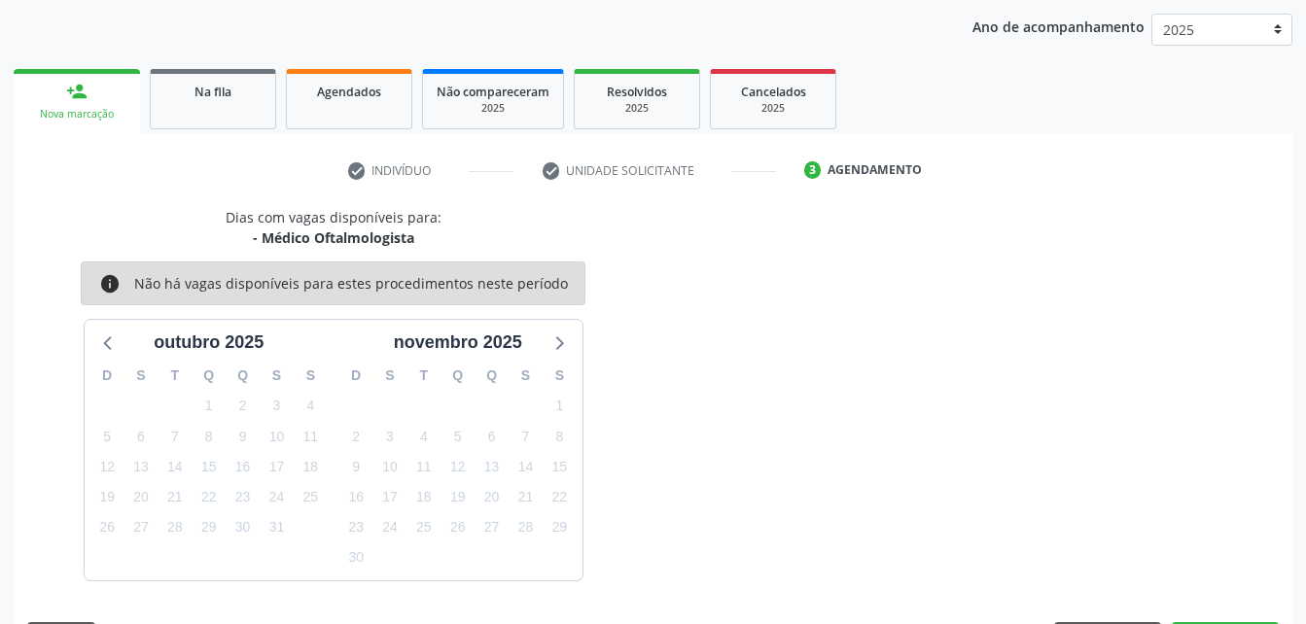
scroll to position [306, 0]
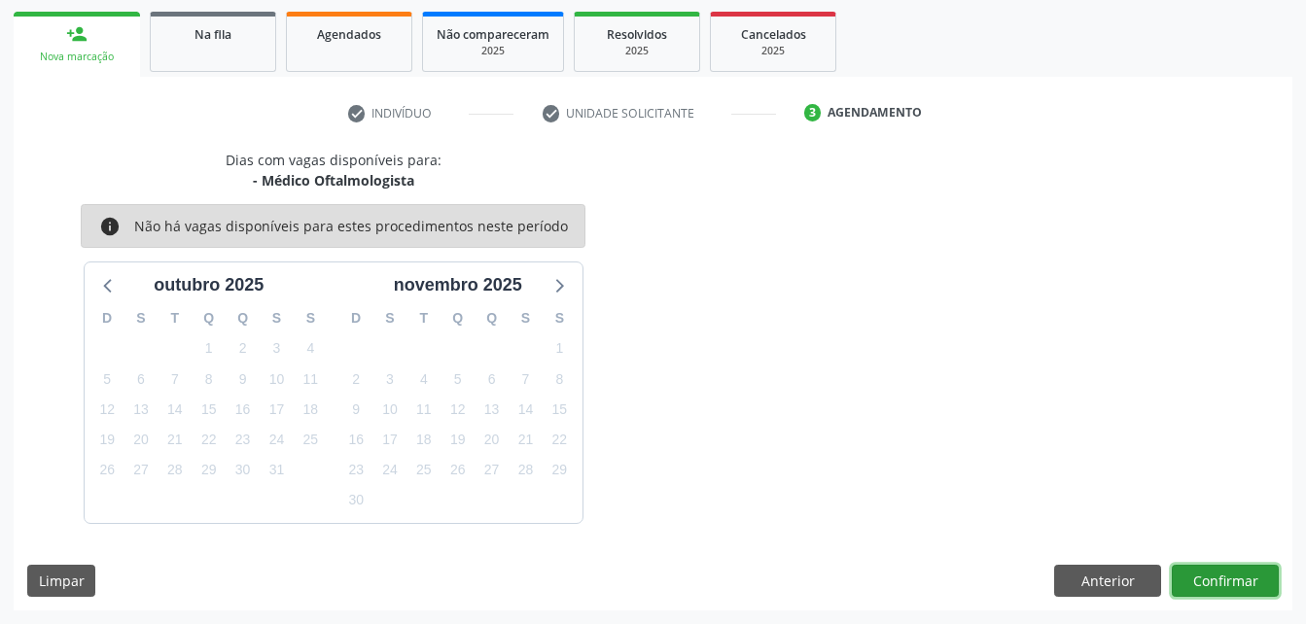
click at [1263, 574] on button "Confirmar" at bounding box center [1224, 581] width 107 height 33
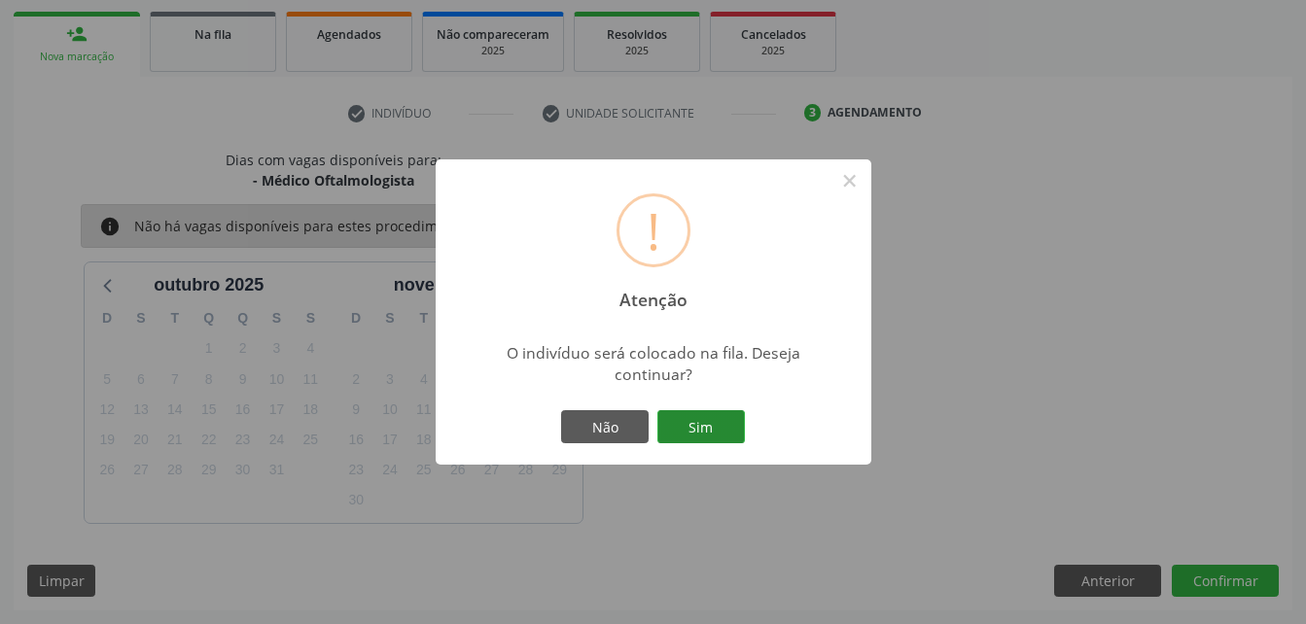
click at [713, 425] on button "Sim" at bounding box center [700, 426] width 87 height 33
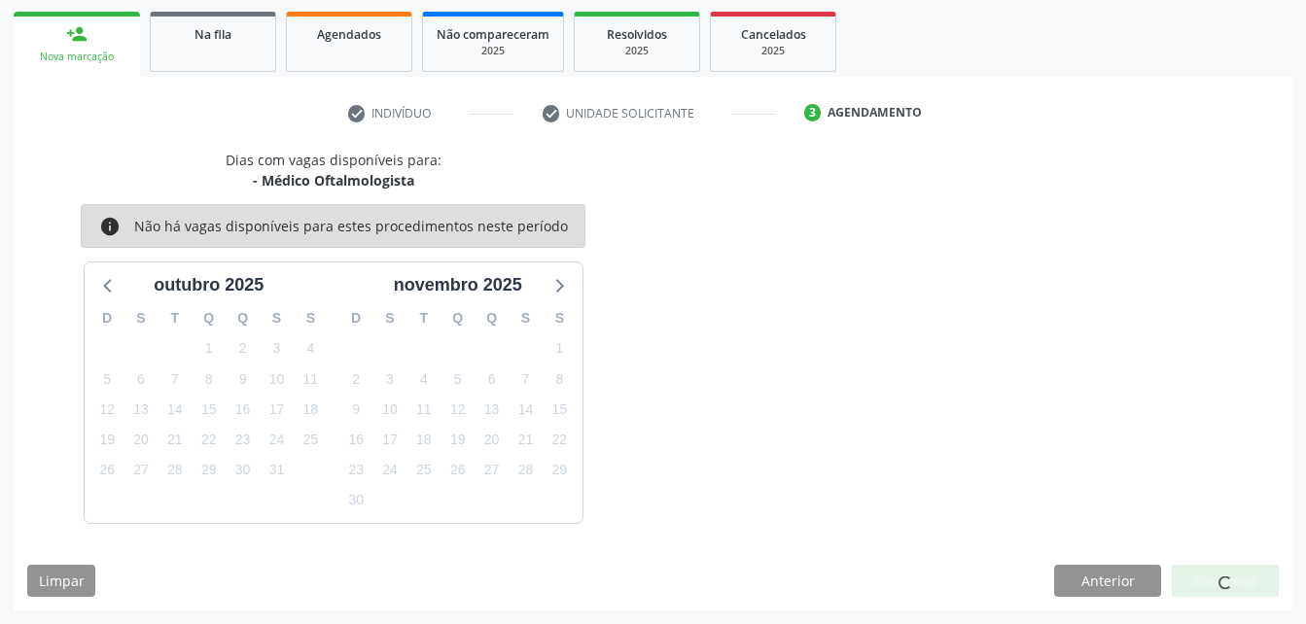
scroll to position [45, 0]
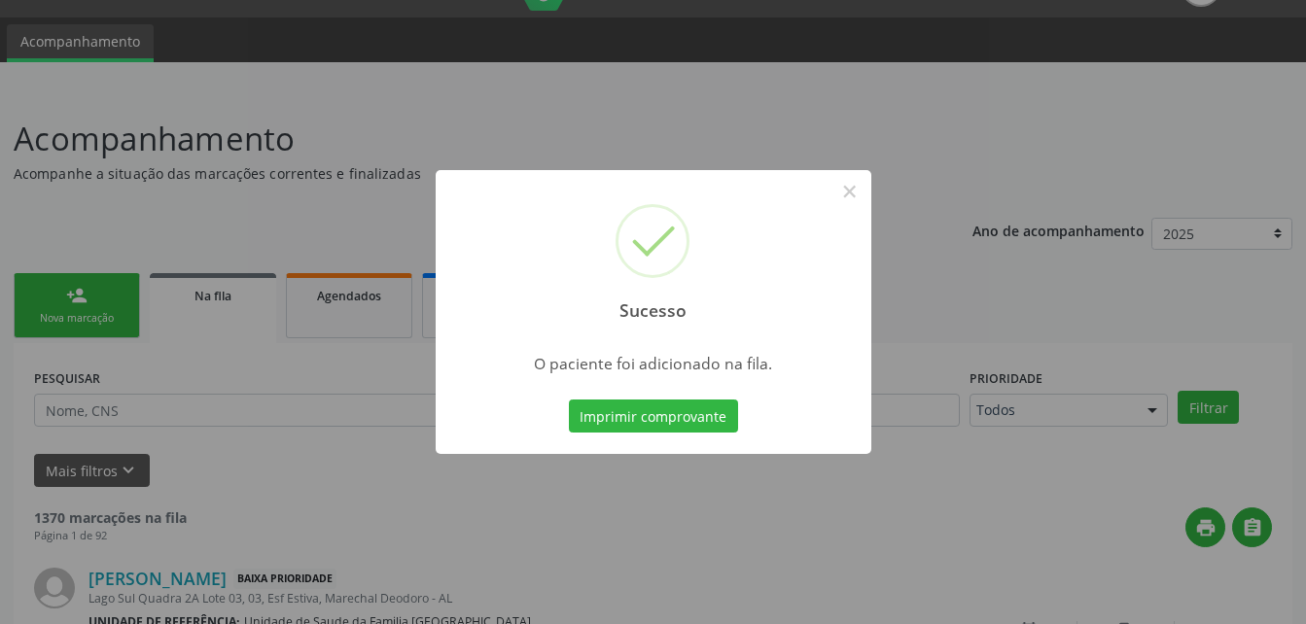
click at [73, 282] on div "Sucesso × O paciente foi adicionado na fila. Imprimir comprovante Cancel" at bounding box center [653, 312] width 1306 height 624
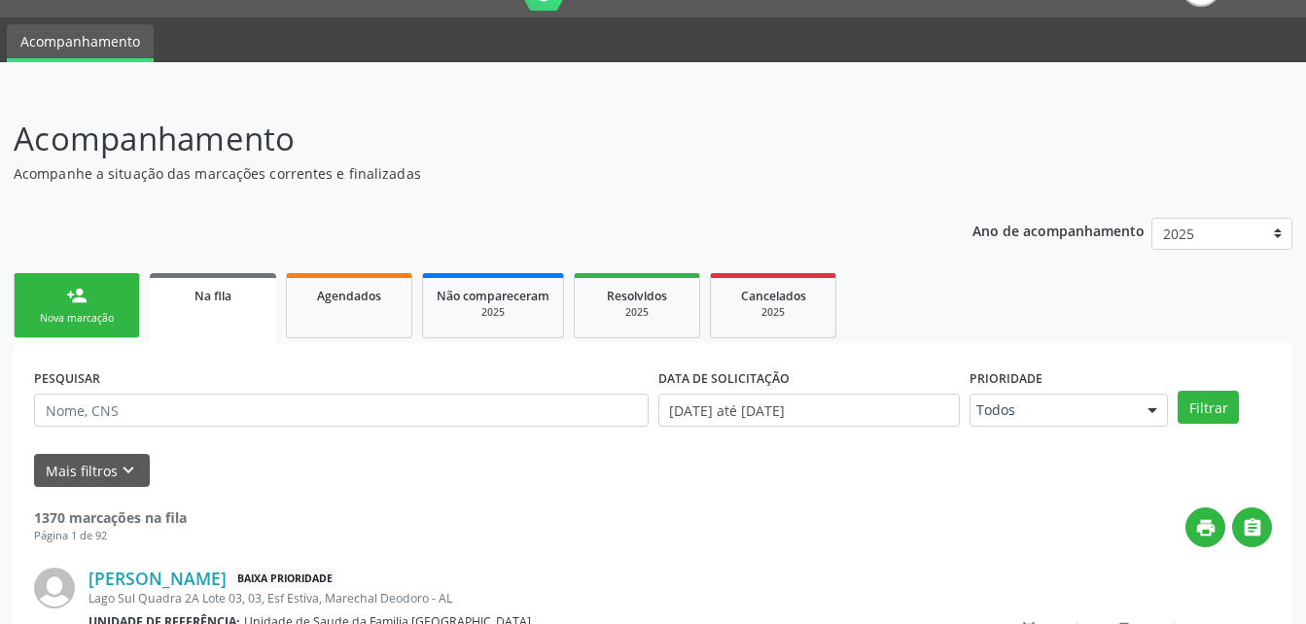
click at [76, 292] on div "person_add" at bounding box center [76, 295] width 21 height 21
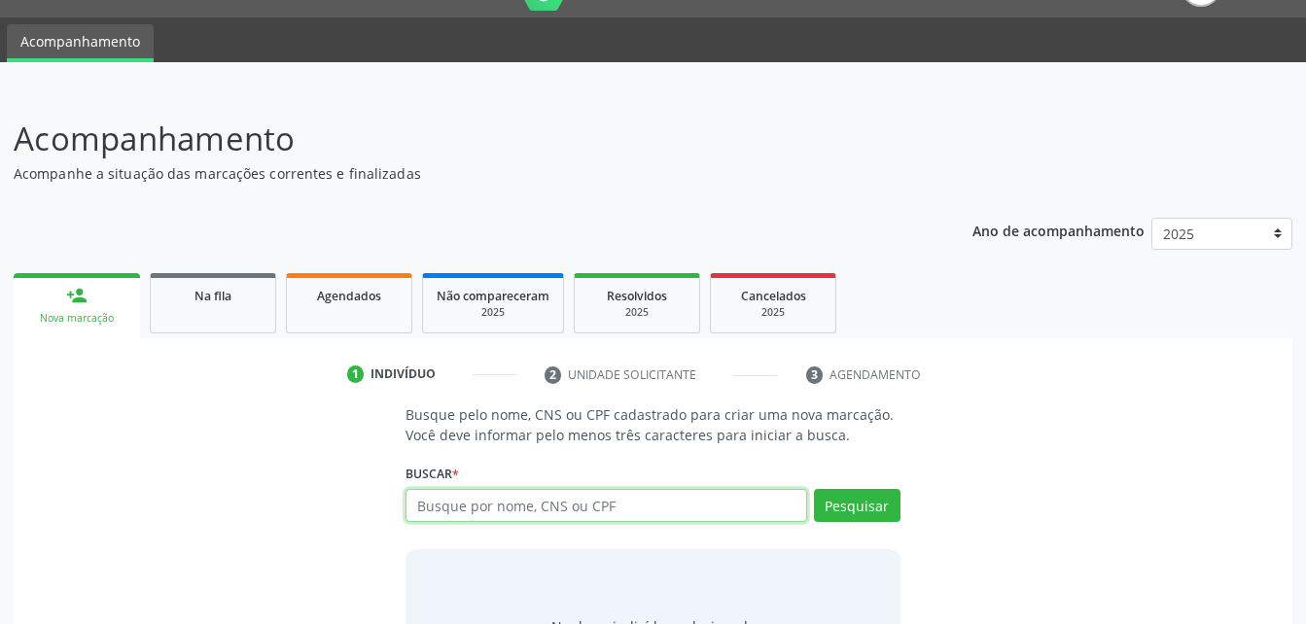
click at [419, 510] on input "text" at bounding box center [605, 505] width 400 height 33
type input "700309971047235"
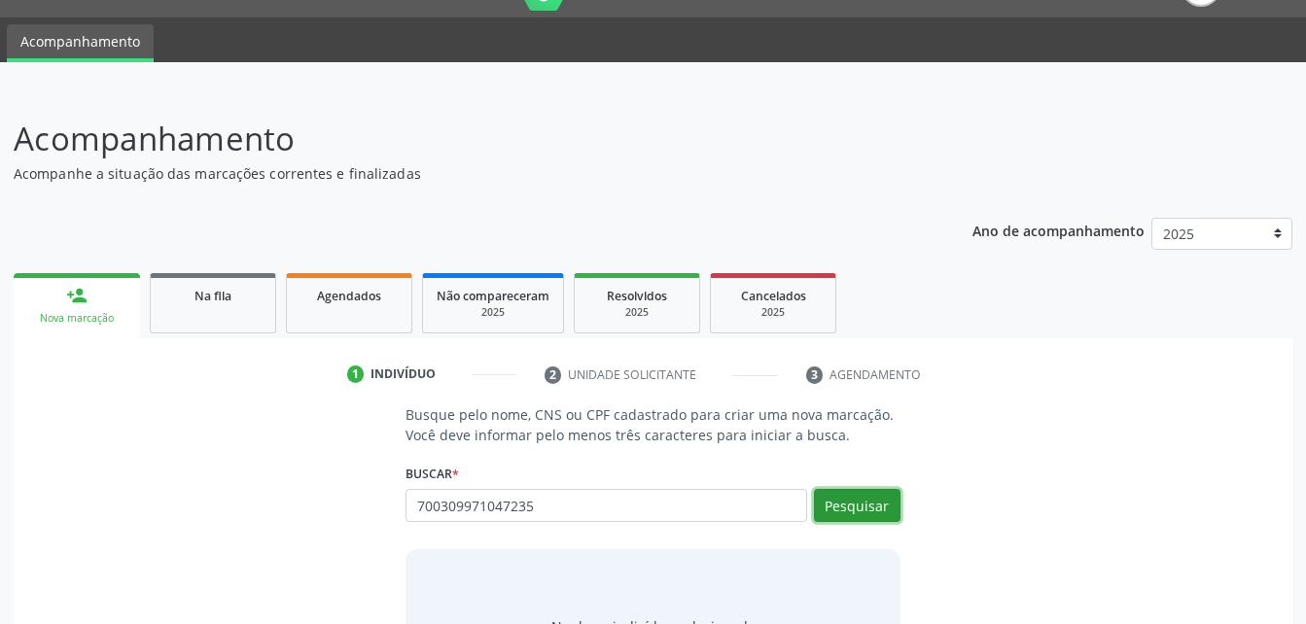
click at [879, 506] on button "Pesquisar" at bounding box center [857, 505] width 87 height 33
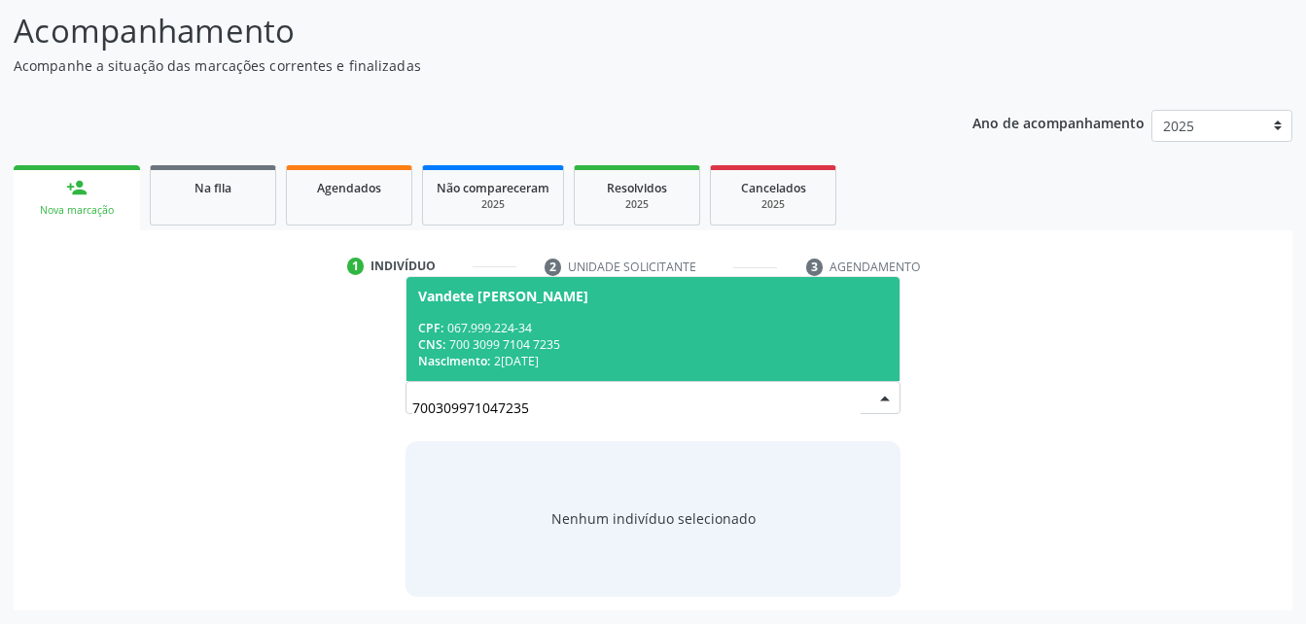
click at [582, 313] on span "Vandete [PERSON_NAME] CPF: 067.999.224-34 CNS: 700 3099 7104 7235 Nascimento: 2…" at bounding box center [652, 329] width 492 height 104
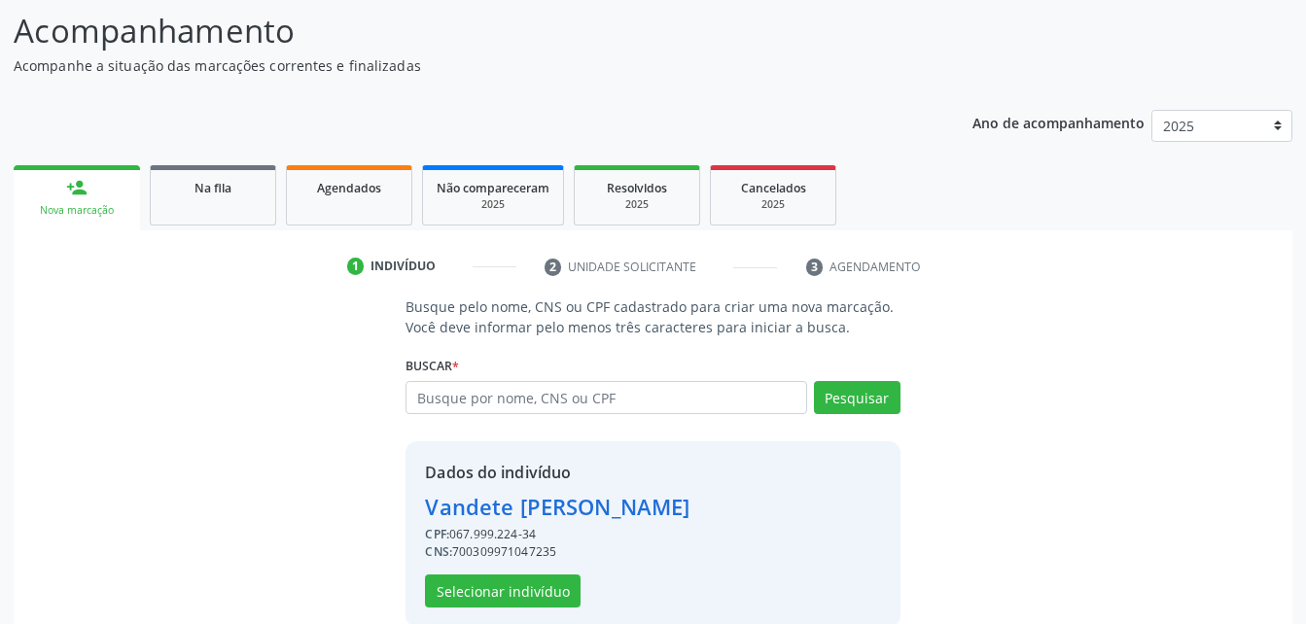
scroll to position [183, 0]
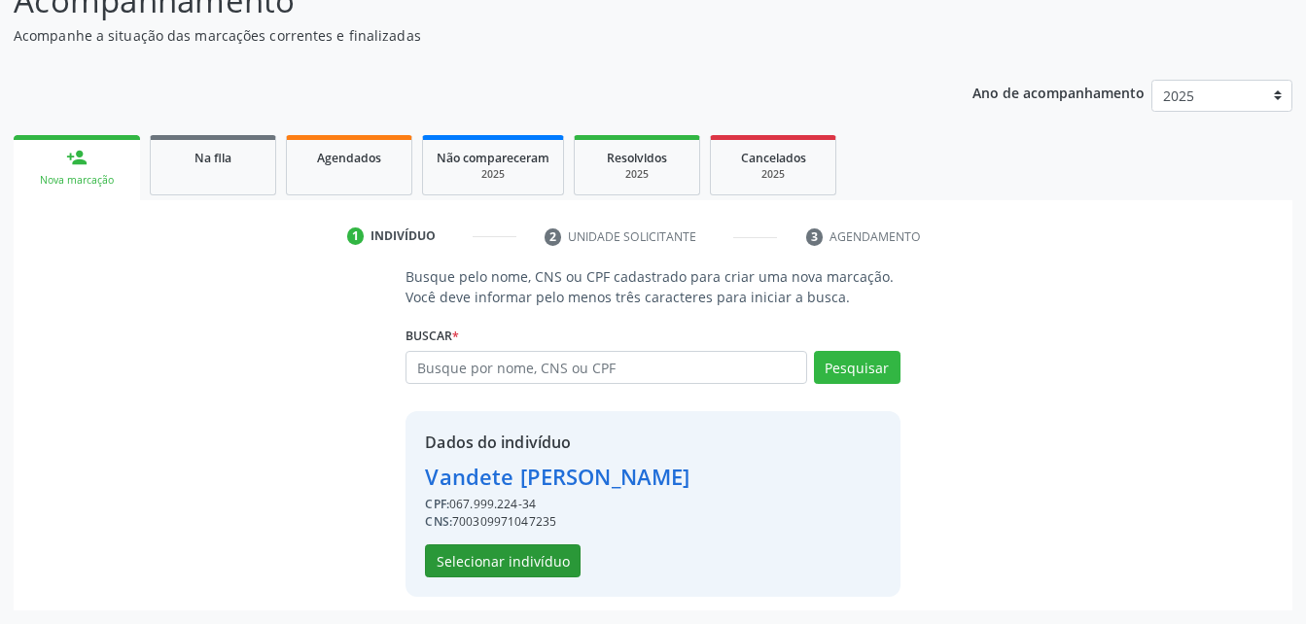
drag, startPoint x: 504, startPoint y: 540, endPoint x: 475, endPoint y: 565, distance: 37.2
click at [496, 546] on div "Dados do indivíduo Vandete [PERSON_NAME] CPF: 067.999.224-34 CNS: 7003099710472…" at bounding box center [557, 504] width 264 height 147
click at [475, 565] on button "Selecionar indivíduo" at bounding box center [503, 560] width 156 height 33
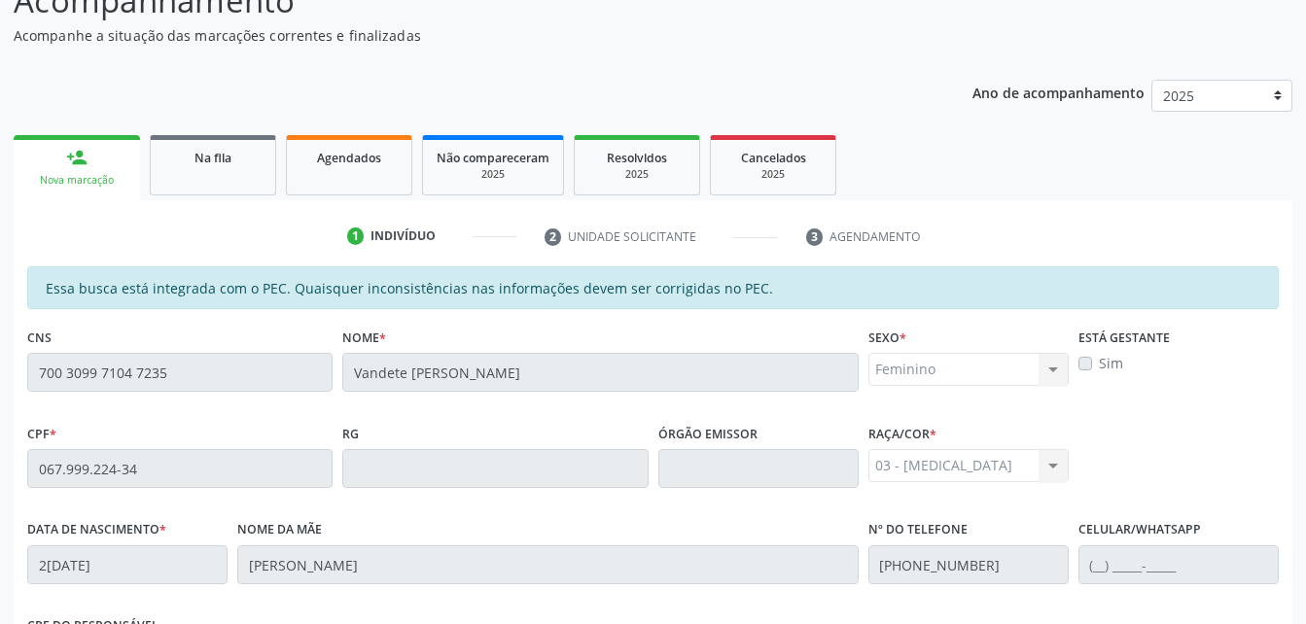
scroll to position [513, 0]
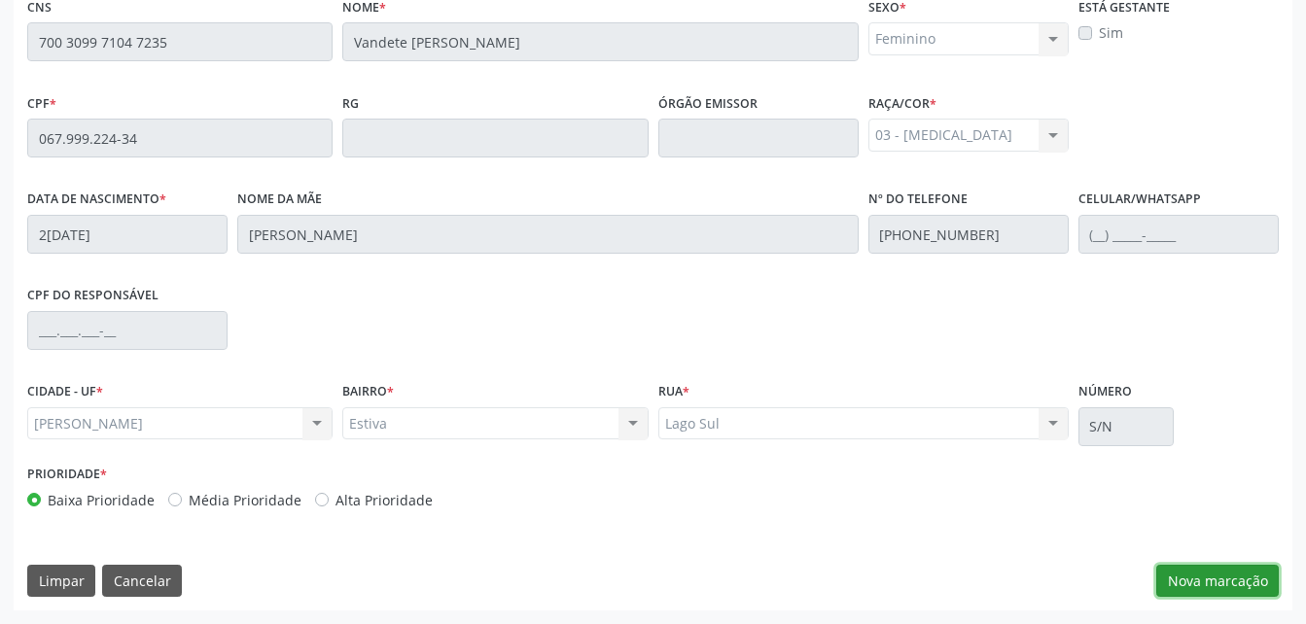
click at [1233, 578] on button "Nova marcação" at bounding box center [1217, 581] width 122 height 33
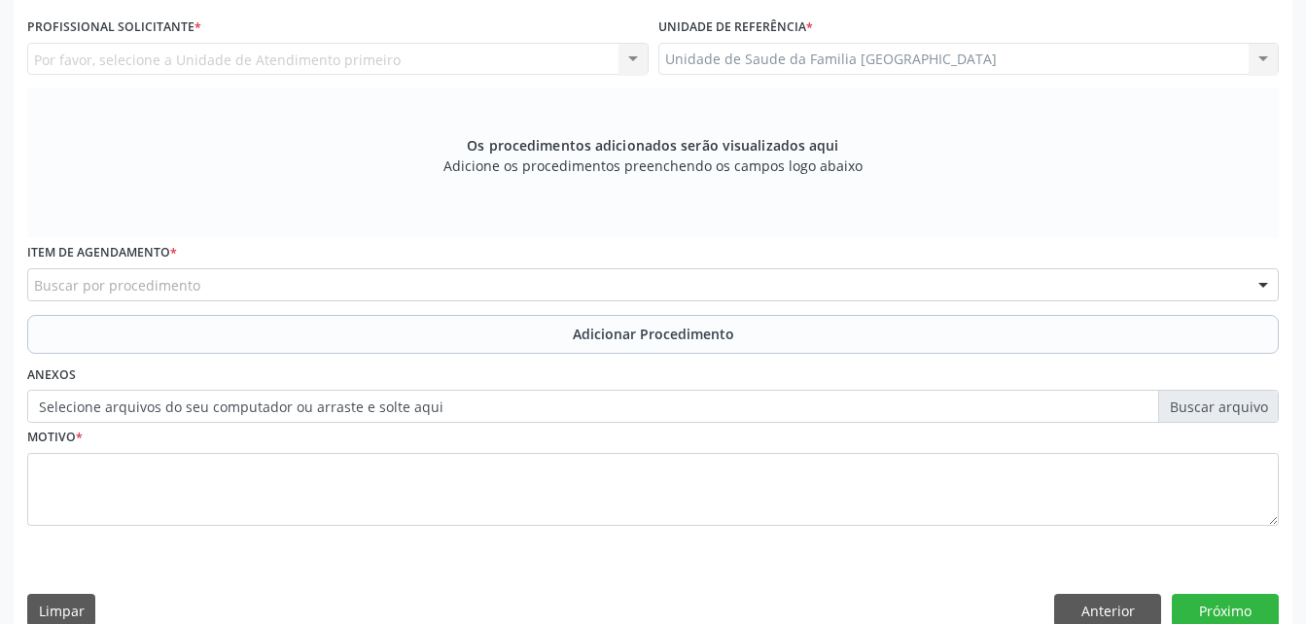
scroll to position [319, 0]
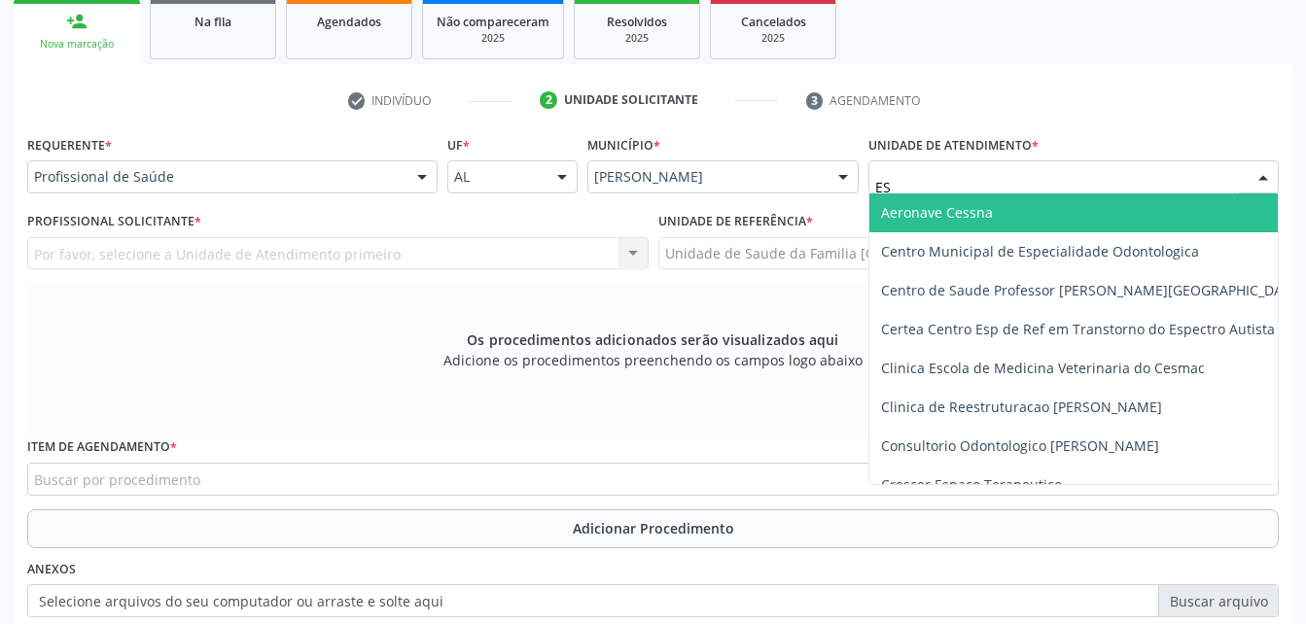
type input "EST"
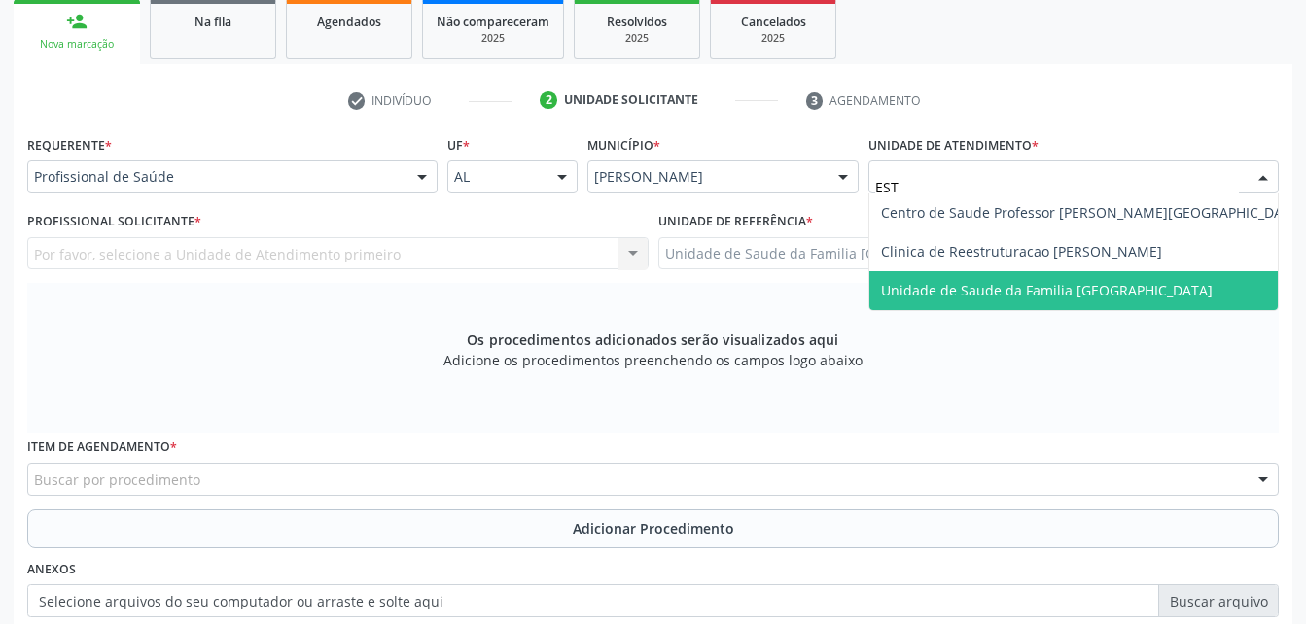
click at [1017, 293] on span "Unidade de Saude da Familia [GEOGRAPHIC_DATA]" at bounding box center [1046, 290] width 331 height 18
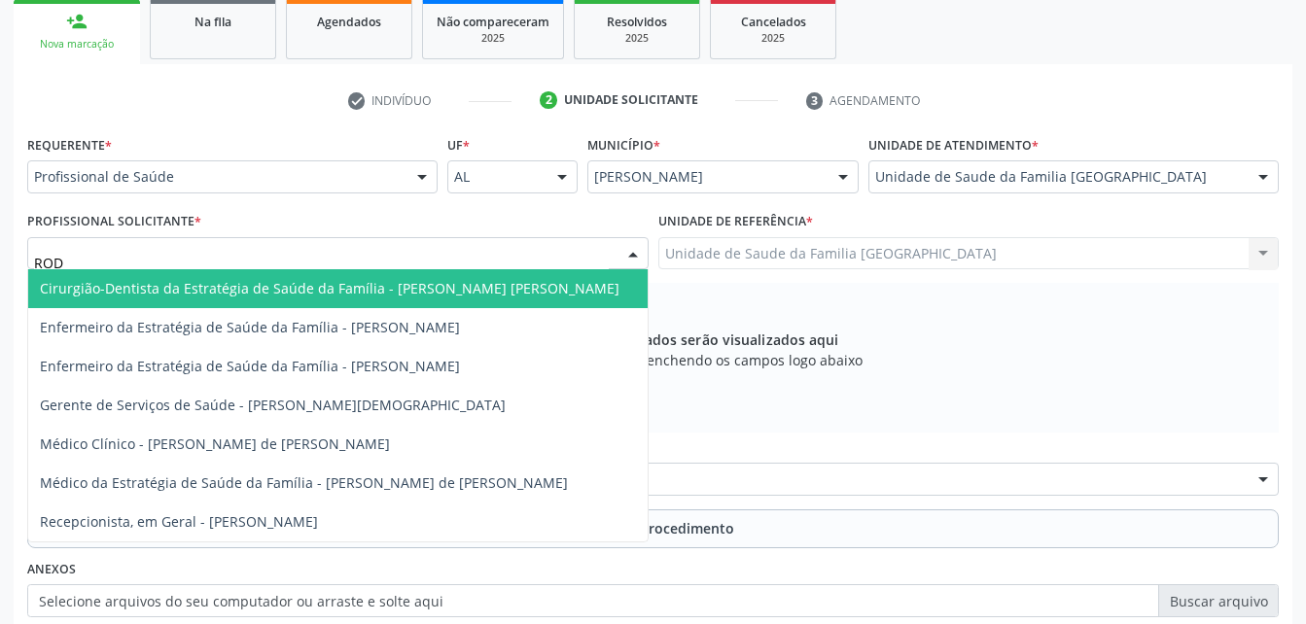
type input "RODR"
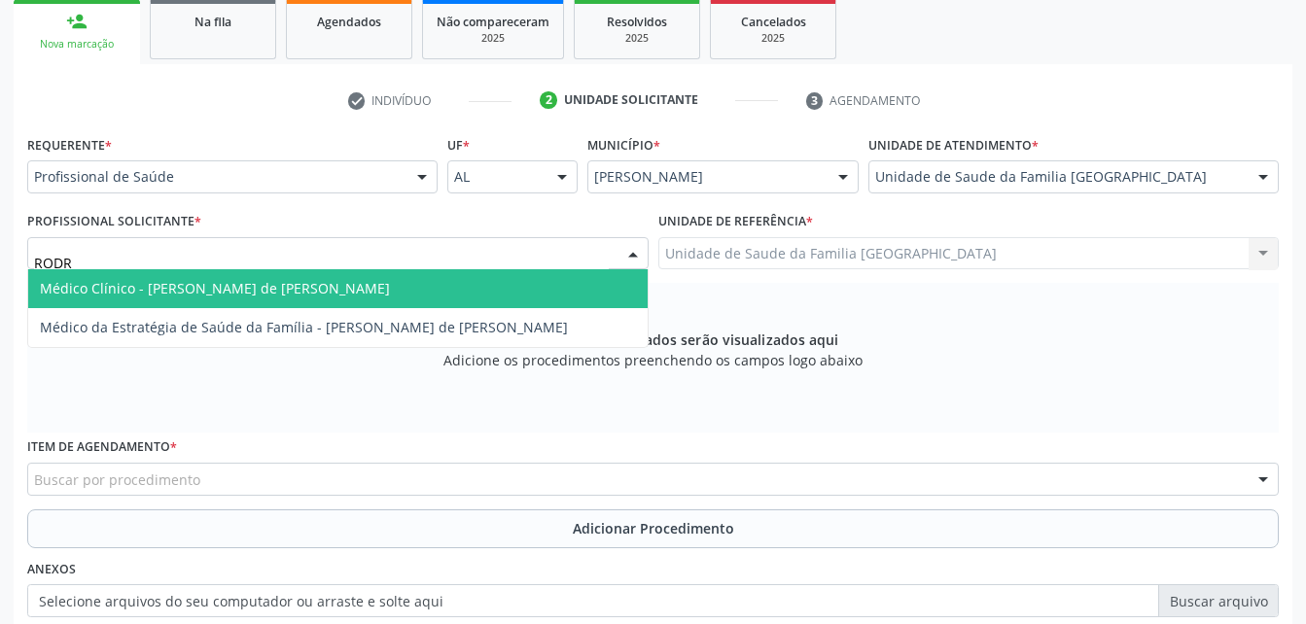
click at [397, 285] on span "Médico Clínico - [PERSON_NAME] de [PERSON_NAME]" at bounding box center [337, 288] width 619 height 39
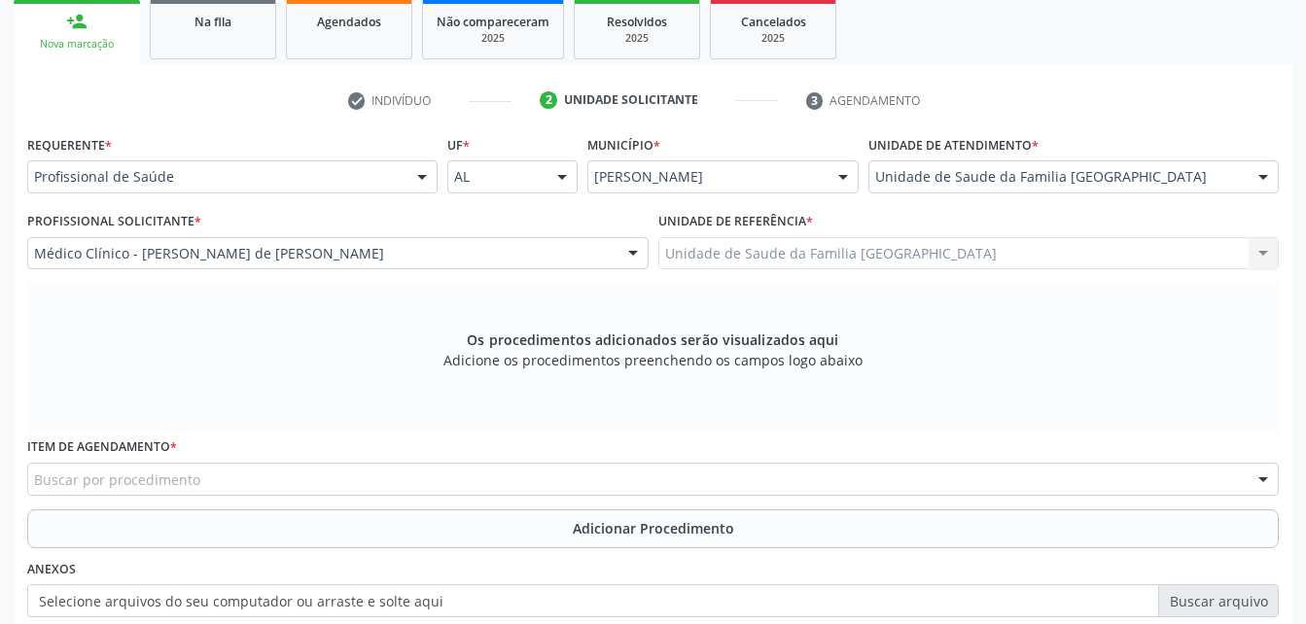
scroll to position [416, 0]
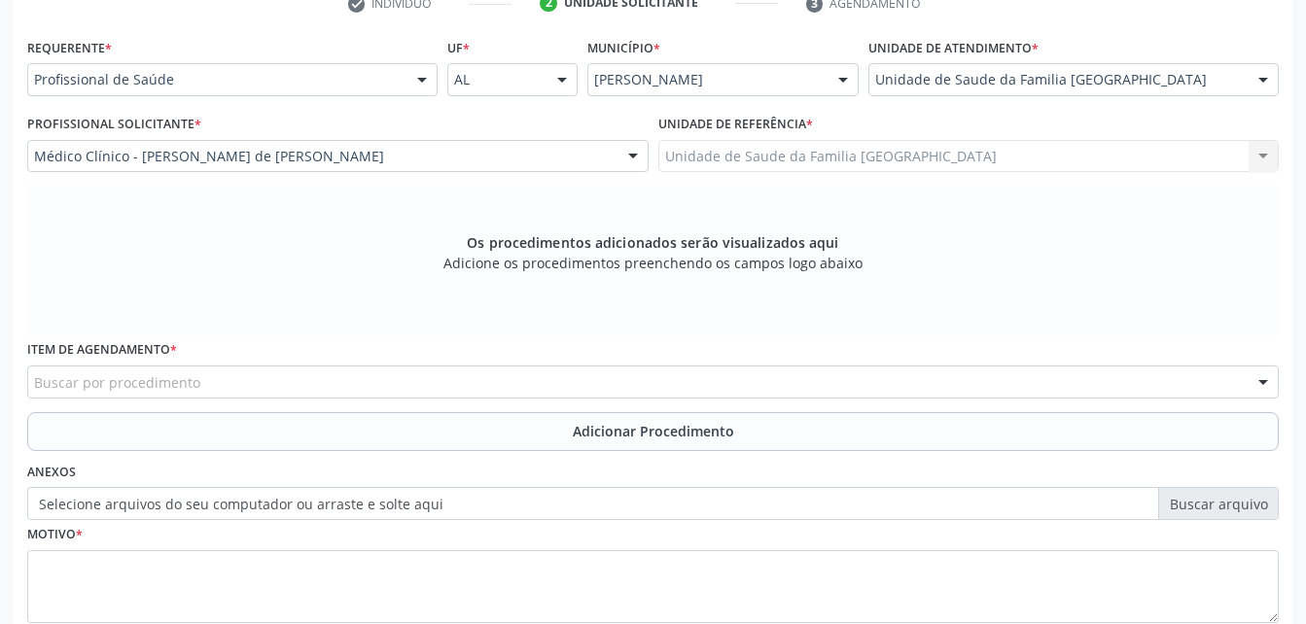
click at [343, 393] on div "Buscar por procedimento" at bounding box center [652, 382] width 1251 height 33
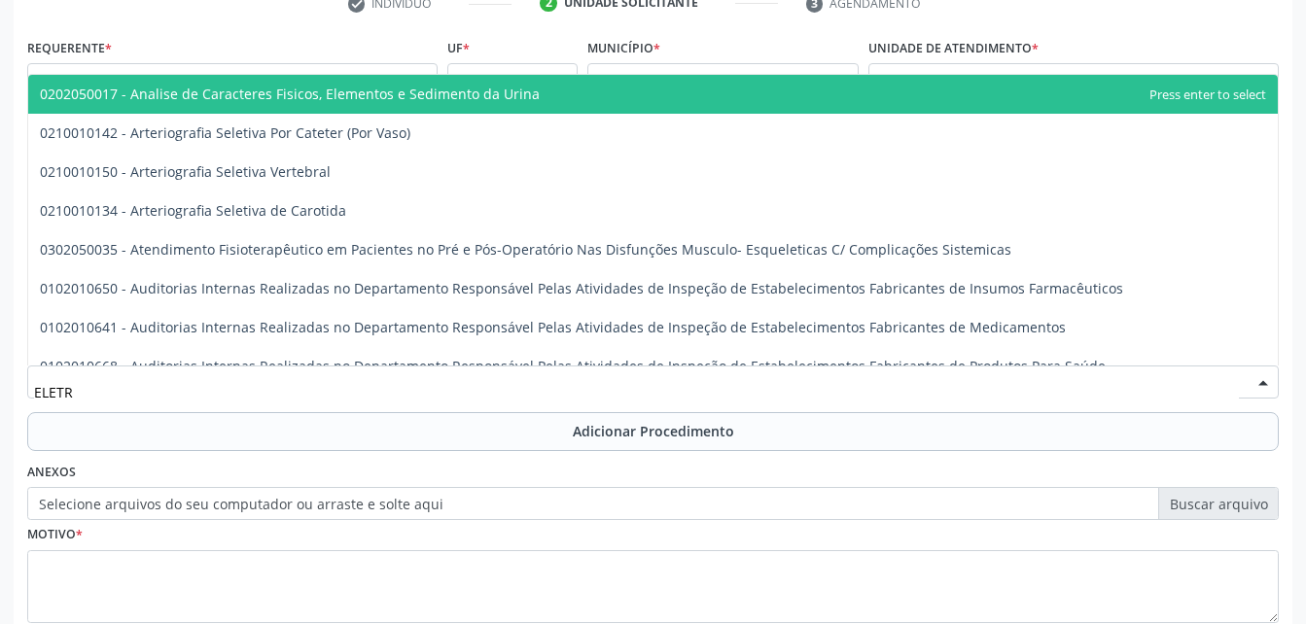
type input "ELETRO"
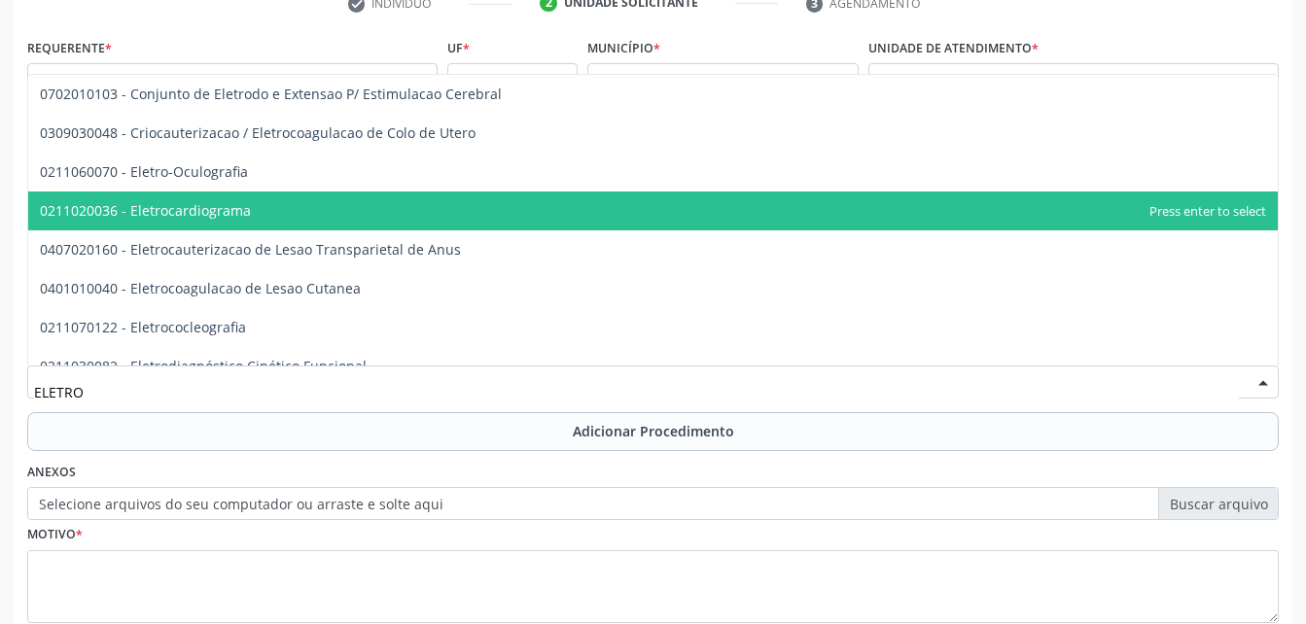
click at [301, 199] on span "0211020036 - Eletrocardiograma" at bounding box center [652, 211] width 1249 height 39
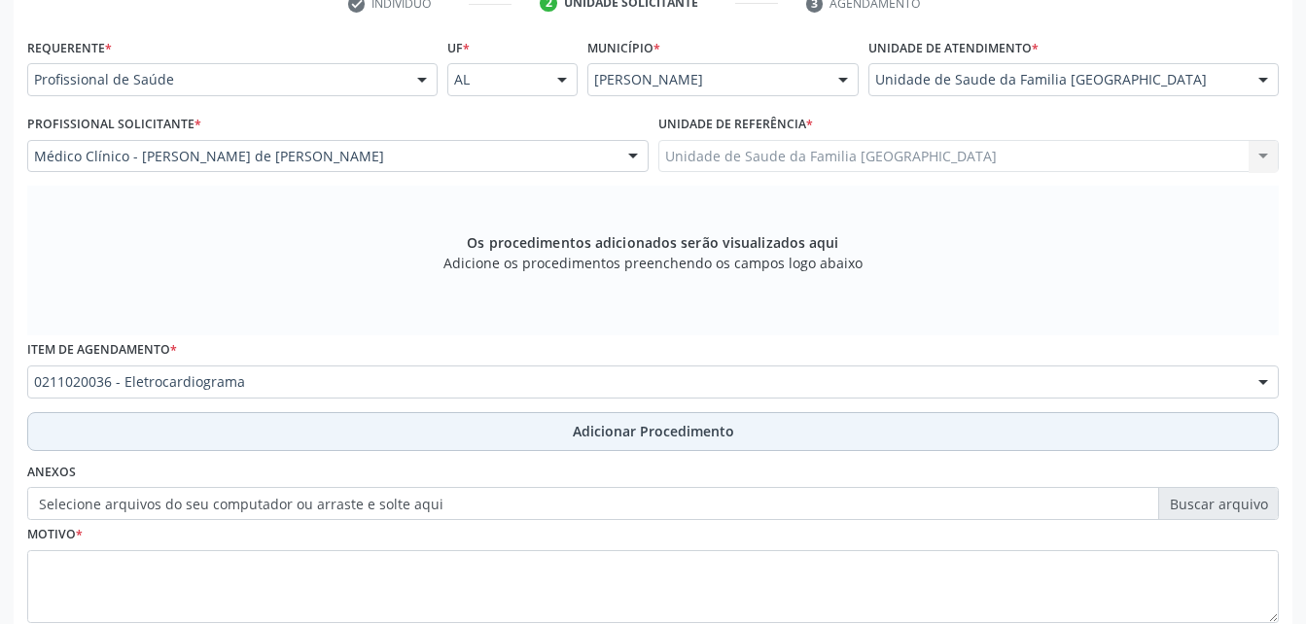
click at [513, 429] on button "Adicionar Procedimento" at bounding box center [652, 431] width 1251 height 39
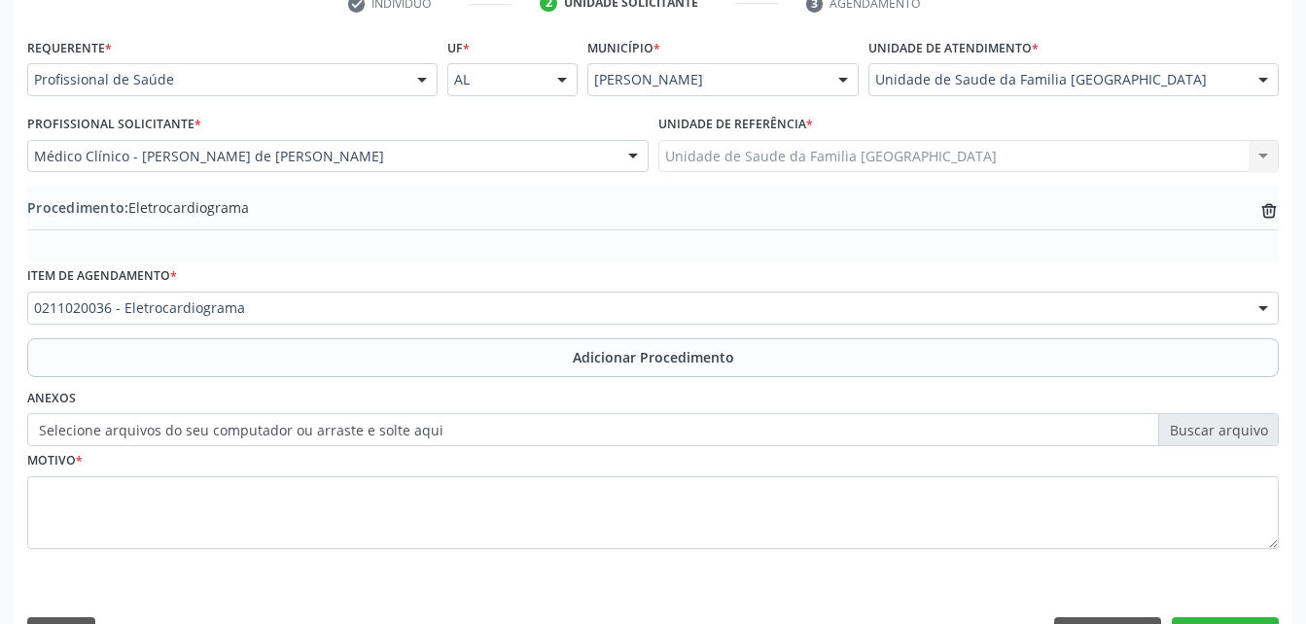
scroll to position [470, 0]
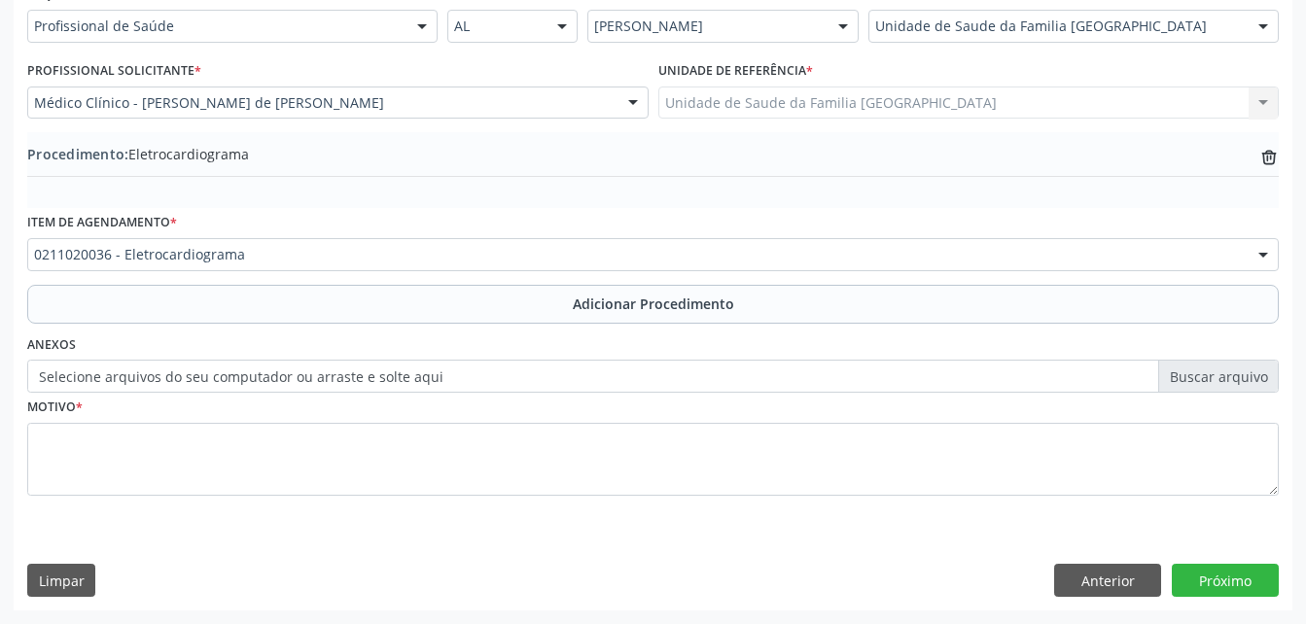
click at [429, 372] on label "Selecione arquivos do seu computador ou arraste e solte aqui" at bounding box center [652, 376] width 1251 height 33
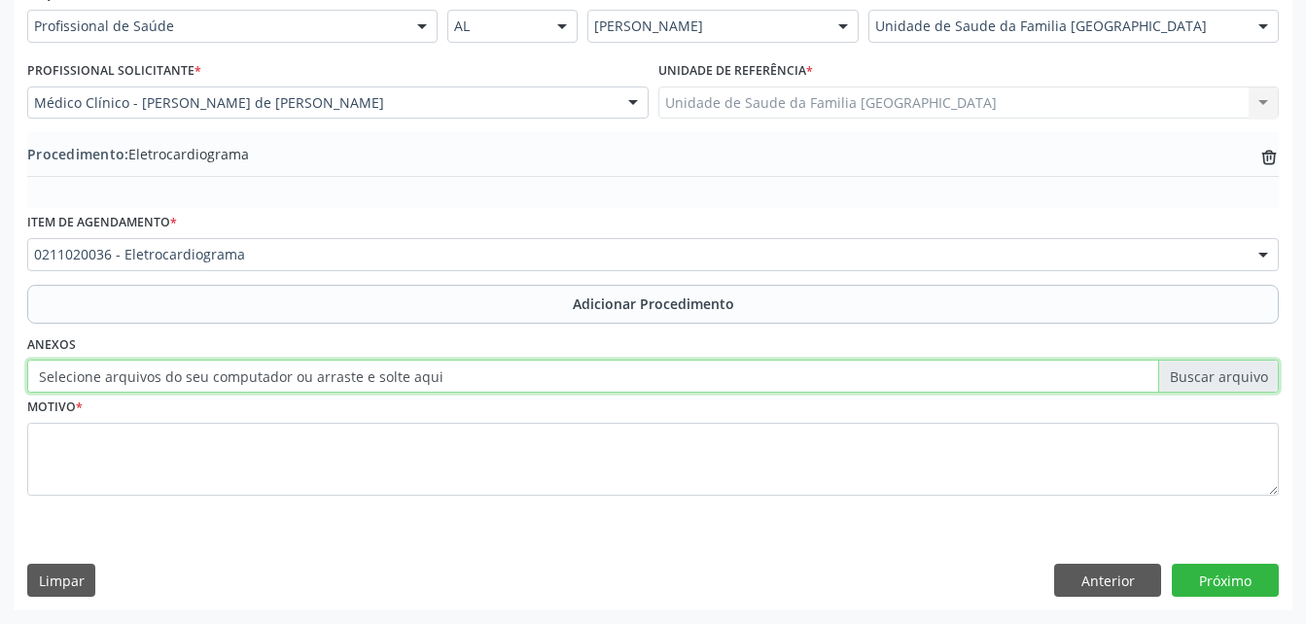
click at [429, 372] on input "Selecione arquivos do seu computador ou arraste e solte aqui" at bounding box center [652, 376] width 1251 height 33
type input "C:\fakepath\WhatsApp Image 20[DATE].59.22 (1).jpeg"
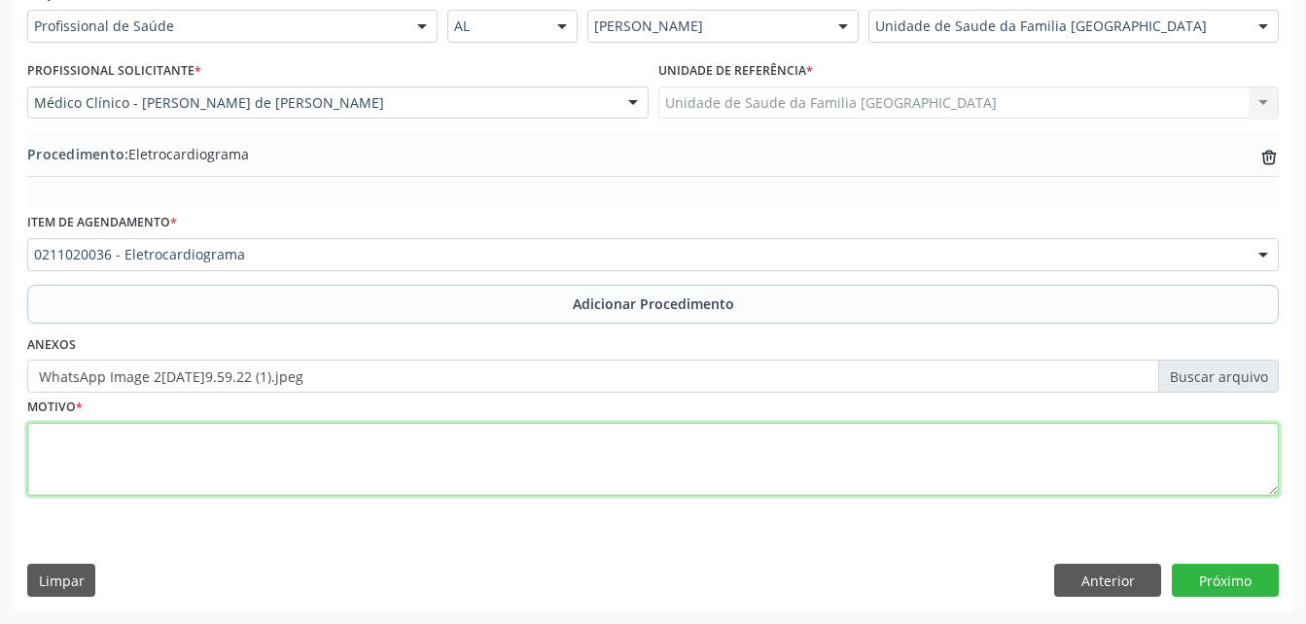
click at [414, 488] on textarea at bounding box center [652, 460] width 1251 height 74
type textarea "AVALIAÇAO"
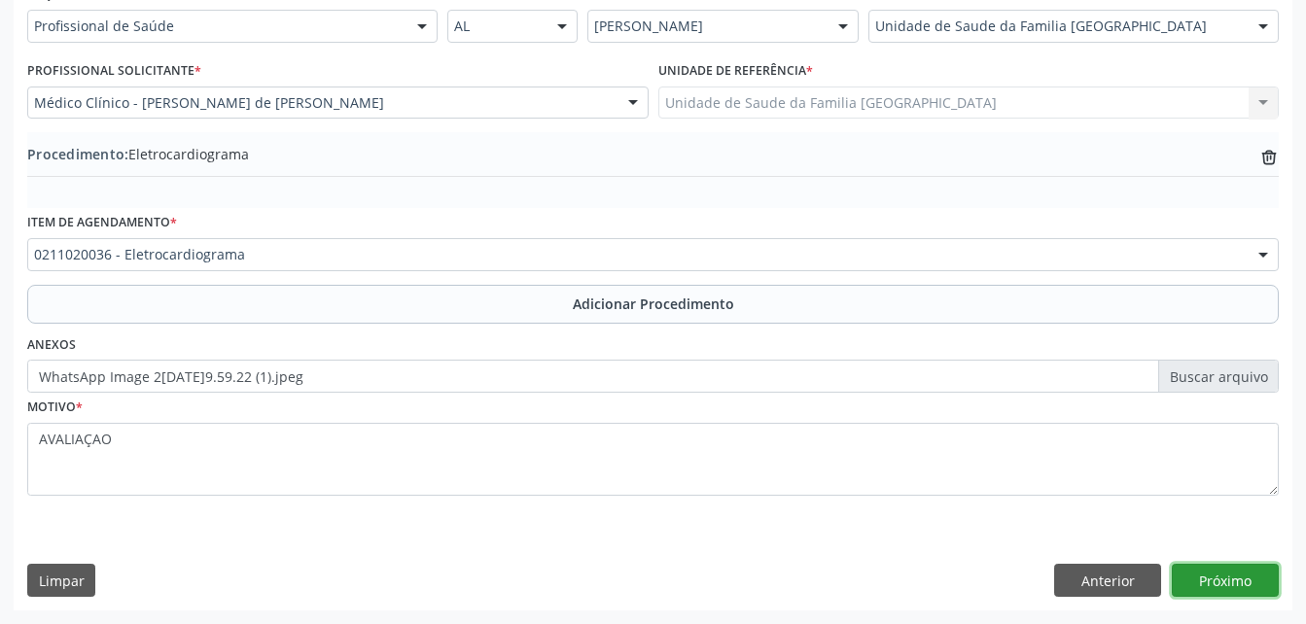
click at [1265, 576] on button "Próximo" at bounding box center [1224, 580] width 107 height 33
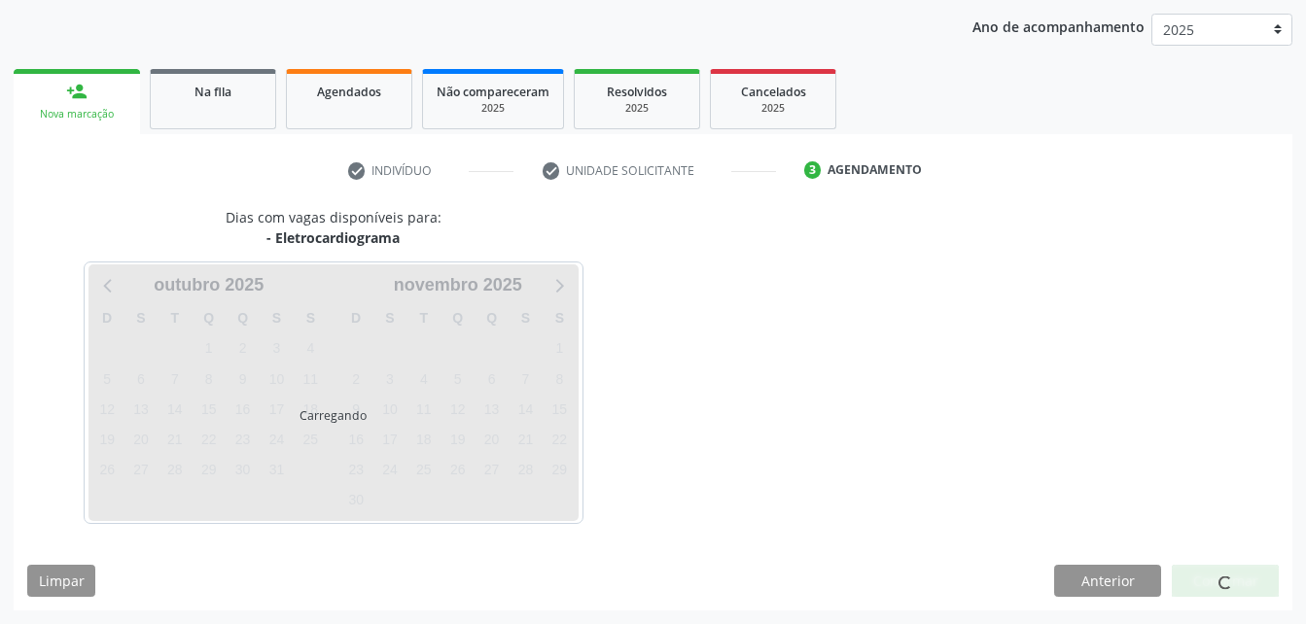
scroll to position [306, 0]
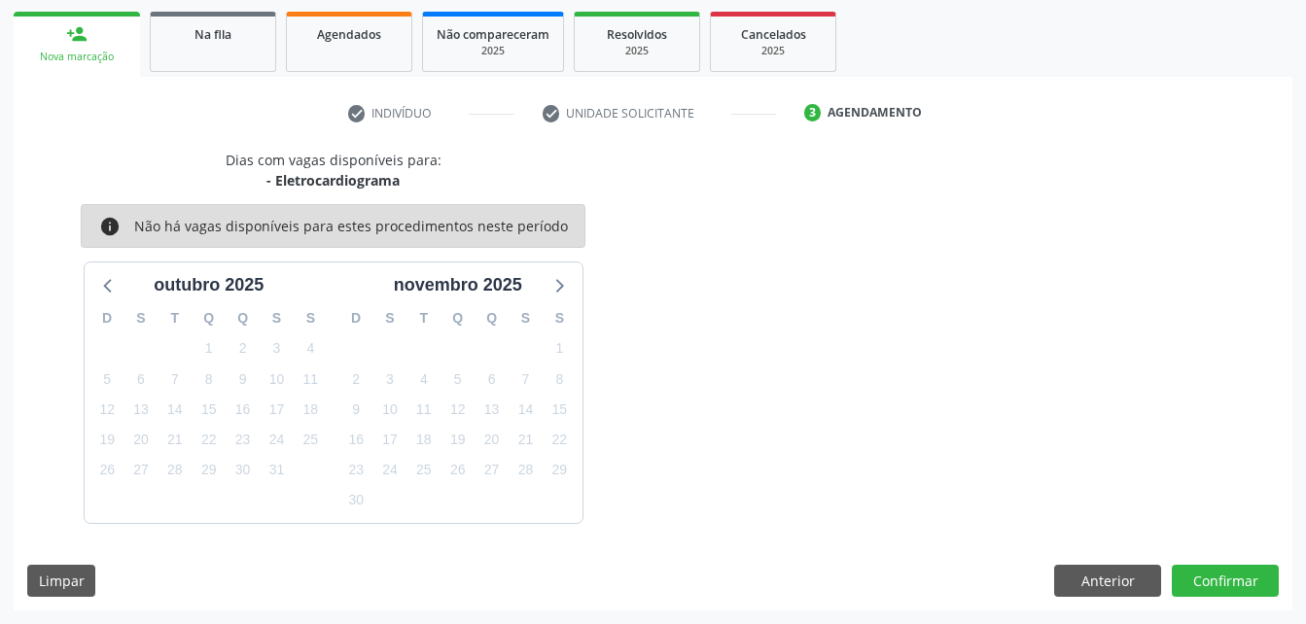
click at [1232, 600] on div "Dias com vagas disponíveis para: - Eletrocardiograma info Não há vagas disponív…" at bounding box center [653, 380] width 1278 height 461
click at [1228, 575] on button "Confirmar" at bounding box center [1224, 581] width 107 height 33
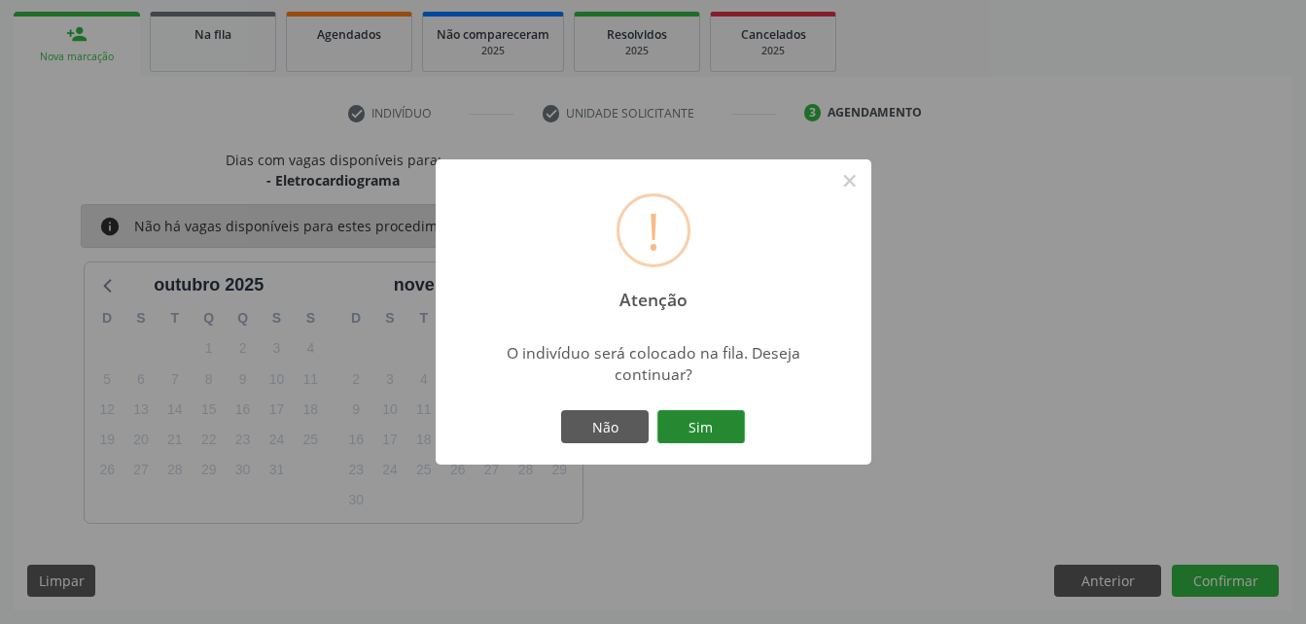
click at [698, 420] on button "Sim" at bounding box center [700, 426] width 87 height 33
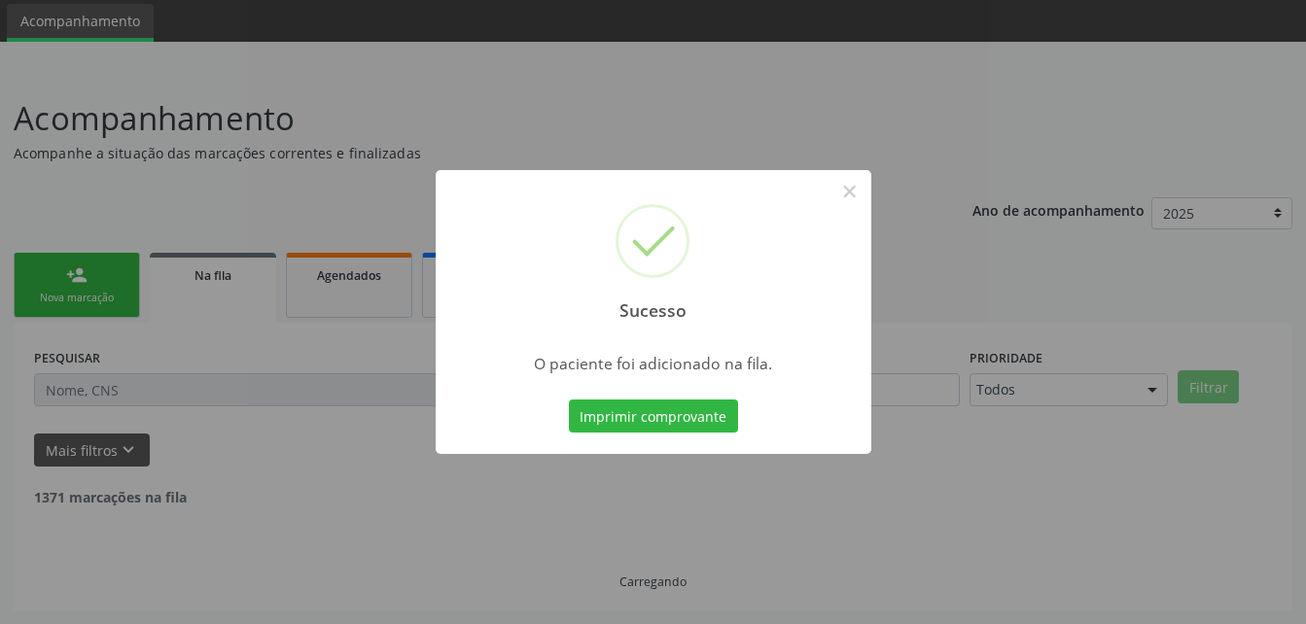
scroll to position [45, 0]
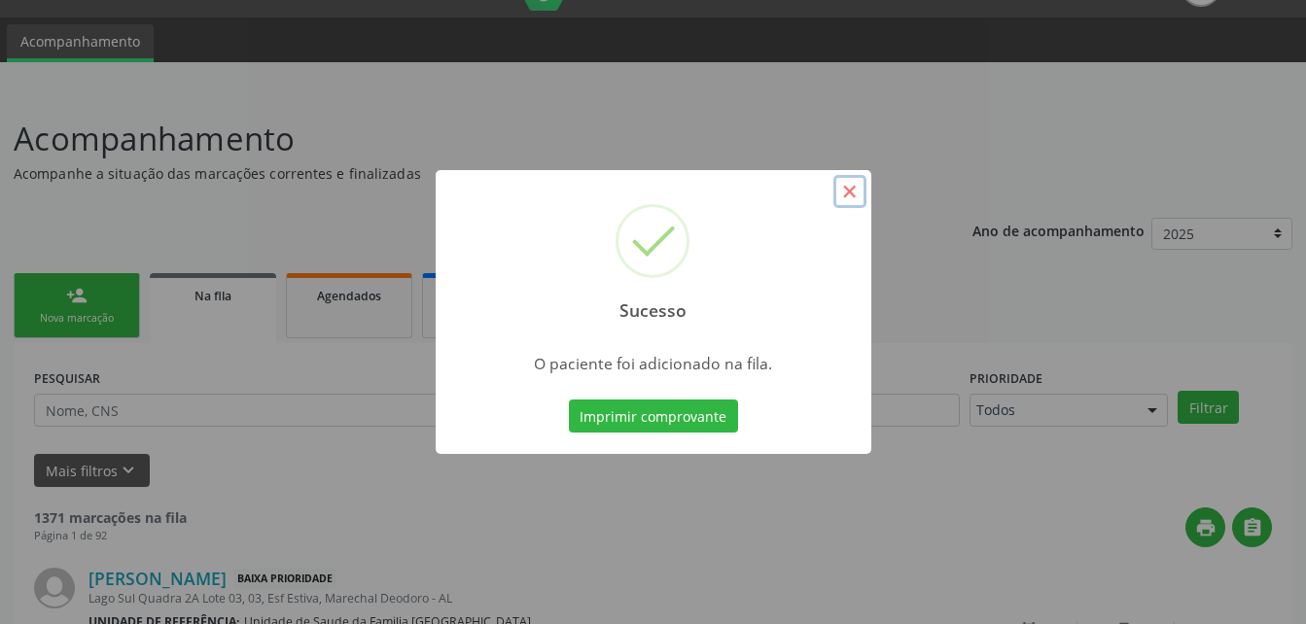
click at [859, 199] on button "×" at bounding box center [849, 191] width 33 height 33
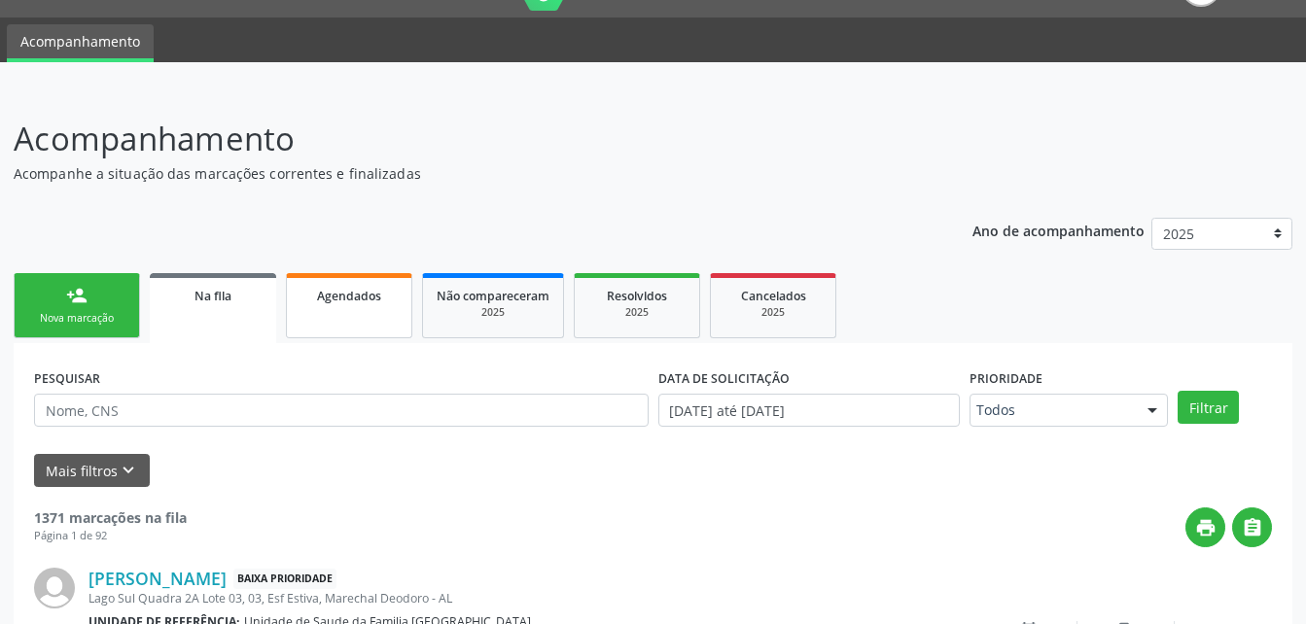
click at [331, 295] on span "Agendados" at bounding box center [349, 296] width 64 height 17
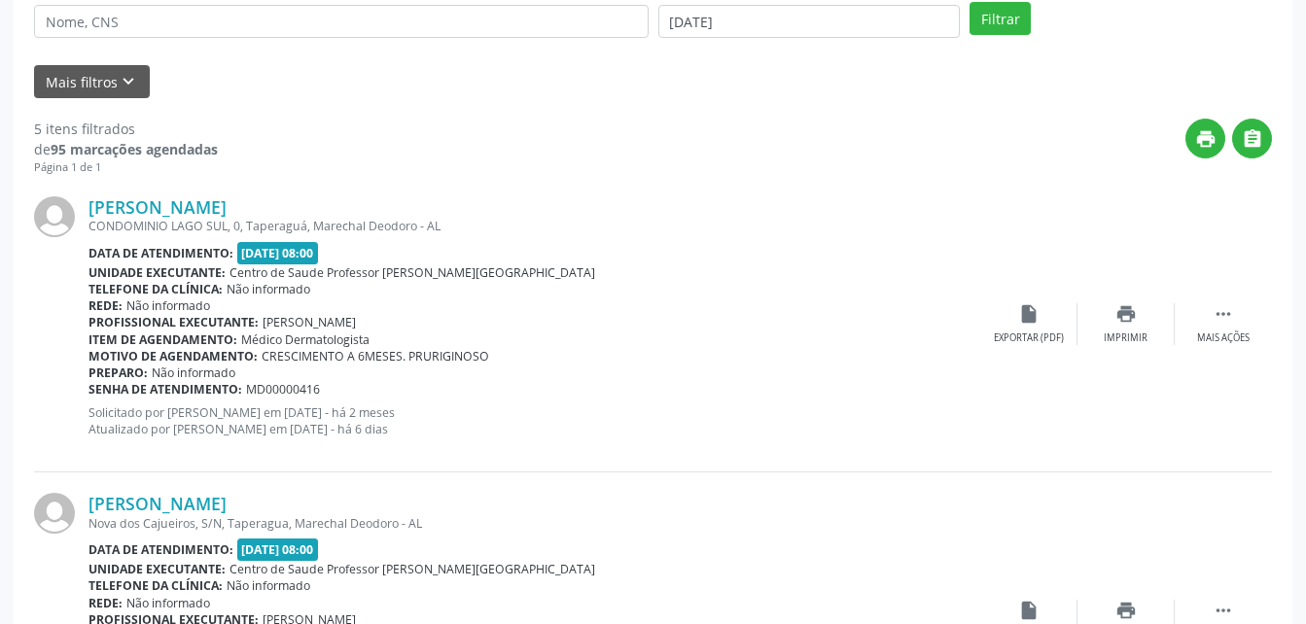
scroll to position [336, 0]
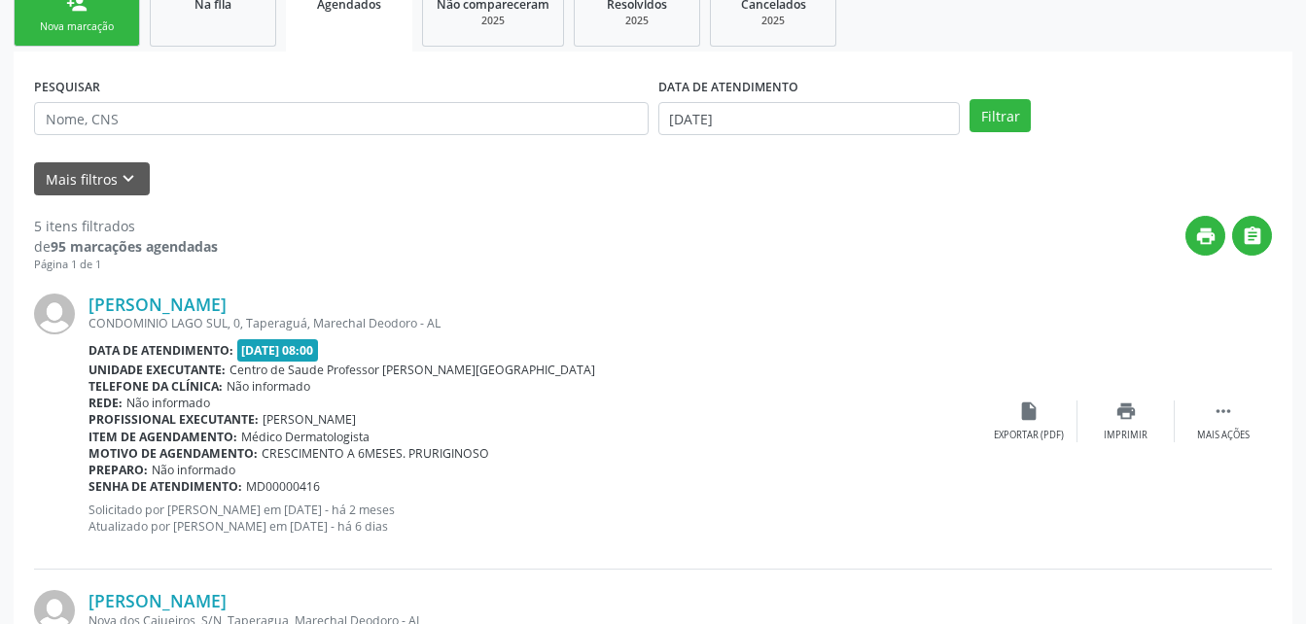
click at [111, 5] on link "person_add Nova marcação" at bounding box center [77, 14] width 126 height 65
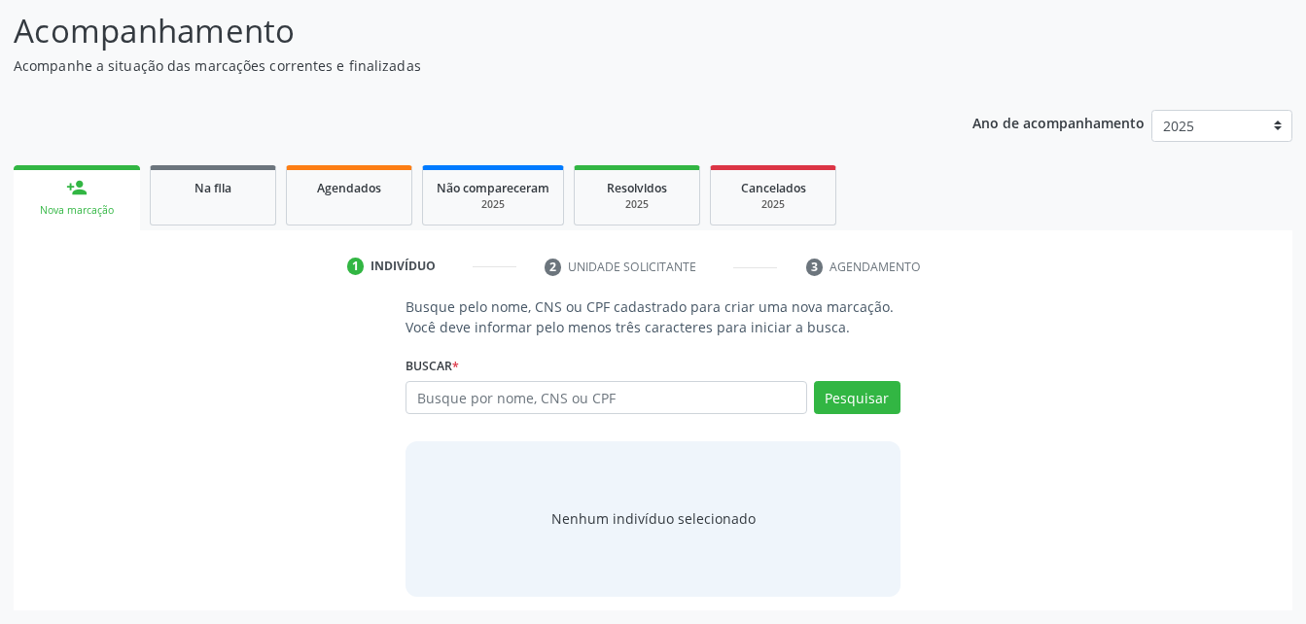
scroll to position [153, 0]
click at [453, 413] on input "text" at bounding box center [605, 397] width 400 height 33
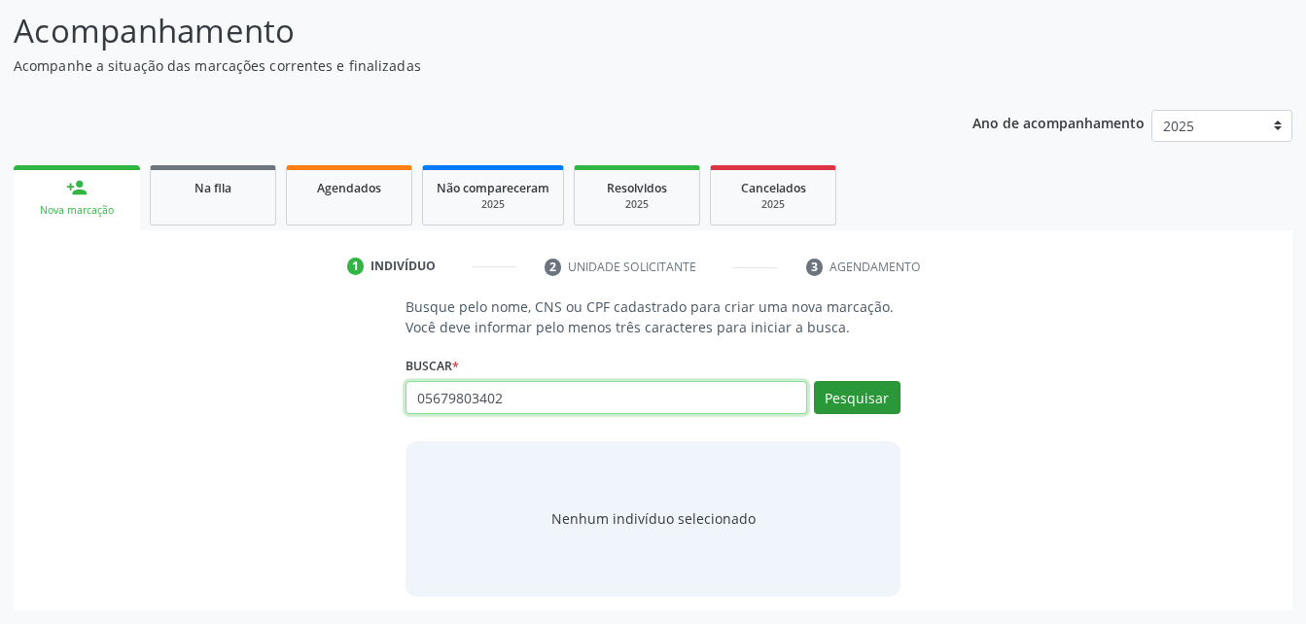
type input "05679803402"
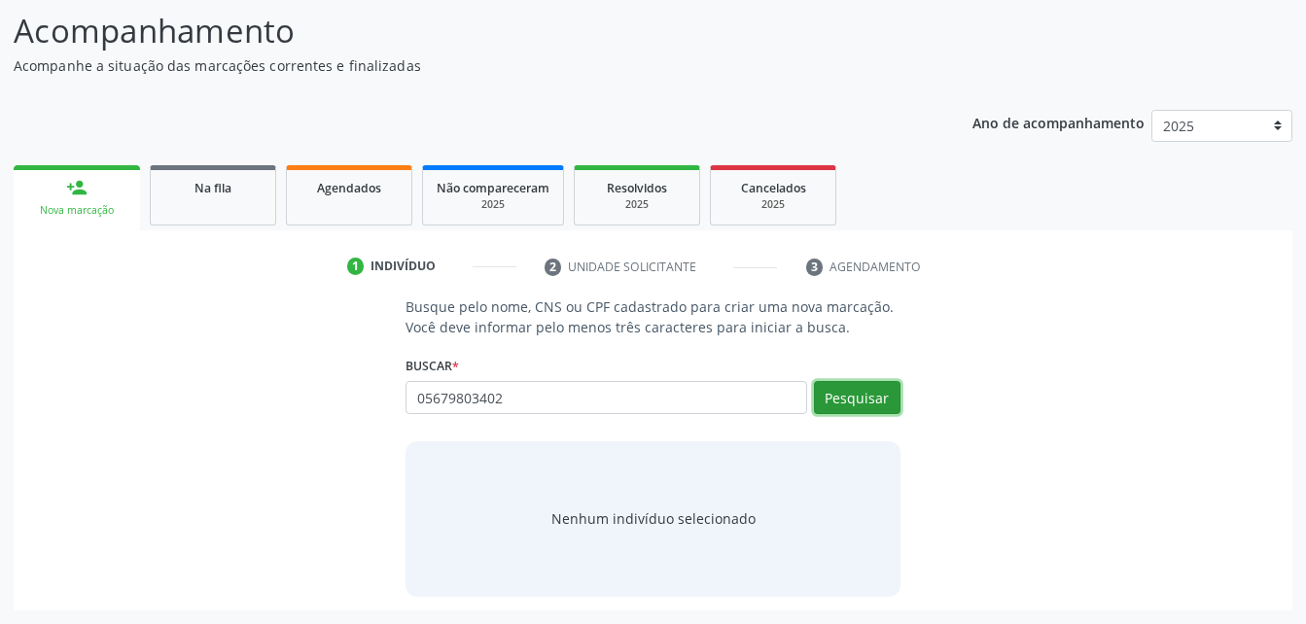
click at [861, 392] on button "Pesquisar" at bounding box center [857, 397] width 87 height 33
type input "05679803402"
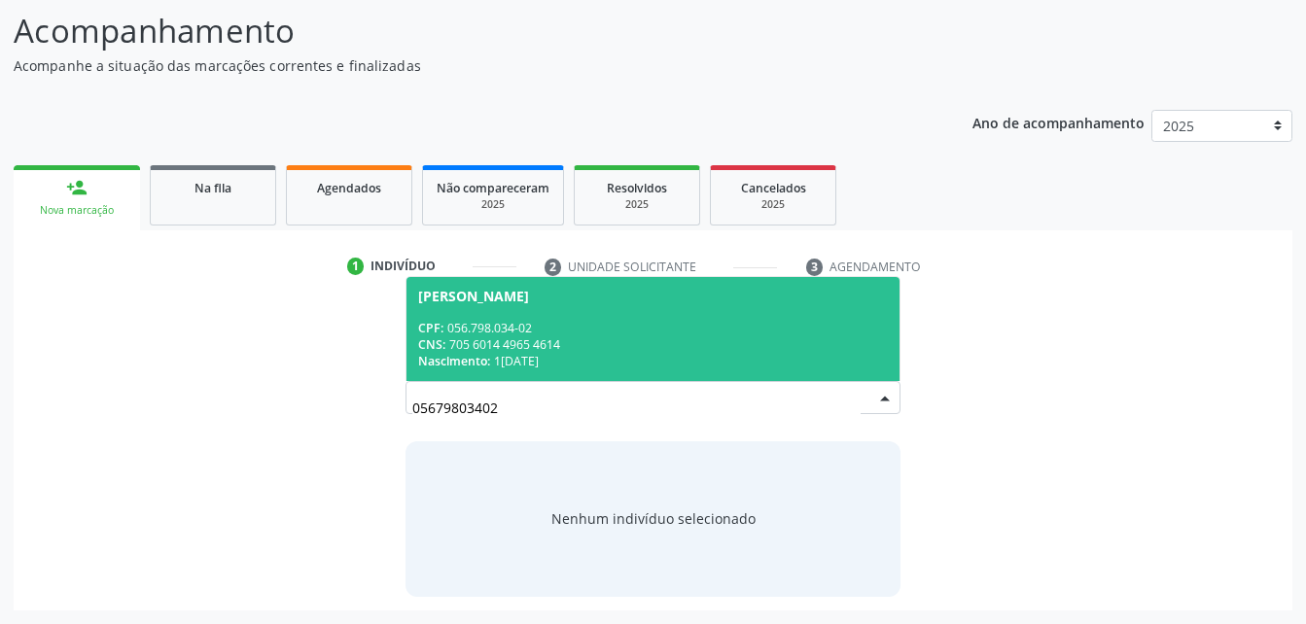
click at [623, 317] on span "[PERSON_NAME] CPF: 056.798.034-02 CNS: 705 6014 4965 4614 Nascimento: 10[DATE]" at bounding box center [652, 329] width 492 height 104
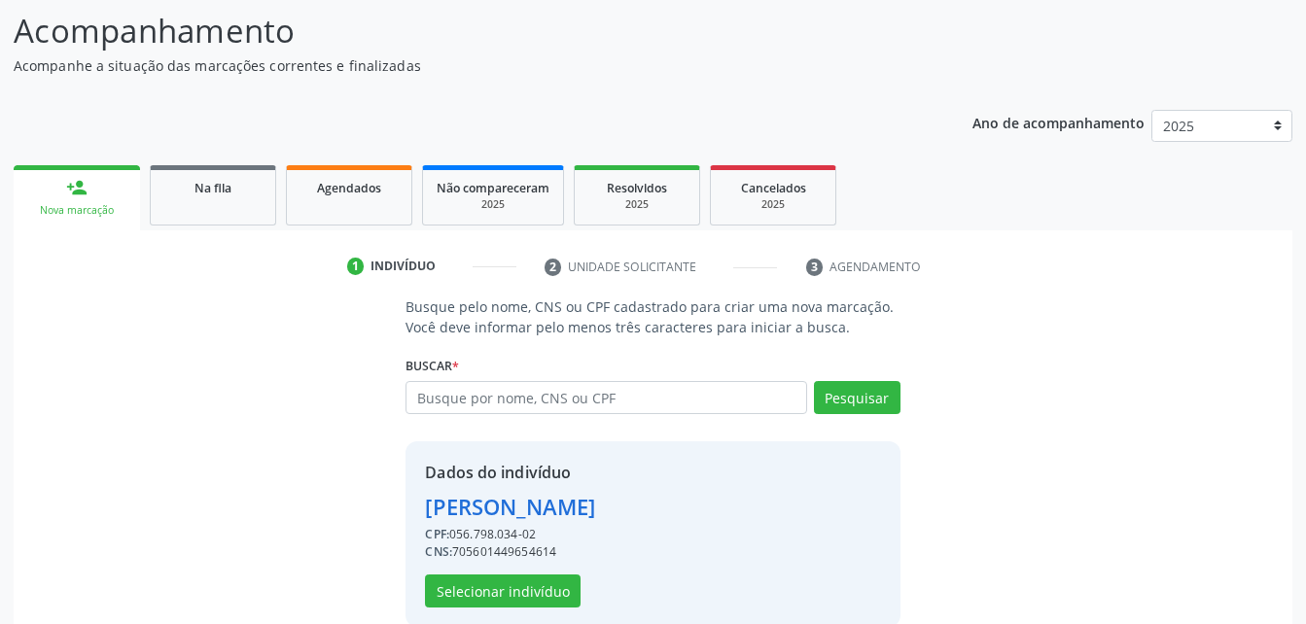
scroll to position [183, 0]
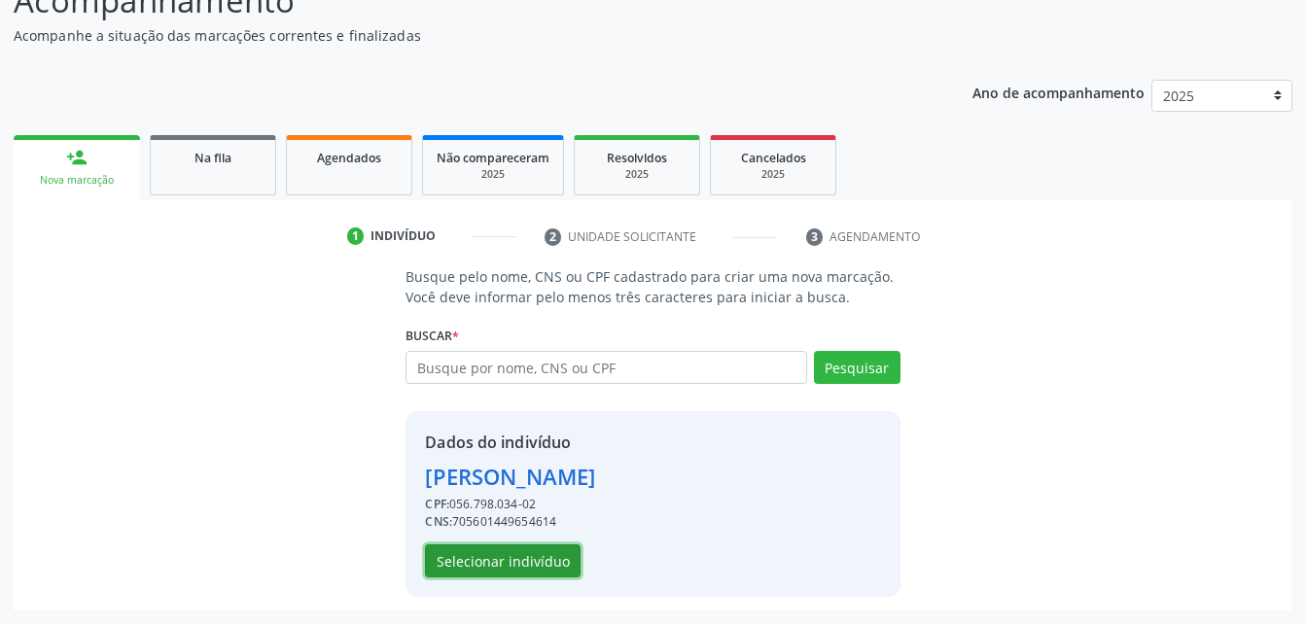
click at [536, 570] on button "Selecionar indivíduo" at bounding box center [503, 560] width 156 height 33
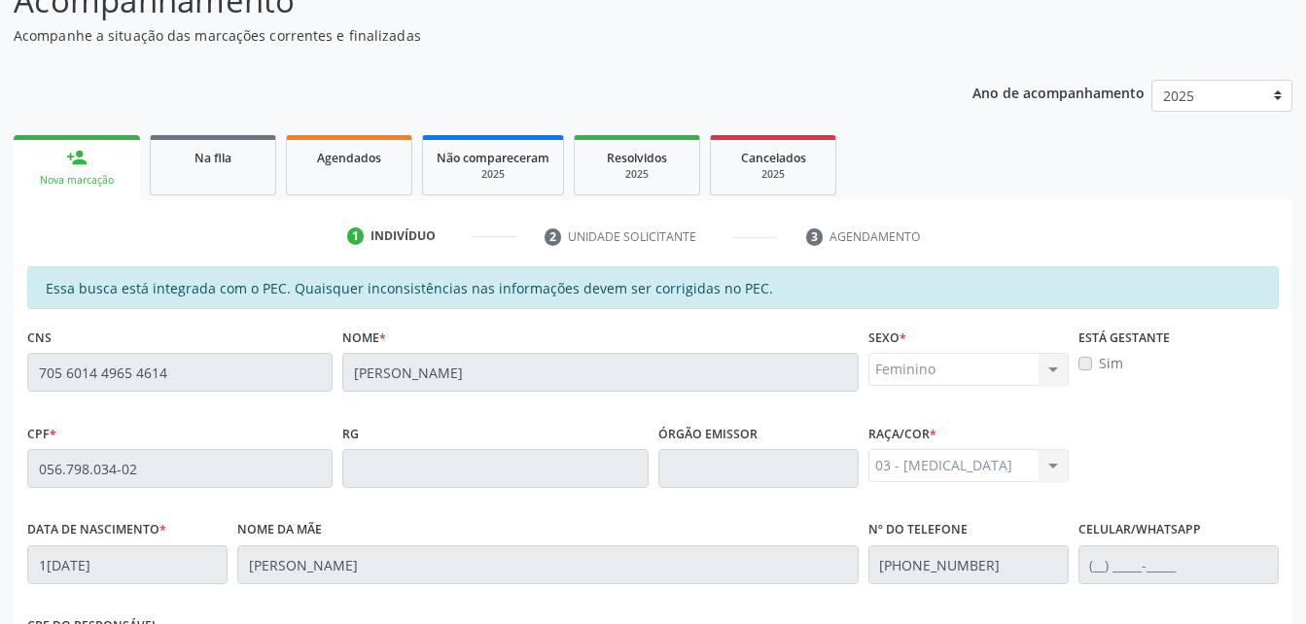
scroll to position [513, 0]
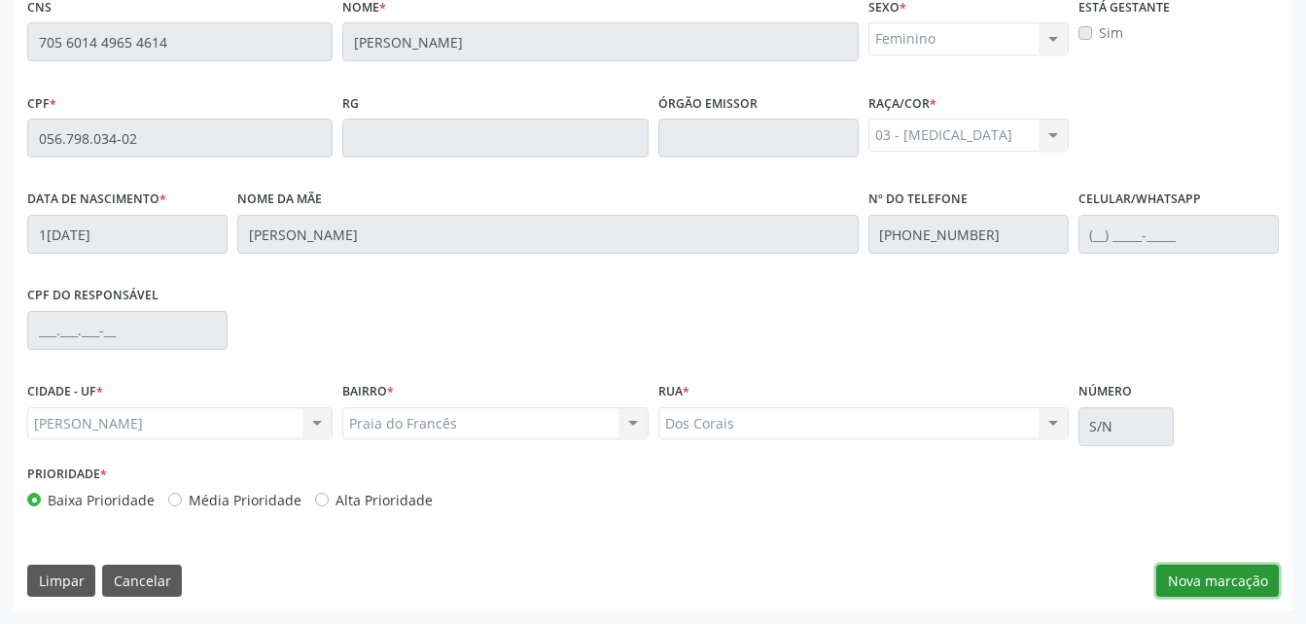
click at [1222, 589] on button "Nova marcação" at bounding box center [1217, 581] width 122 height 33
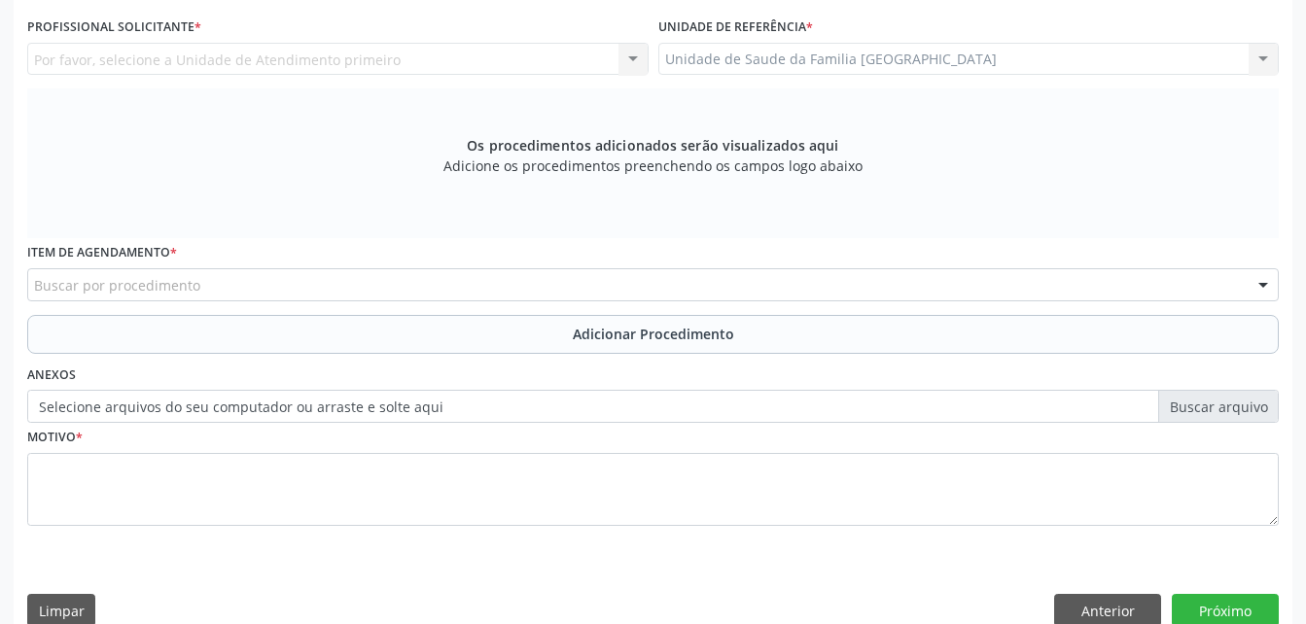
scroll to position [319, 0]
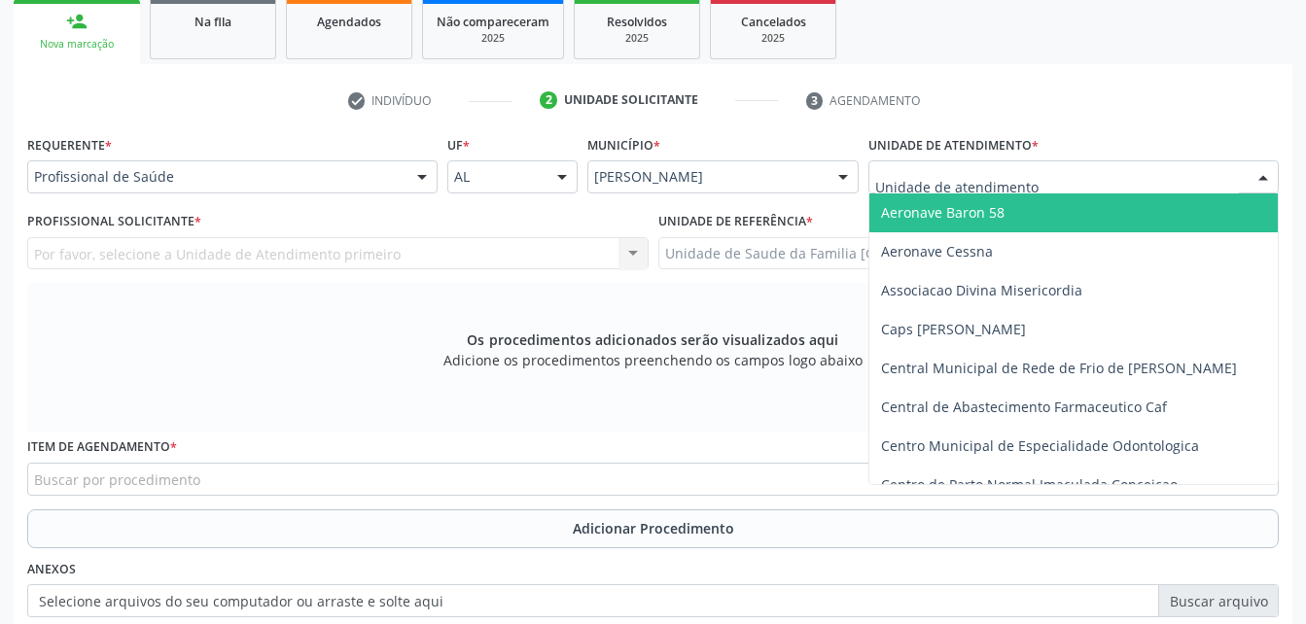
click at [1064, 182] on div at bounding box center [1073, 176] width 410 height 33
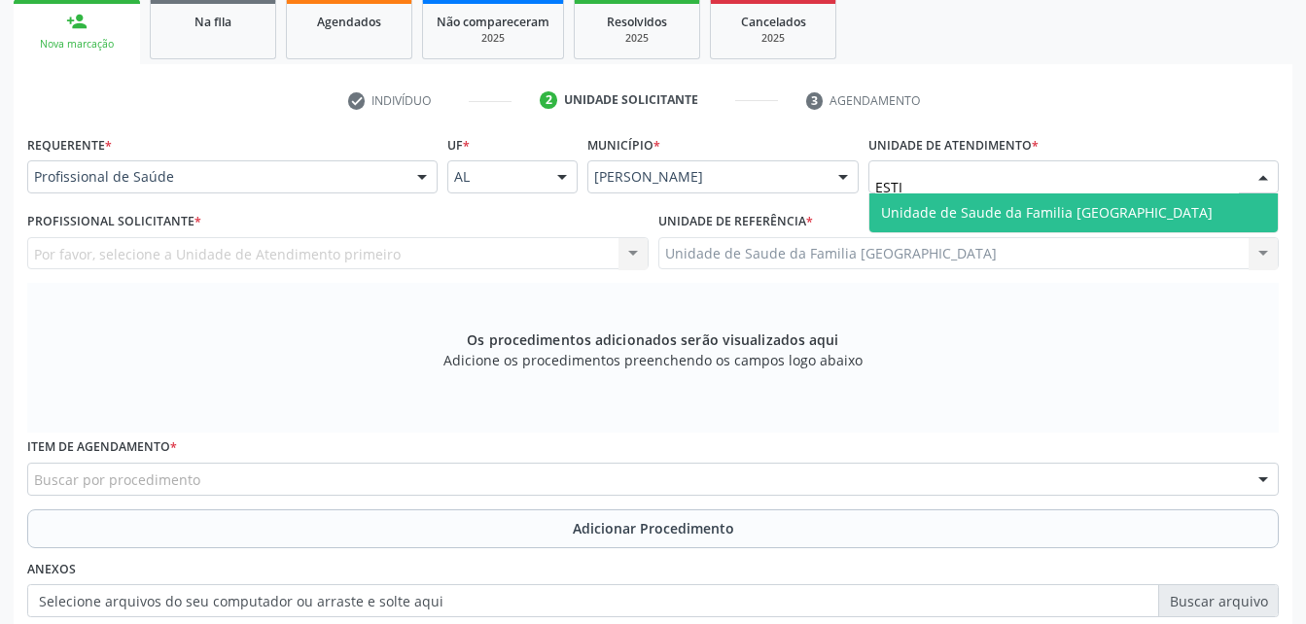
type input "ESTIV"
click at [1085, 195] on span "Unidade de Saude da Familia [GEOGRAPHIC_DATA]" at bounding box center [1073, 212] width 408 height 39
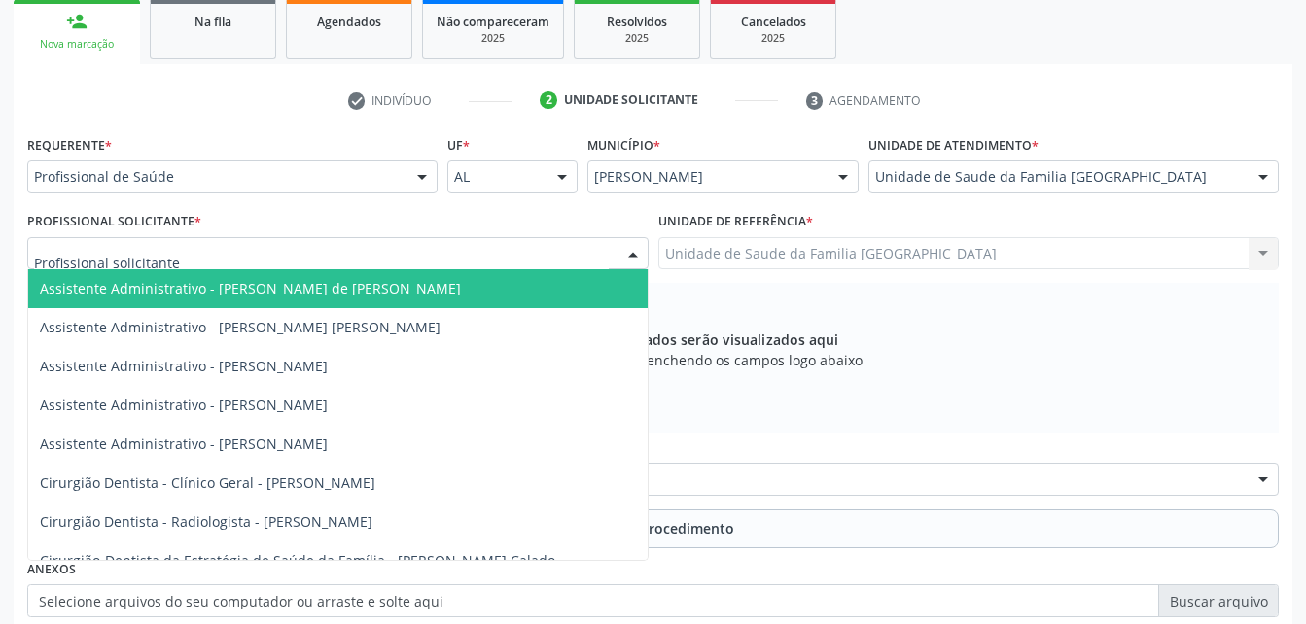
click at [302, 249] on div at bounding box center [337, 253] width 621 height 33
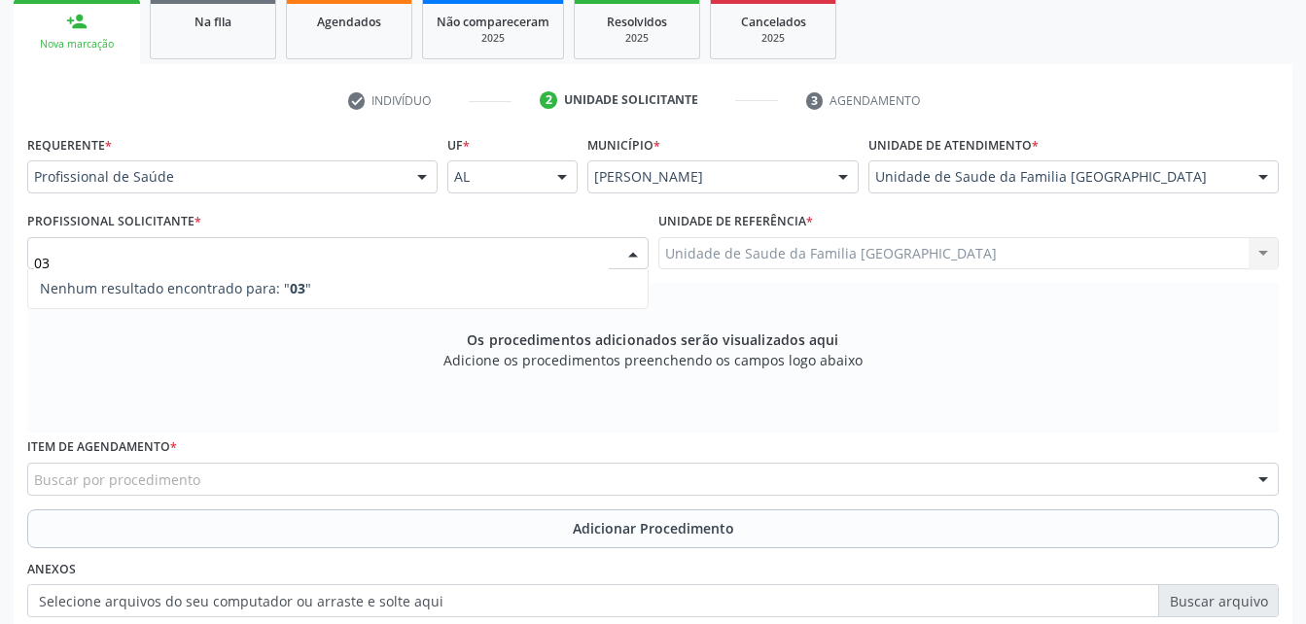
type input "0"
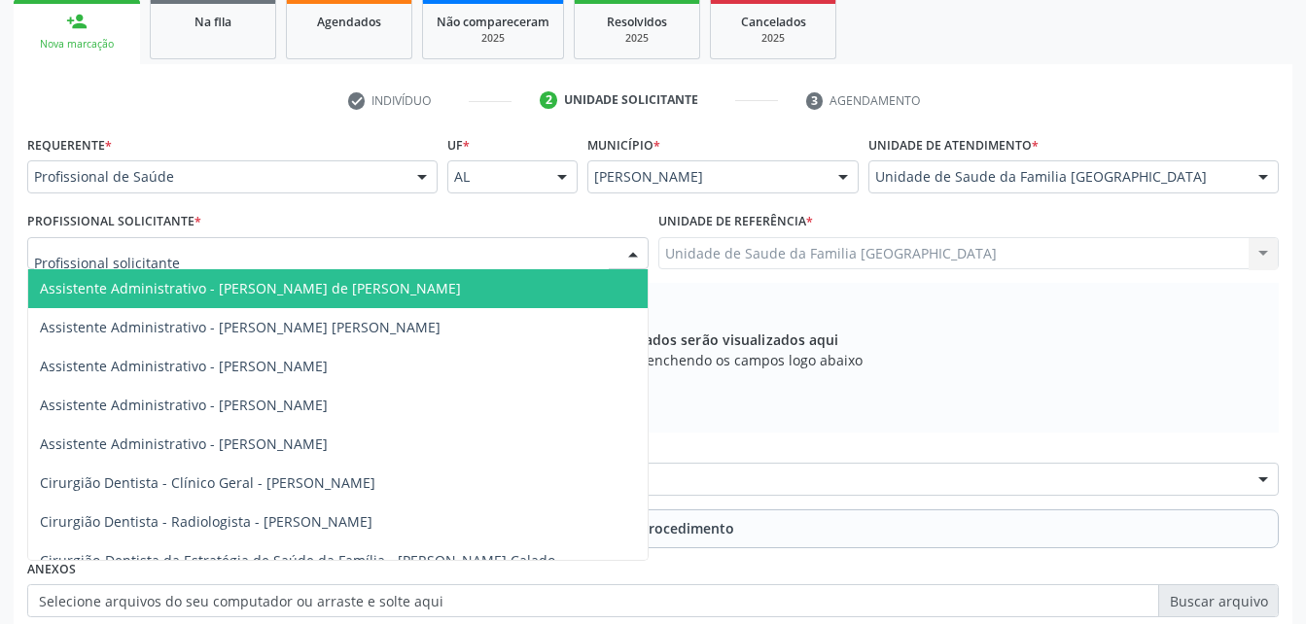
type input "E"
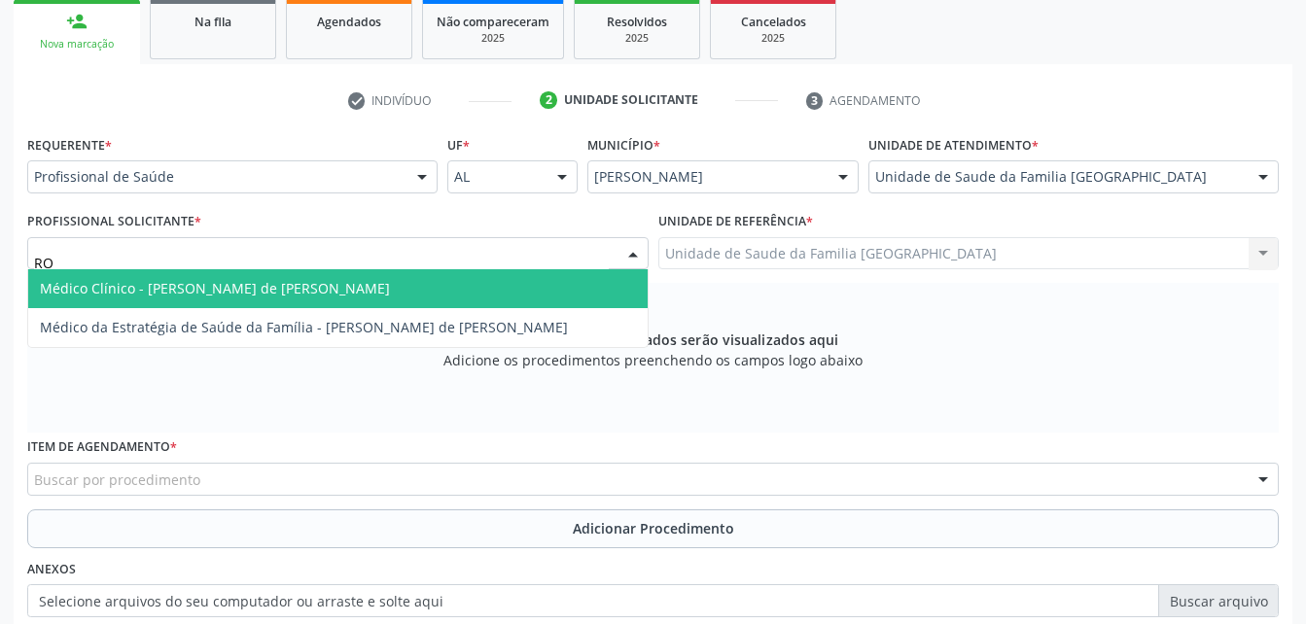
type input "ROD"
click at [302, 283] on span "Médico Clínico - [PERSON_NAME] de [PERSON_NAME]" at bounding box center [215, 288] width 350 height 18
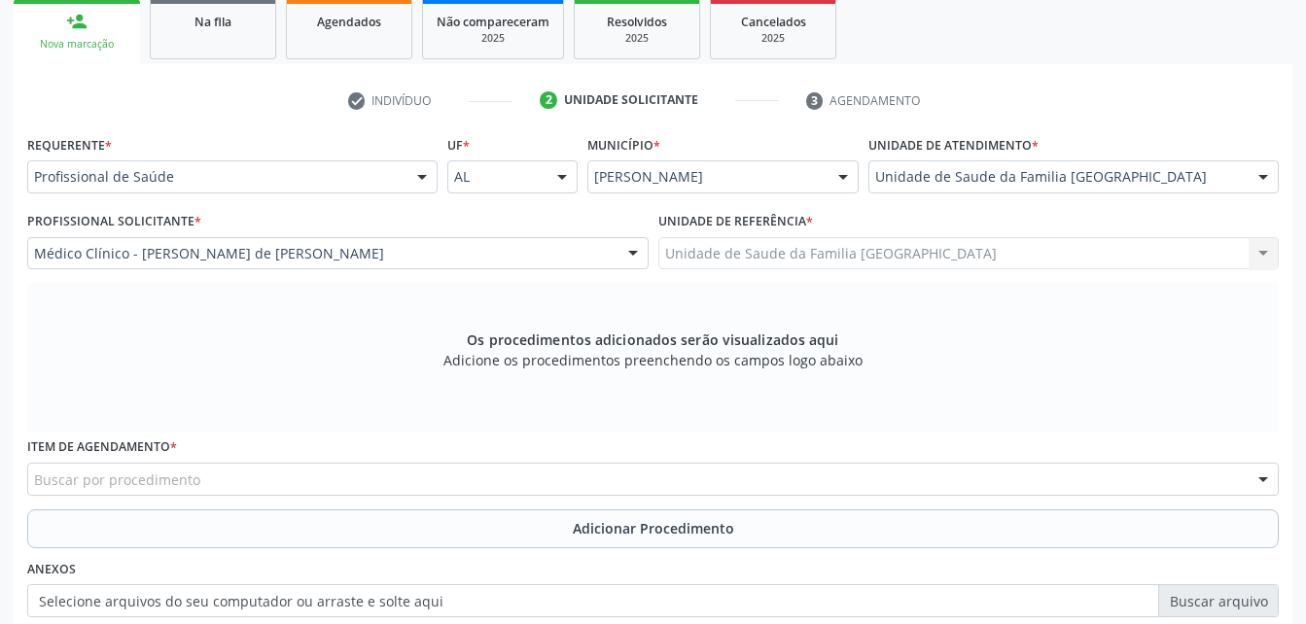
click at [328, 479] on div "Buscar por procedimento" at bounding box center [652, 479] width 1251 height 33
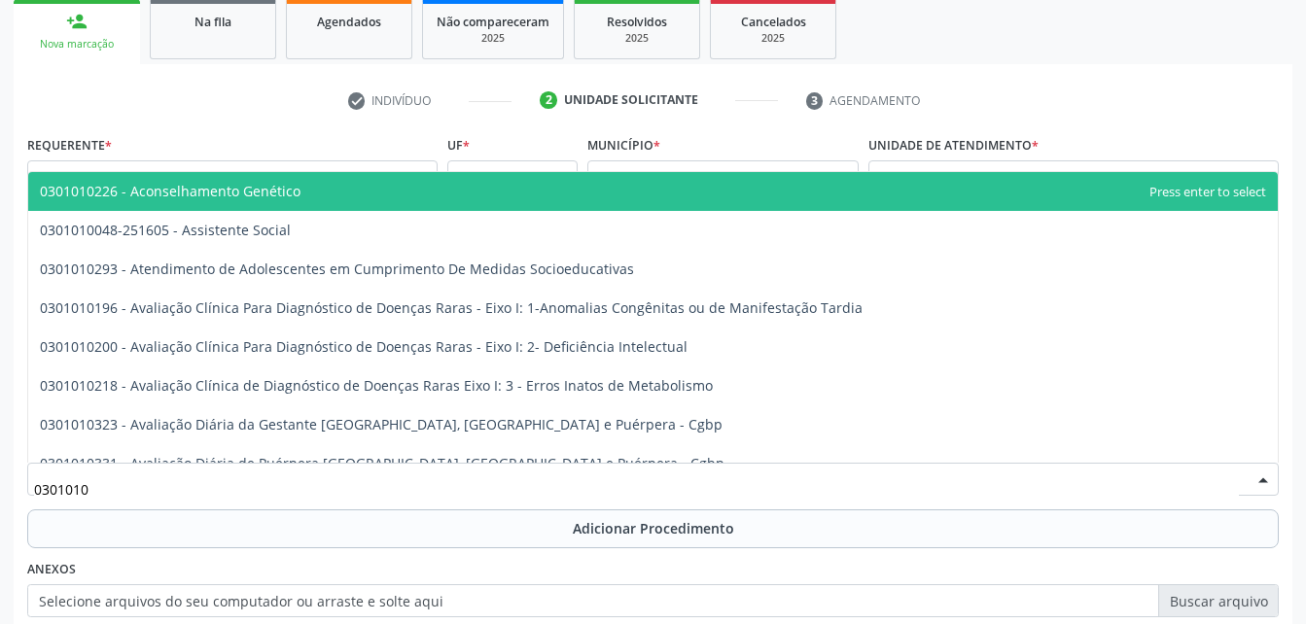
type input "03010100"
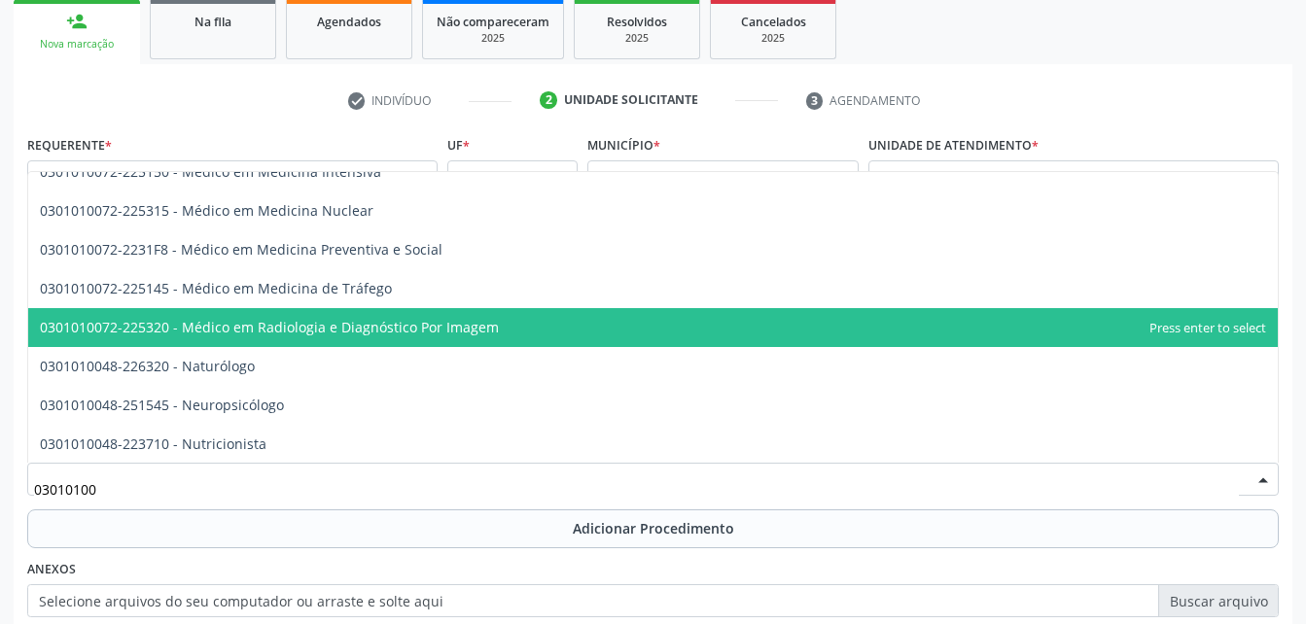
scroll to position [6027, 0]
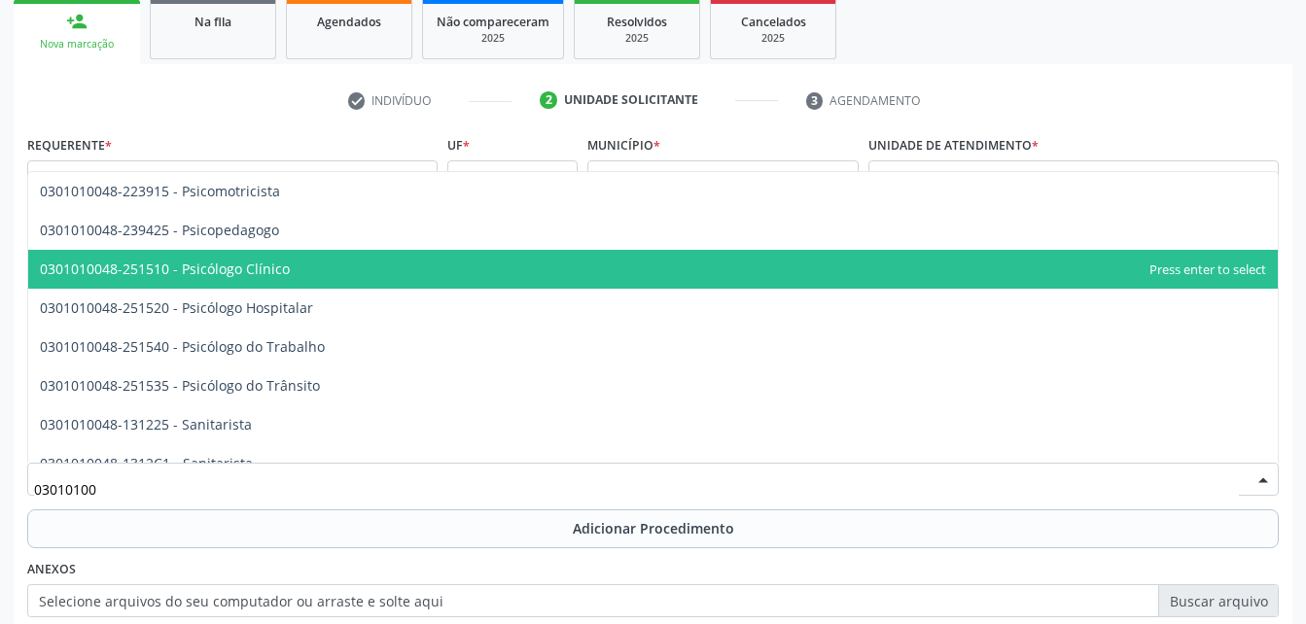
click at [346, 257] on span "0301010048-251510 - Psicólogo Clínico" at bounding box center [652, 269] width 1249 height 39
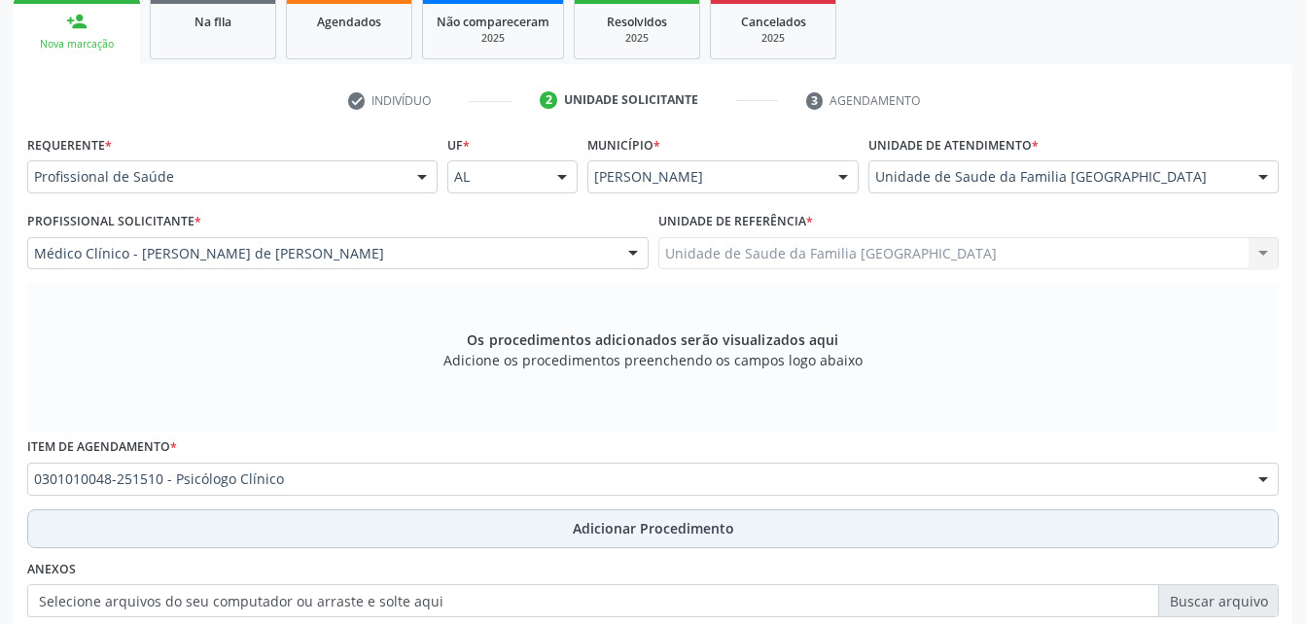
click at [426, 533] on button "Adicionar Procedimento" at bounding box center [652, 528] width 1251 height 39
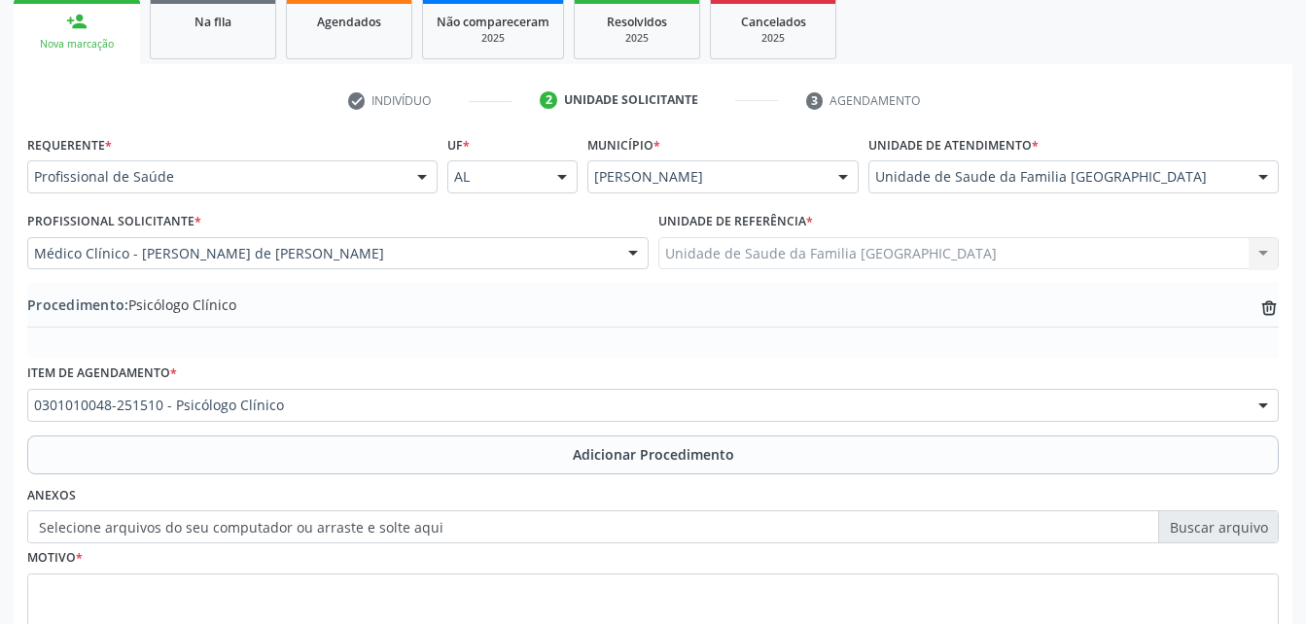
scroll to position [470, 0]
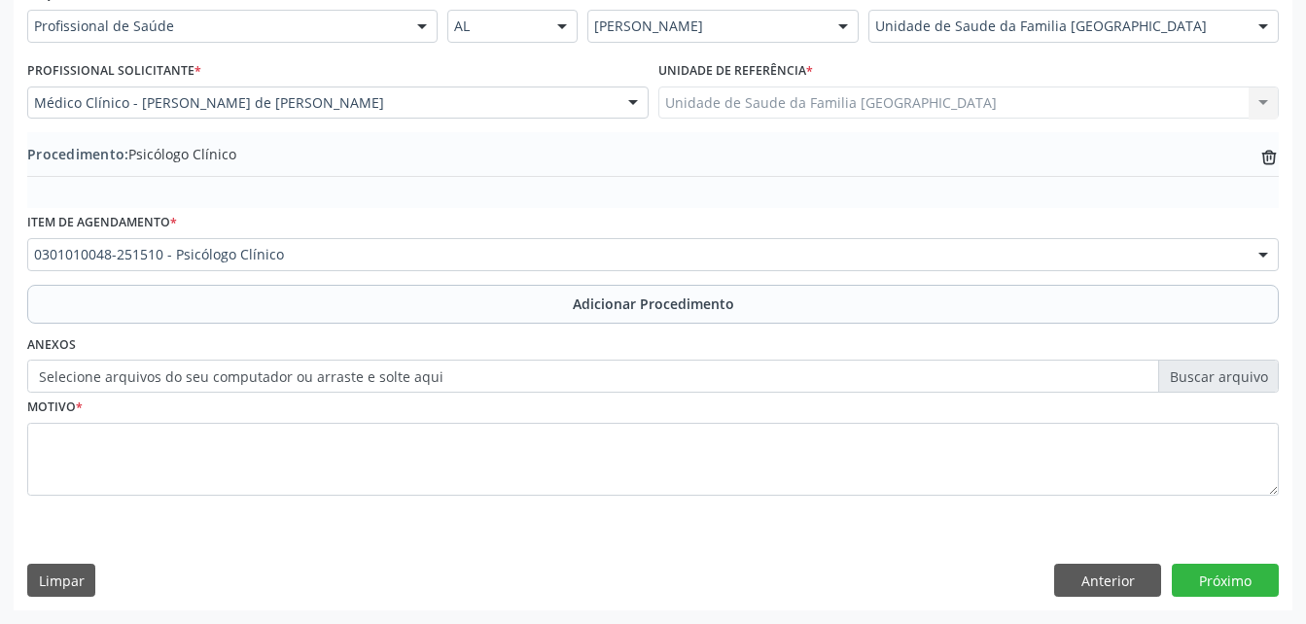
click at [96, 375] on label "Selecione arquivos do seu computador ou arraste e solte aqui" at bounding box center [652, 376] width 1251 height 33
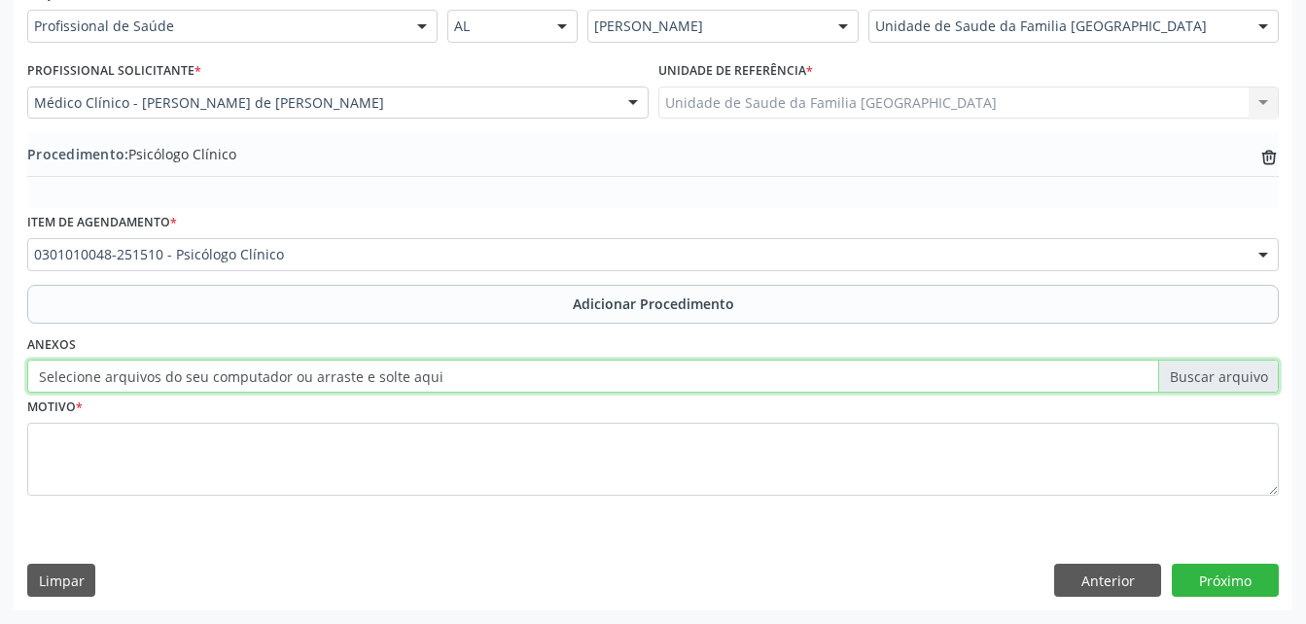
click at [96, 375] on input "Selecione arquivos do seu computador ou arraste e solte aqui" at bounding box center [652, 376] width 1251 height 33
type input "C:\fakepath\WhatsApp Image 20[DATE].59.49.jpeg"
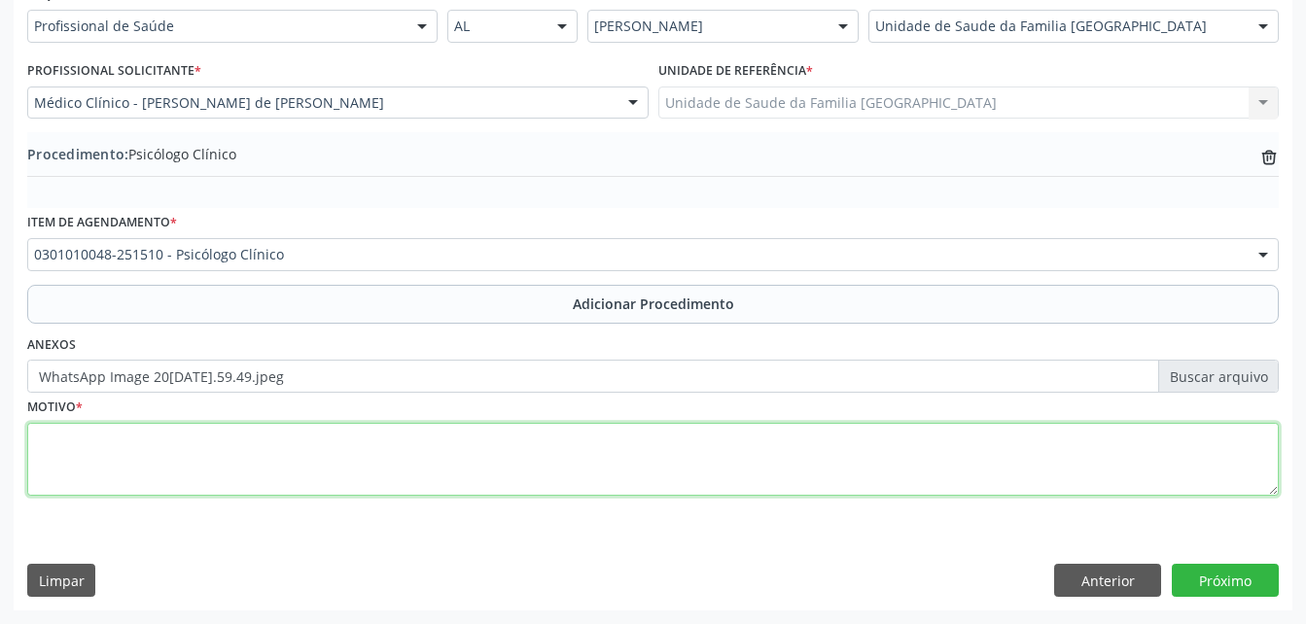
click at [173, 475] on textarea at bounding box center [652, 460] width 1251 height 74
type textarea "ANSIEDADE"
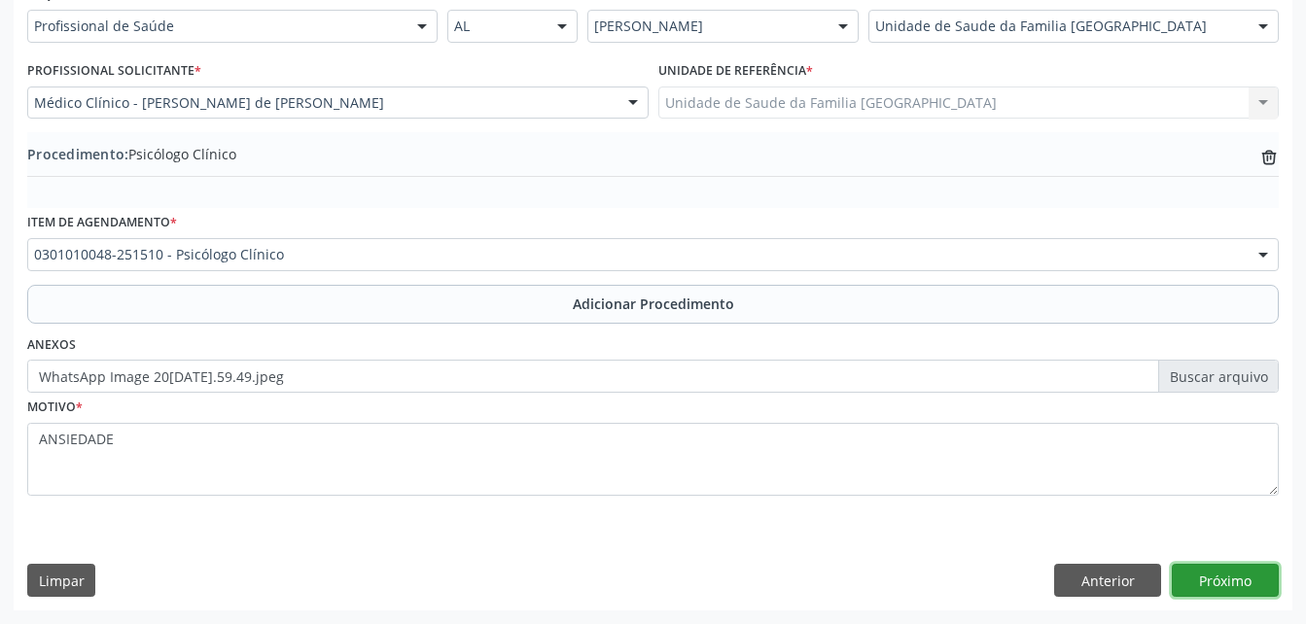
click at [1223, 564] on button "Próximo" at bounding box center [1224, 580] width 107 height 33
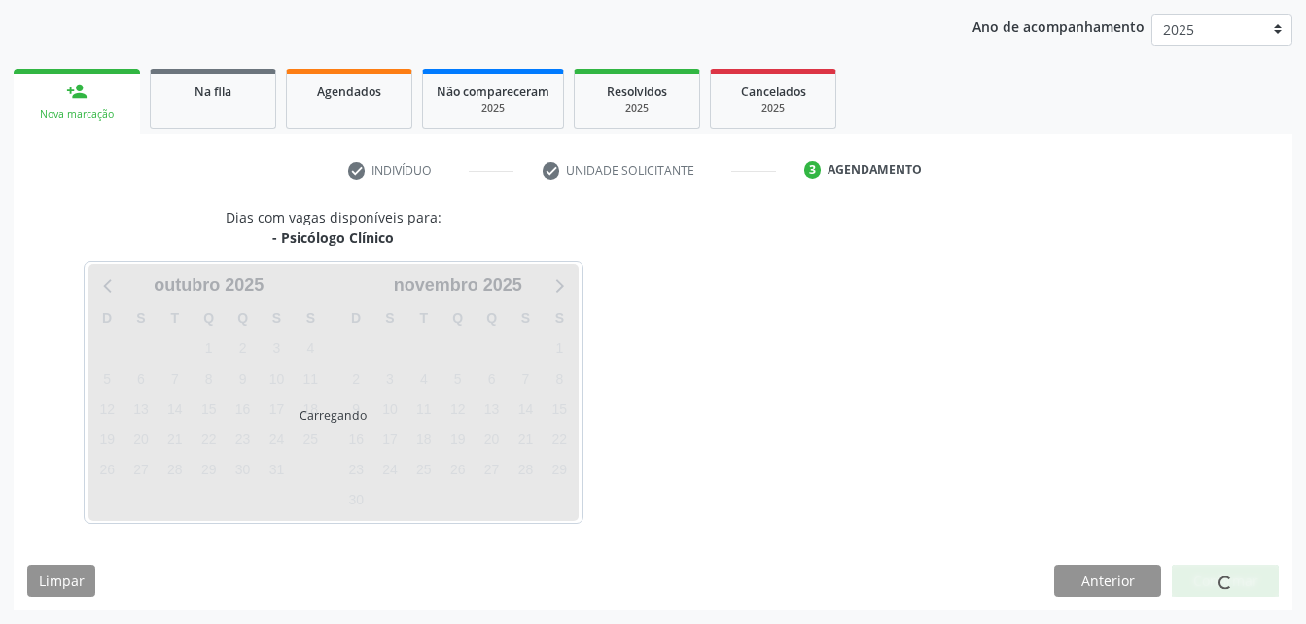
scroll to position [306, 0]
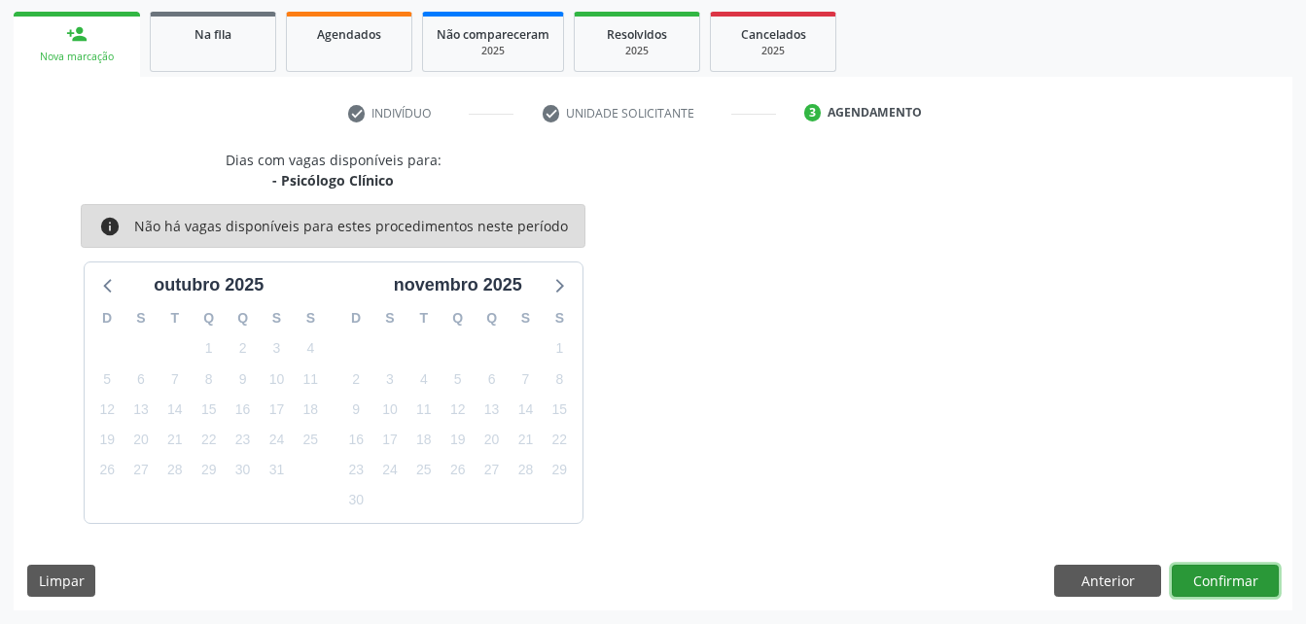
click at [1223, 575] on button "Confirmar" at bounding box center [1224, 581] width 107 height 33
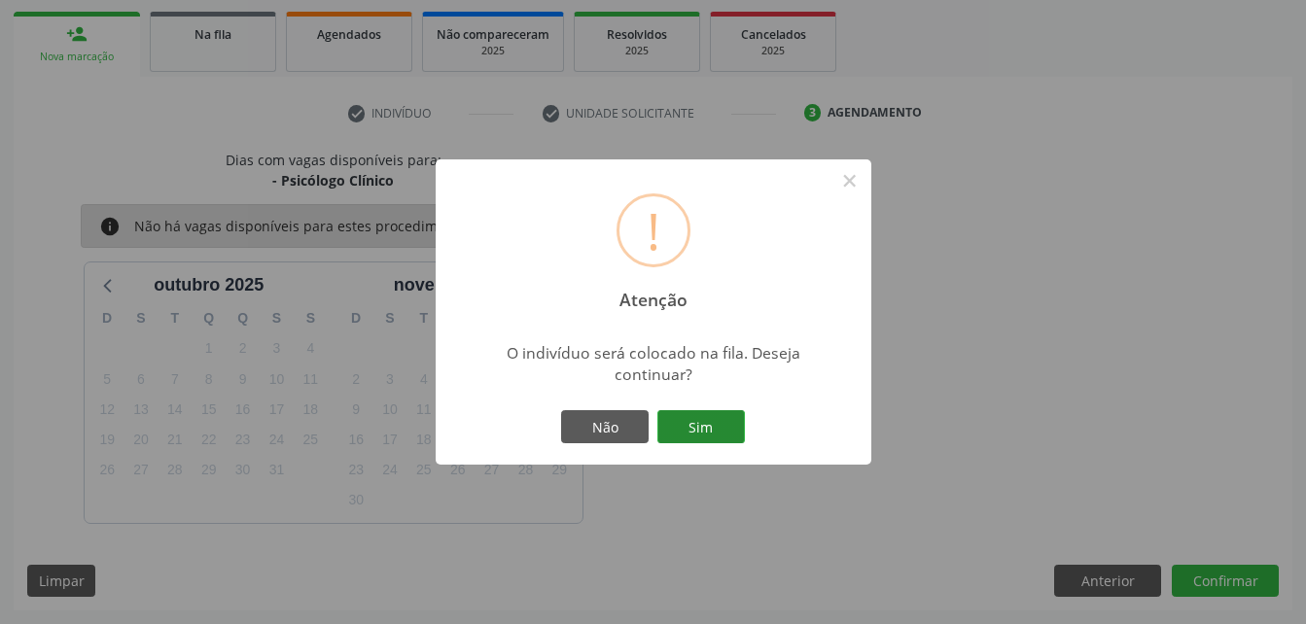
click at [687, 425] on button "Sim" at bounding box center [700, 426] width 87 height 33
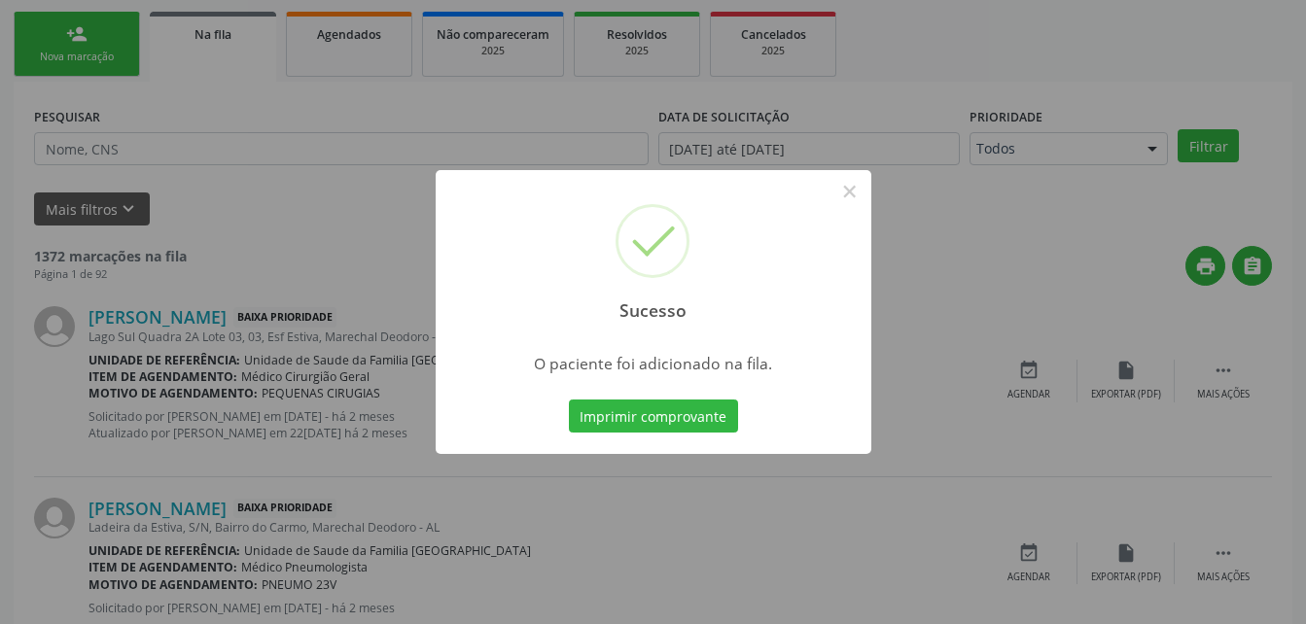
scroll to position [45, 0]
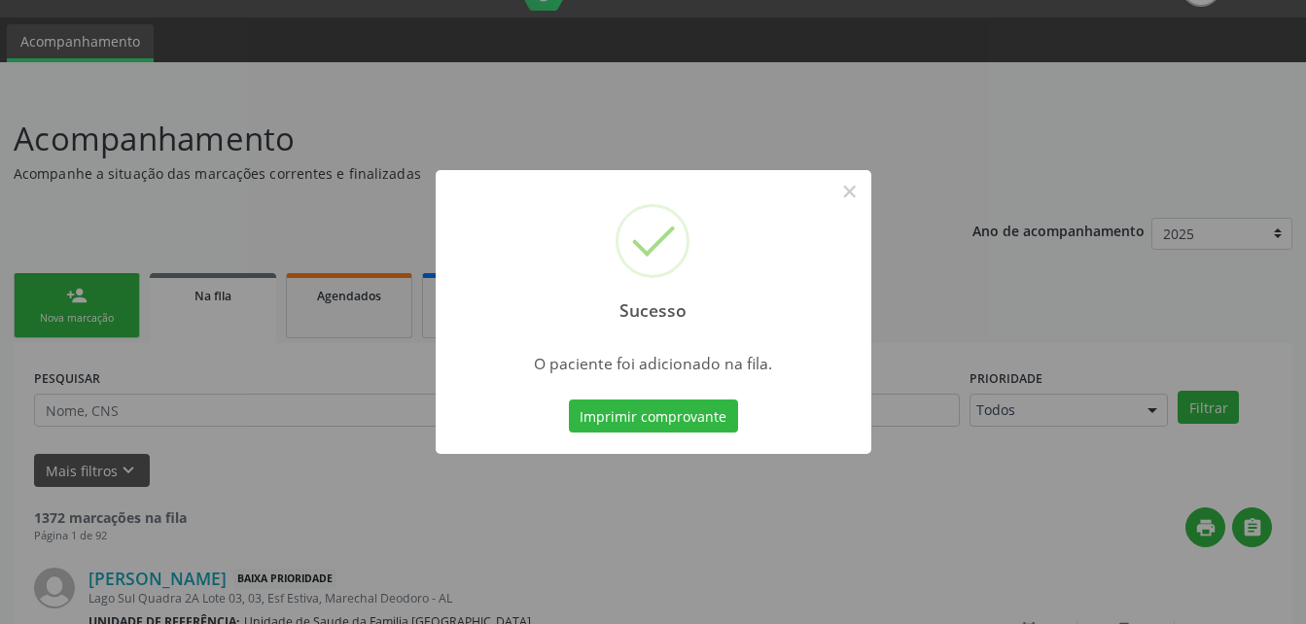
click at [107, 315] on div "Sucesso × O paciente foi adicionado na fila. Imprimir comprovante Cancel" at bounding box center [653, 312] width 1306 height 624
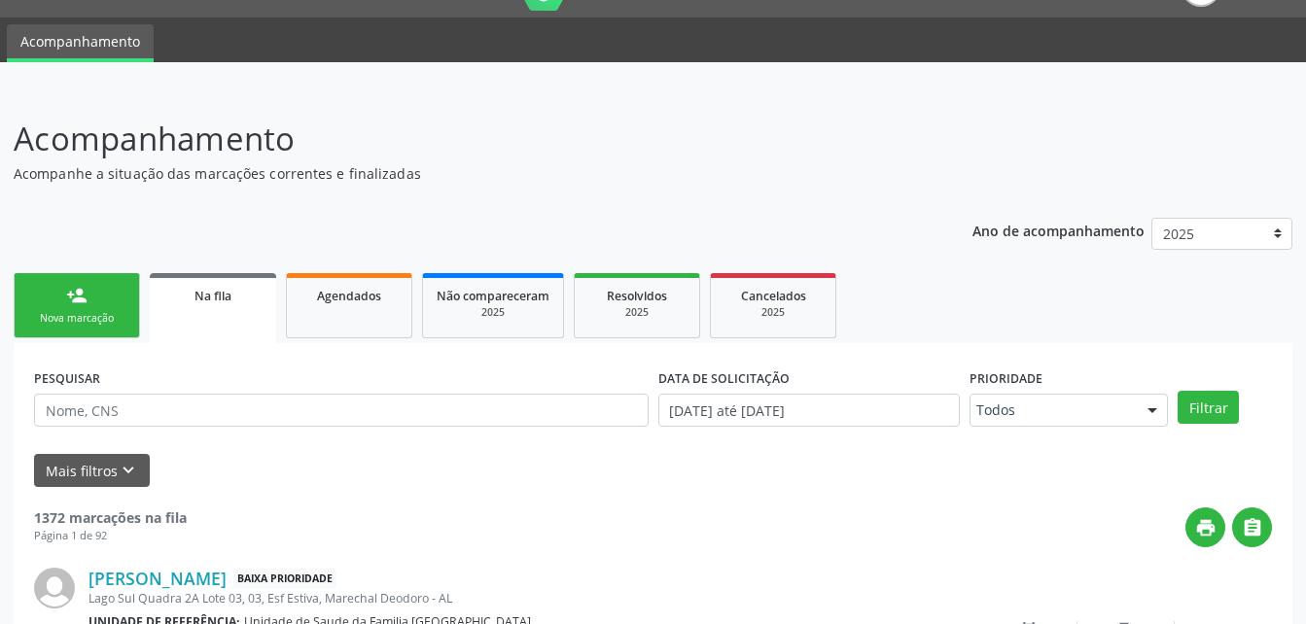
click at [107, 315] on div "Nova marcação" at bounding box center [76, 318] width 97 height 15
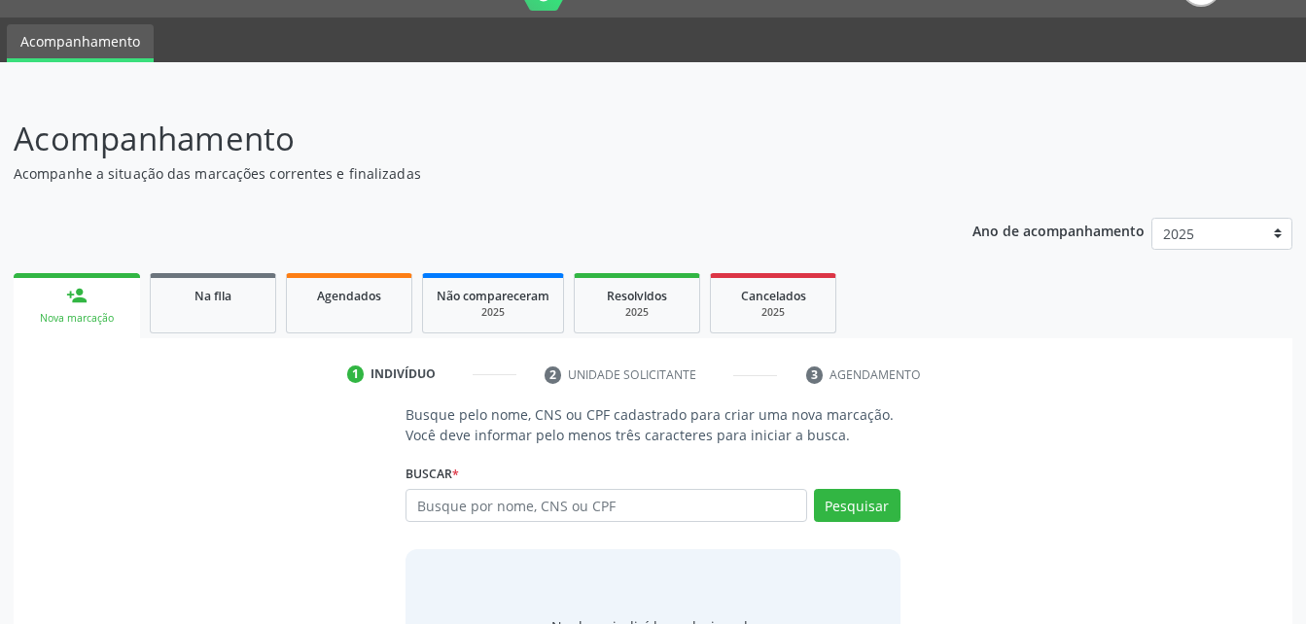
scroll to position [153, 0]
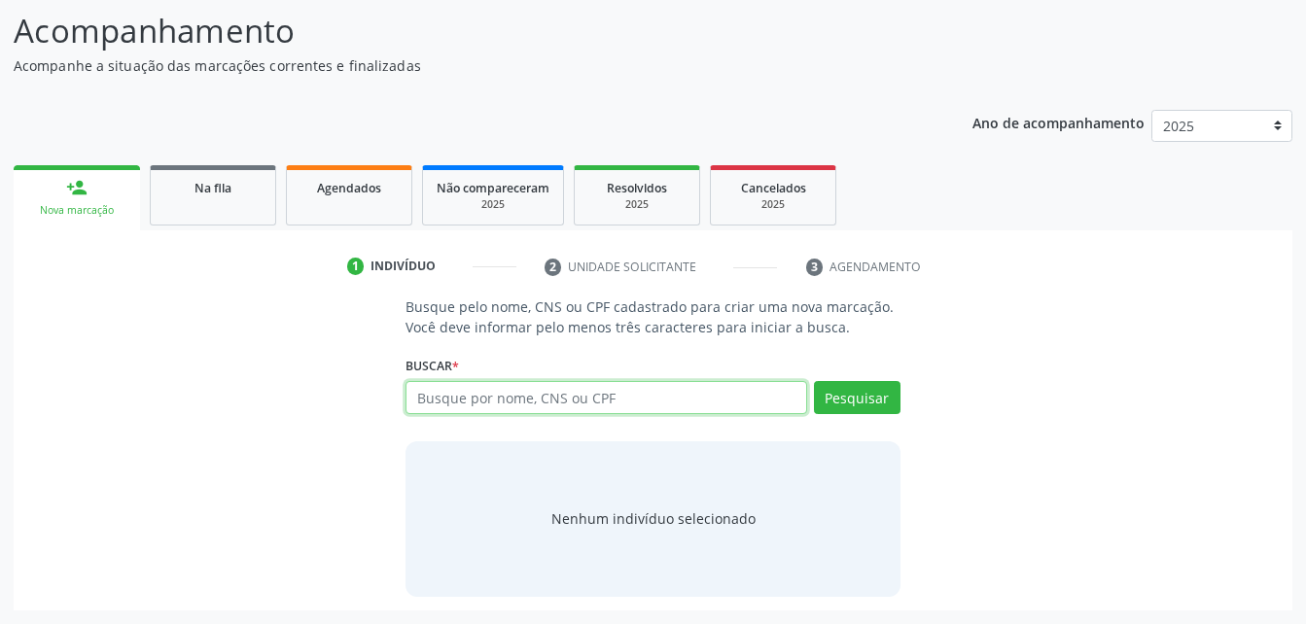
click at [515, 386] on input "text" at bounding box center [605, 397] width 400 height 33
type input "705601449654614"
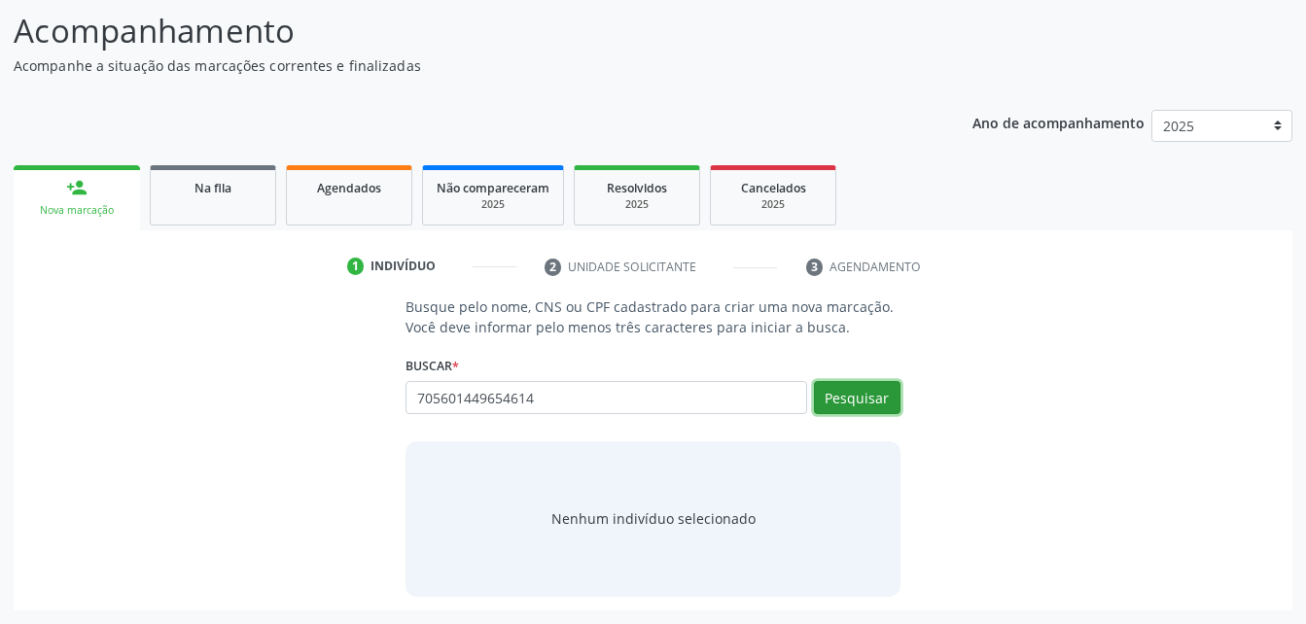
click at [864, 389] on button "Pesquisar" at bounding box center [857, 397] width 87 height 33
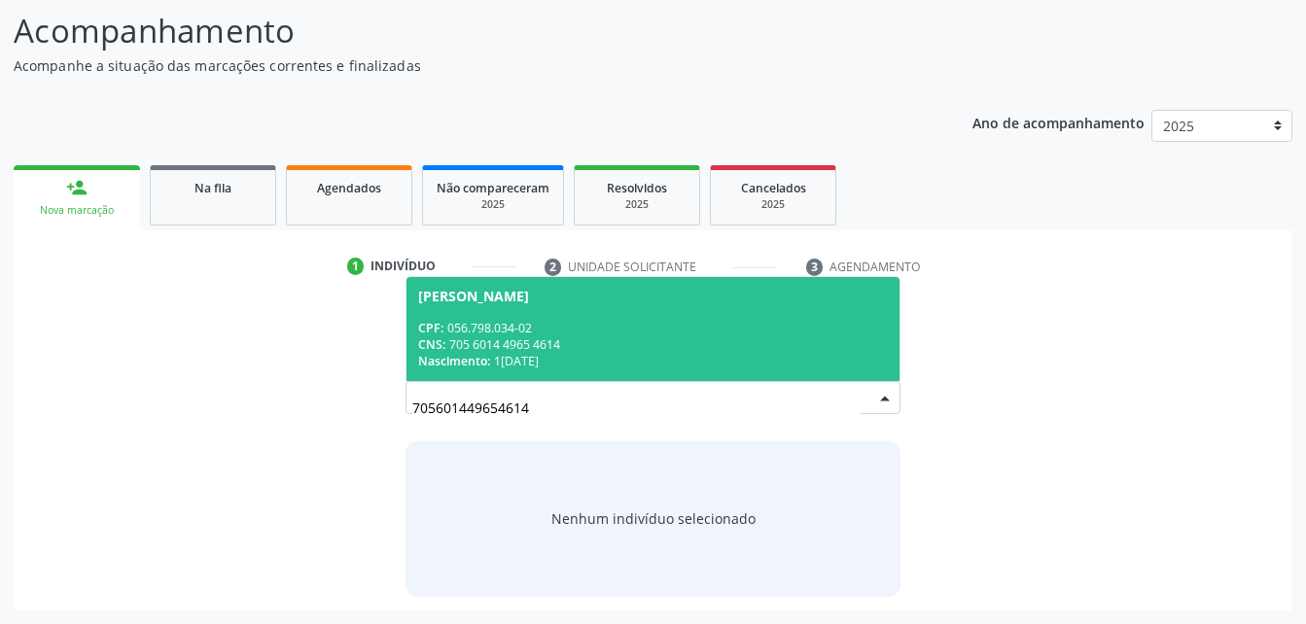
click at [561, 338] on div "CNS: 705 6014 4965 4614" at bounding box center [652, 344] width 469 height 17
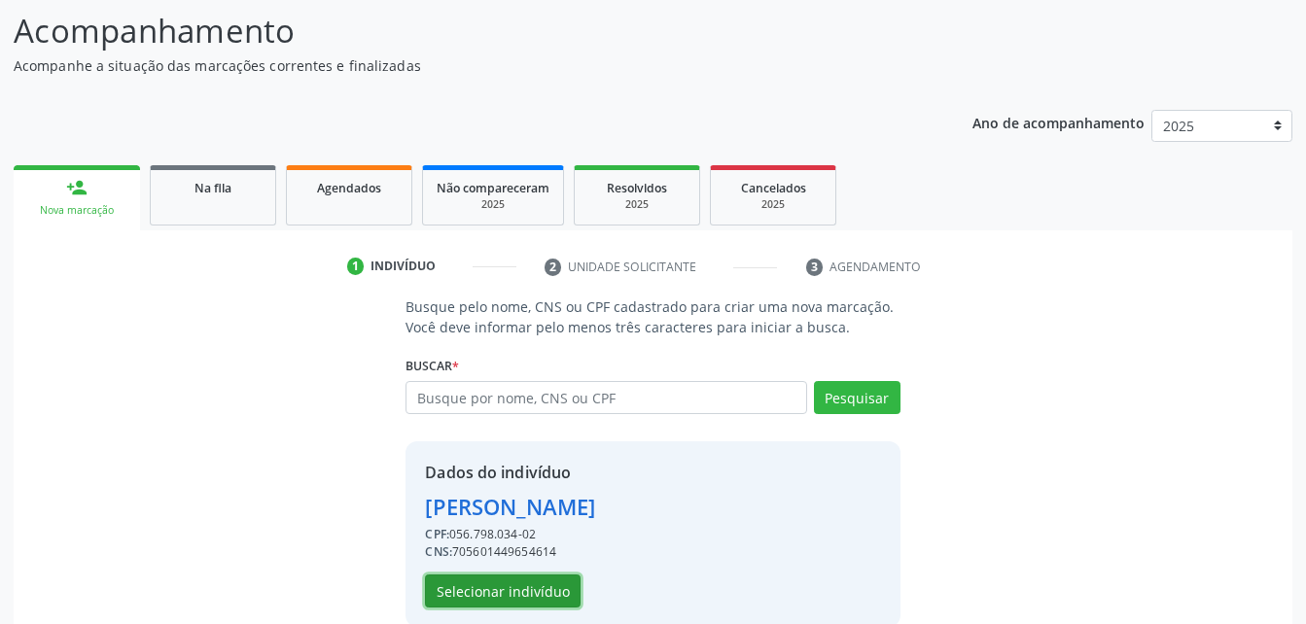
click at [489, 586] on button "Selecionar indivíduo" at bounding box center [503, 591] width 156 height 33
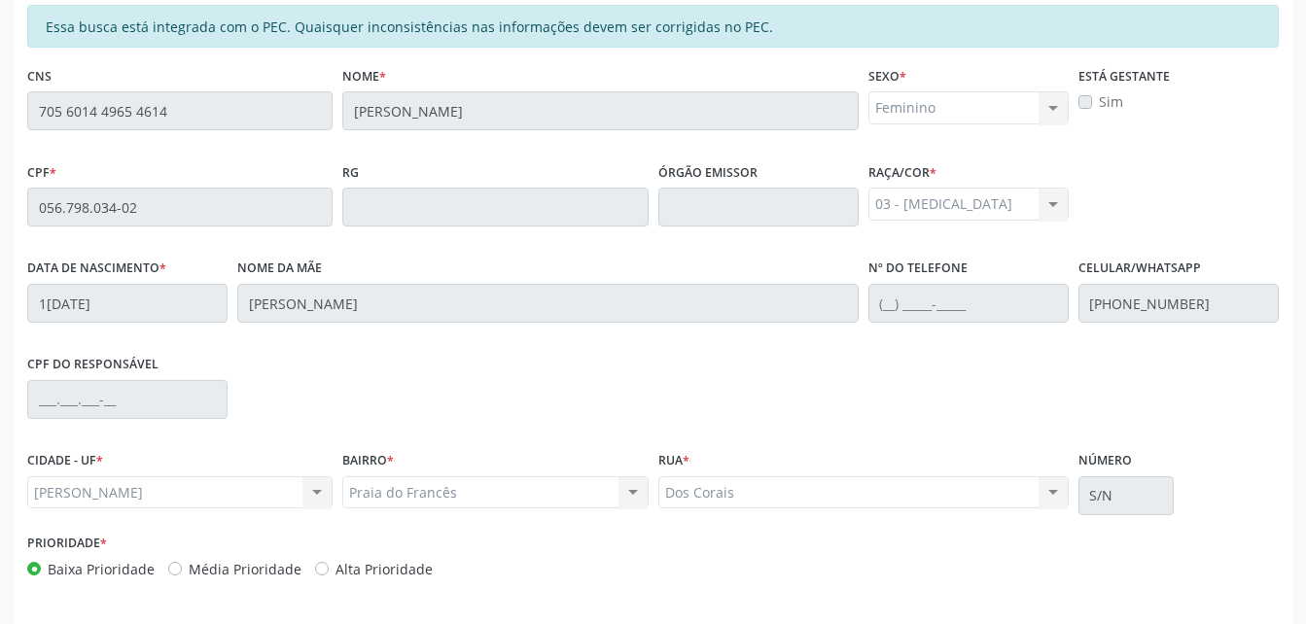
scroll to position [513, 0]
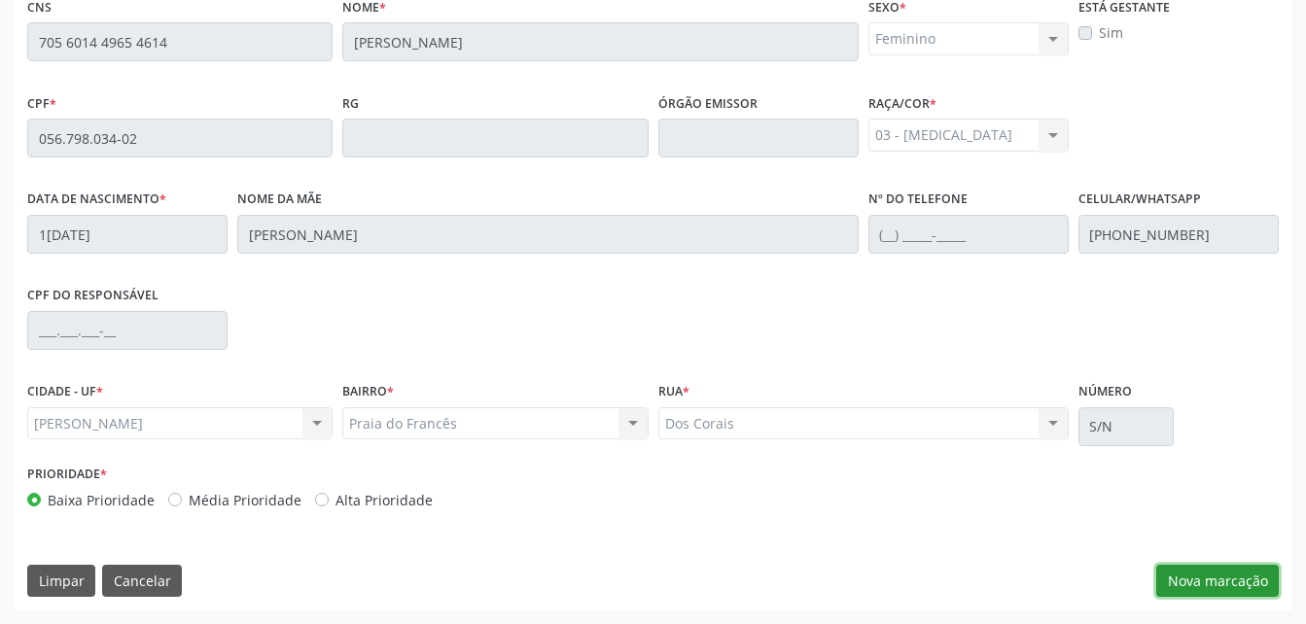
click at [1230, 566] on button "Nova marcação" at bounding box center [1217, 581] width 122 height 33
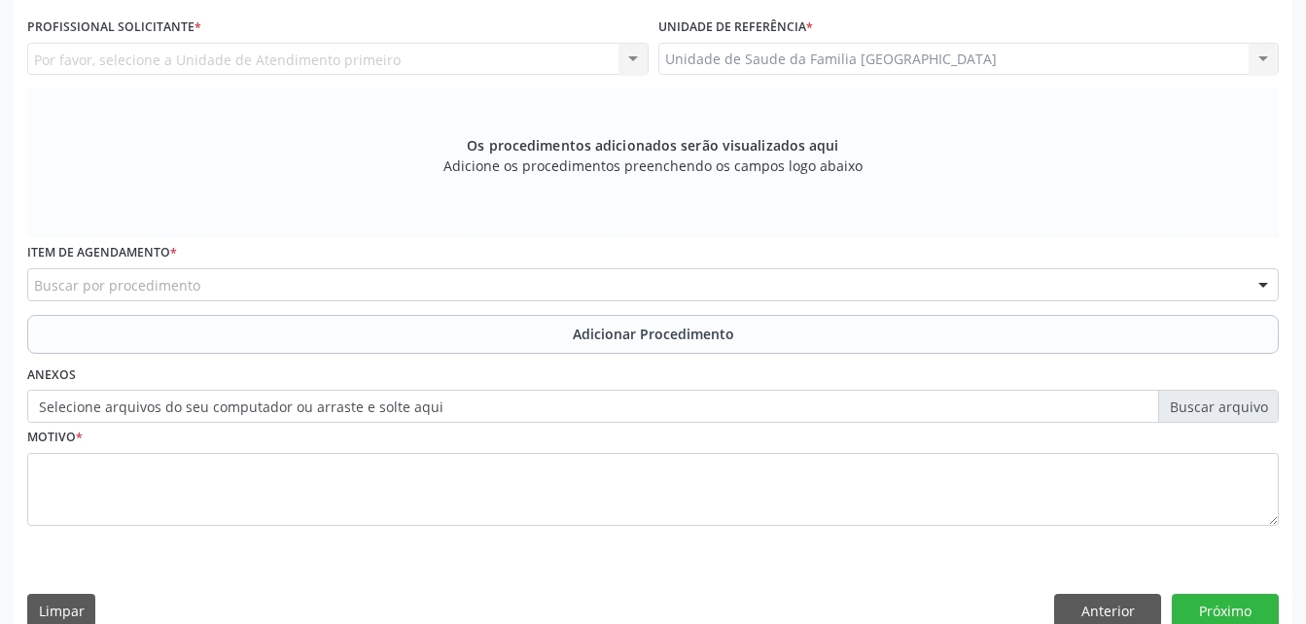
scroll to position [416, 0]
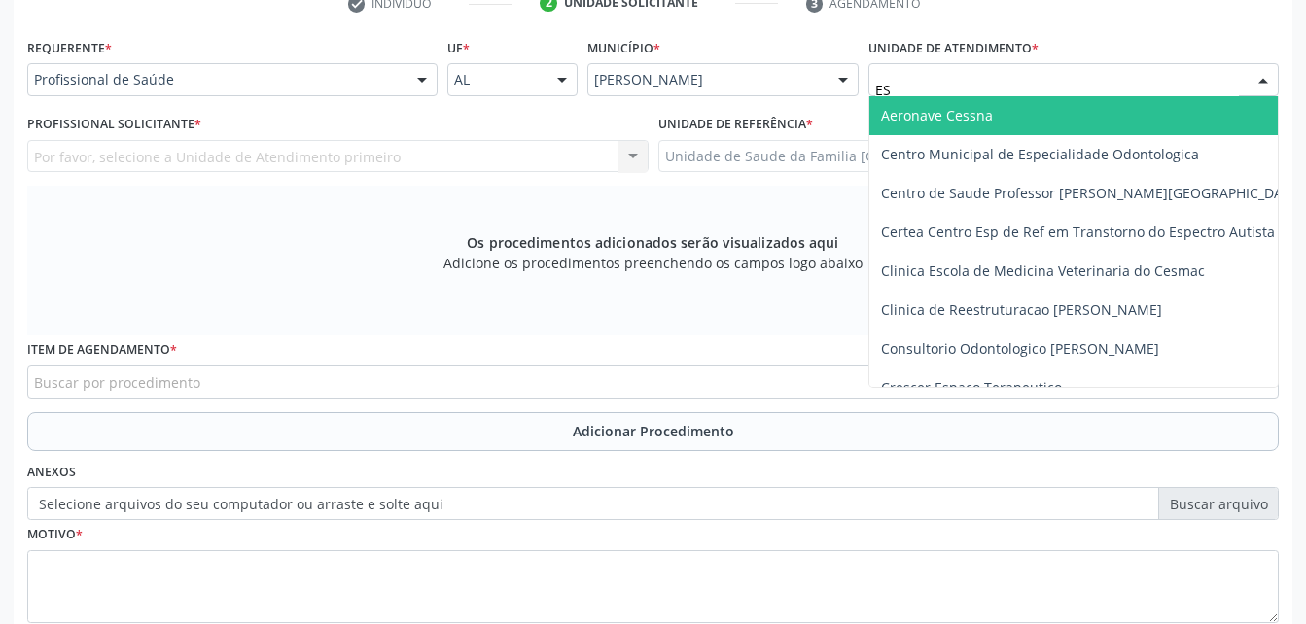
type input "EST"
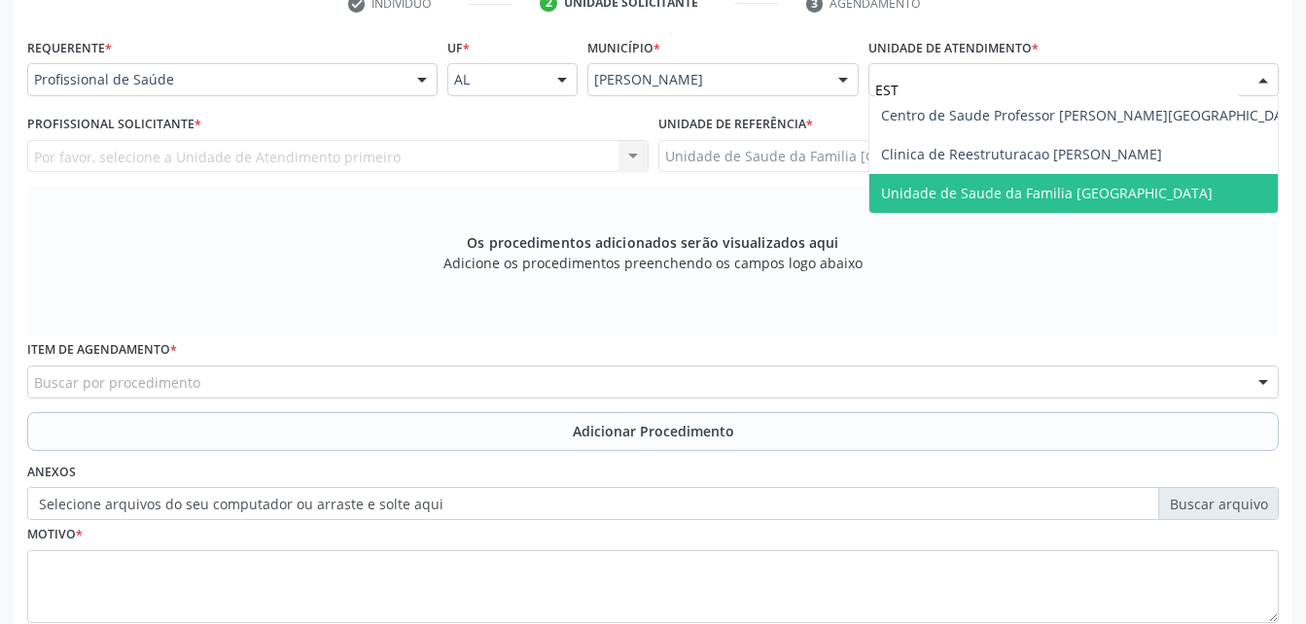
click at [1044, 177] on span "Unidade de Saude da Familia [GEOGRAPHIC_DATA]" at bounding box center [1092, 193] width 446 height 39
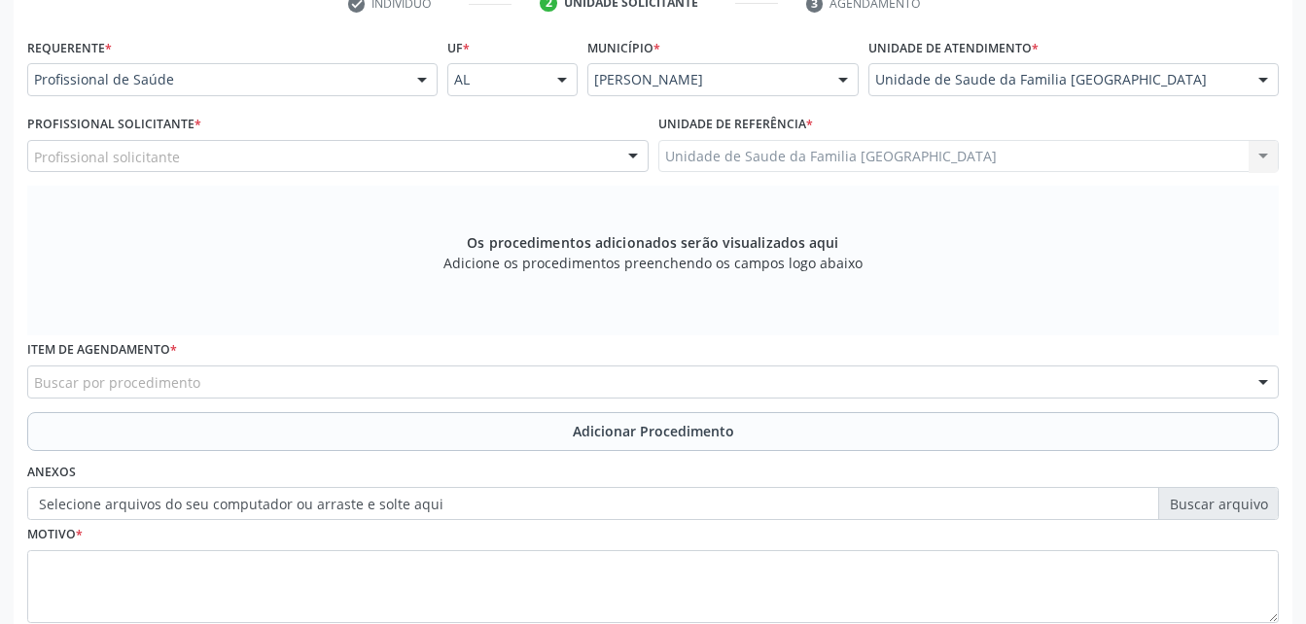
click at [532, 160] on div "Profissional solicitante" at bounding box center [337, 156] width 621 height 33
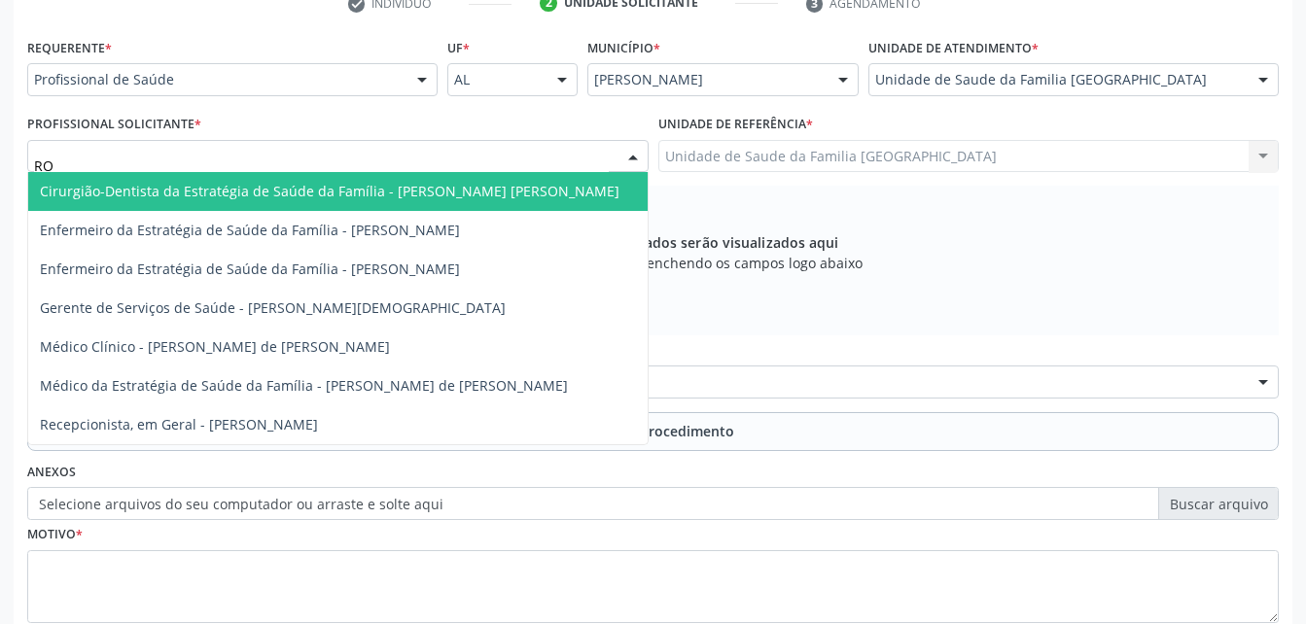
type input "ROD"
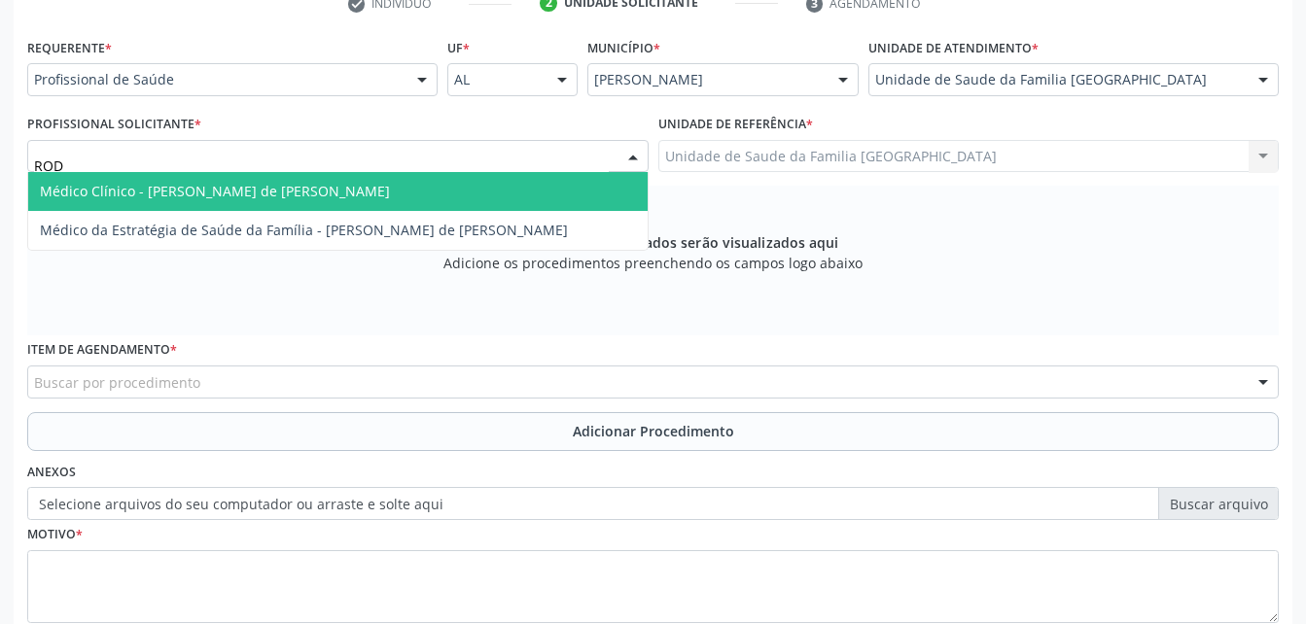
click at [530, 191] on span "Médico Clínico - [PERSON_NAME] de [PERSON_NAME]" at bounding box center [337, 191] width 619 height 39
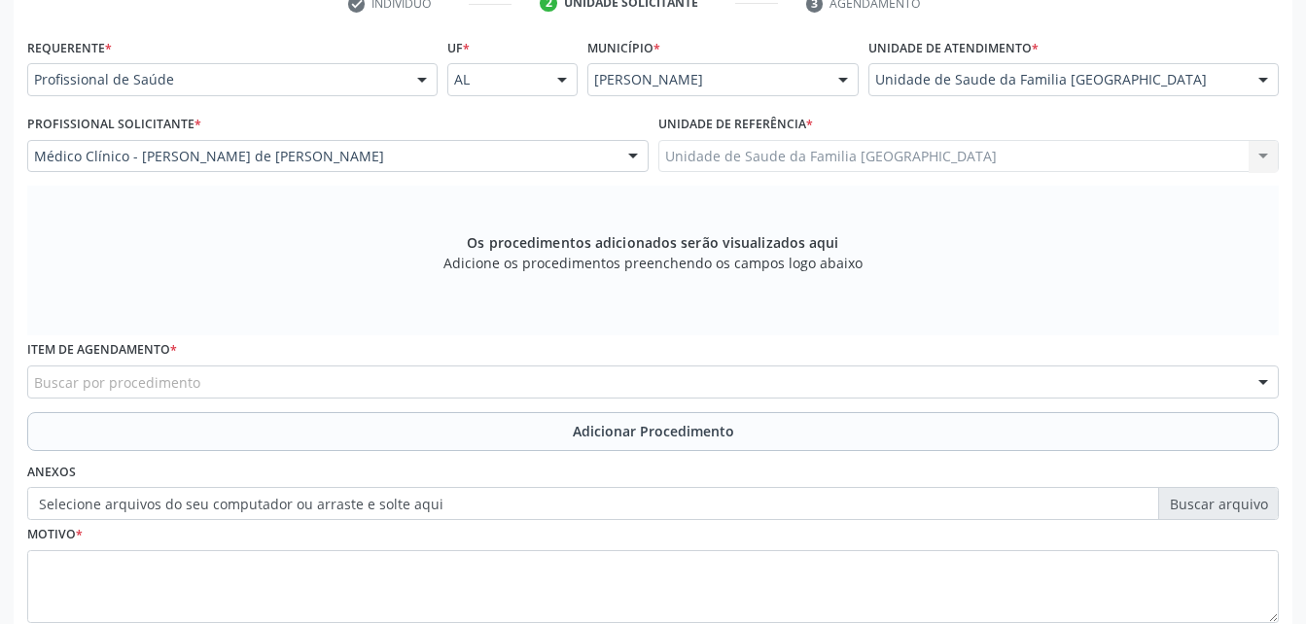
scroll to position [513, 0]
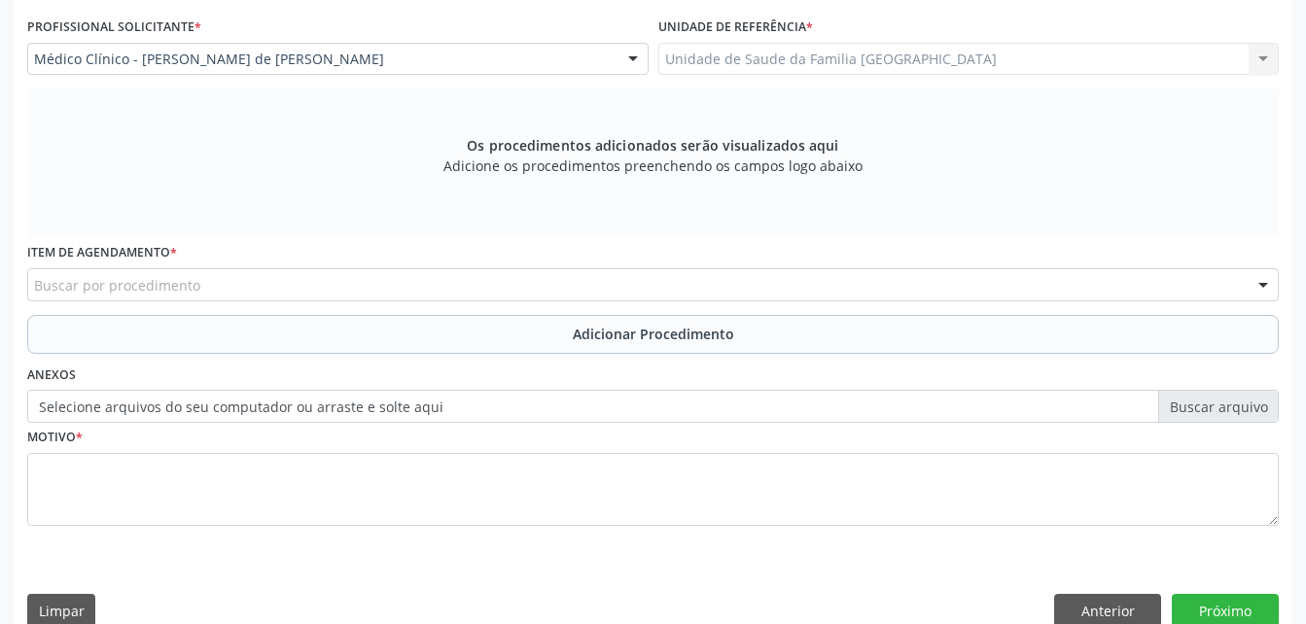
drag, startPoint x: 425, startPoint y: 275, endPoint x: 413, endPoint y: 285, distance: 15.2
click at [421, 278] on div "Buscar por procedimento" at bounding box center [652, 284] width 1251 height 33
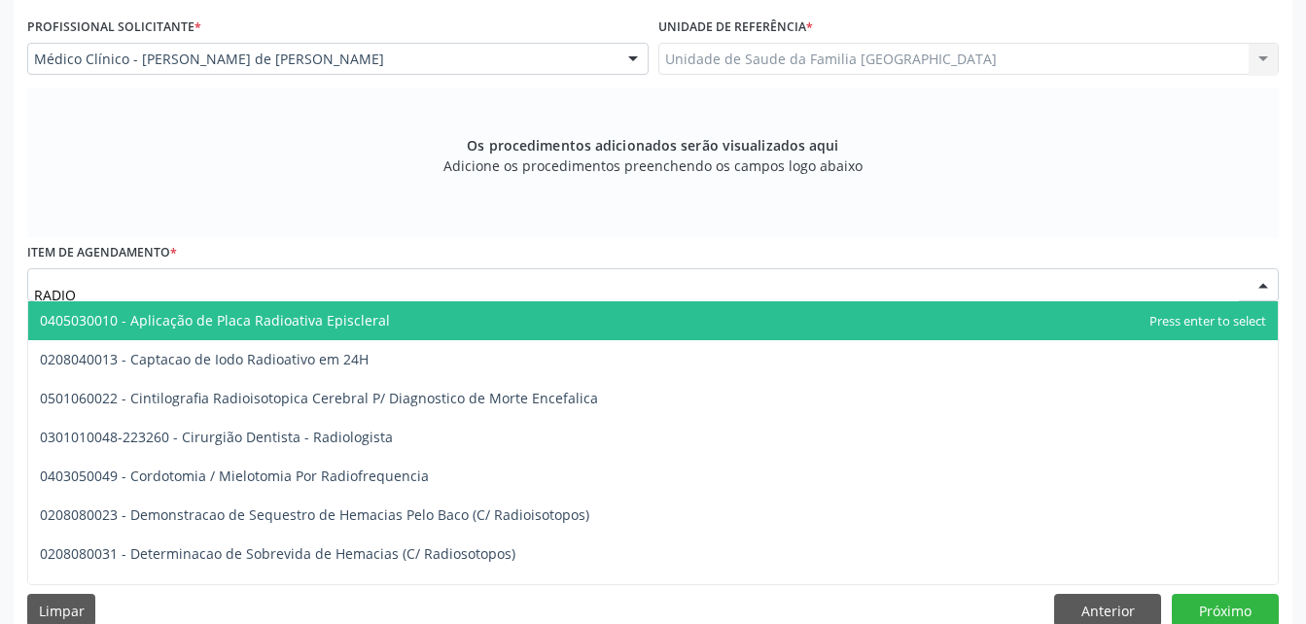
type input "RADIOG"
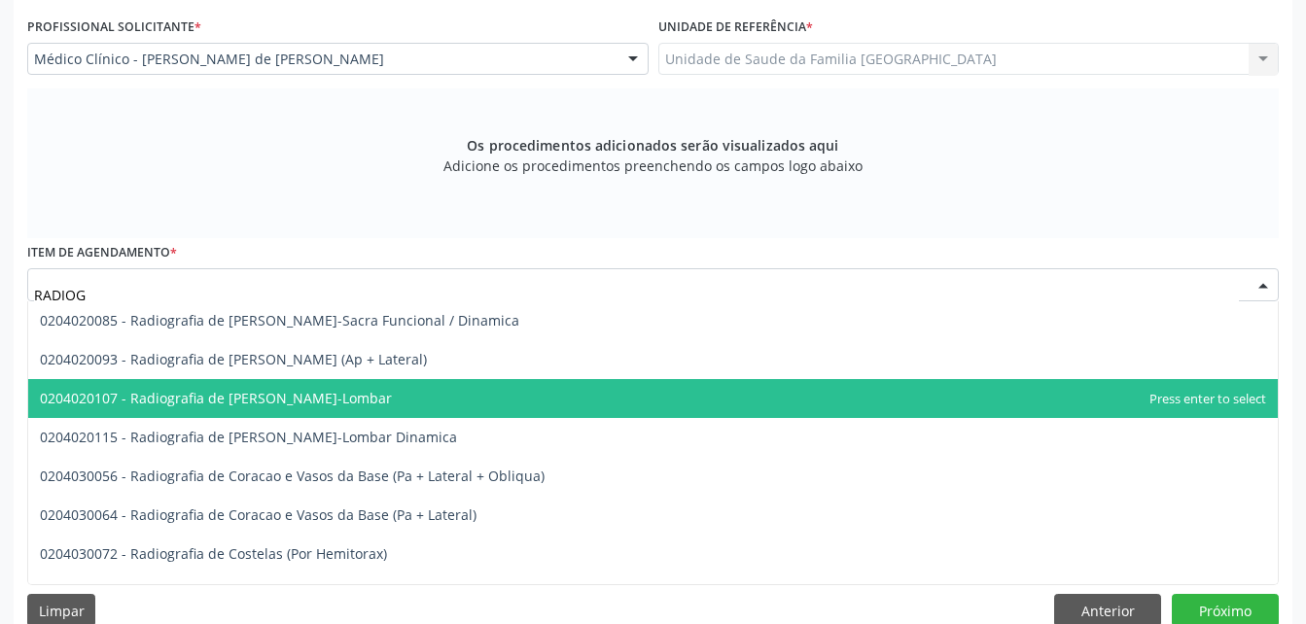
scroll to position [1069, 0]
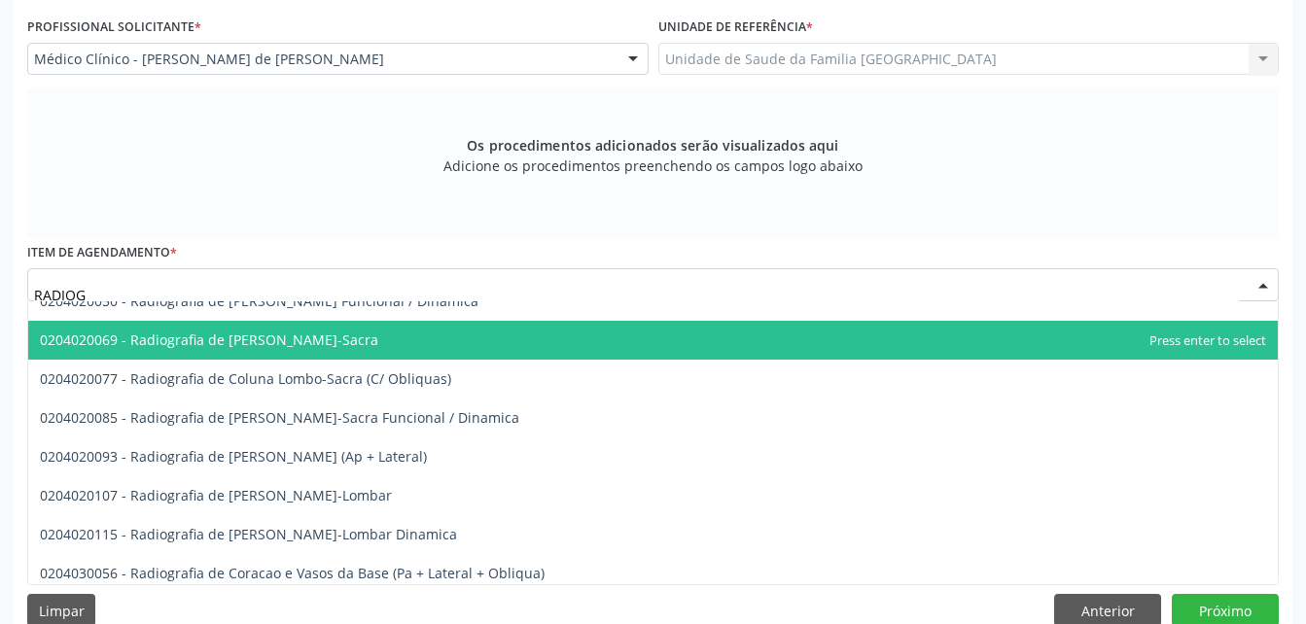
click at [472, 352] on span "0204020069 - Radiografia de [PERSON_NAME]-Sacra" at bounding box center [652, 340] width 1249 height 39
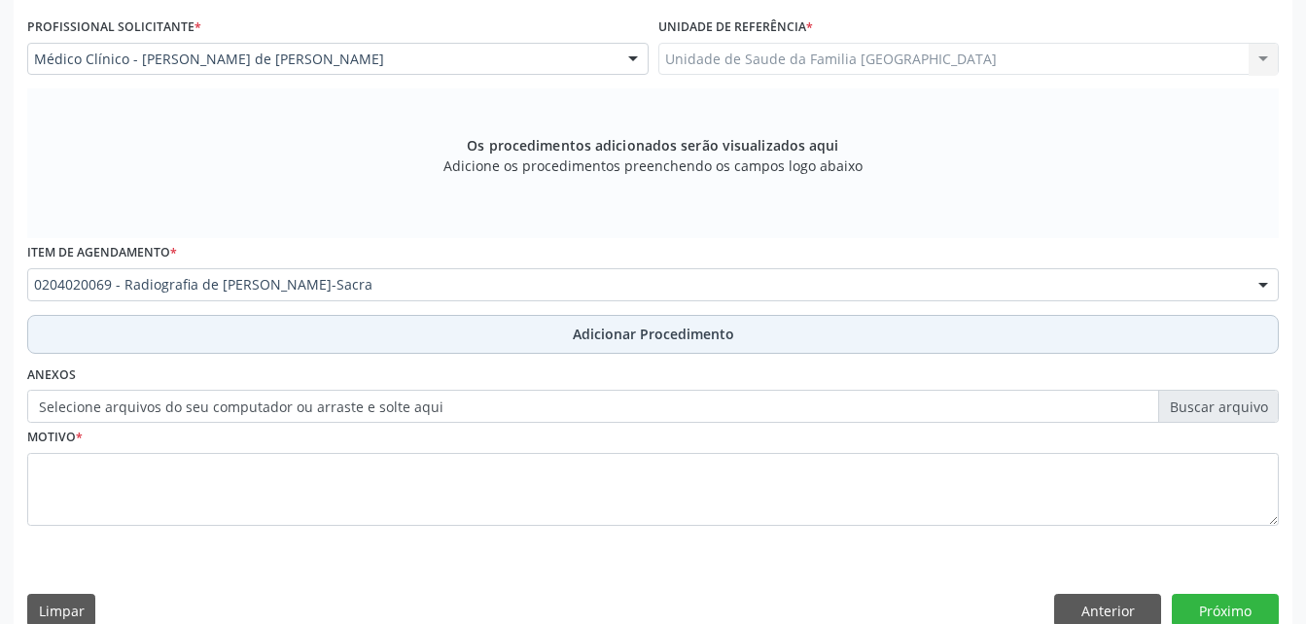
click at [490, 334] on button "Adicionar Procedimento" at bounding box center [652, 334] width 1251 height 39
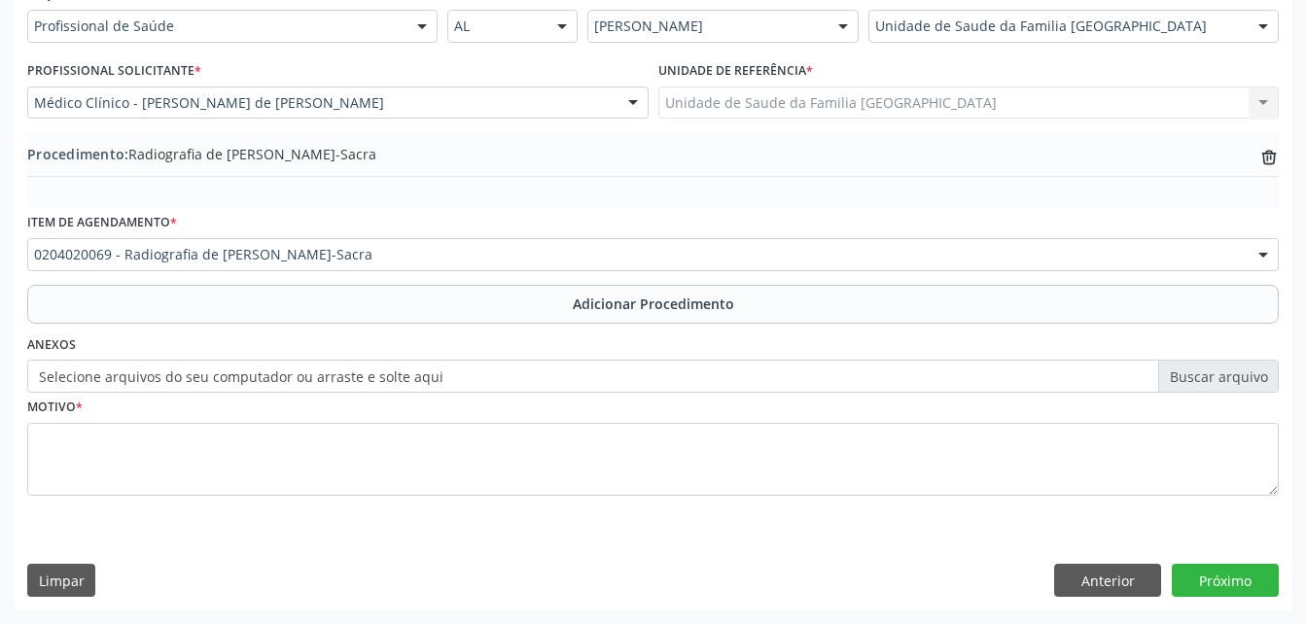
scroll to position [470, 0]
click at [158, 381] on label "Selecione arquivos do seu computador ou arraste e solte aqui" at bounding box center [652, 376] width 1251 height 33
click at [158, 381] on input "Selecione arquivos do seu computador ou arraste e solte aqui" at bounding box center [652, 376] width 1251 height 33
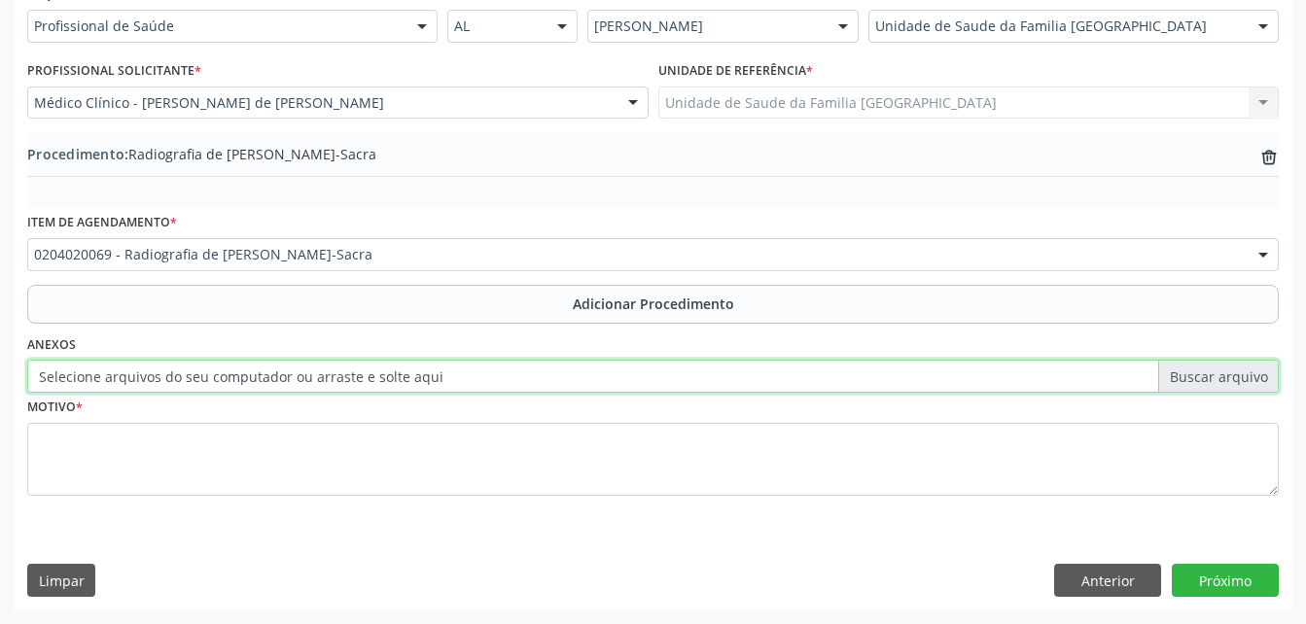
type input "C:\fakepath\WhatsApp Image 20[DATE].59.56.jpeg"
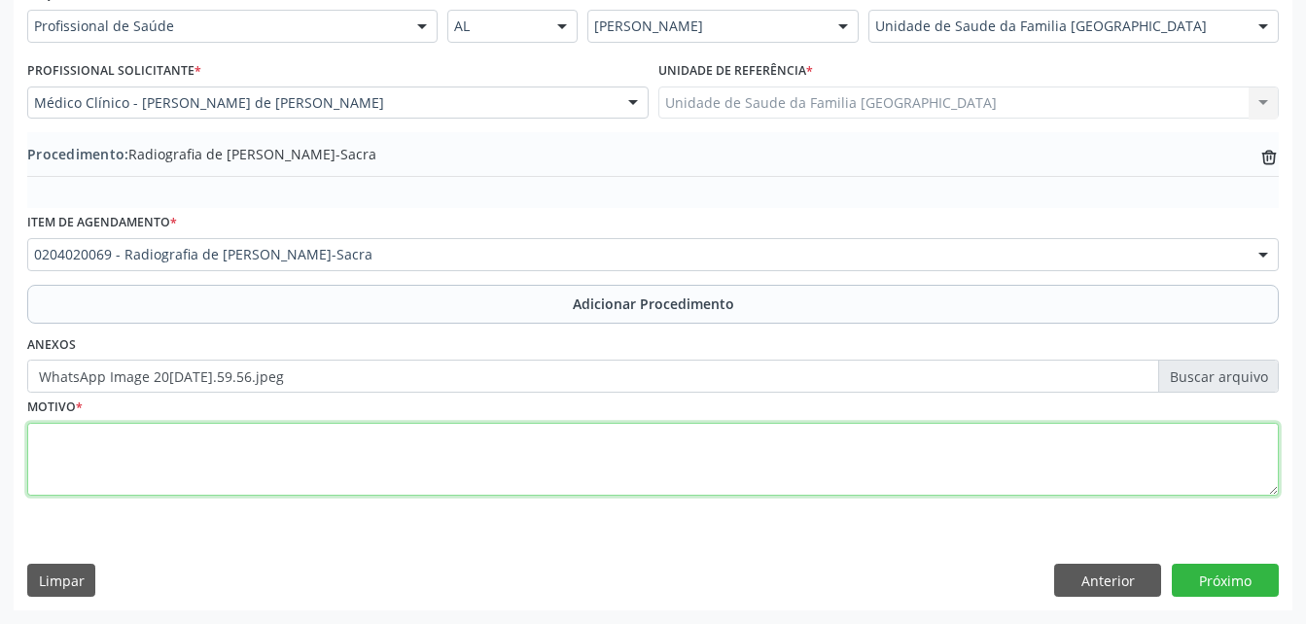
click at [381, 465] on textarea at bounding box center [652, 460] width 1251 height 74
type textarea "DOR LOMBAR"
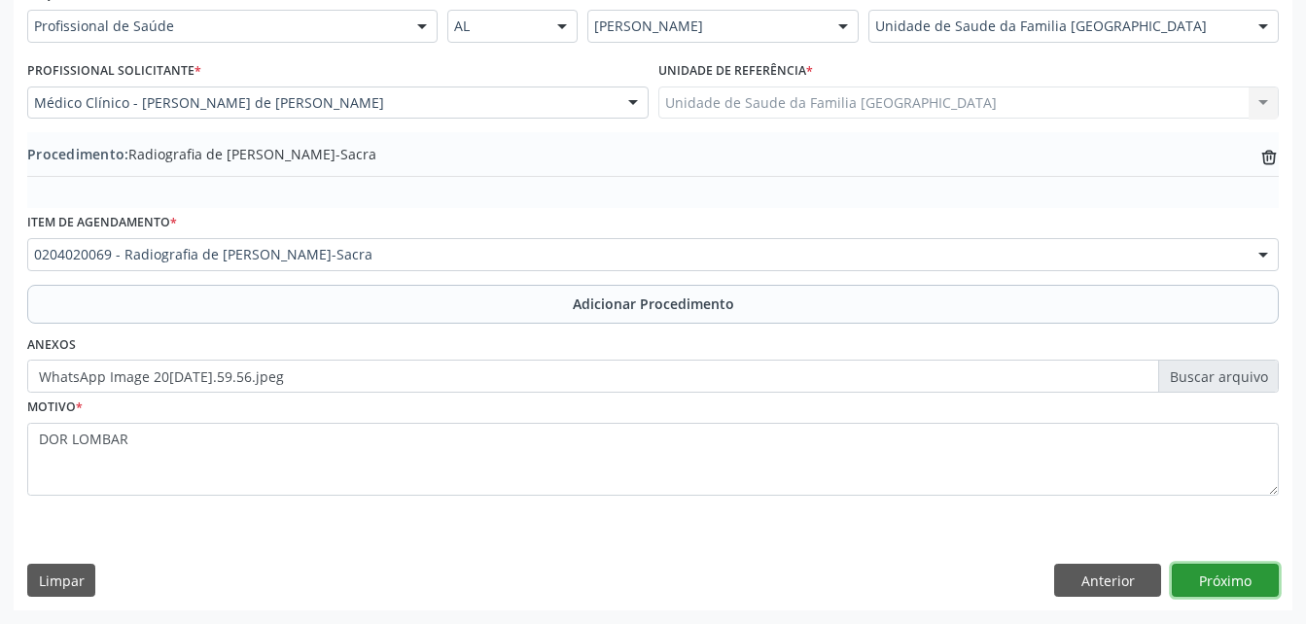
click at [1234, 584] on button "Próximo" at bounding box center [1224, 580] width 107 height 33
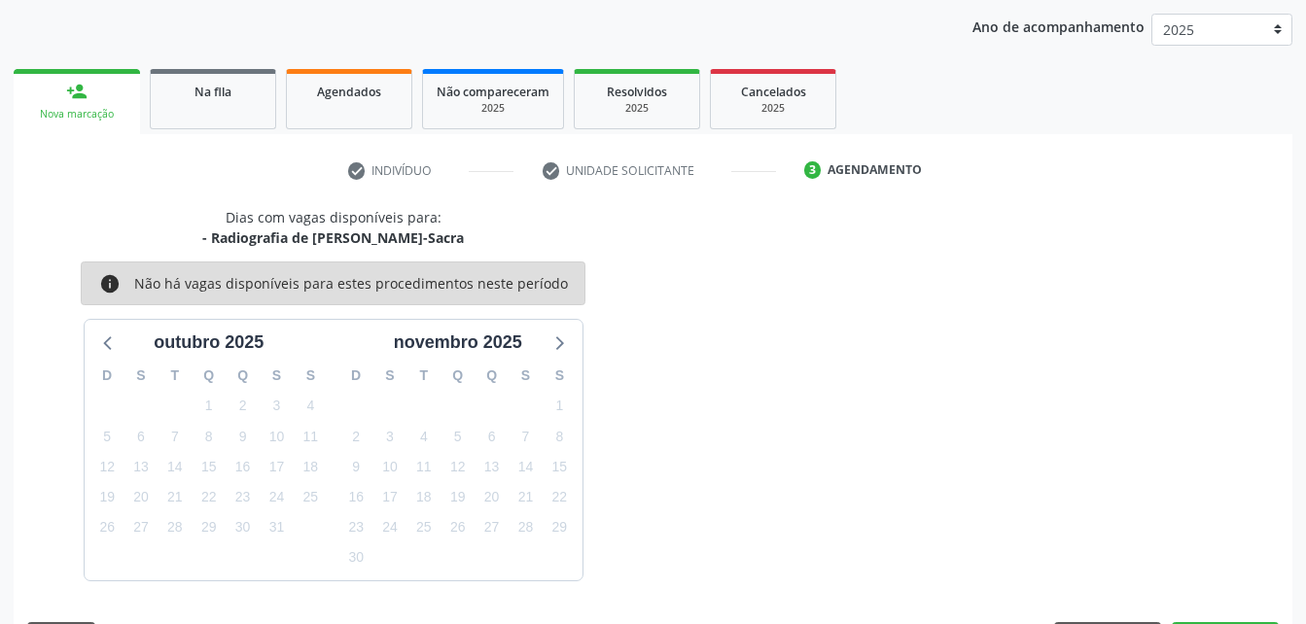
scroll to position [306, 0]
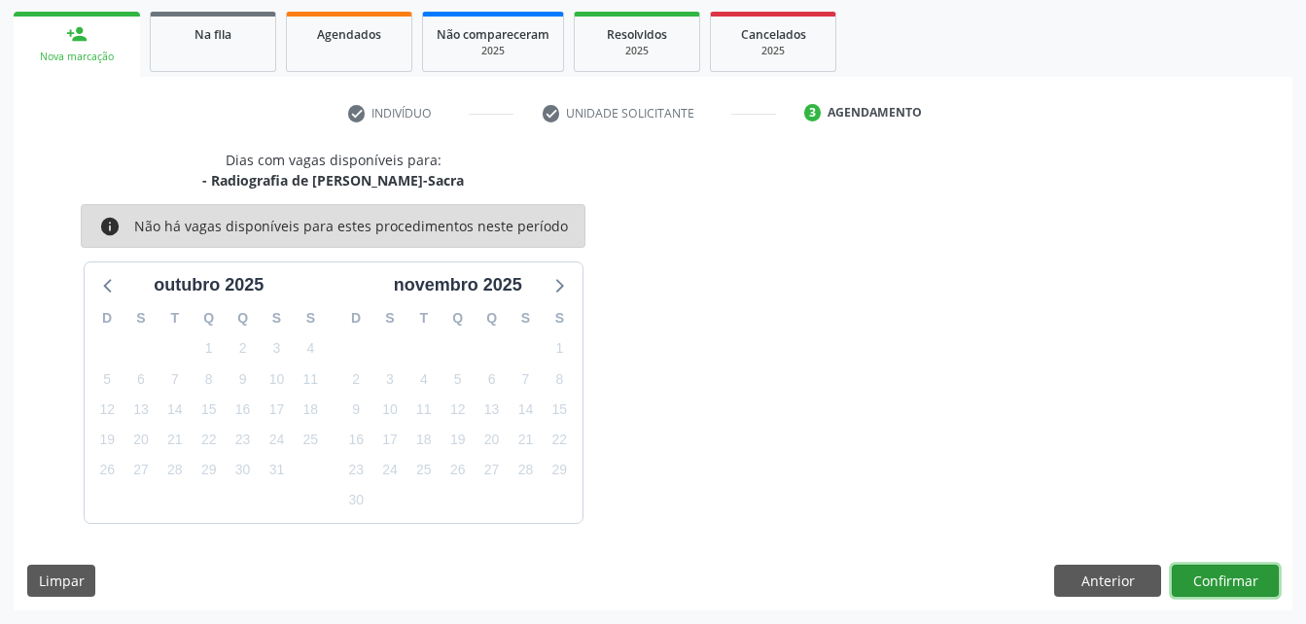
click at [1234, 584] on button "Confirmar" at bounding box center [1224, 581] width 107 height 33
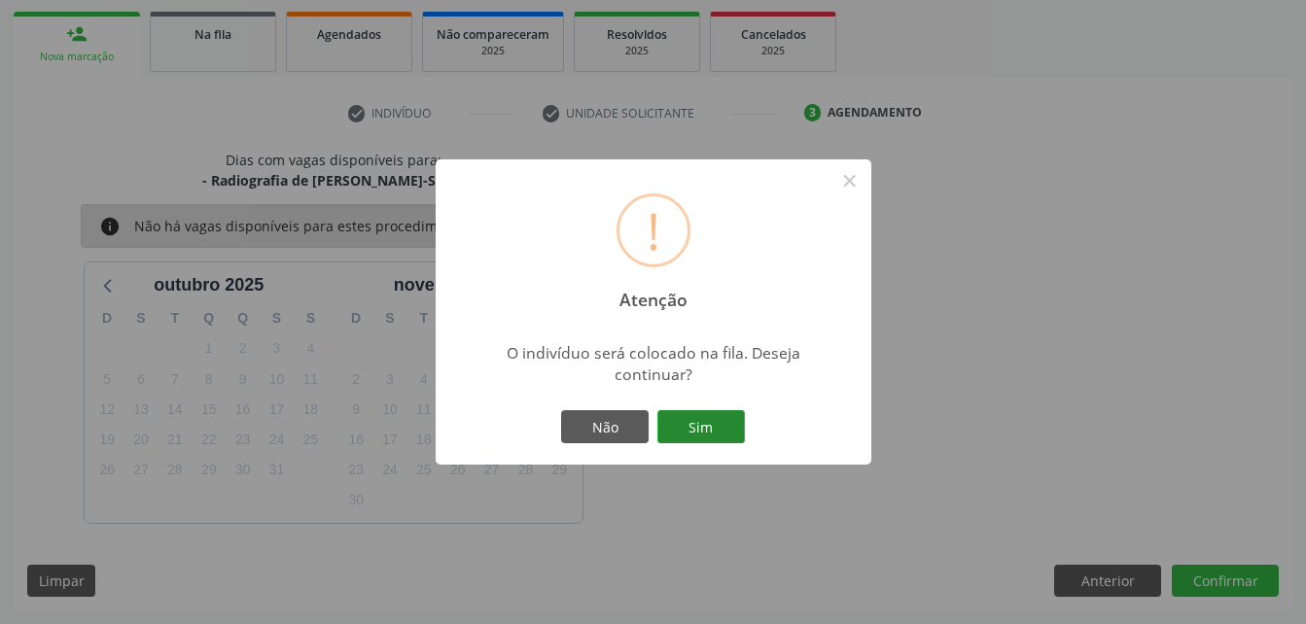
click at [683, 411] on button "Sim" at bounding box center [700, 426] width 87 height 33
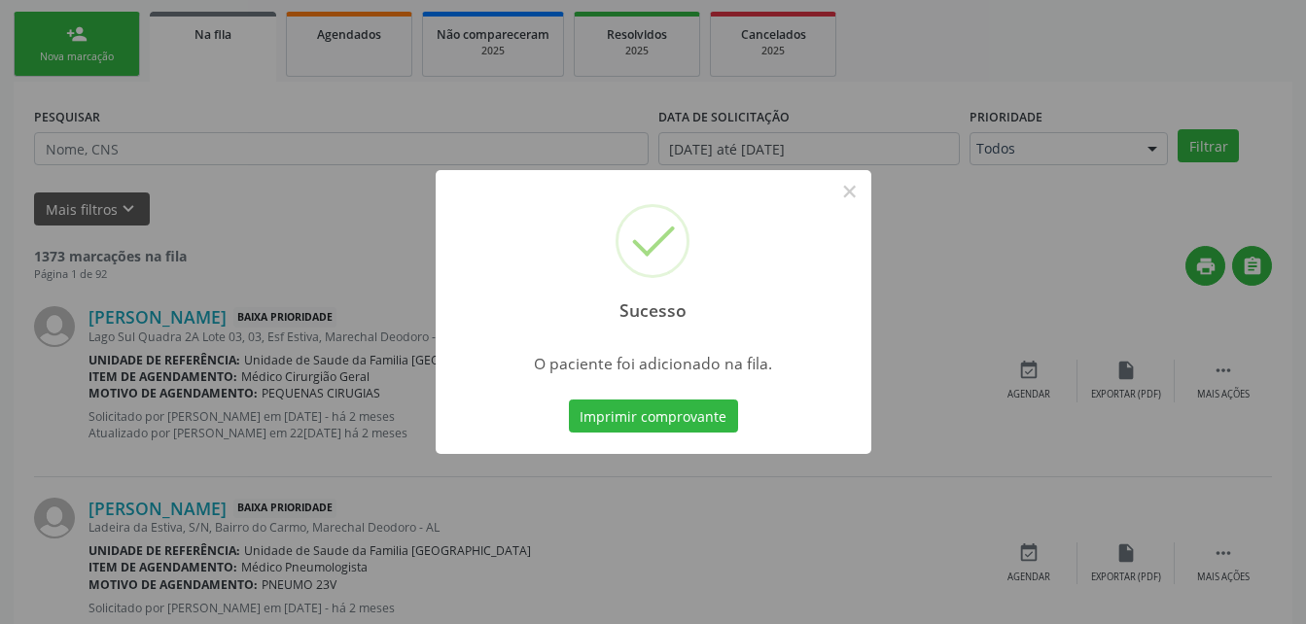
scroll to position [45, 0]
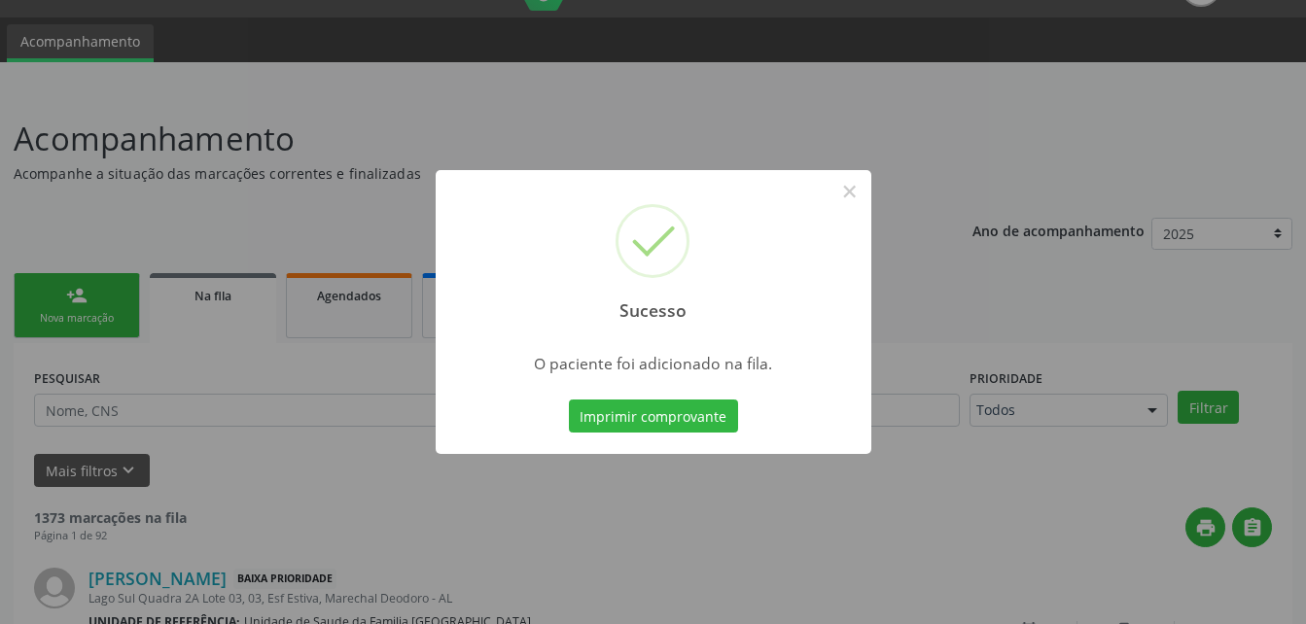
click at [94, 296] on div "Sucesso × O paciente foi adicionado na fila. Imprimir comprovante Cancel" at bounding box center [653, 312] width 1306 height 624
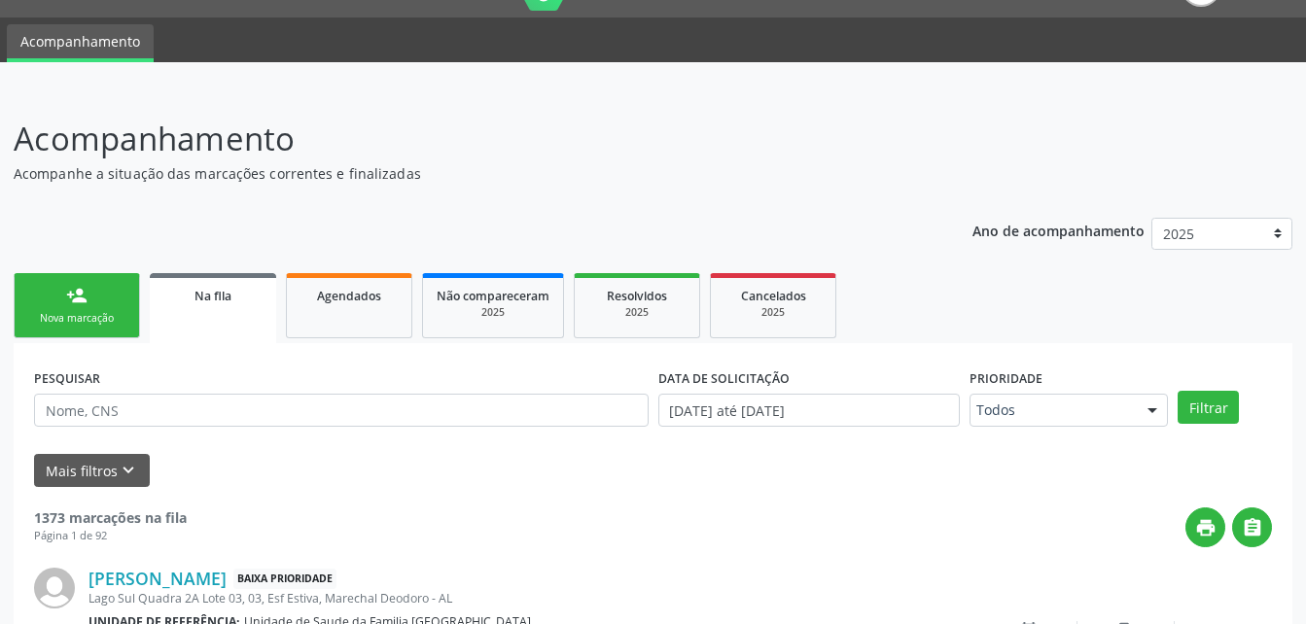
click at [94, 296] on link "person_add Nova marcação" at bounding box center [77, 305] width 126 height 65
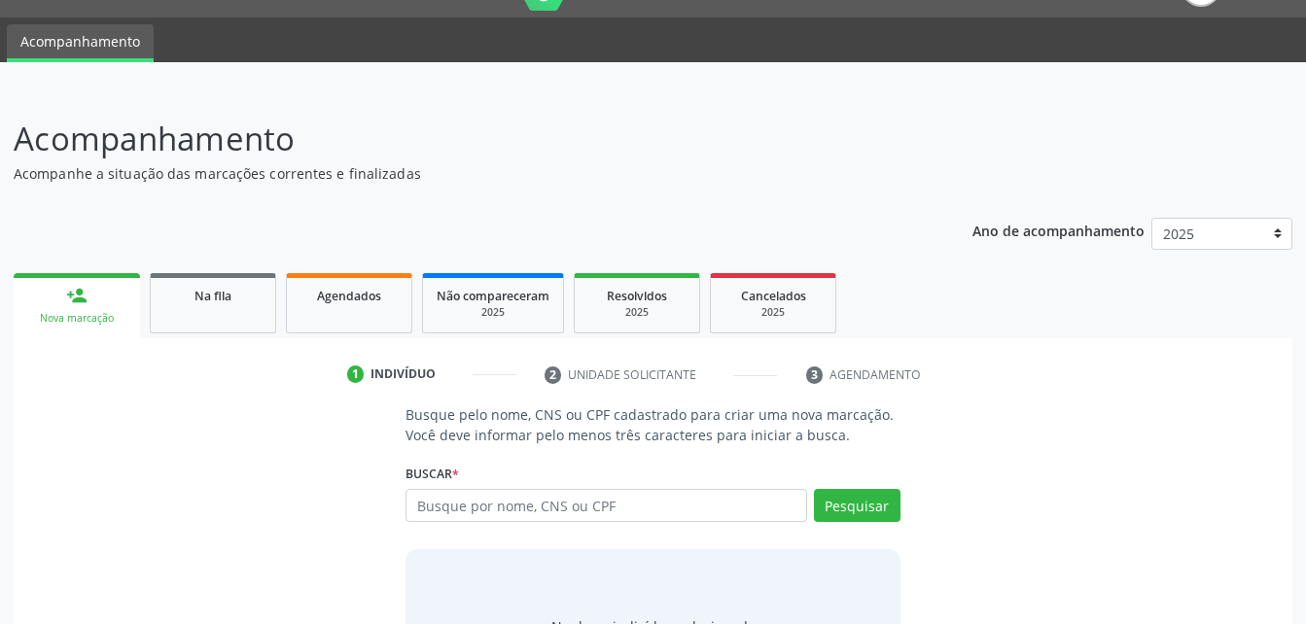
scroll to position [153, 0]
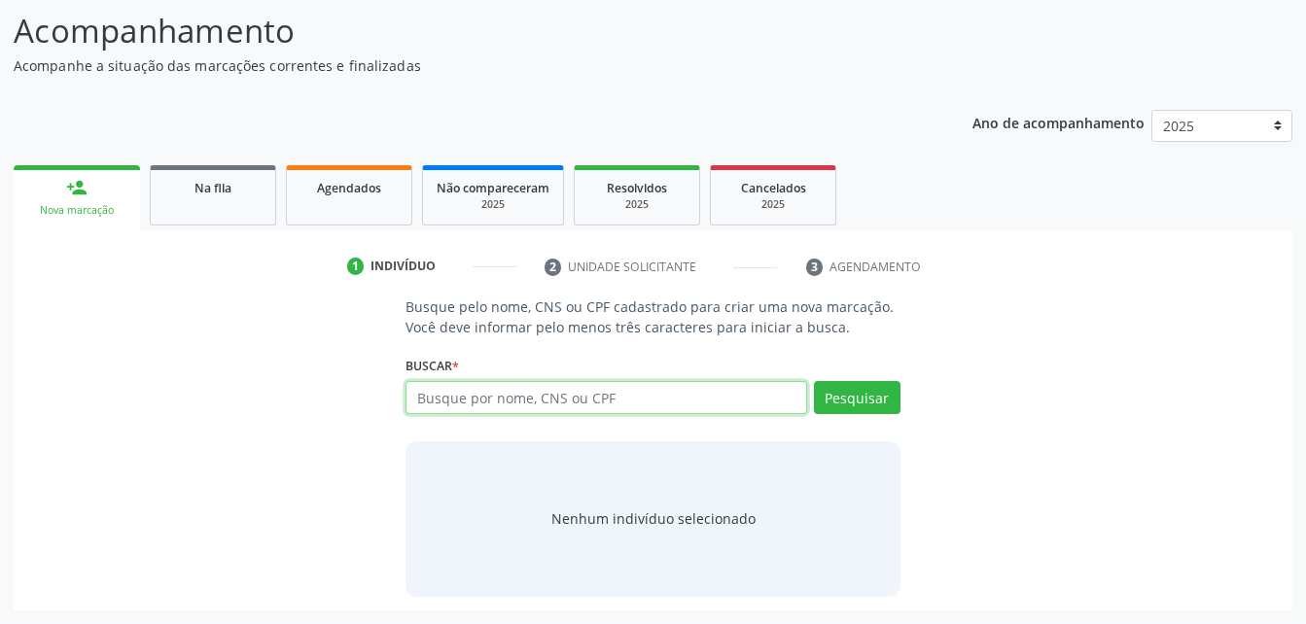
click at [485, 395] on input "text" at bounding box center [605, 397] width 400 height 33
type input "05679803402"
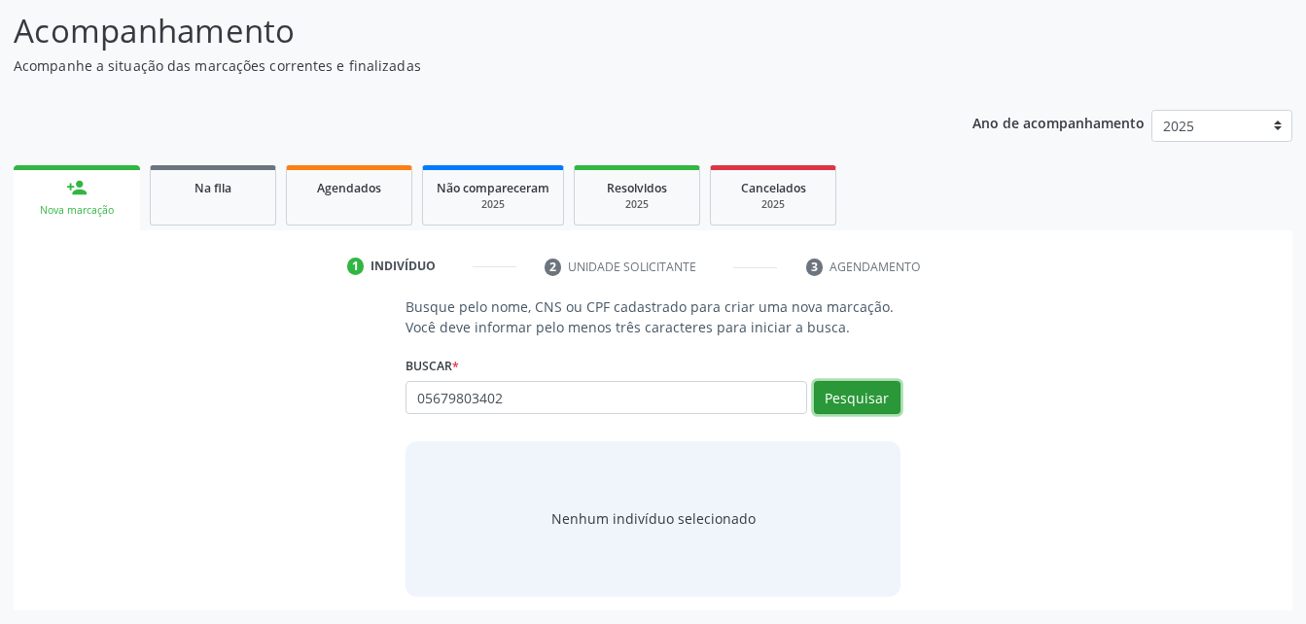
click at [864, 404] on button "Pesquisar" at bounding box center [857, 397] width 87 height 33
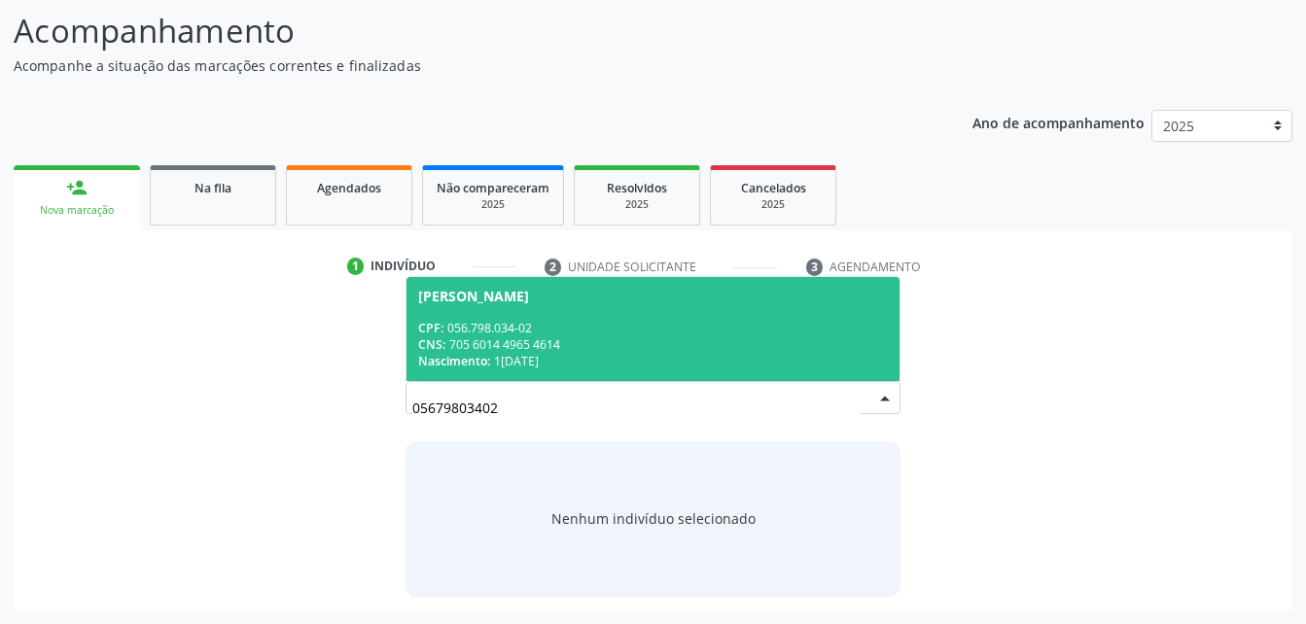
click at [731, 365] on div "Nascimento: 10[DATE]" at bounding box center [652, 361] width 469 height 17
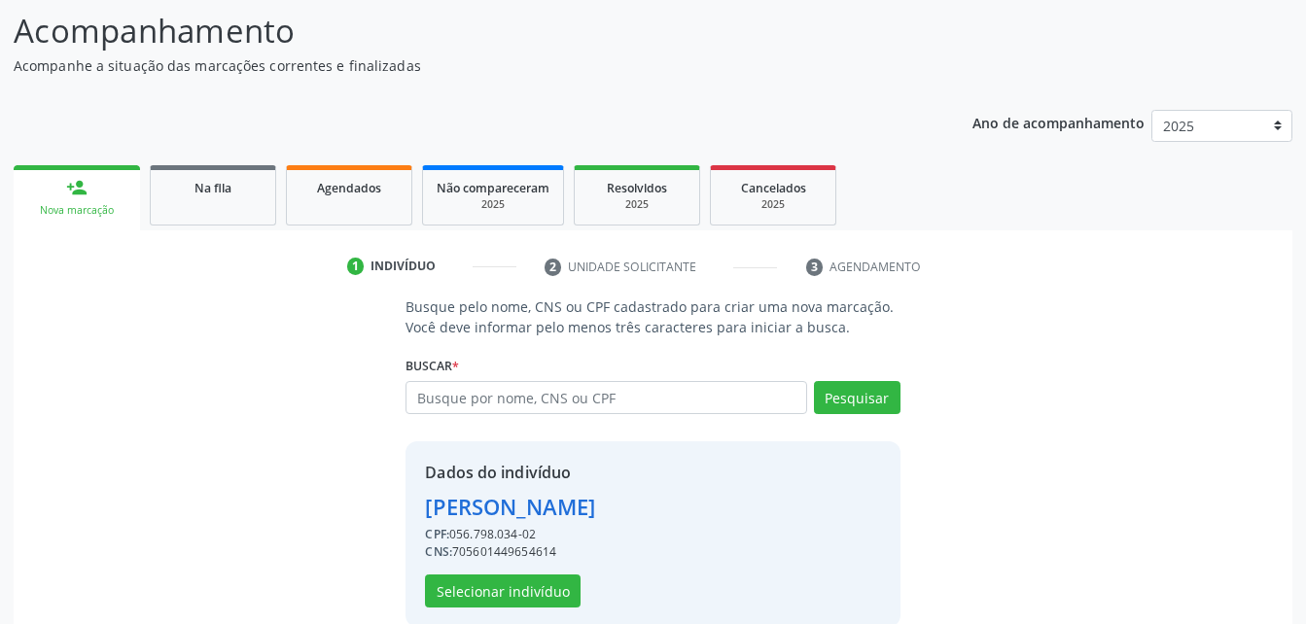
click at [589, 337] on p "Busque pelo nome, CNS ou CPF cadastrado para criar uma nova marcação. Você deve…" at bounding box center [652, 316] width 494 height 41
click at [509, 596] on button "Selecionar indivíduo" at bounding box center [503, 591] width 156 height 33
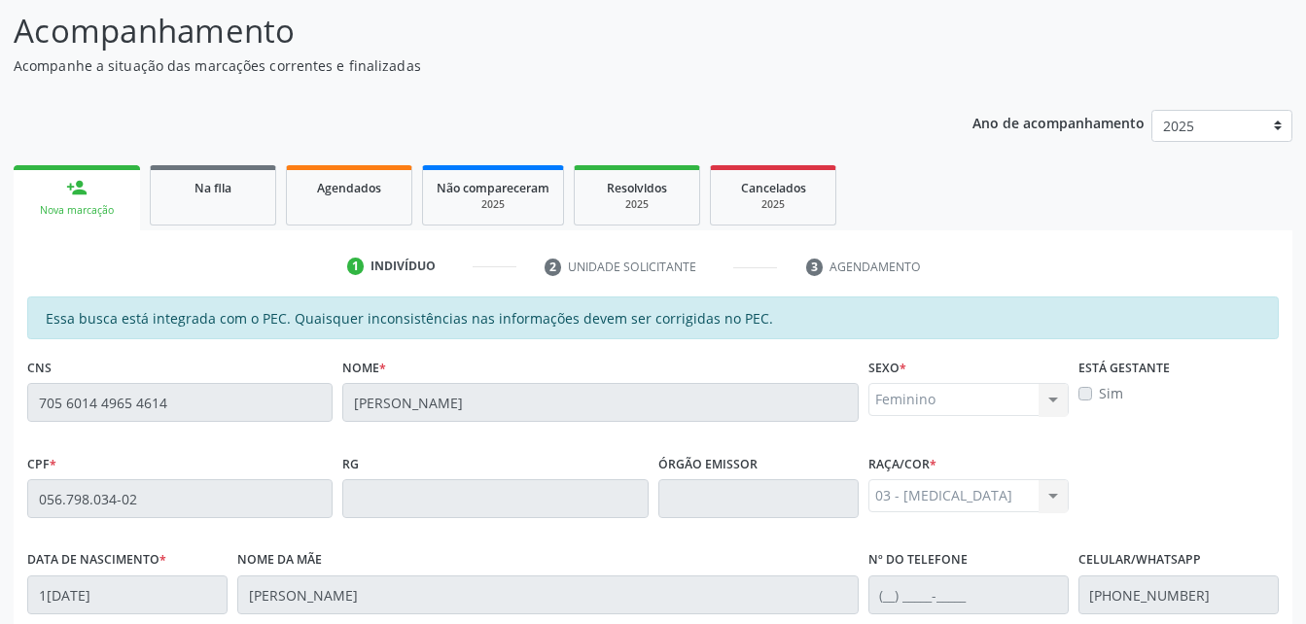
scroll to position [513, 0]
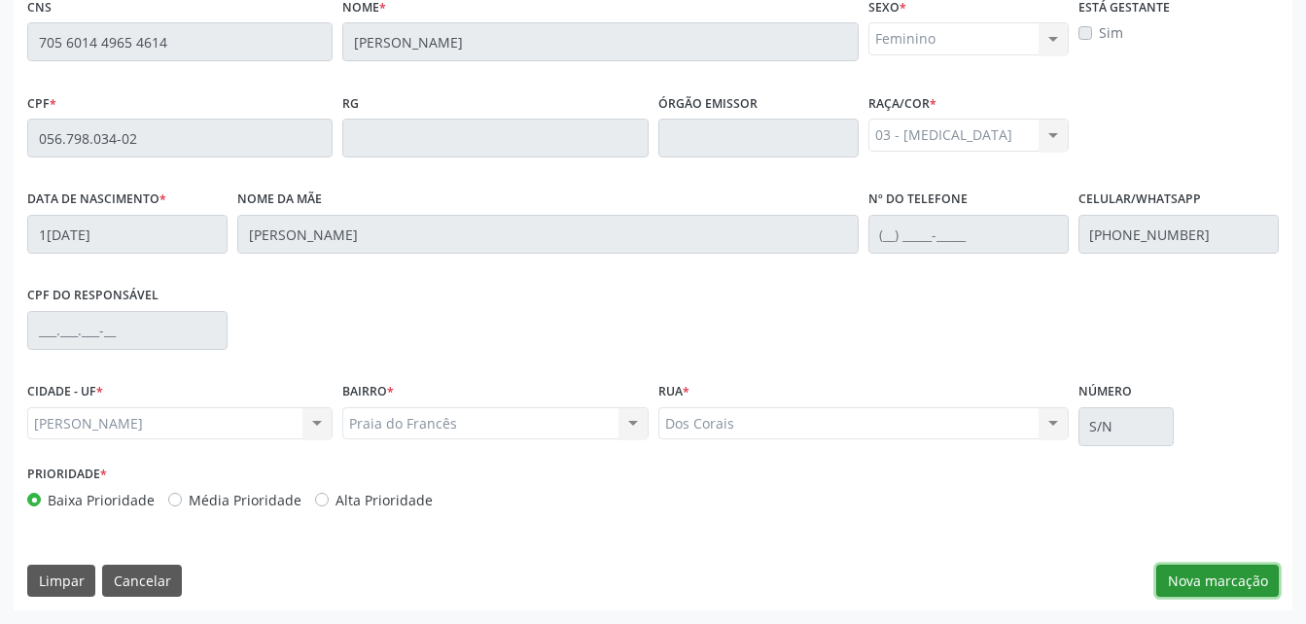
click at [1235, 579] on button "Nova marcação" at bounding box center [1217, 581] width 122 height 33
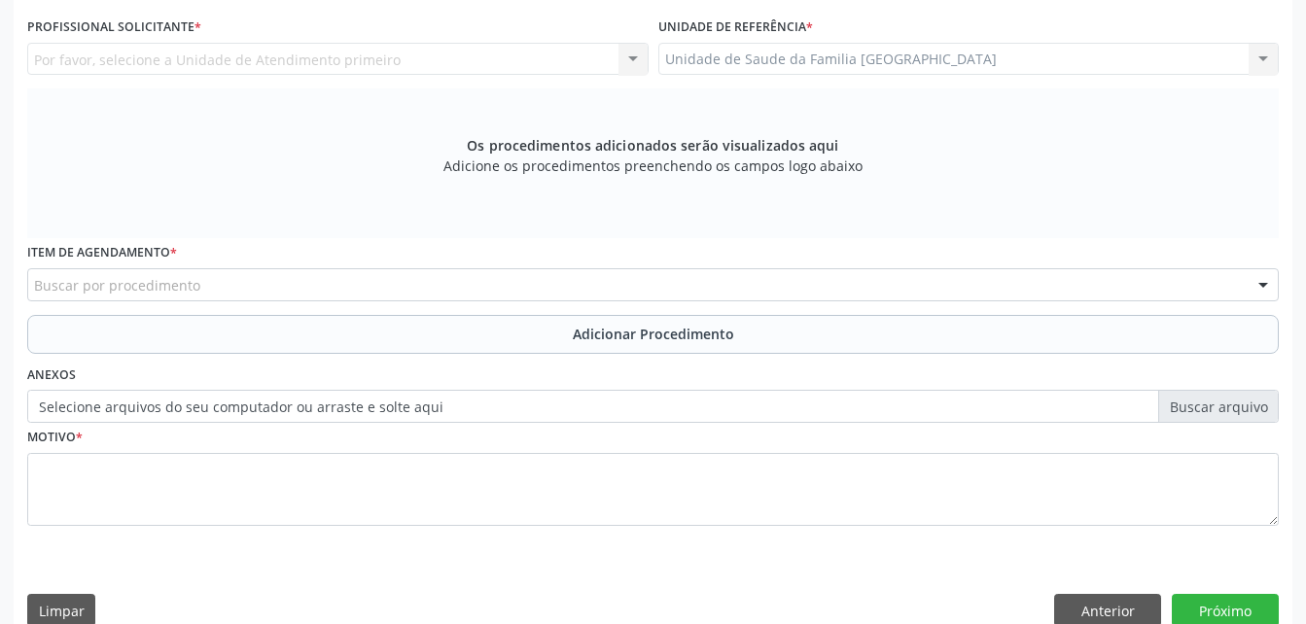
scroll to position [319, 0]
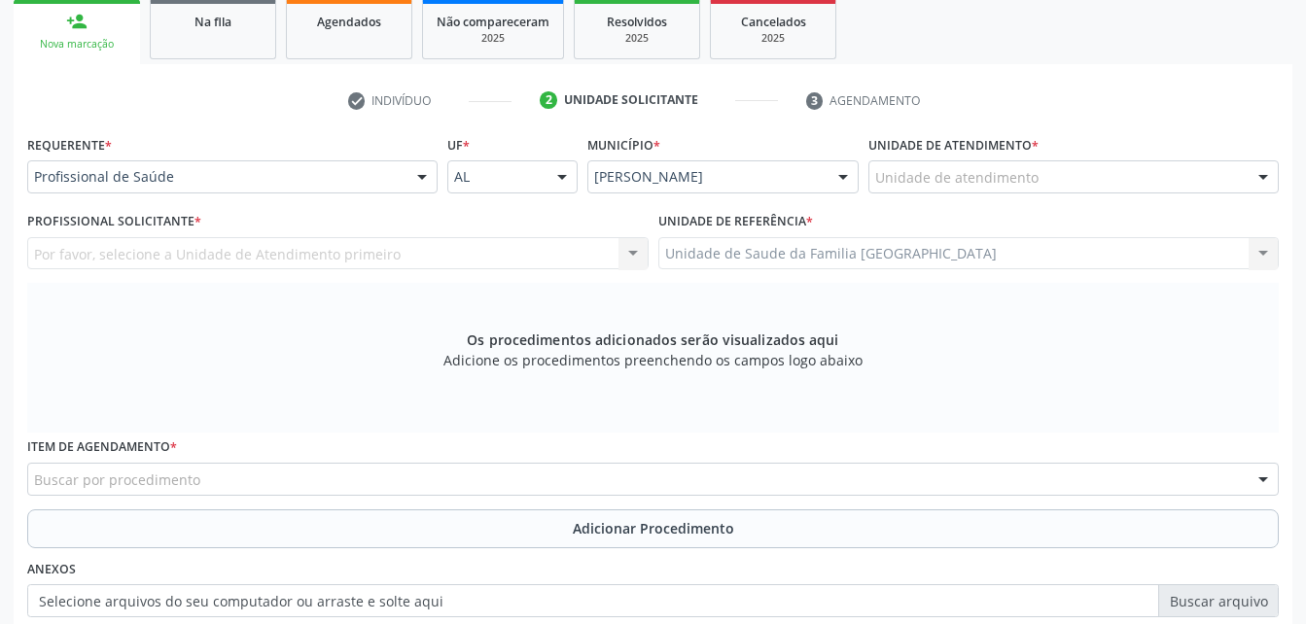
click at [958, 157] on label "Unidade de atendimento *" at bounding box center [953, 145] width 170 height 30
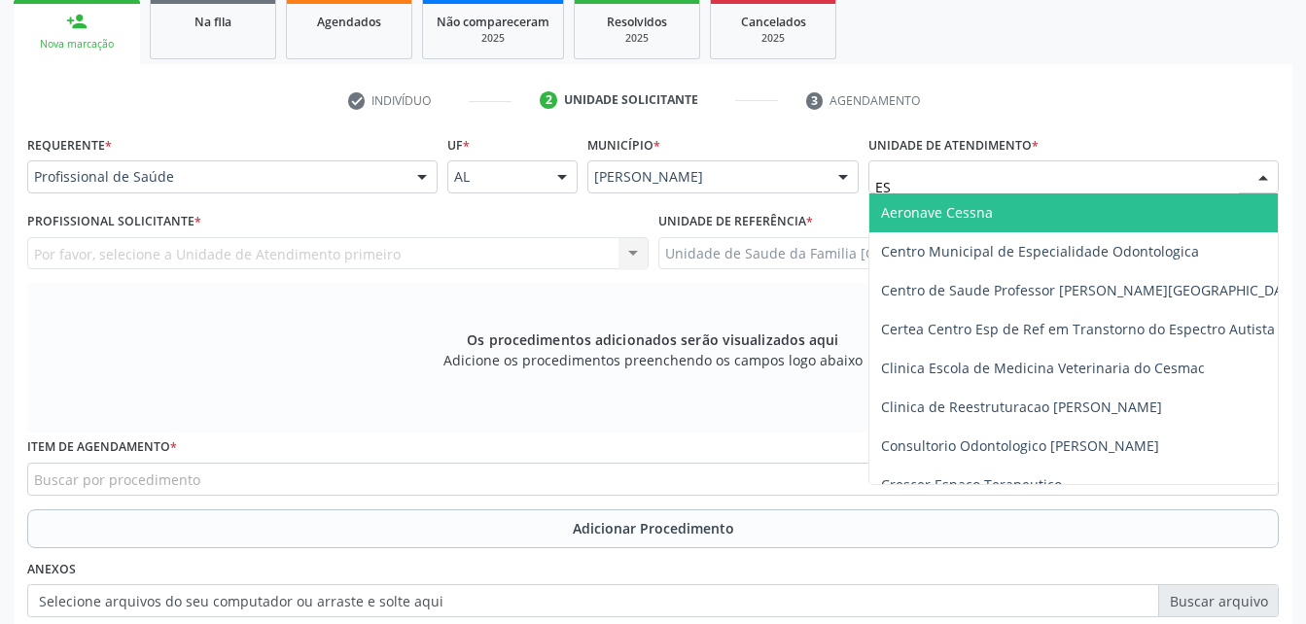
type input "EST"
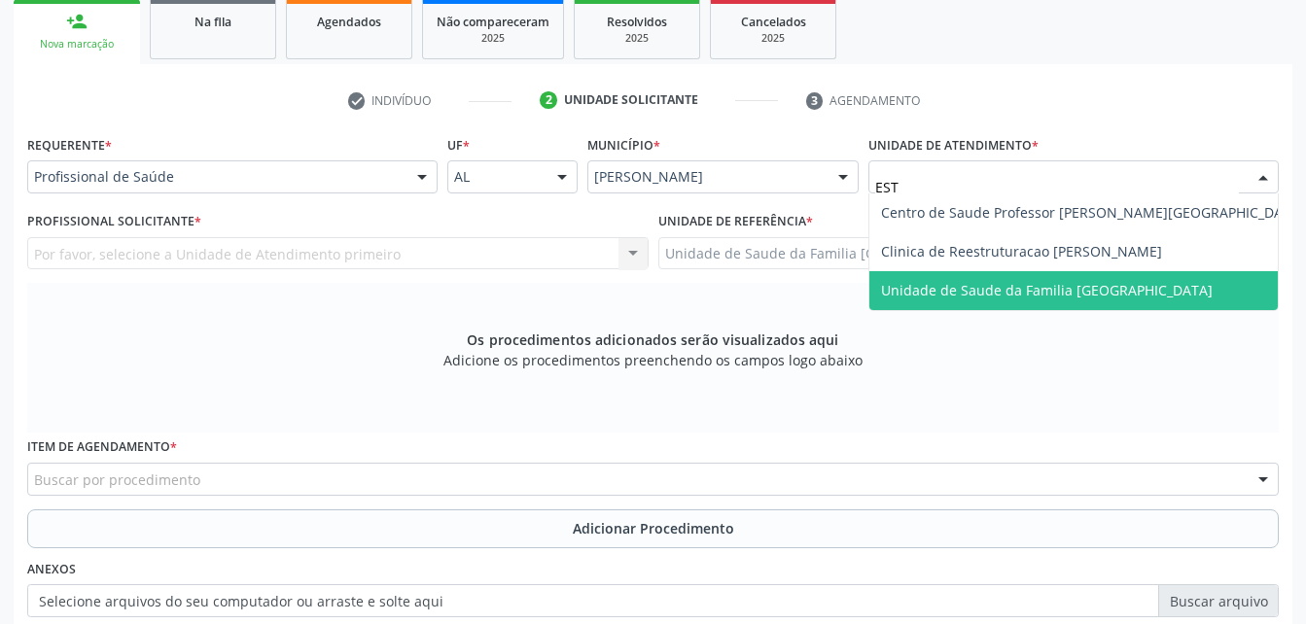
click at [1028, 301] on span "Unidade de Saude da Familia [GEOGRAPHIC_DATA]" at bounding box center [1092, 290] width 446 height 39
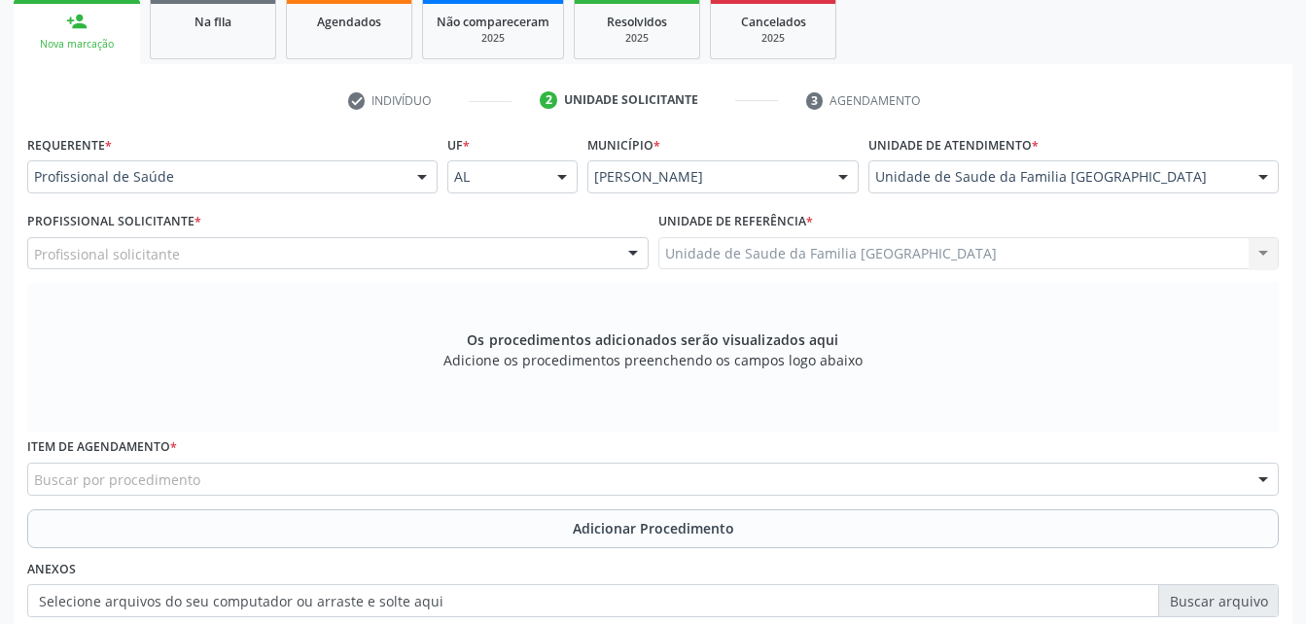
click at [519, 251] on div "Profissional solicitante" at bounding box center [337, 253] width 621 height 33
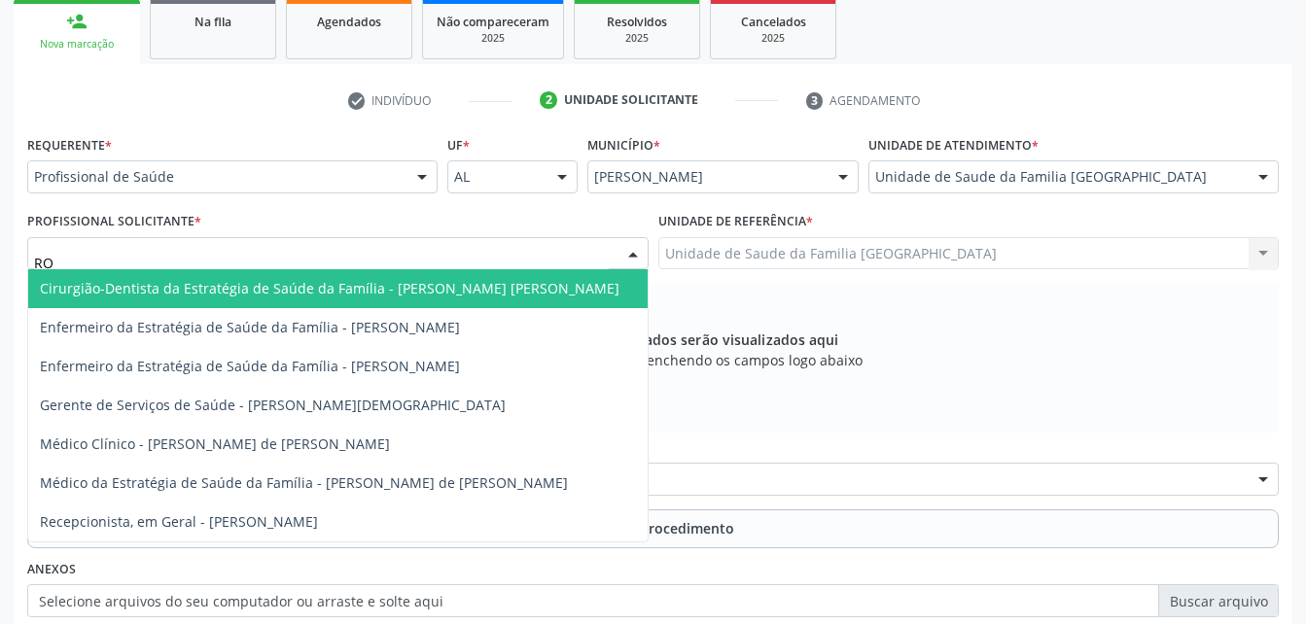
type input "ROD"
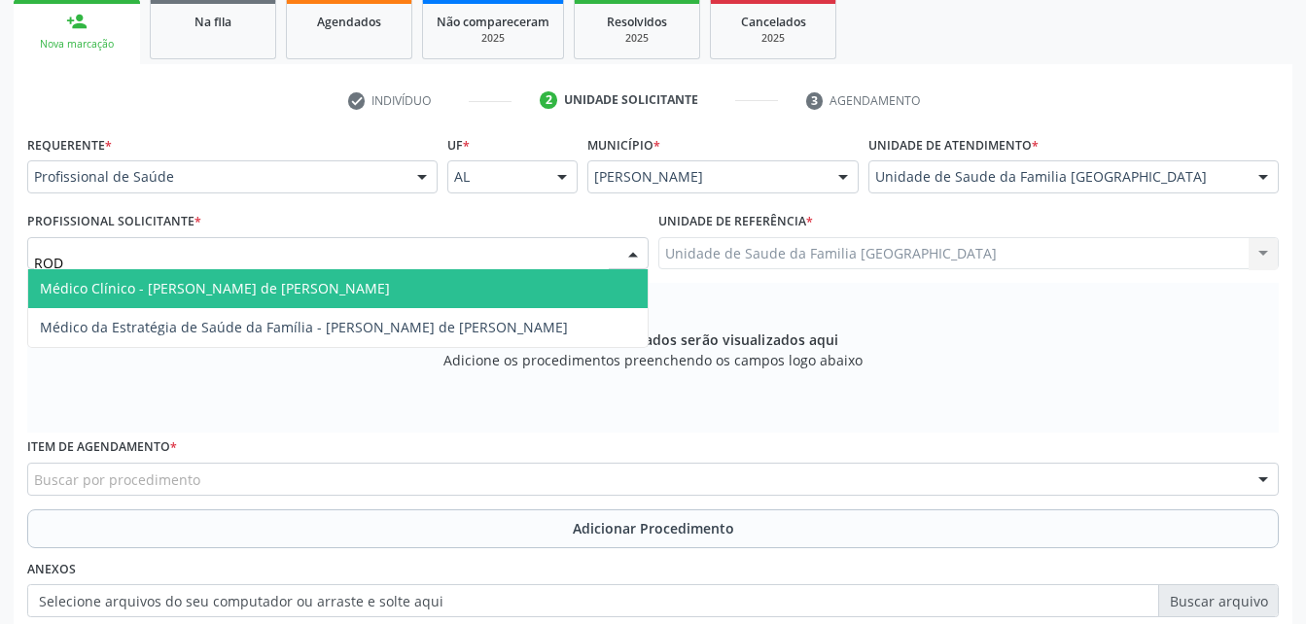
click at [537, 283] on span "Médico Clínico - [PERSON_NAME] de [PERSON_NAME]" at bounding box center [337, 288] width 619 height 39
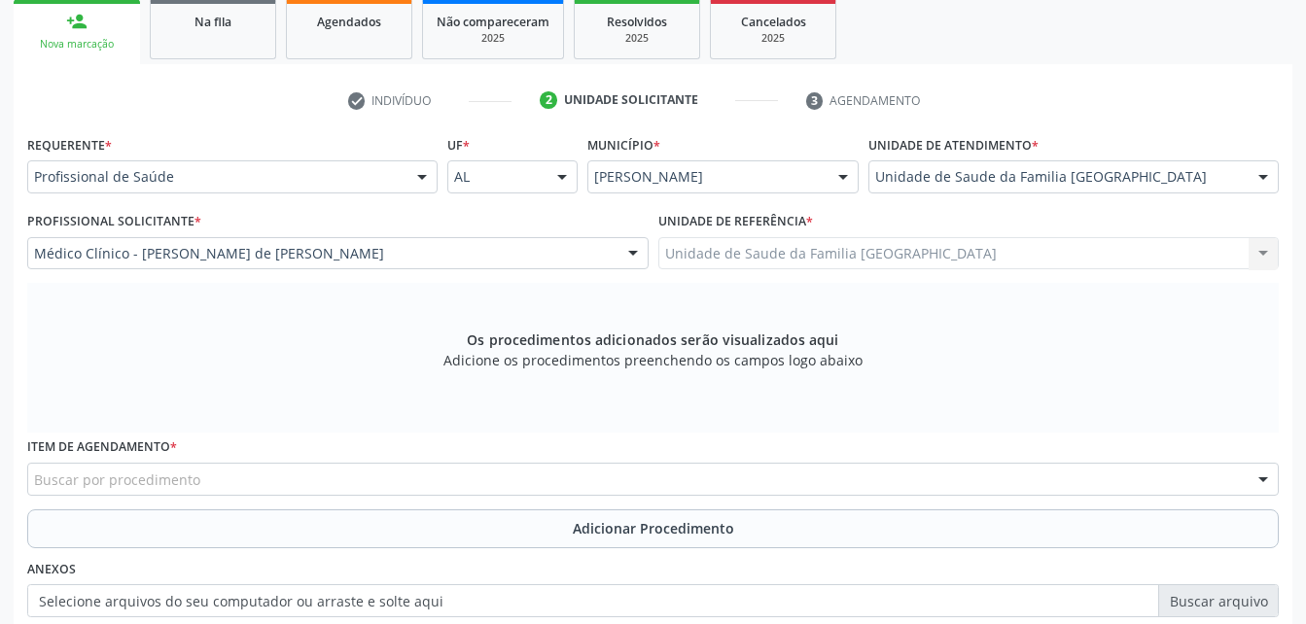
scroll to position [416, 0]
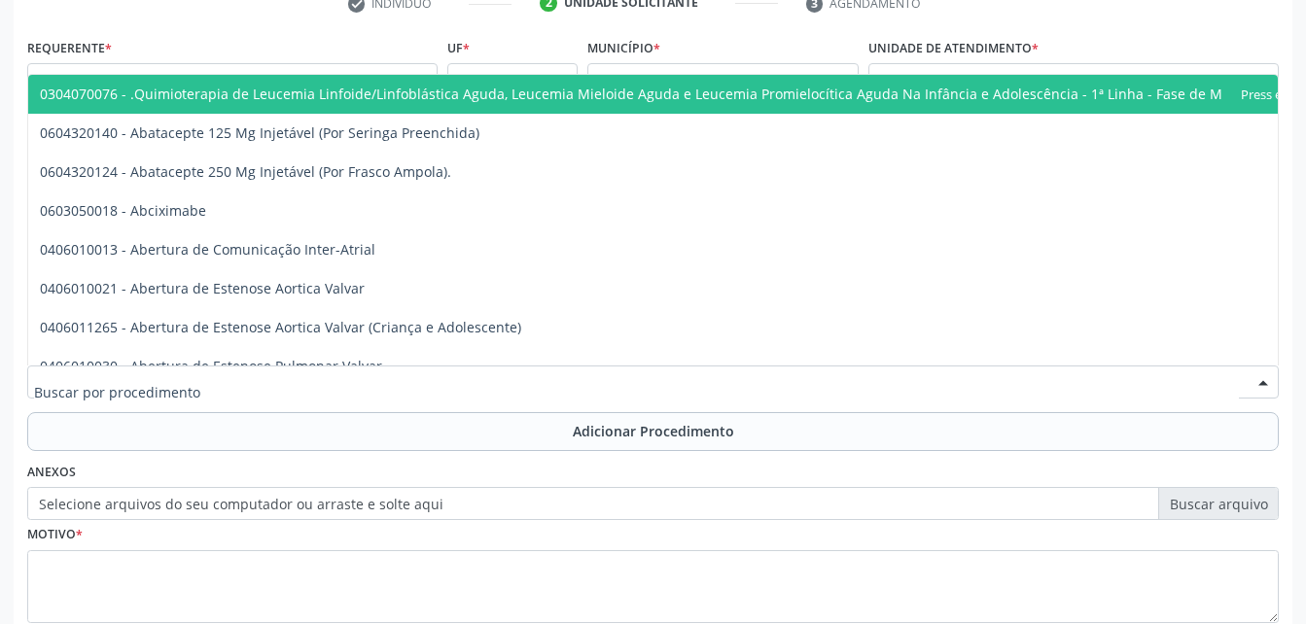
click at [419, 384] on div at bounding box center [652, 382] width 1251 height 33
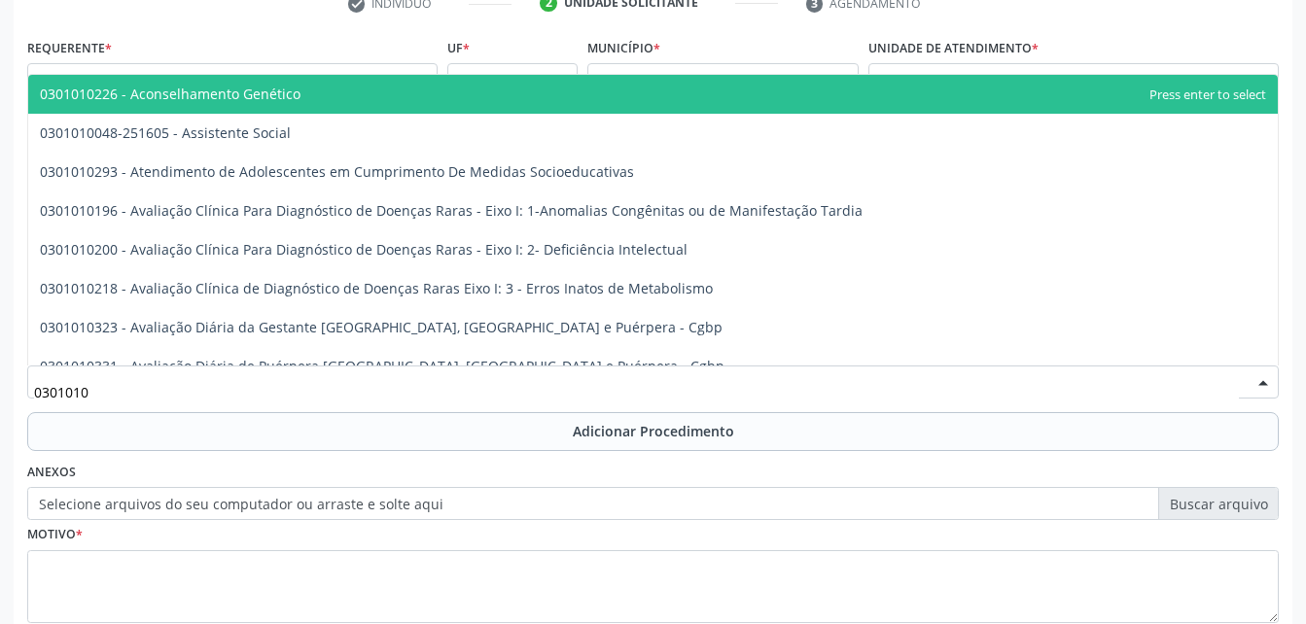
type input "03010100"
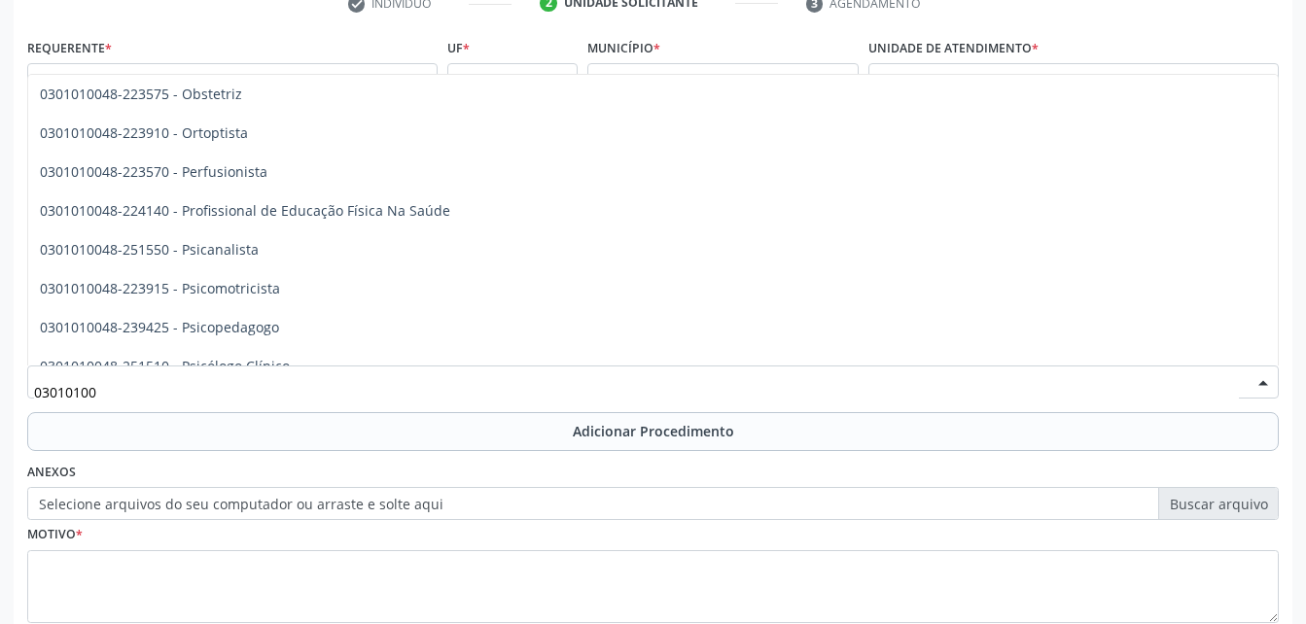
scroll to position [5735, 0]
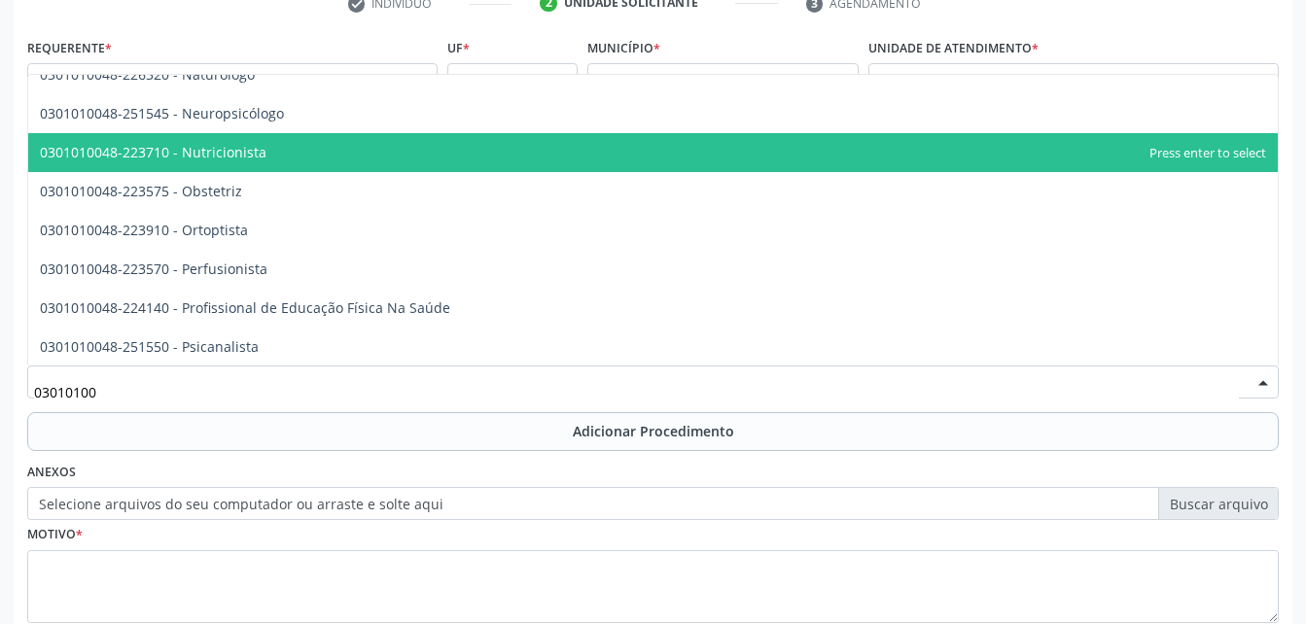
click at [361, 147] on span "0301010048-223710 - Nutricionista" at bounding box center [652, 152] width 1249 height 39
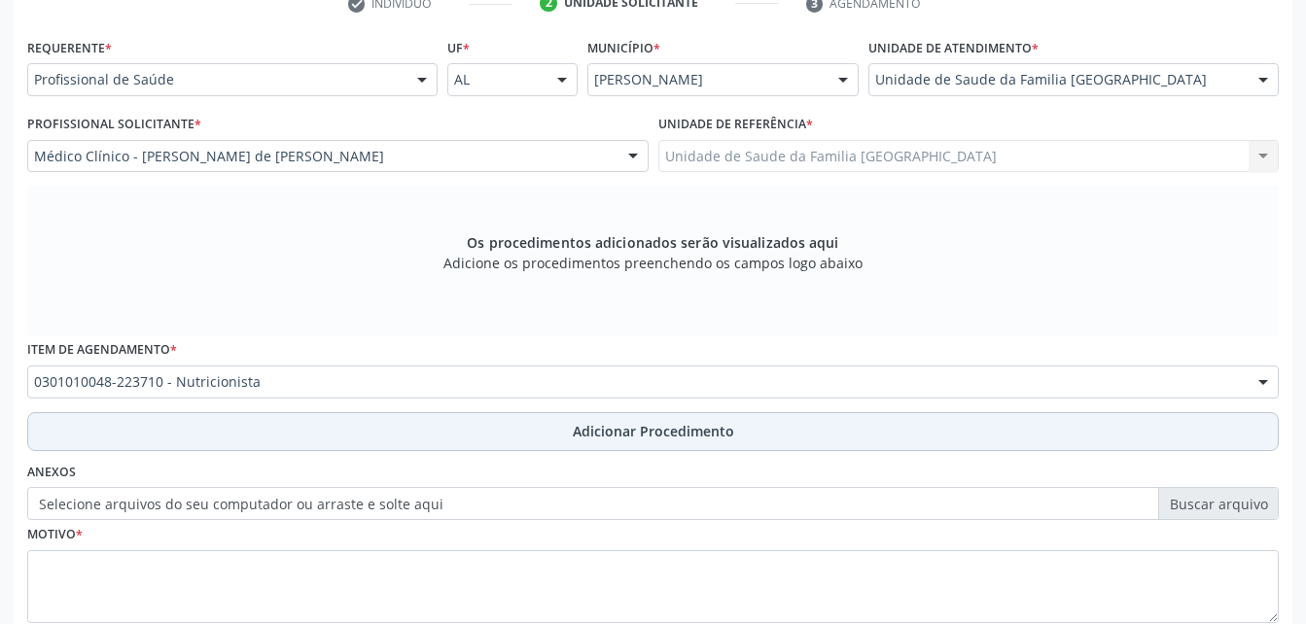
click at [488, 429] on button "Adicionar Procedimento" at bounding box center [652, 431] width 1251 height 39
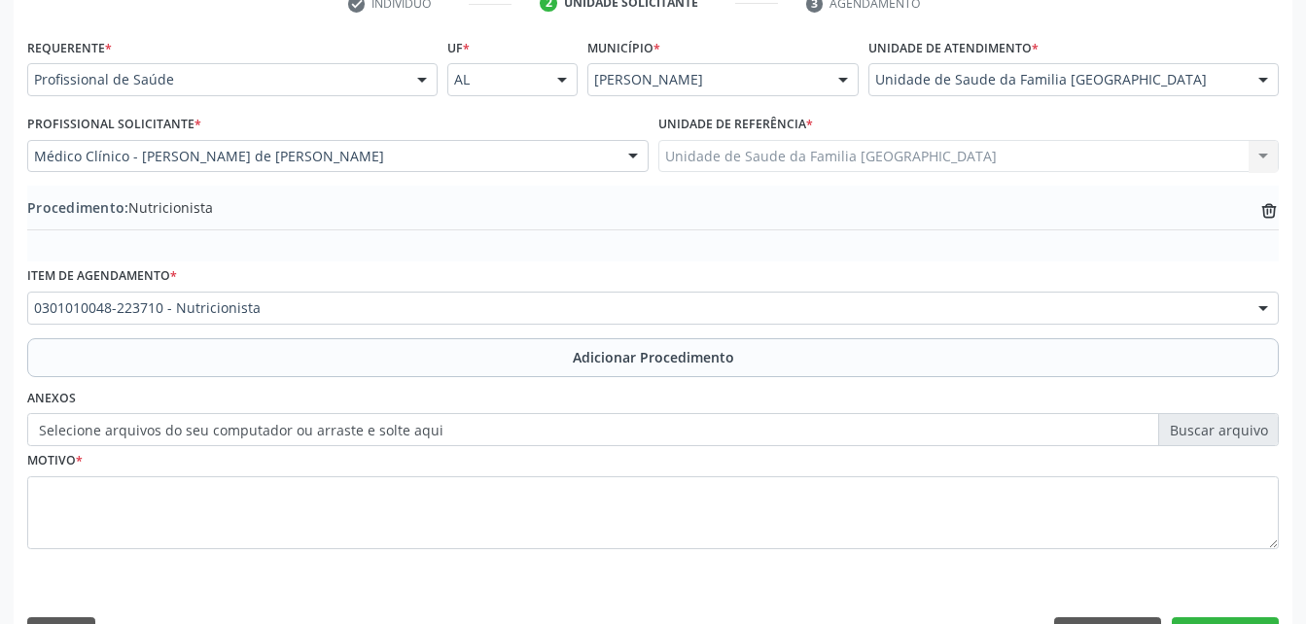
click at [312, 427] on label "Selecione arquivos do seu computador ou arraste e solte aqui" at bounding box center [652, 429] width 1251 height 33
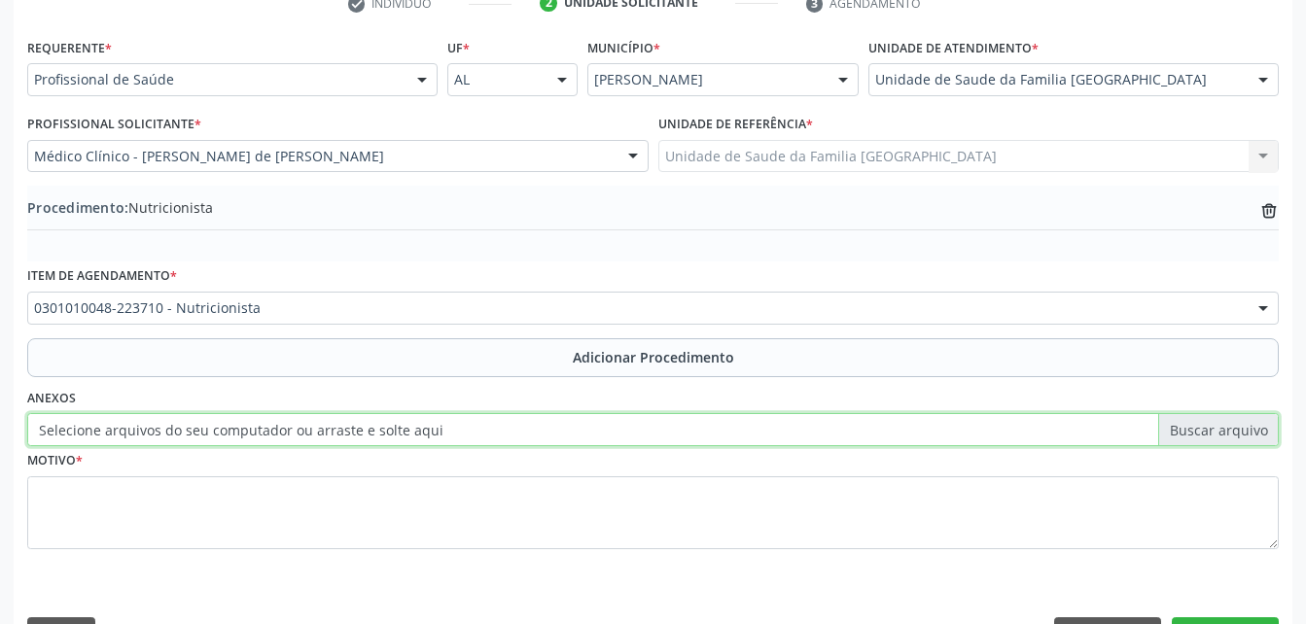
click at [312, 427] on input "Selecione arquivos do seu computador ou arraste e solte aqui" at bounding box center [652, 429] width 1251 height 33
type input "C:\fakepath\WhatsApp Image 20[DATE].00.08.jpeg"
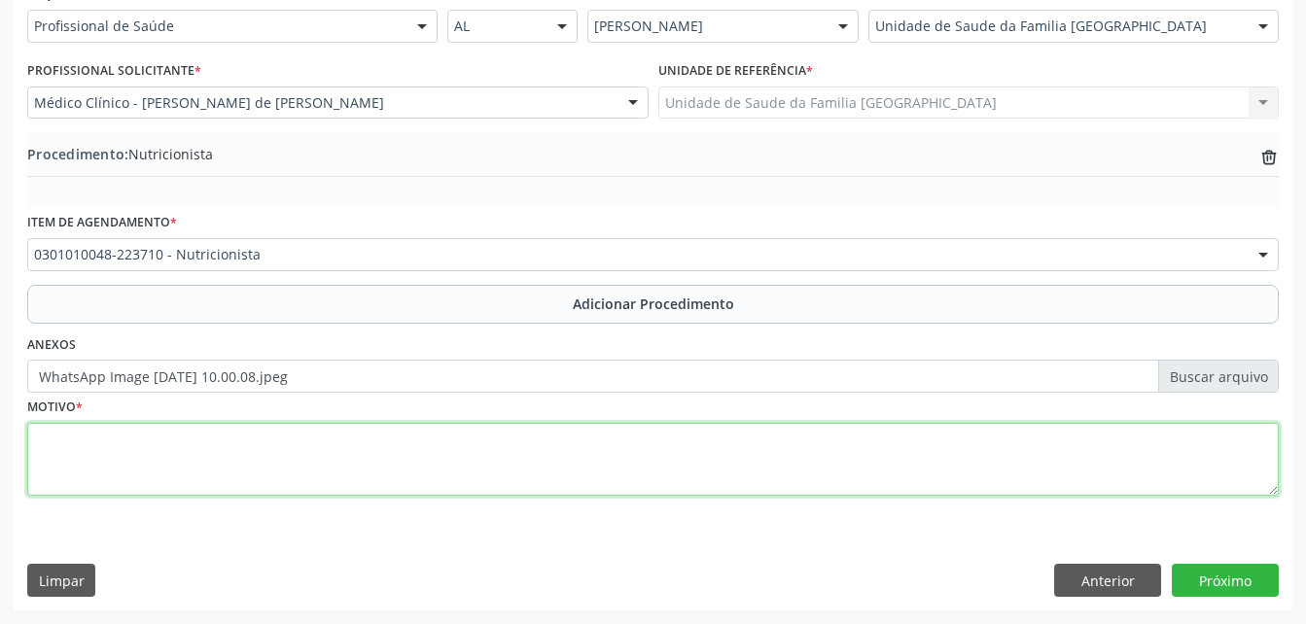
click at [384, 470] on textarea at bounding box center [652, 460] width 1251 height 74
type textarea "HAS"
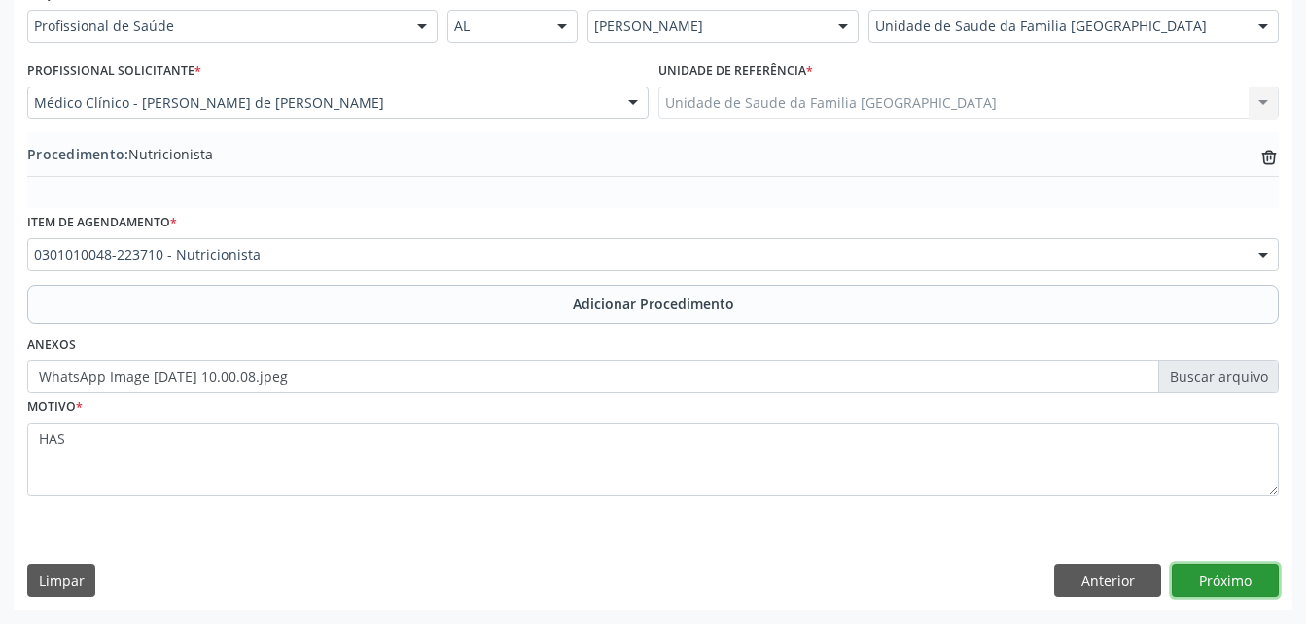
click at [1195, 575] on button "Próximo" at bounding box center [1224, 580] width 107 height 33
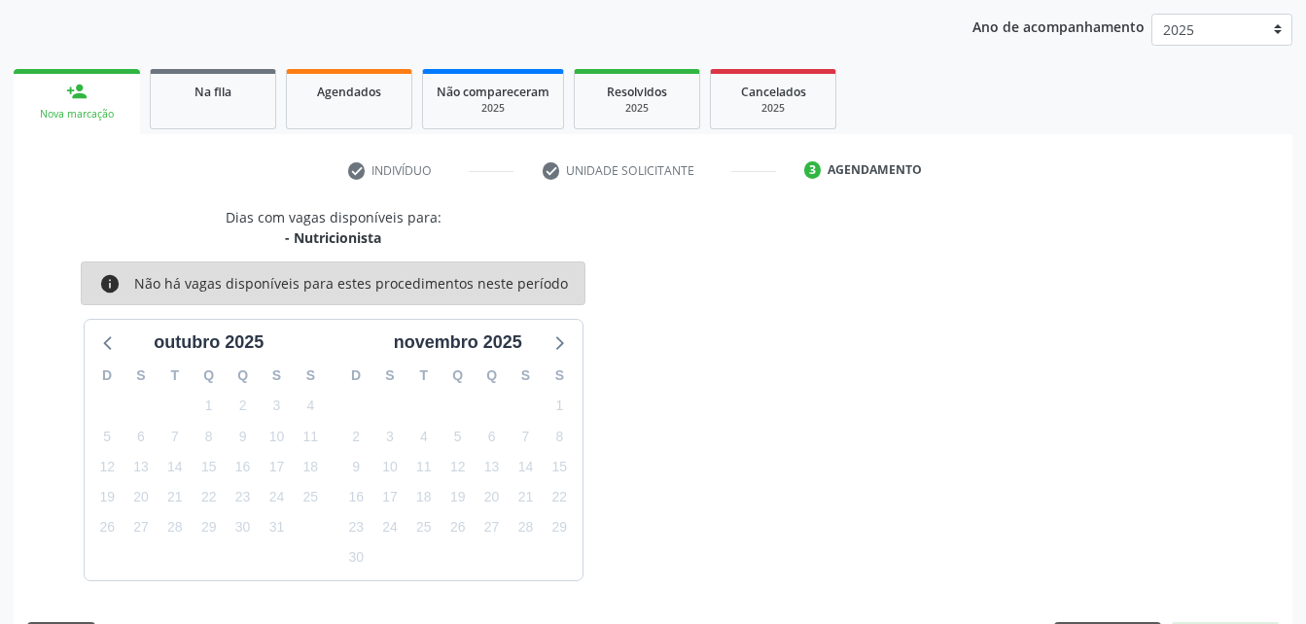
scroll to position [306, 0]
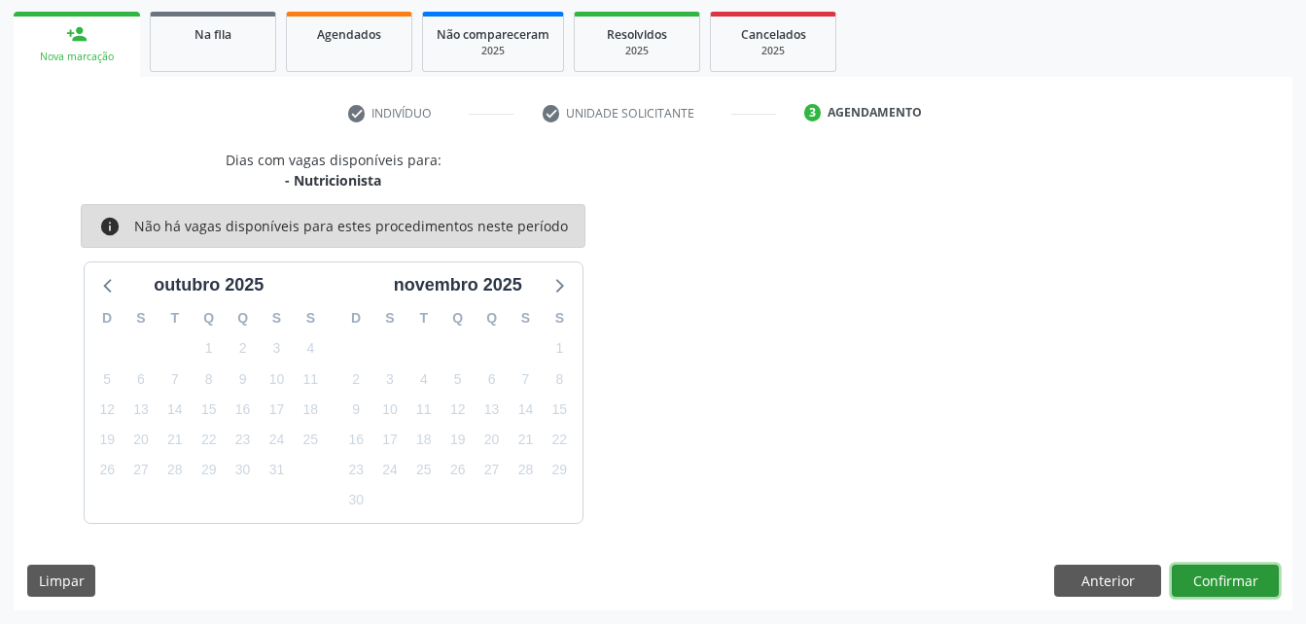
click at [1195, 575] on button "Confirmar" at bounding box center [1224, 581] width 107 height 33
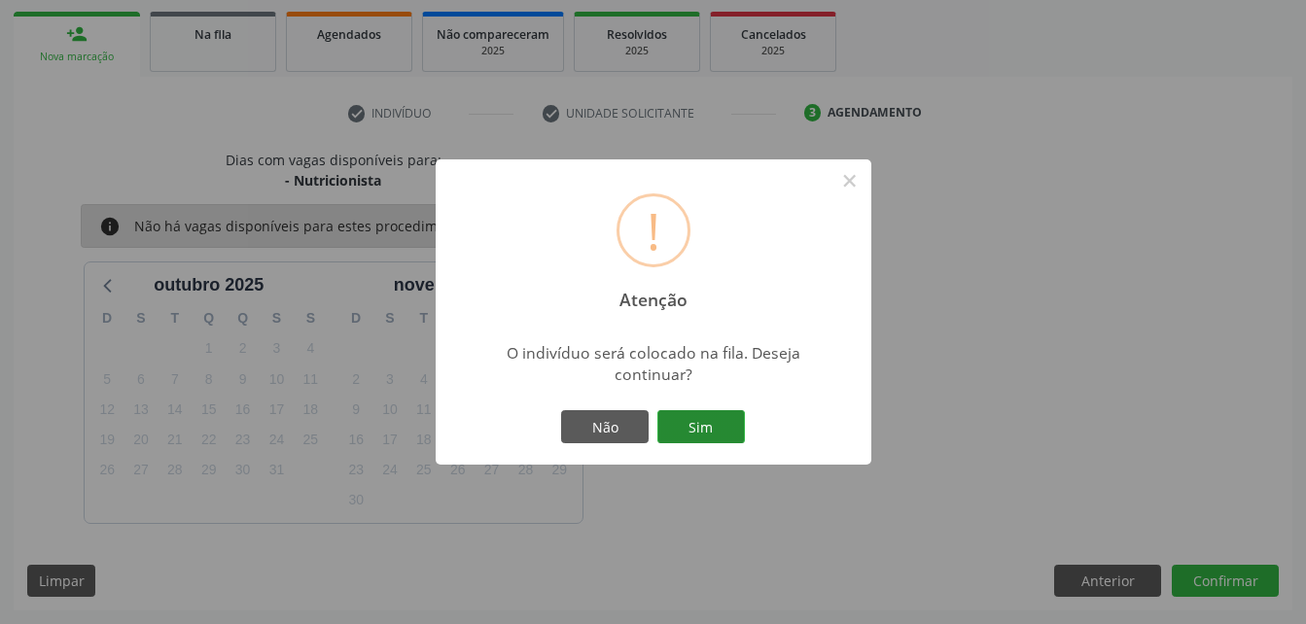
click at [728, 435] on button "Sim" at bounding box center [700, 426] width 87 height 33
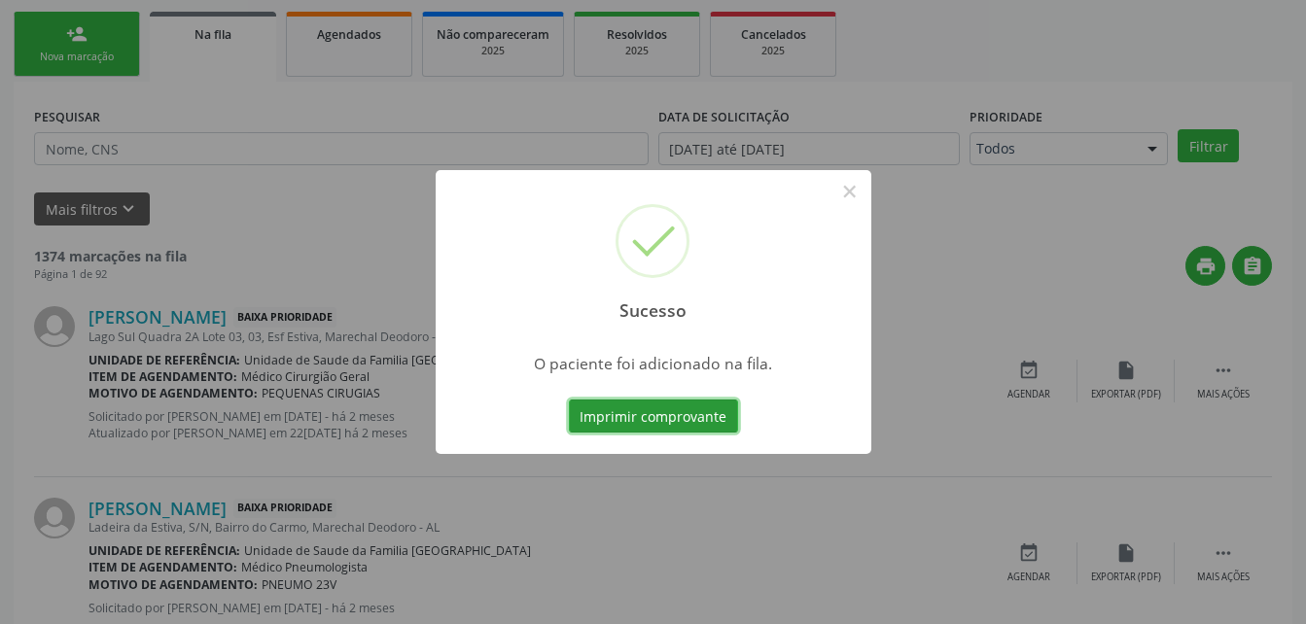
scroll to position [45, 0]
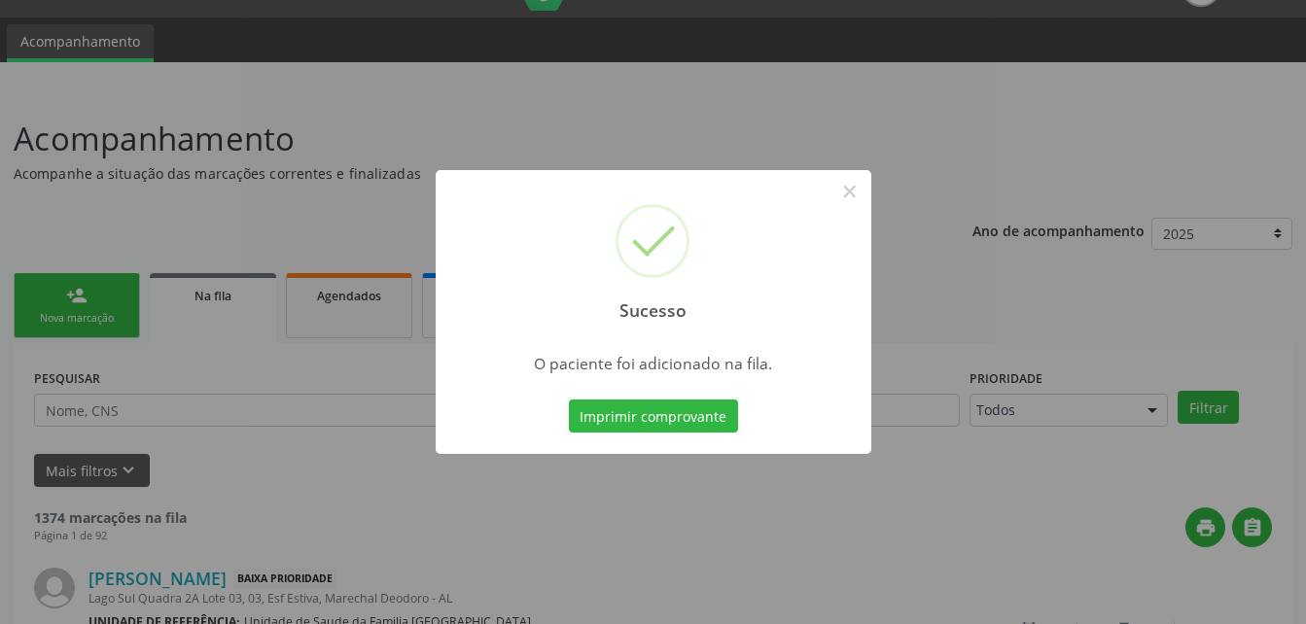
click at [60, 306] on div "Sucesso × O paciente foi adicionado na fila. Imprimir comprovante Cancel" at bounding box center [653, 312] width 1306 height 624
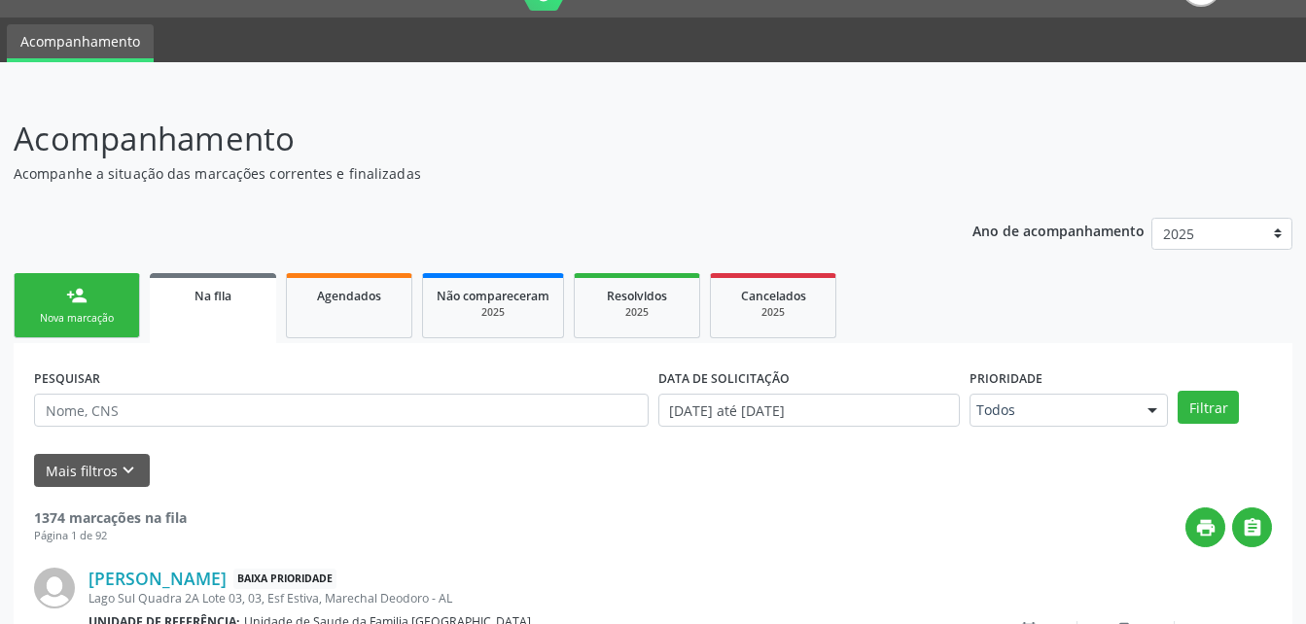
click at [68, 306] on link "person_add Nova marcação" at bounding box center [77, 305] width 126 height 65
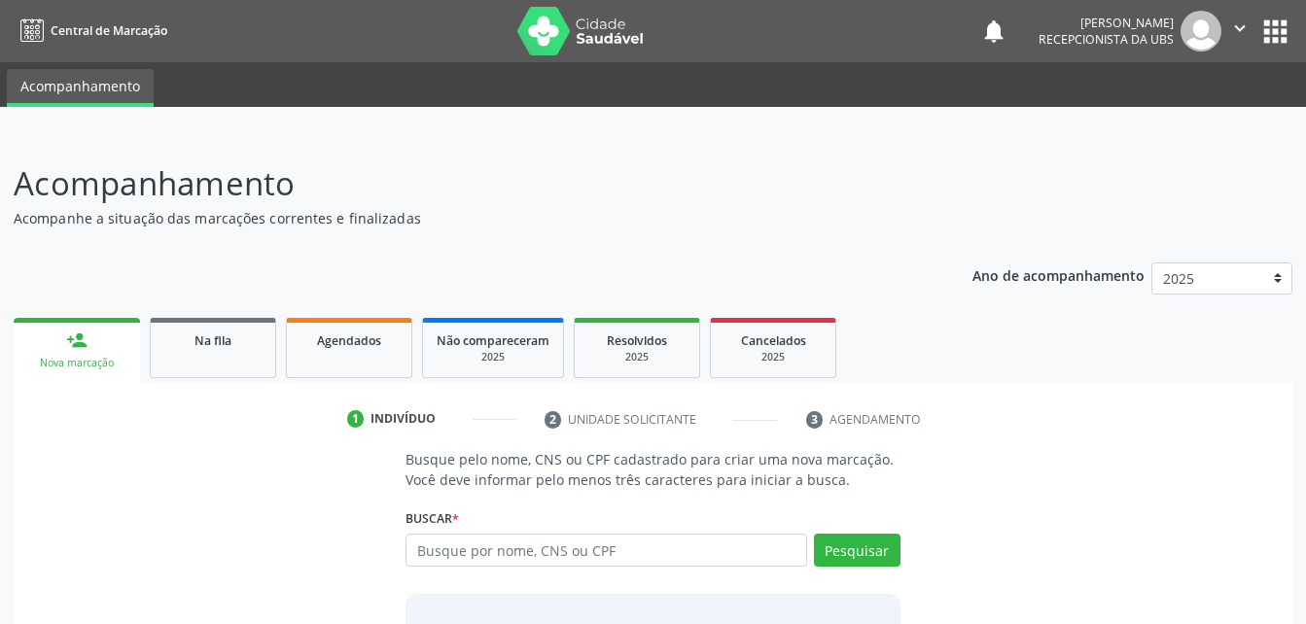
scroll to position [153, 0]
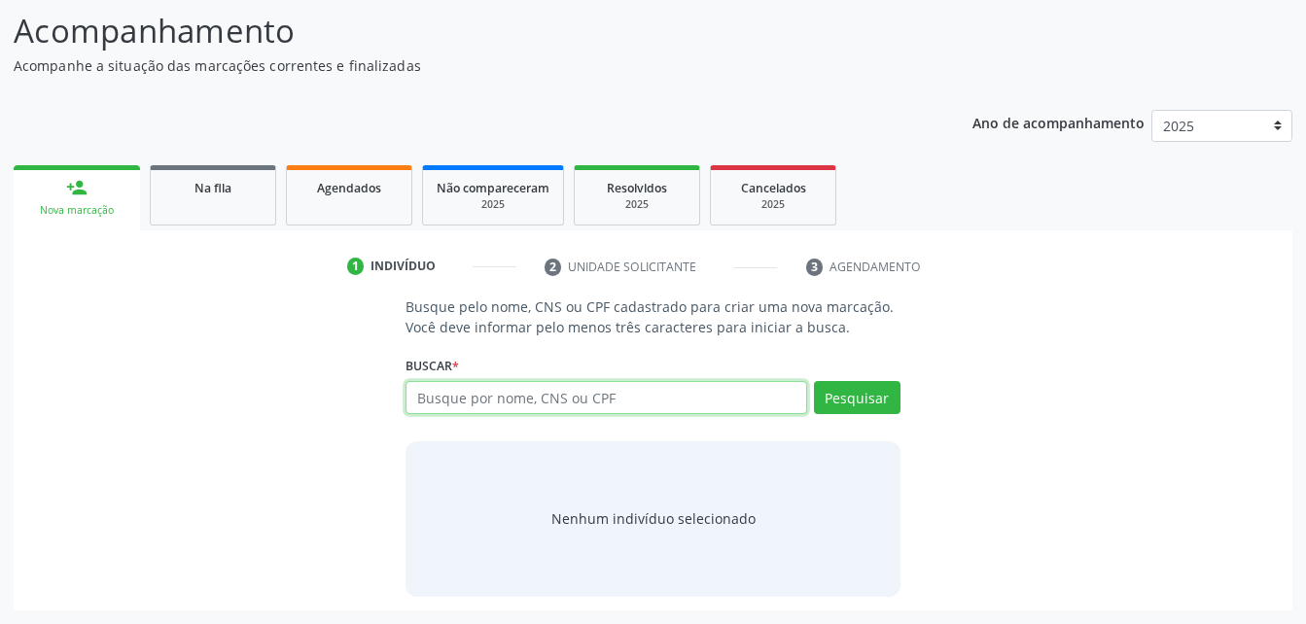
click at [481, 401] on input "text" at bounding box center [605, 397] width 400 height 33
type input "700507134219259"
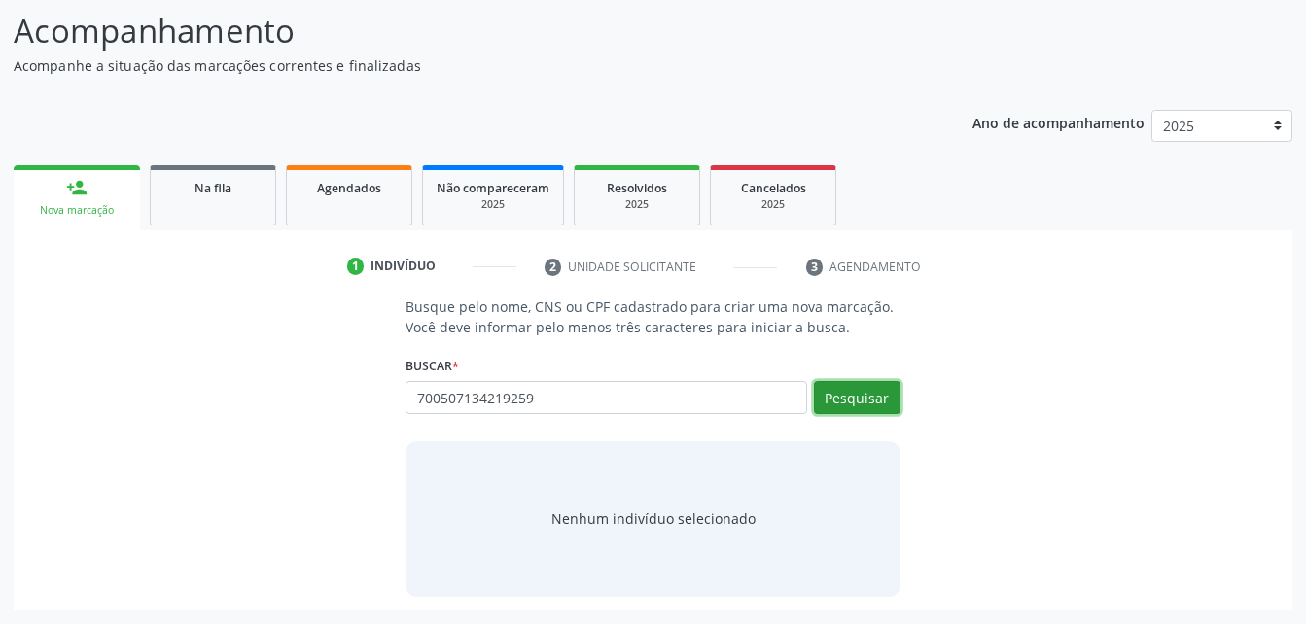
click at [864, 401] on button "Pesquisar" at bounding box center [857, 397] width 87 height 33
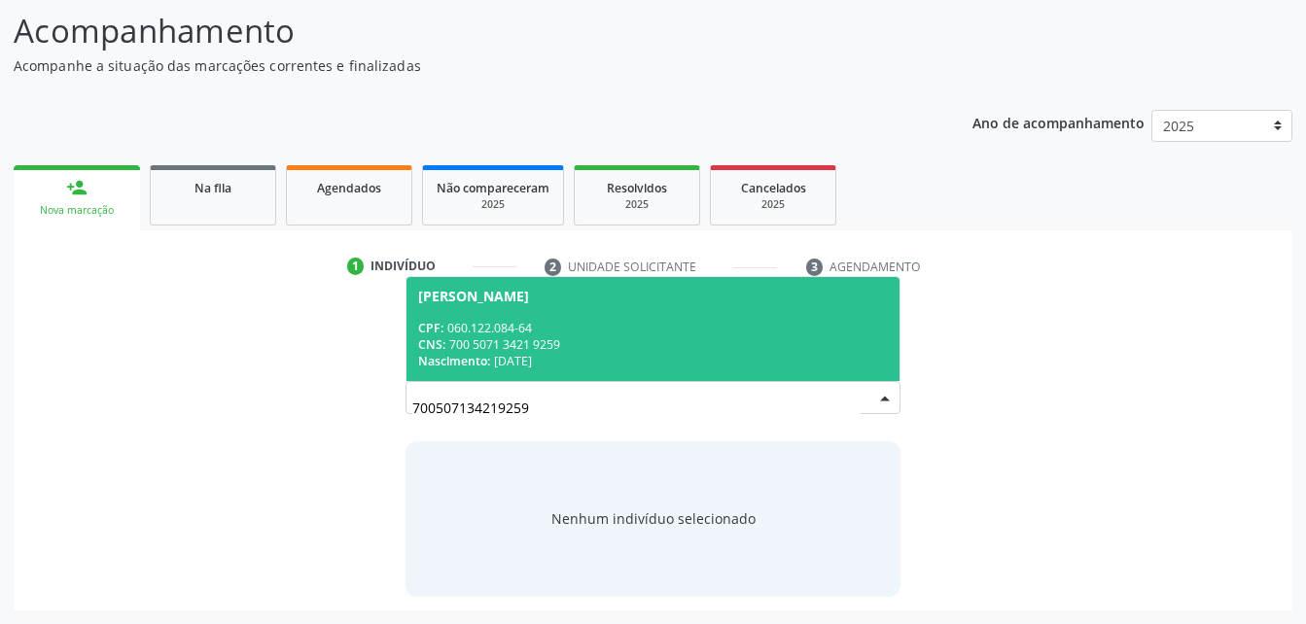
click at [799, 331] on div "CPF: 060.122.084-64" at bounding box center [652, 328] width 469 height 17
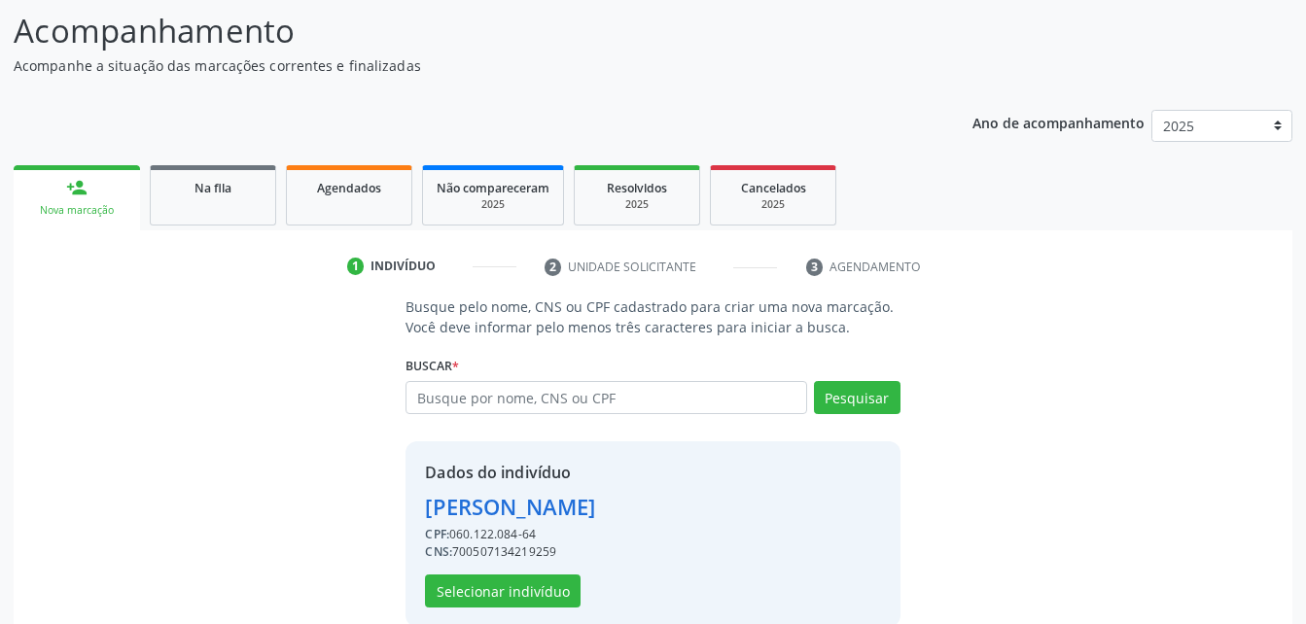
scroll to position [183, 0]
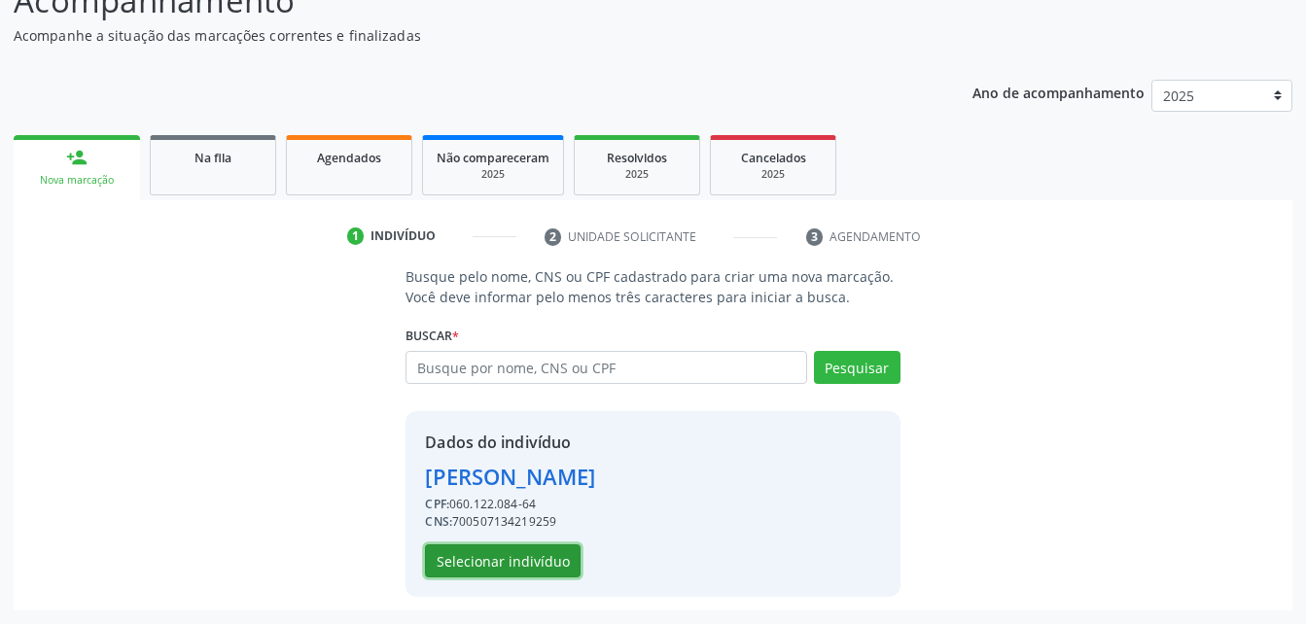
click at [540, 566] on button "Selecionar indivíduo" at bounding box center [503, 560] width 156 height 33
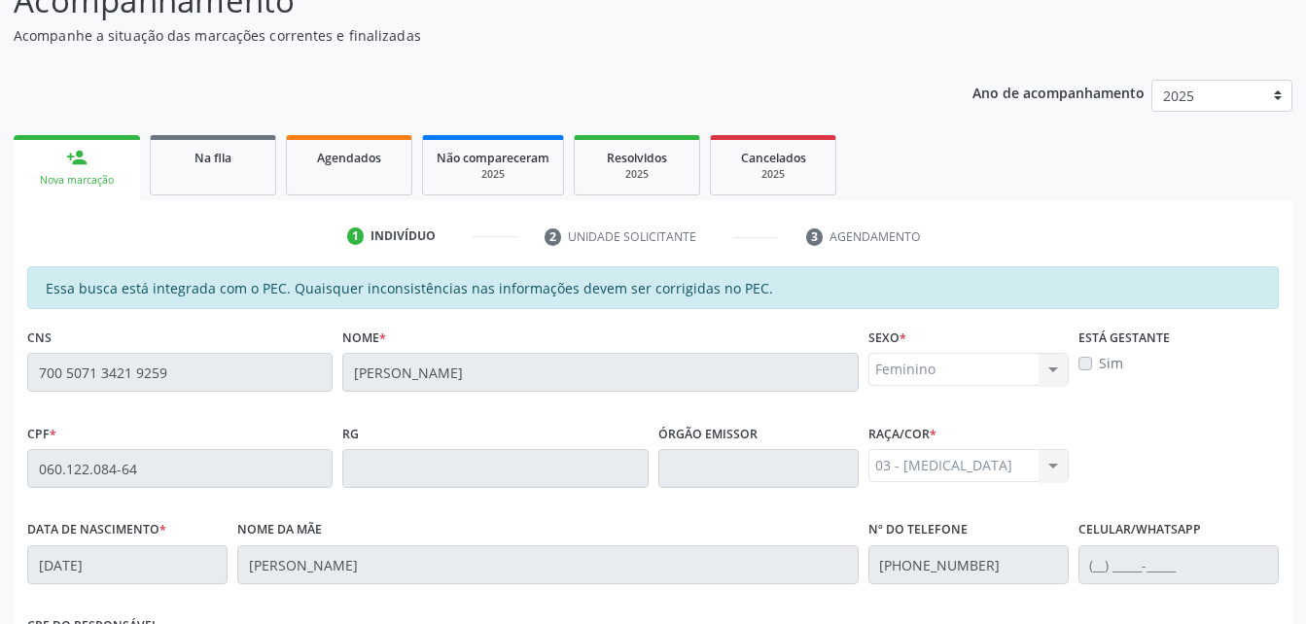
scroll to position [513, 0]
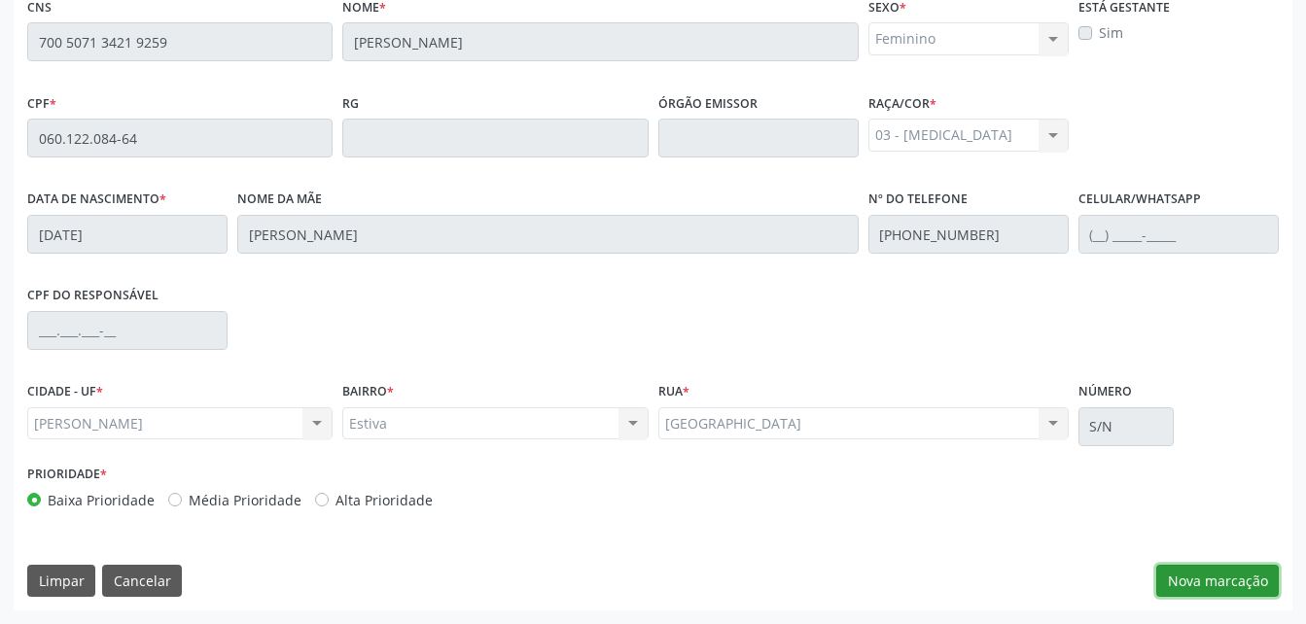
click at [1215, 582] on button "Nova marcação" at bounding box center [1217, 581] width 122 height 33
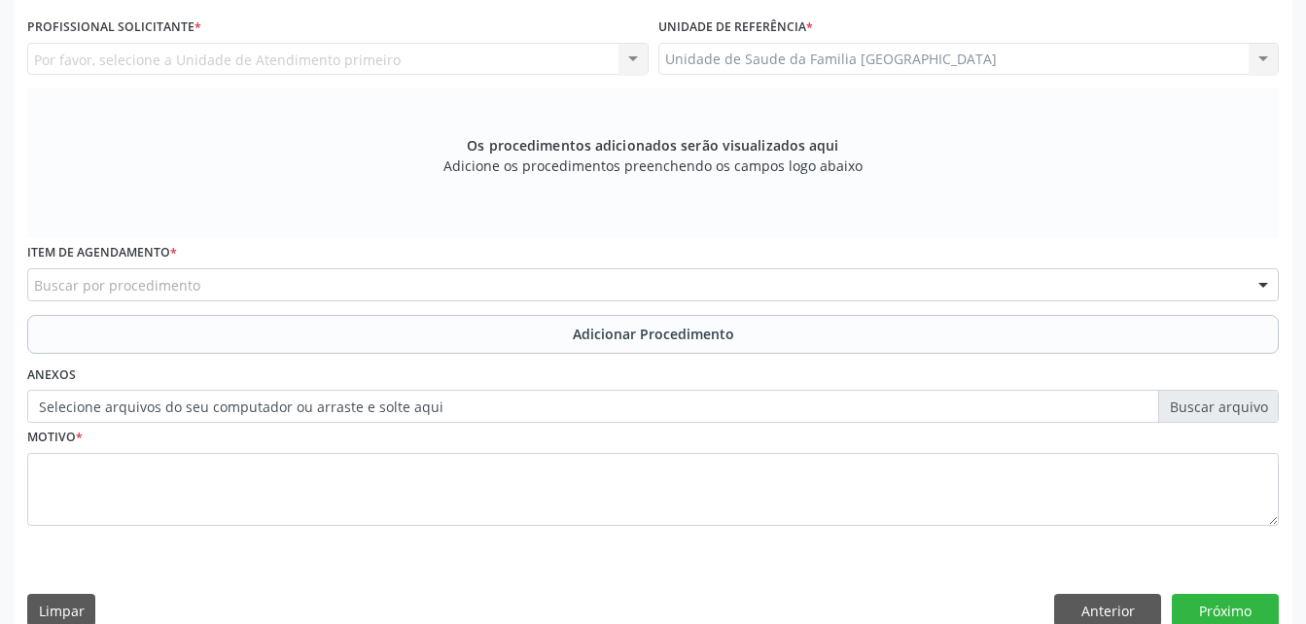
scroll to position [319, 0]
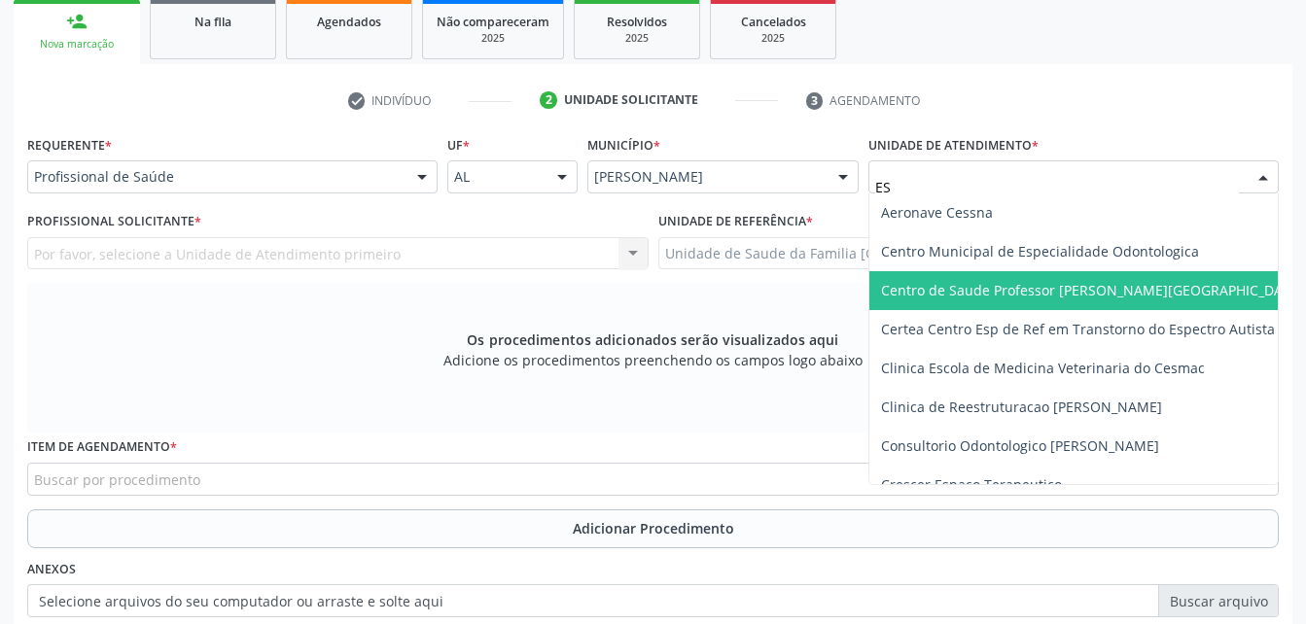
type input "EST"
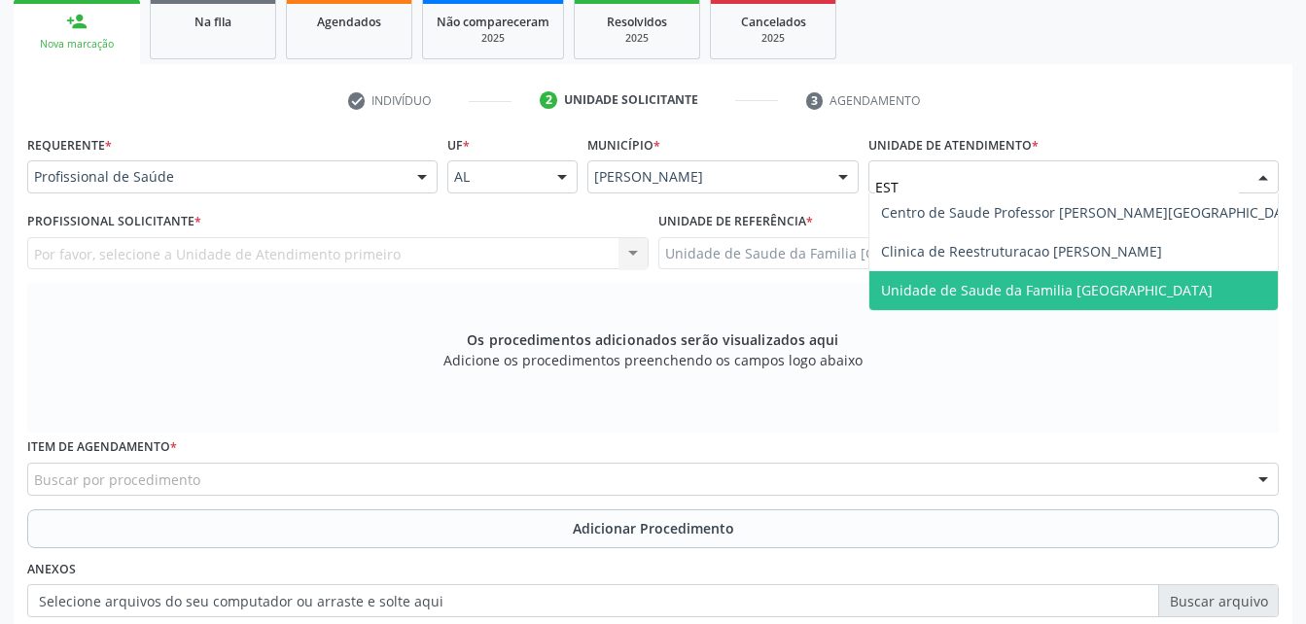
click at [983, 281] on span "Unidade de Saude da Familia [GEOGRAPHIC_DATA]" at bounding box center [1046, 290] width 331 height 18
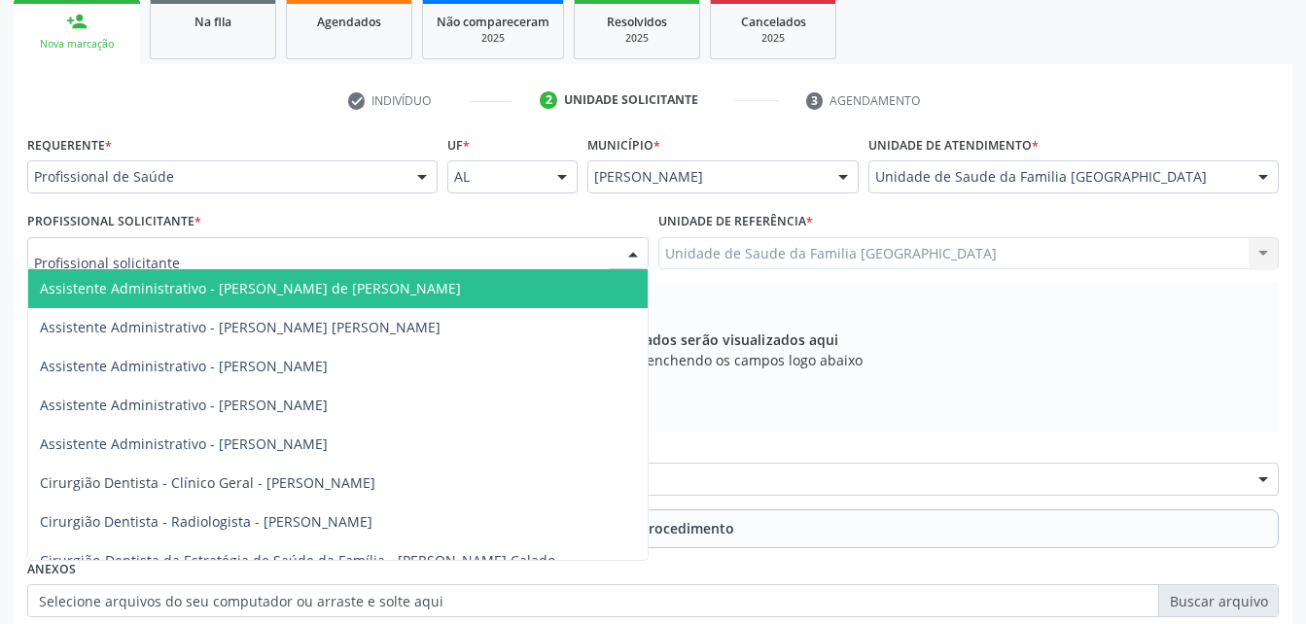
click at [540, 256] on div at bounding box center [337, 253] width 621 height 33
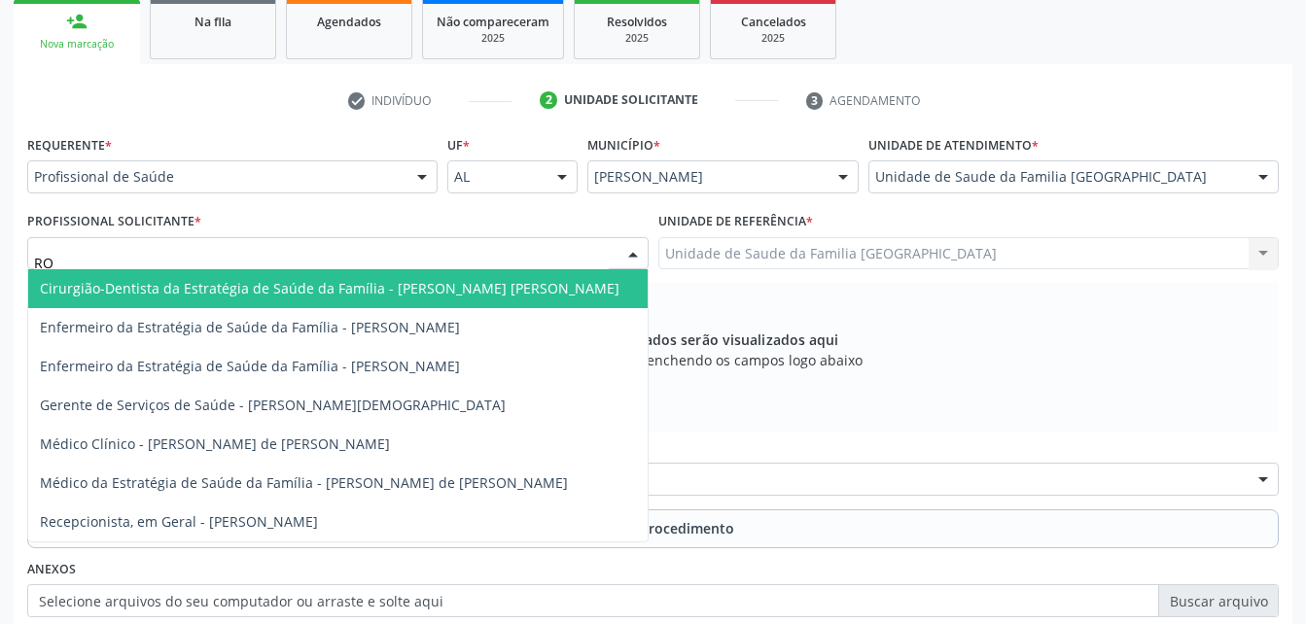
type input "ROD"
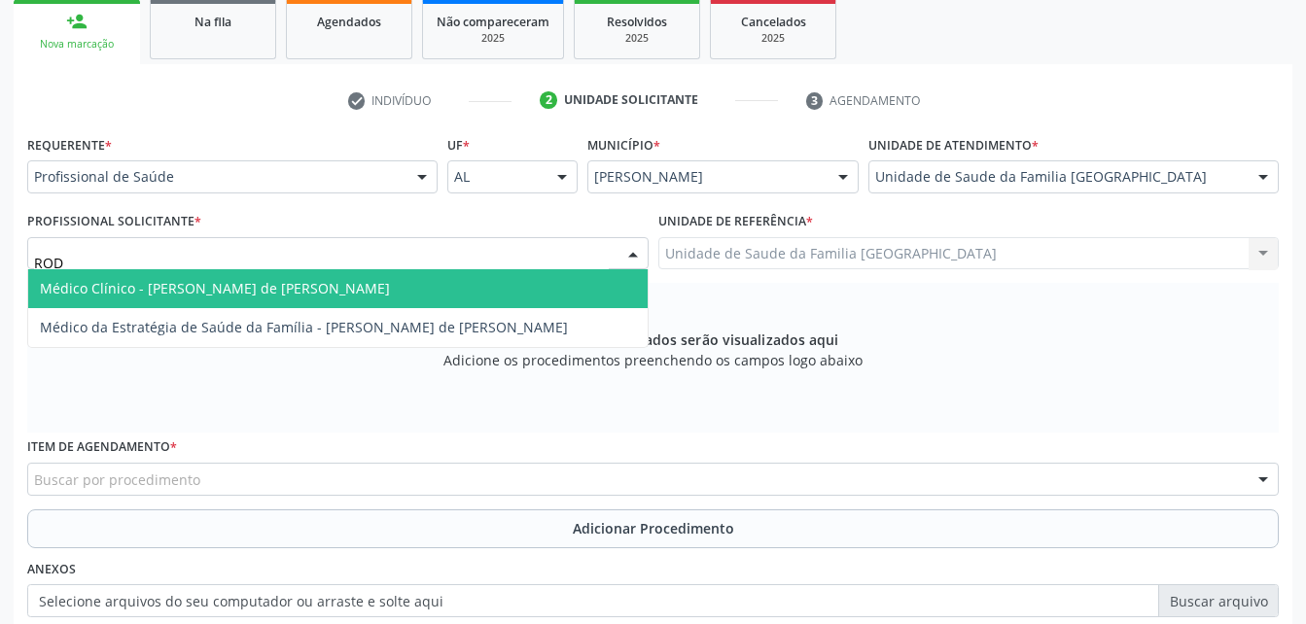
click at [551, 288] on span "Médico Clínico - [PERSON_NAME] de [PERSON_NAME]" at bounding box center [337, 288] width 619 height 39
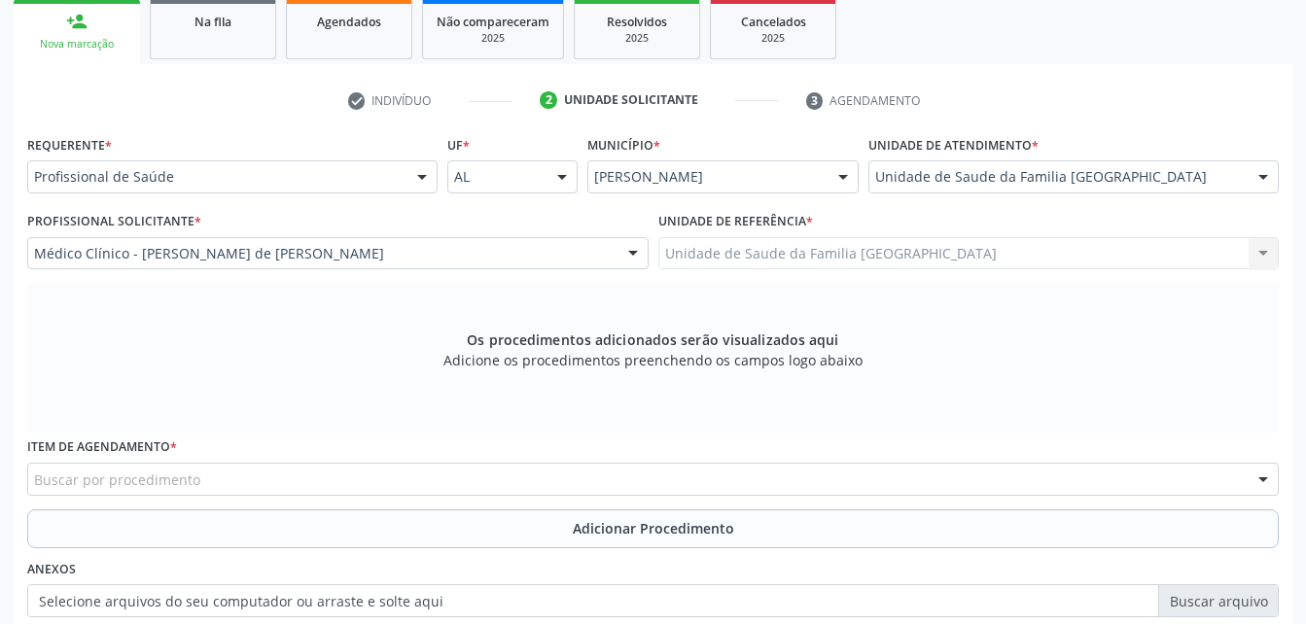
scroll to position [513, 0]
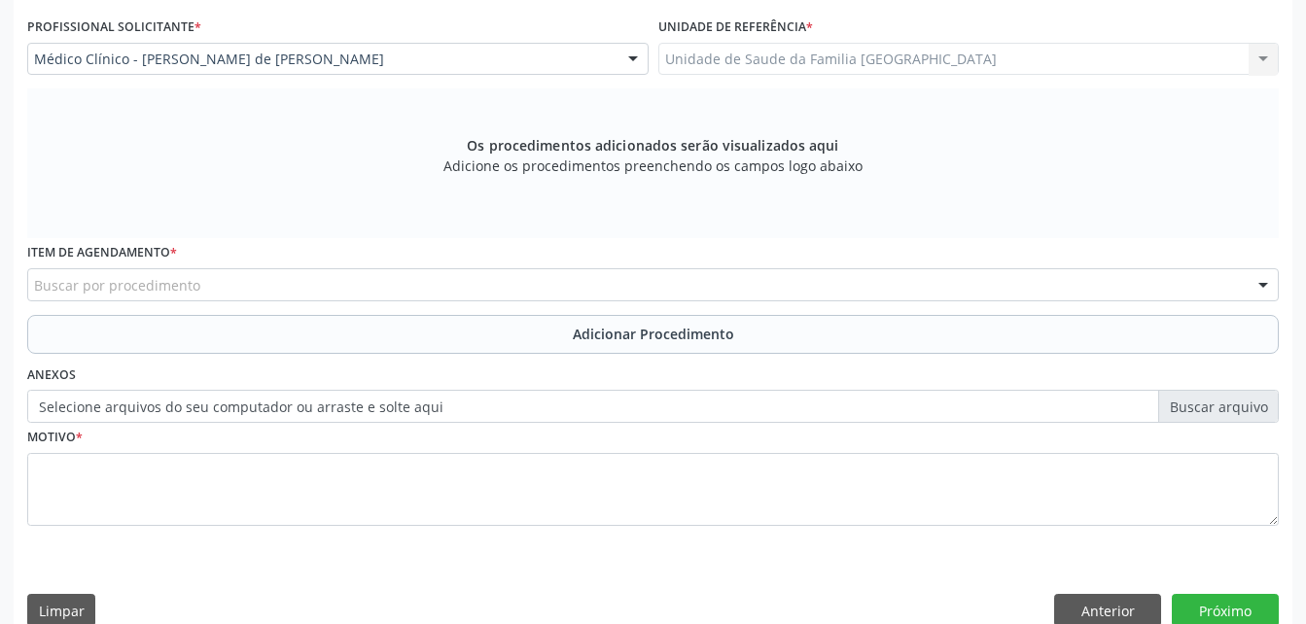
click at [500, 282] on div "Buscar por procedimento" at bounding box center [652, 284] width 1251 height 33
click at [34, 282] on input "text" at bounding box center [34, 294] width 0 height 39
click at [34, 288] on input "text" at bounding box center [34, 294] width 0 height 39
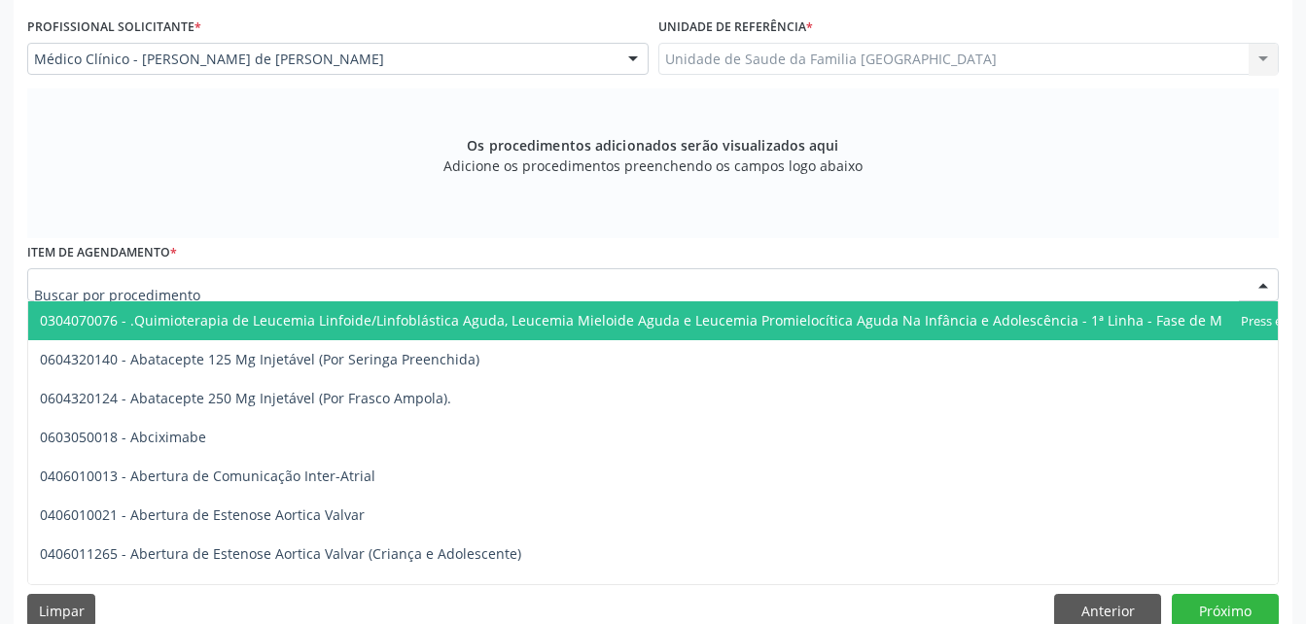
scroll to position [543, 0]
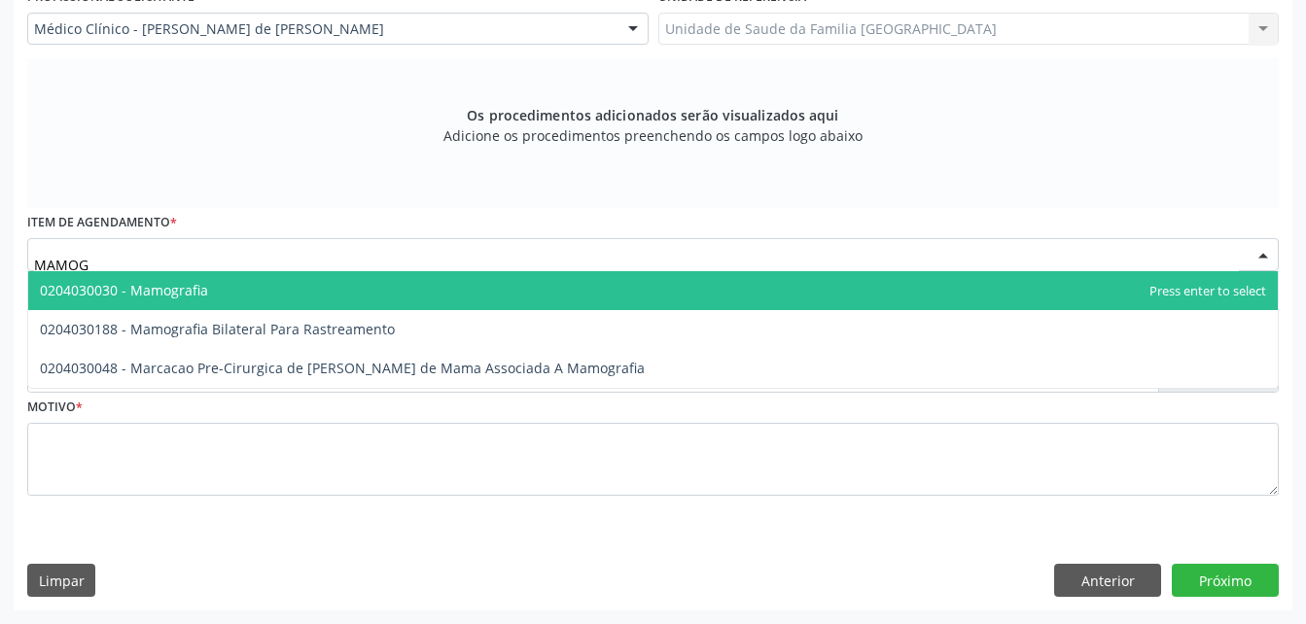
type input "MAMOGR"
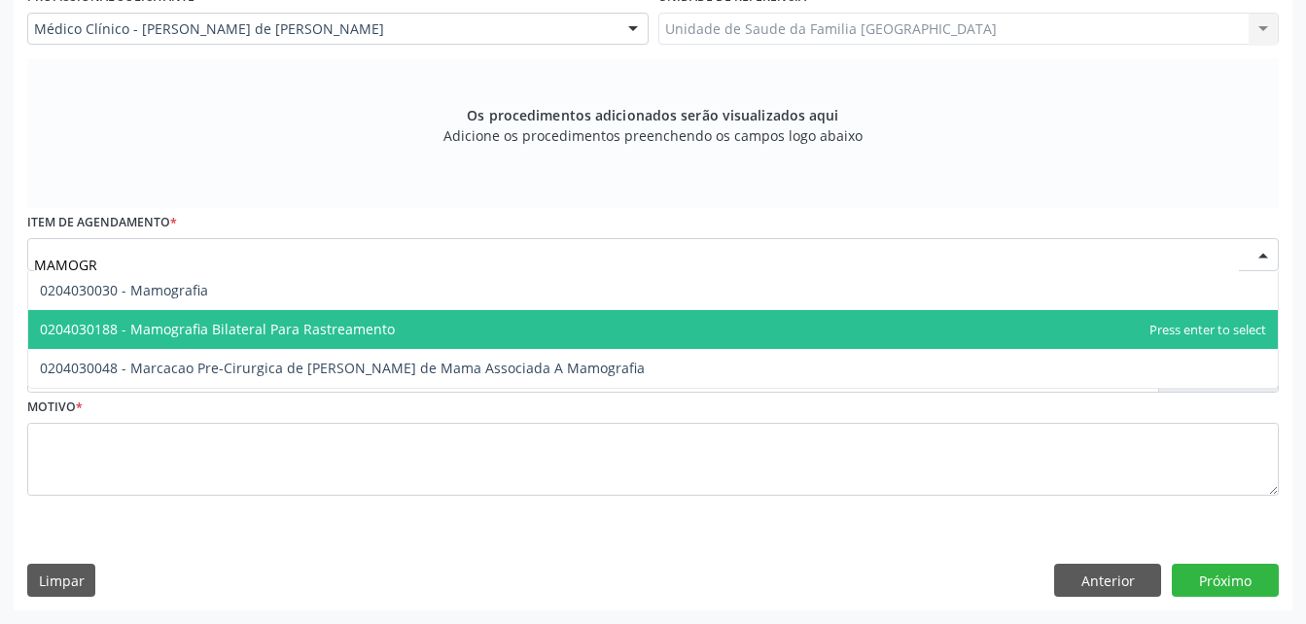
click at [660, 330] on span "0204030188 - Mamografia Bilateral Para Rastreamento" at bounding box center [652, 329] width 1249 height 39
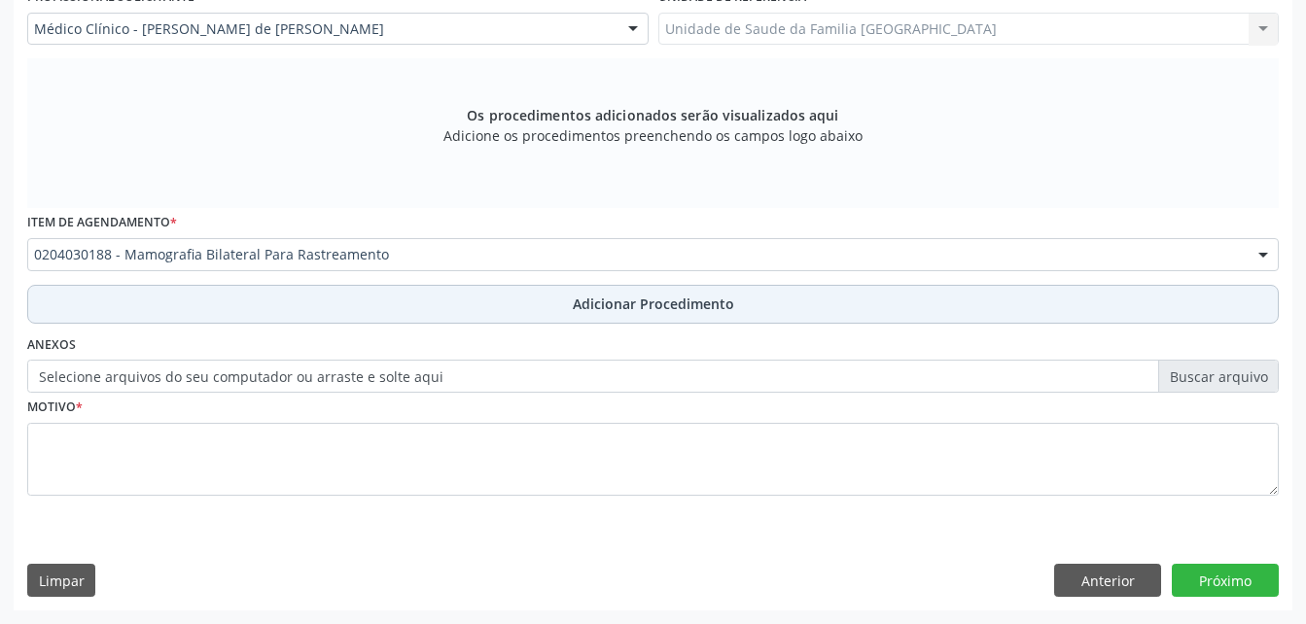
click at [665, 315] on button "Adicionar Procedimento" at bounding box center [652, 304] width 1251 height 39
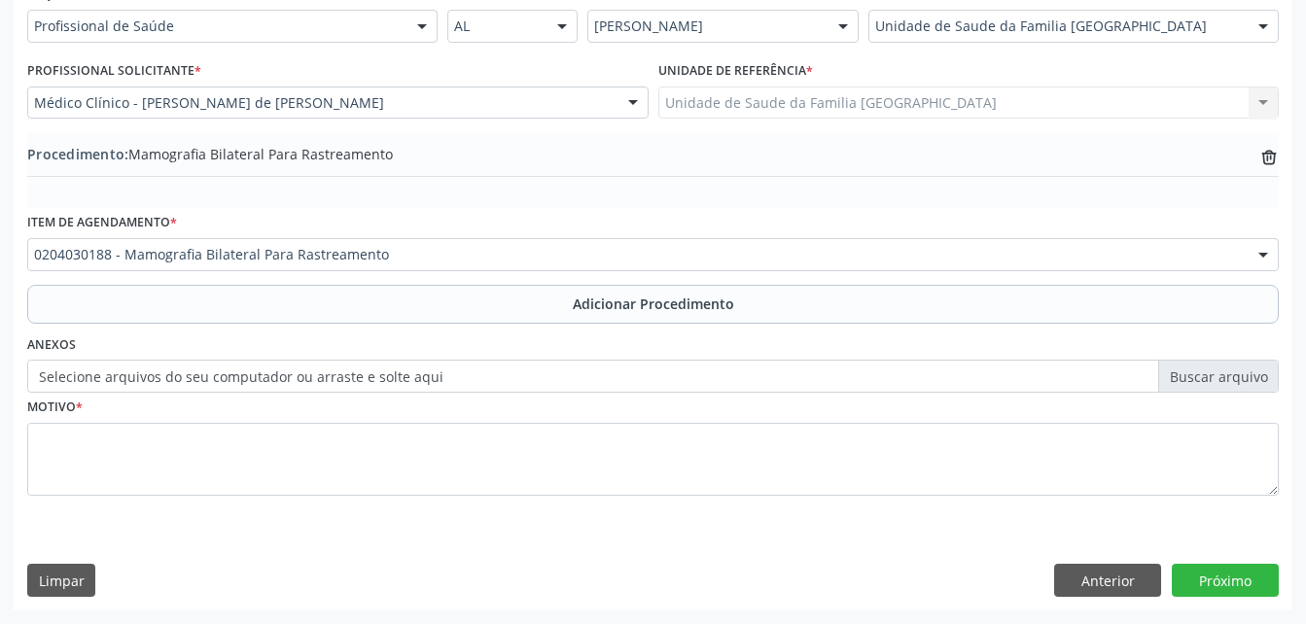
scroll to position [470, 0]
click at [319, 374] on label "Selecione arquivos do seu computador ou arraste e solte aqui" at bounding box center [652, 376] width 1251 height 33
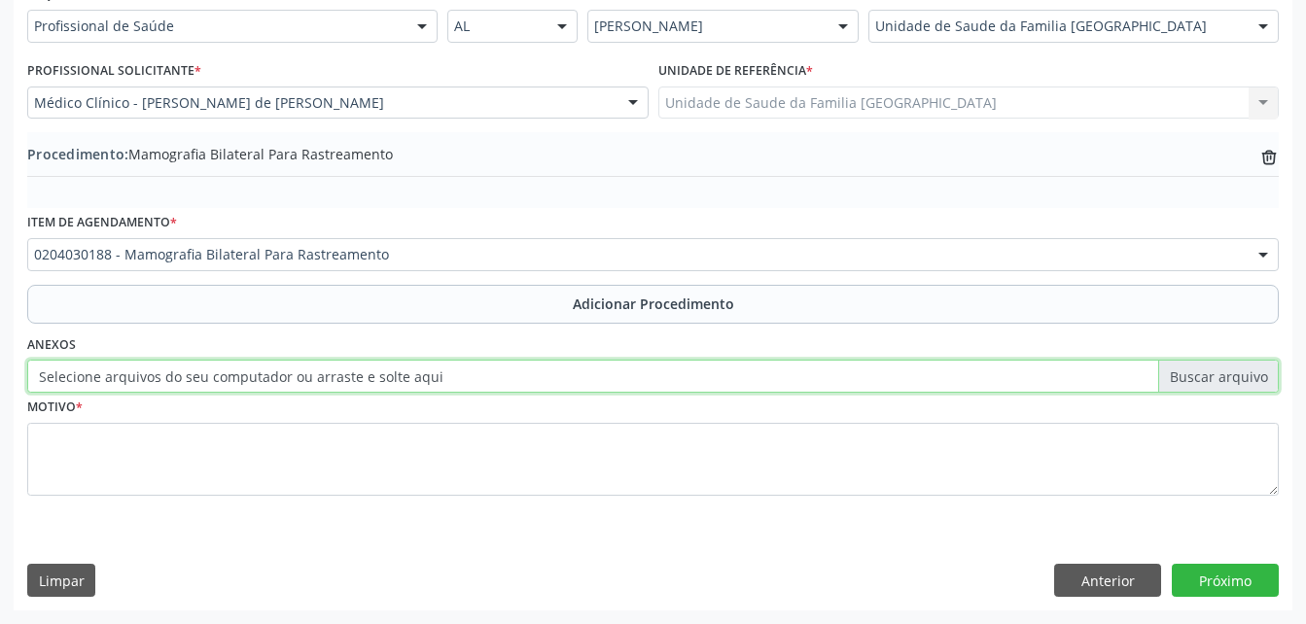
click at [319, 374] on input "Selecione arquivos do seu computador ou arraste e solte aqui" at bounding box center [652, 376] width 1251 height 33
type input "C:\fakepath\WhatsApp Image 2[DATE]0.00.22.jpeg"
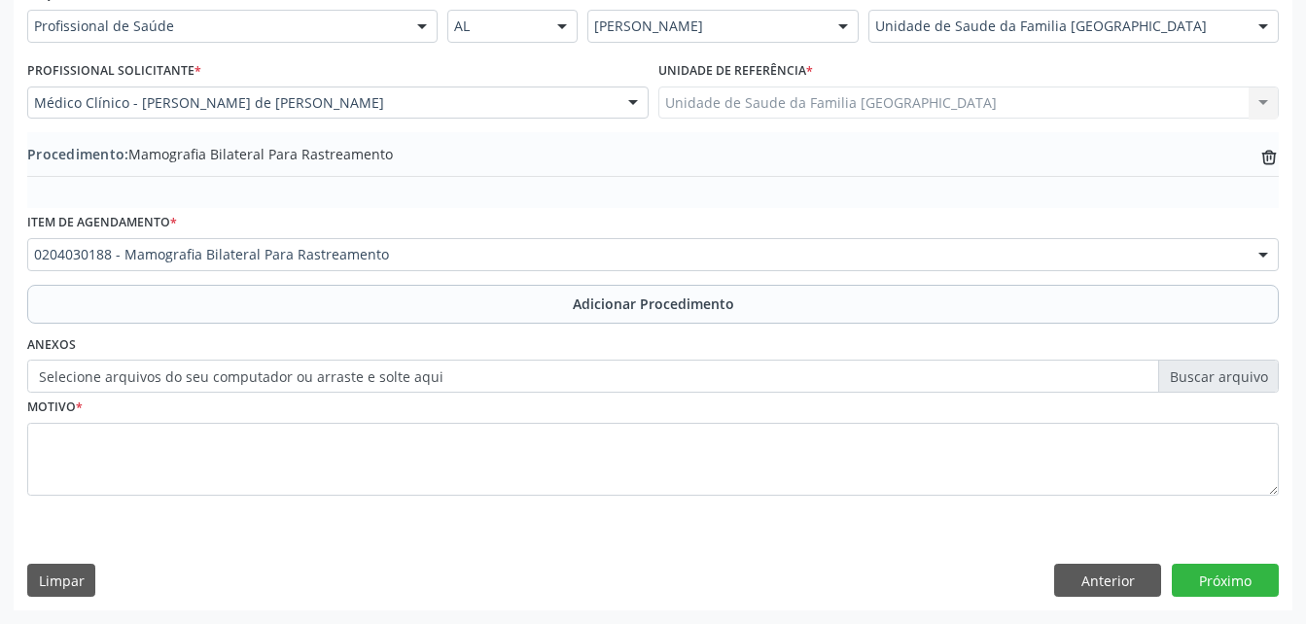
click at [322, 384] on label "Selecione arquivos do seu computador ou arraste e solte aqui" at bounding box center [652, 376] width 1251 height 33
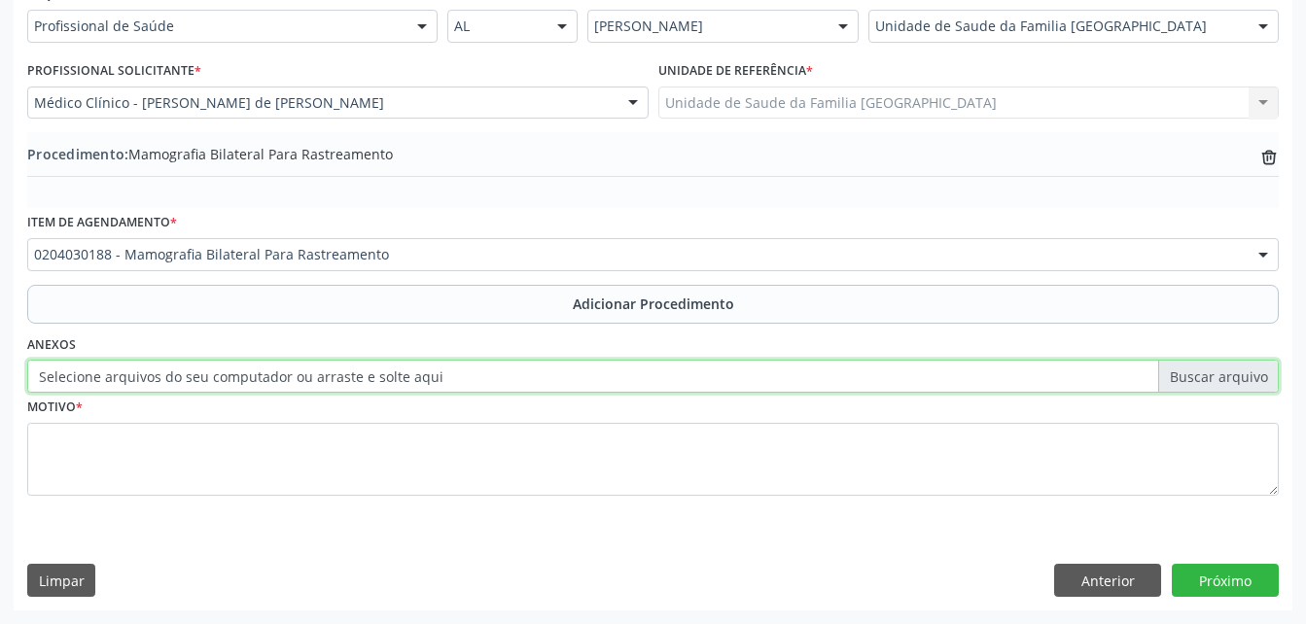
click at [322, 384] on input "Selecione arquivos do seu computador ou arraste e solte aqui" at bounding box center [652, 376] width 1251 height 33
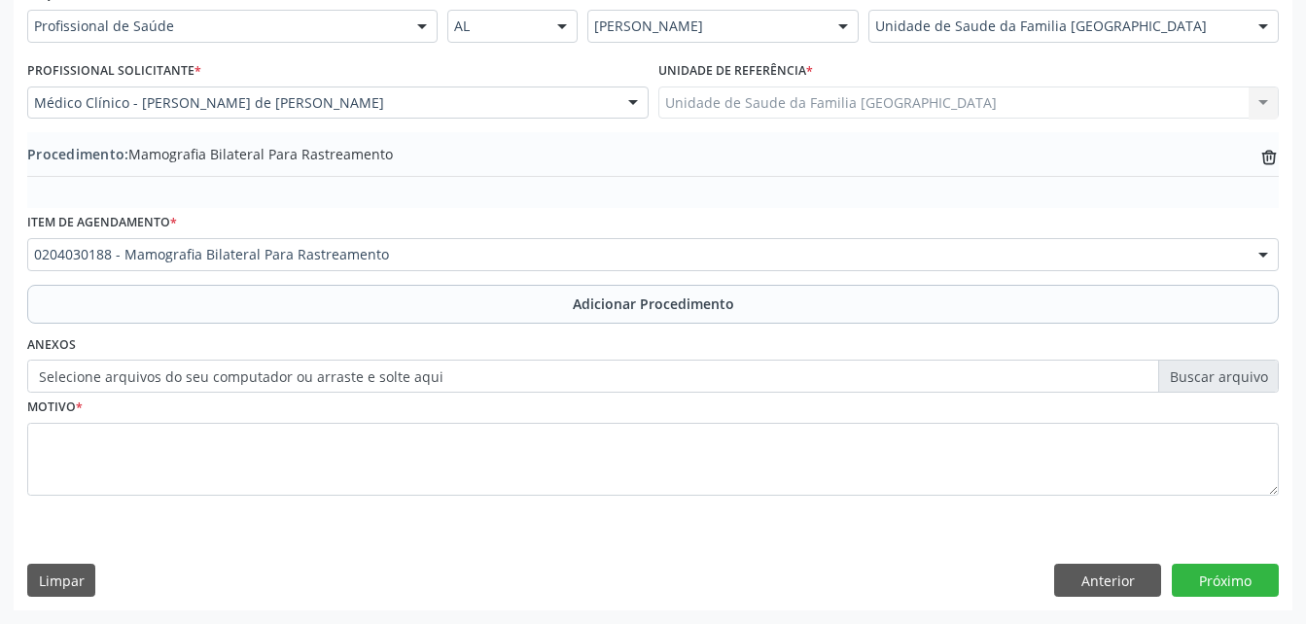
click at [218, 384] on label "Selecione arquivos do seu computador ou arraste e solte aqui" at bounding box center [652, 376] width 1251 height 33
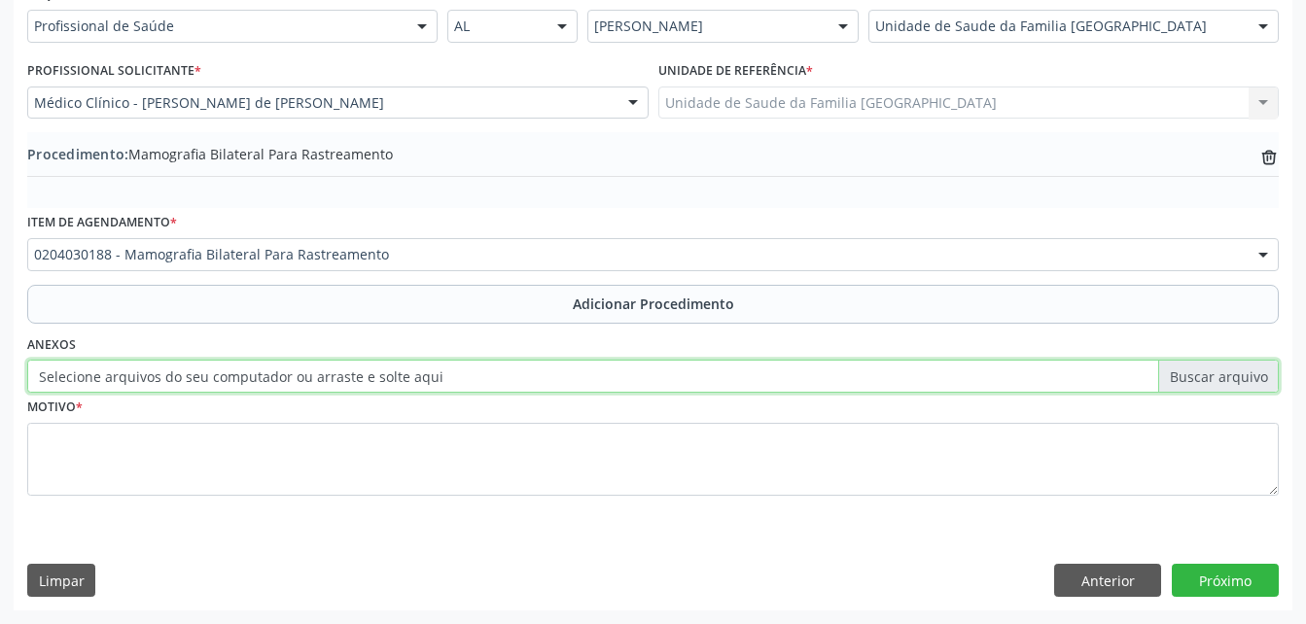
click at [218, 384] on input "Selecione arquivos do seu computador ou arraste e solte aqui" at bounding box center [652, 376] width 1251 height 33
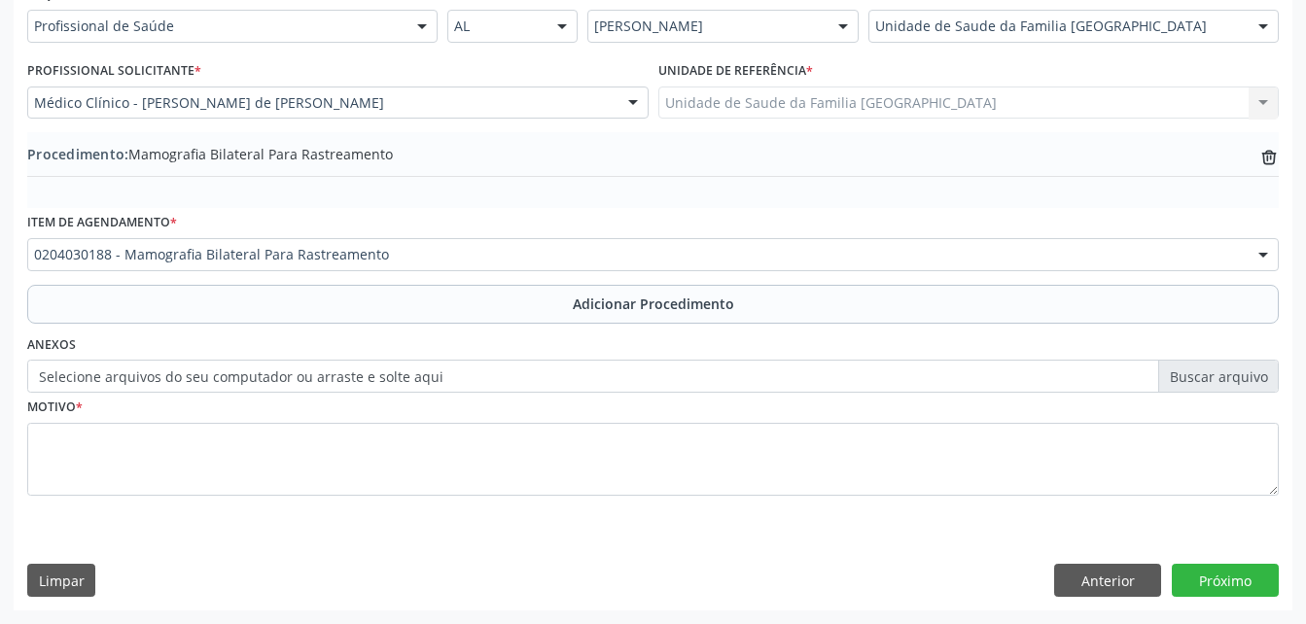
type input "C:\fakepath\WhatsApp Image 2[DATE]0.00.22.jpeg"
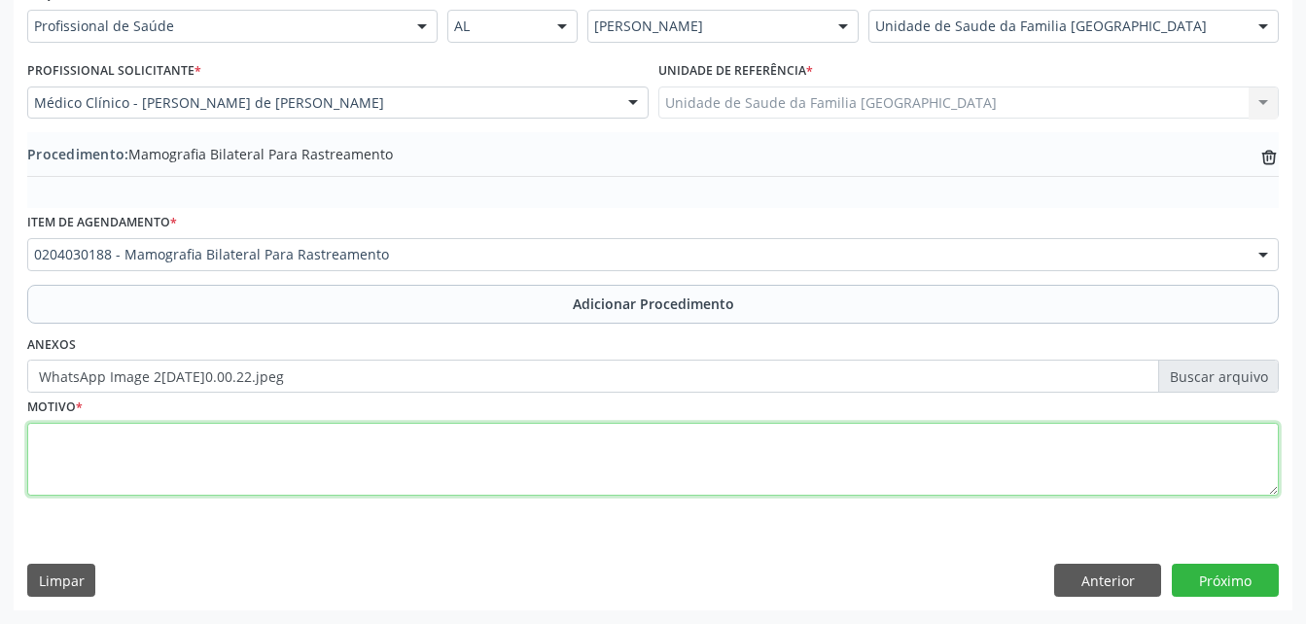
click at [565, 454] on textarea at bounding box center [652, 460] width 1251 height 74
type textarea "ROTINA"
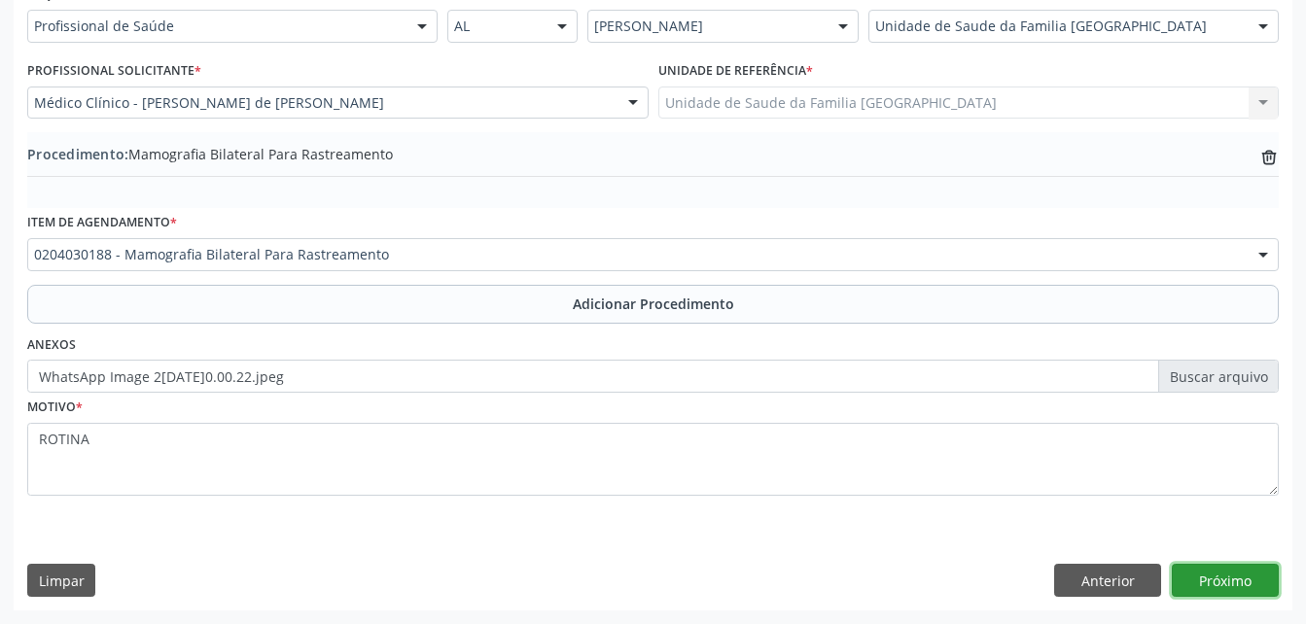
click at [1188, 573] on button "Próximo" at bounding box center [1224, 580] width 107 height 33
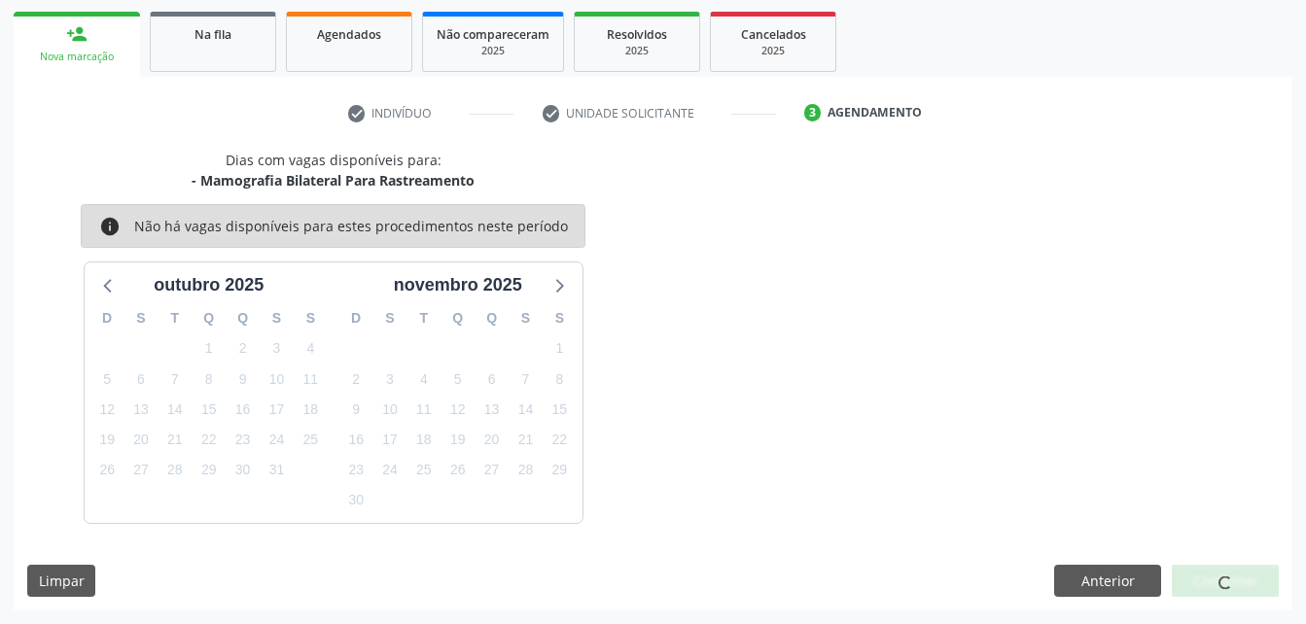
scroll to position [306, 0]
click at [1188, 575] on button "Confirmar" at bounding box center [1224, 581] width 107 height 33
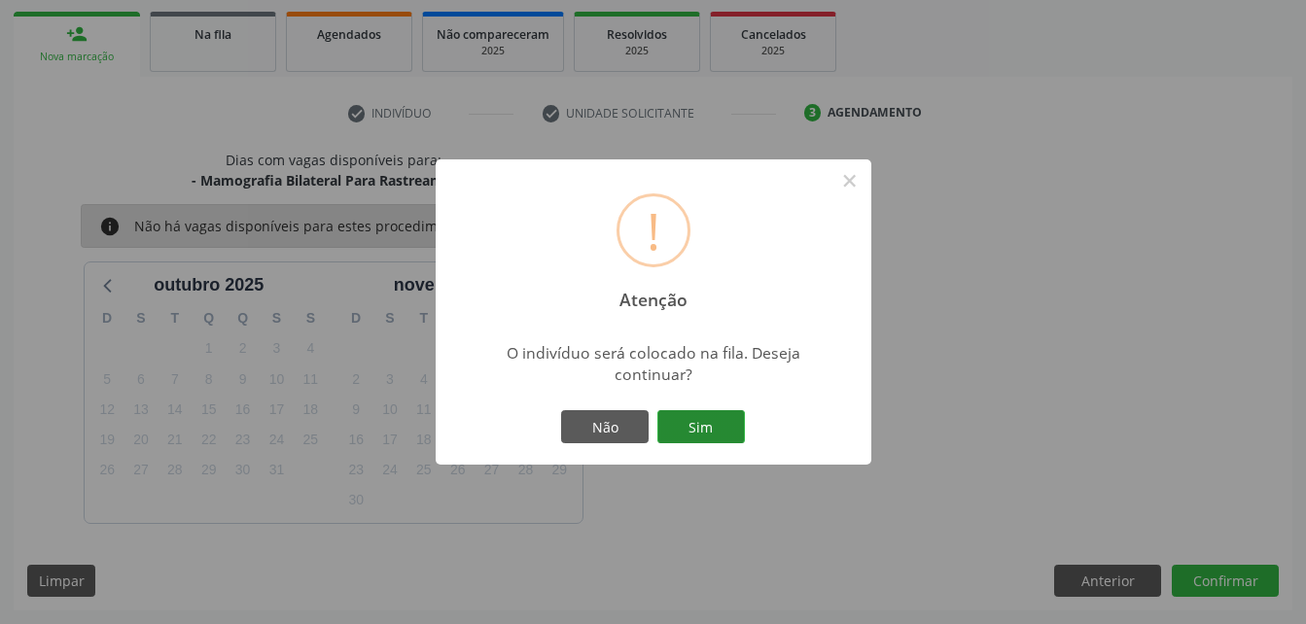
click at [720, 427] on button "Sim" at bounding box center [700, 426] width 87 height 33
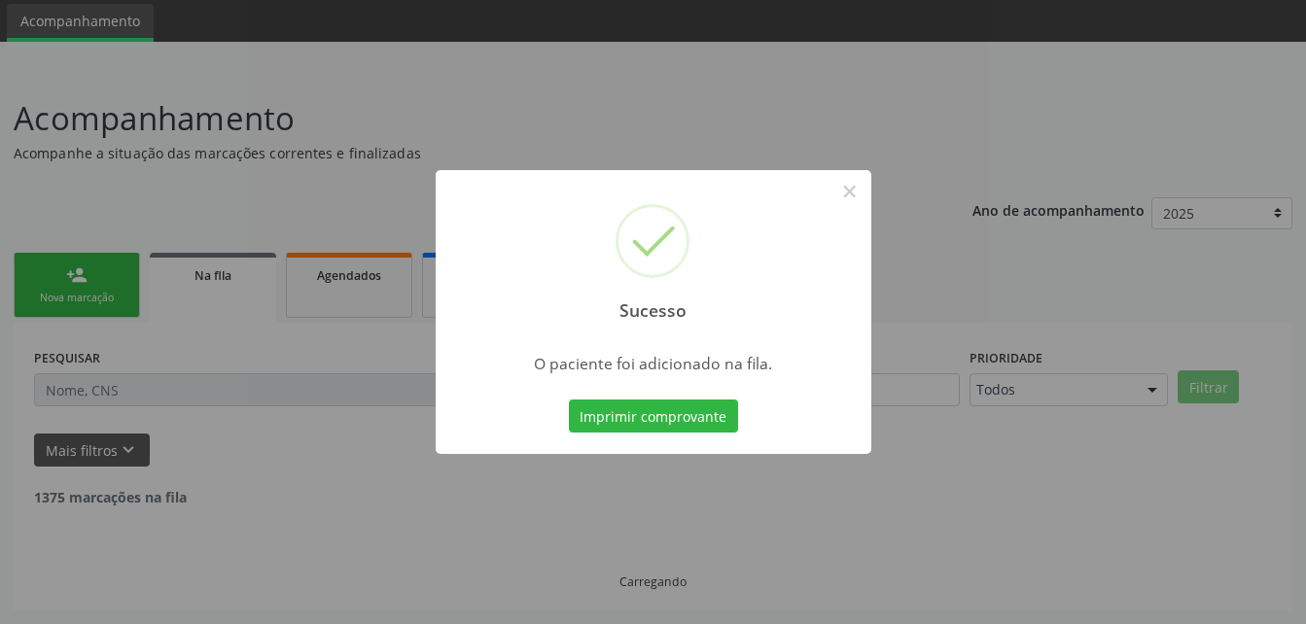
scroll to position [45, 0]
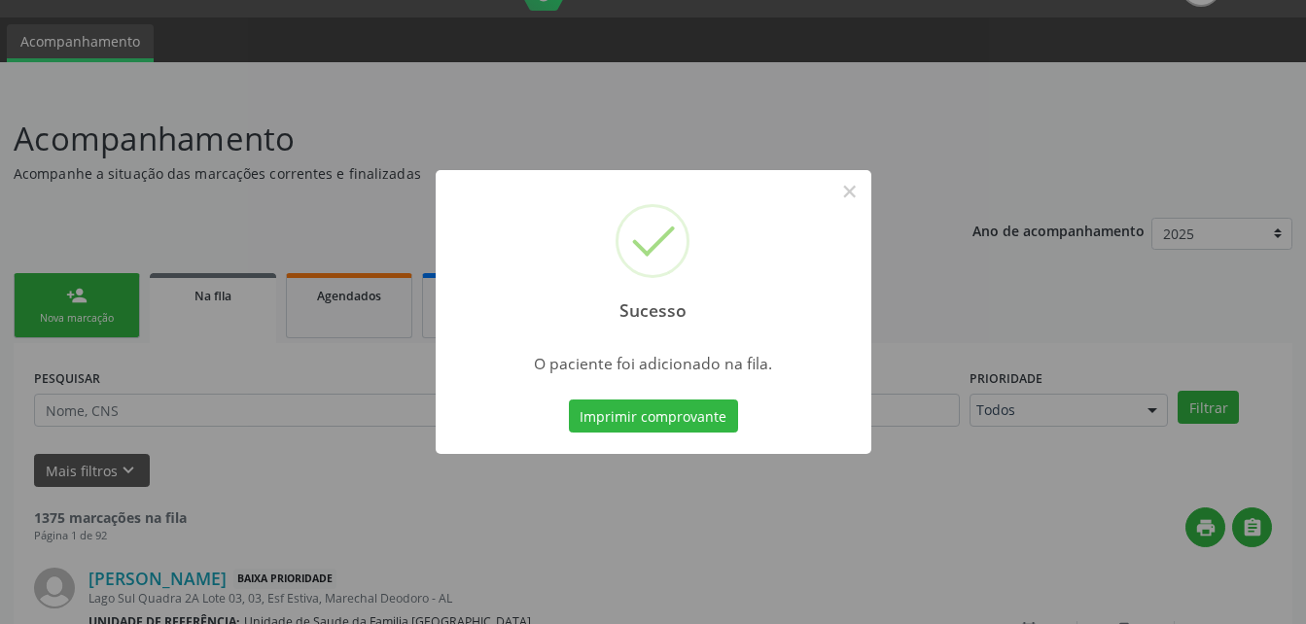
click at [110, 313] on div "Sucesso × O paciente foi adicionado na fila. Imprimir comprovante Cancel" at bounding box center [653, 312] width 1306 height 624
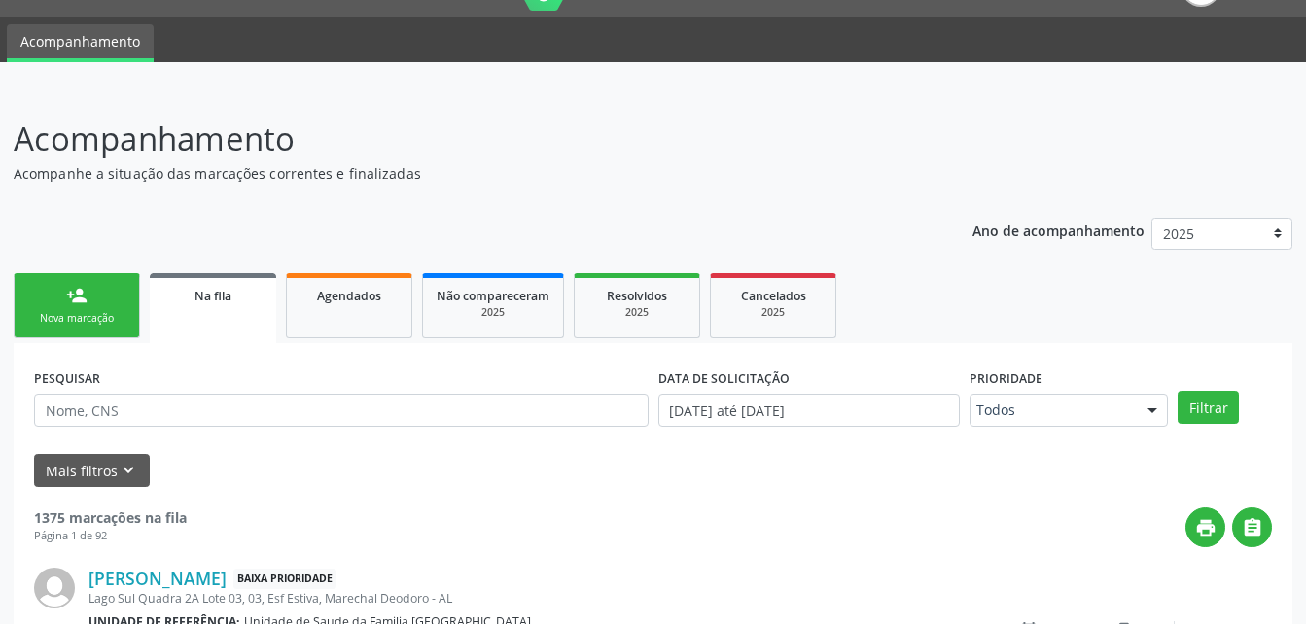
scroll to position [239, 0]
